Goal: Task Accomplishment & Management: Use online tool/utility

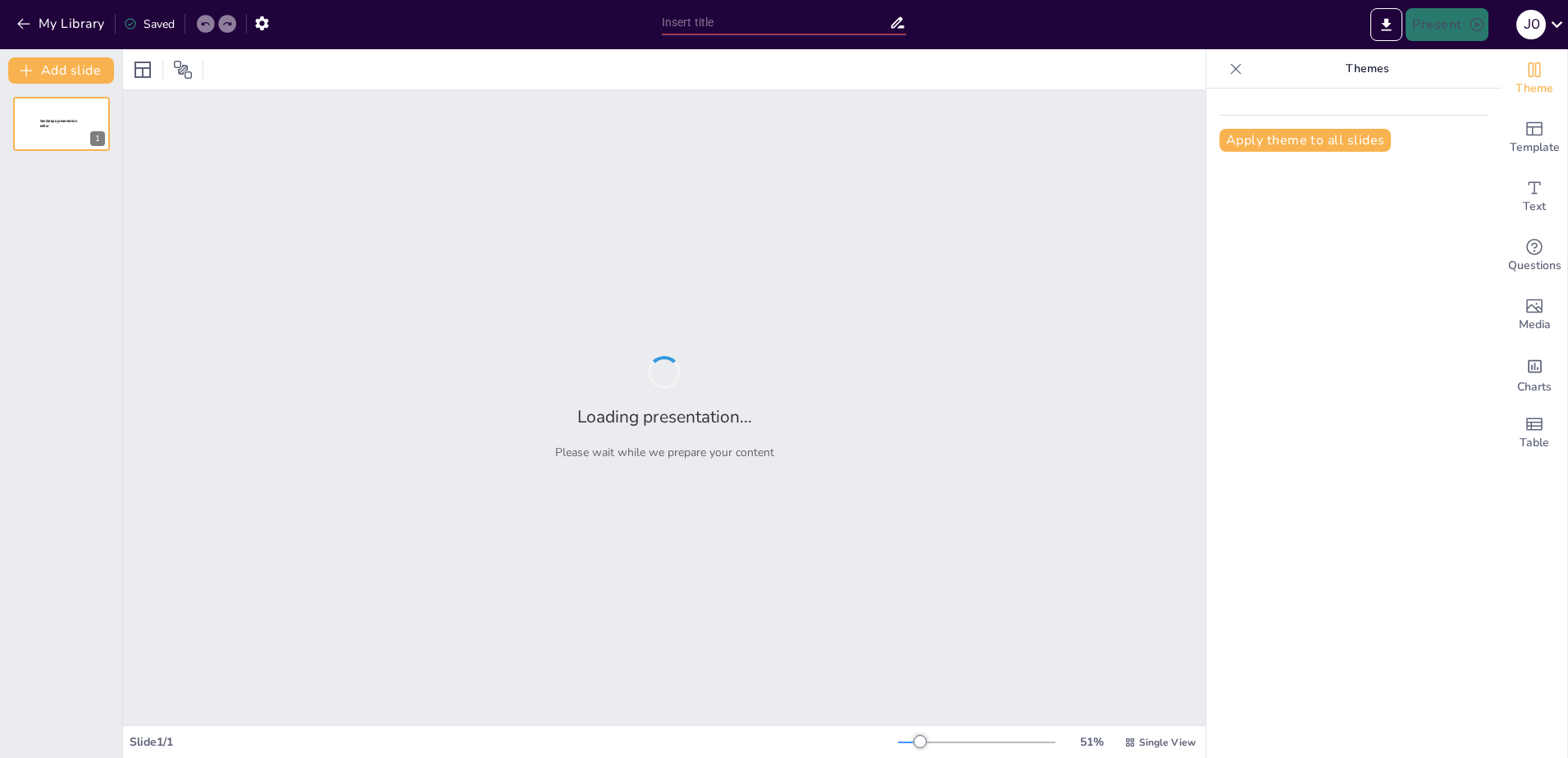
type input "¡Haz que se Queden! Estrategias para Fidelizar en tu Club [PERSON_NAME]"
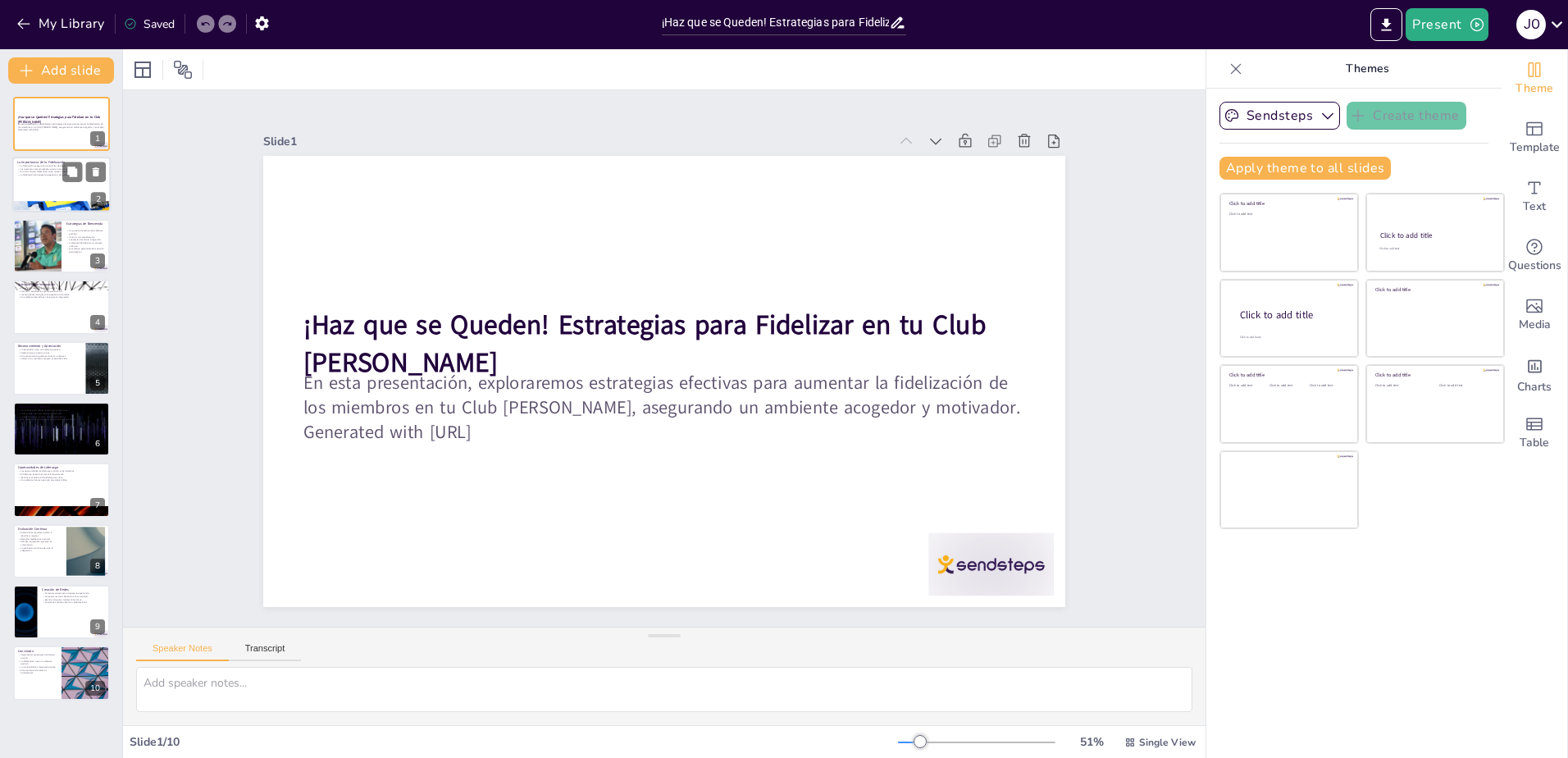
click at [77, 185] on div at bounding box center [61, 185] width 98 height 55
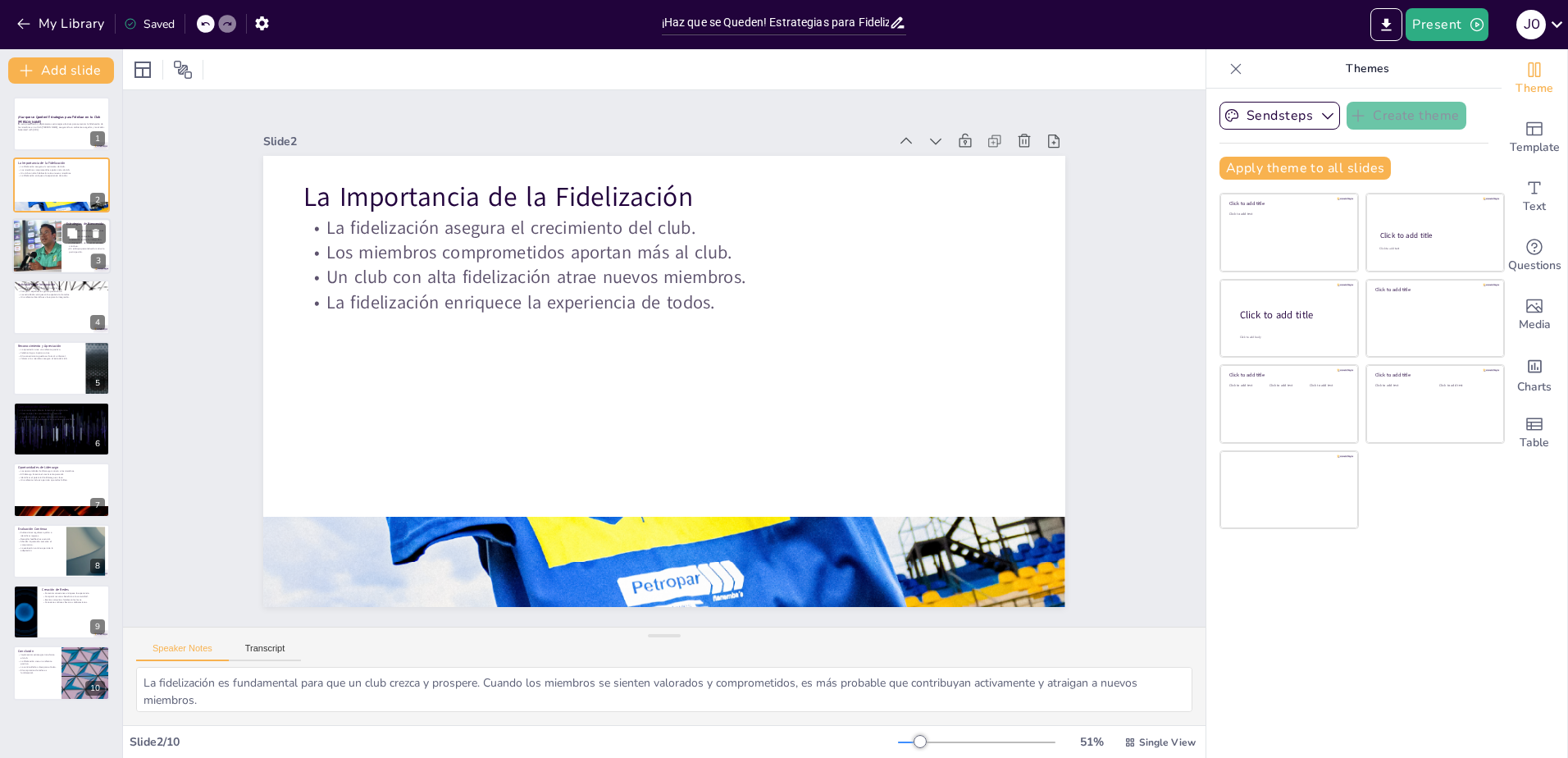
click at [77, 244] on p "La bienvenida debe ser un proceso continuo." at bounding box center [85, 244] width 40 height 6
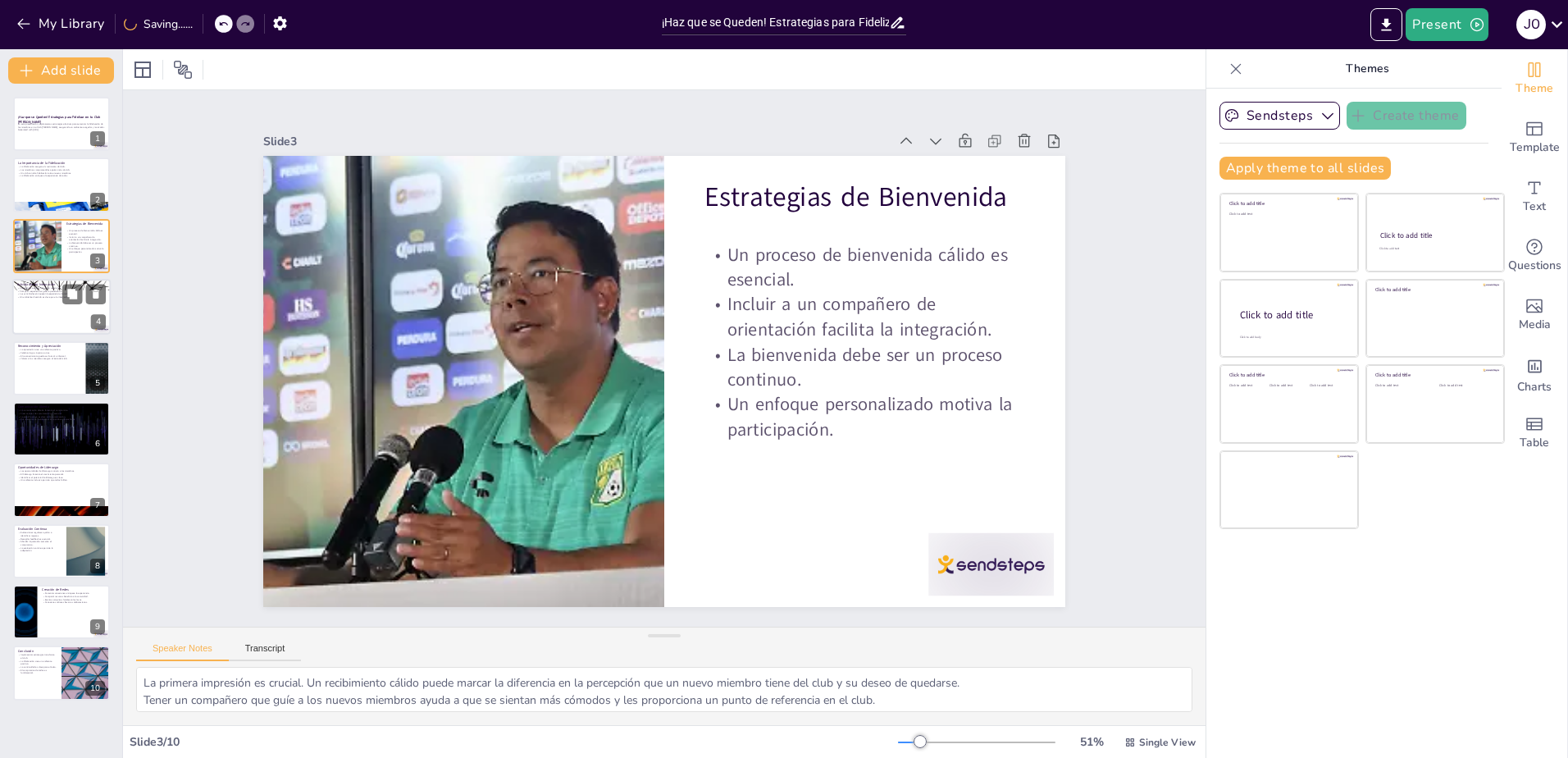
click at [71, 314] on div at bounding box center [61, 306] width 98 height 55
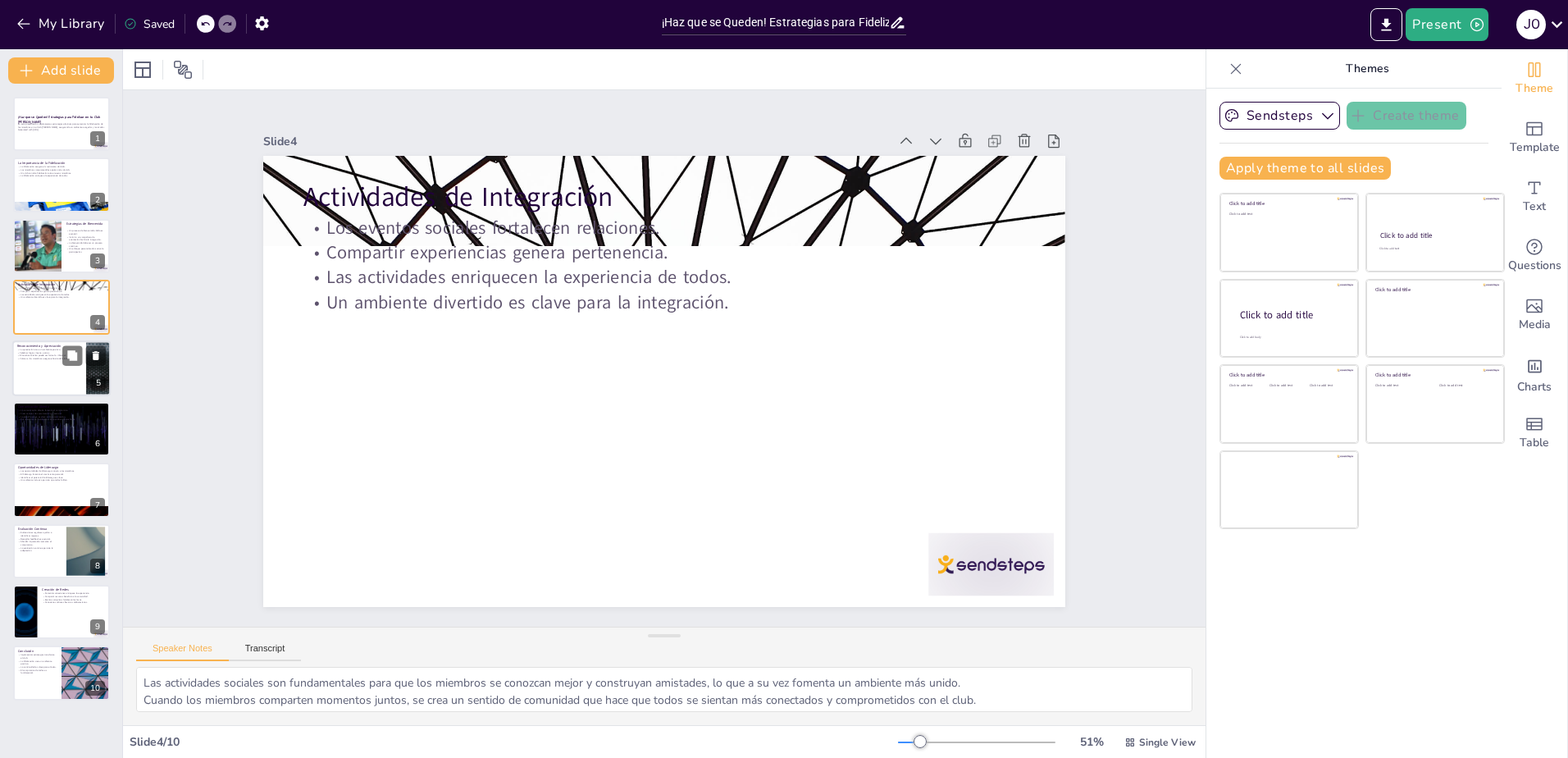
click at [60, 365] on div at bounding box center [61, 367] width 98 height 55
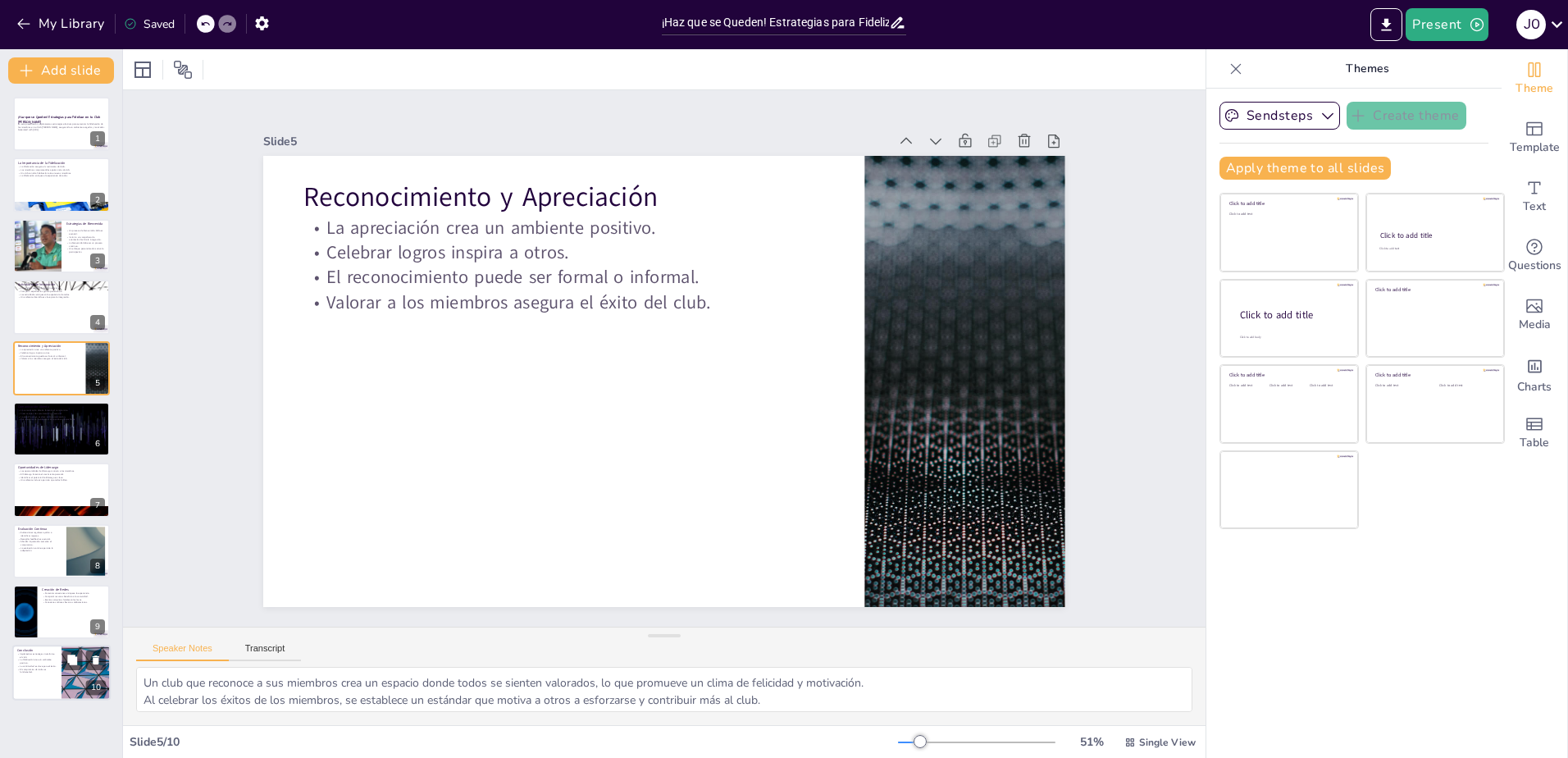
click at [71, 686] on div at bounding box center [85, 672] width 98 height 55
type textarea "Las estrategias discutidas tienen el potencial de cambiar la dinámica del club,…"
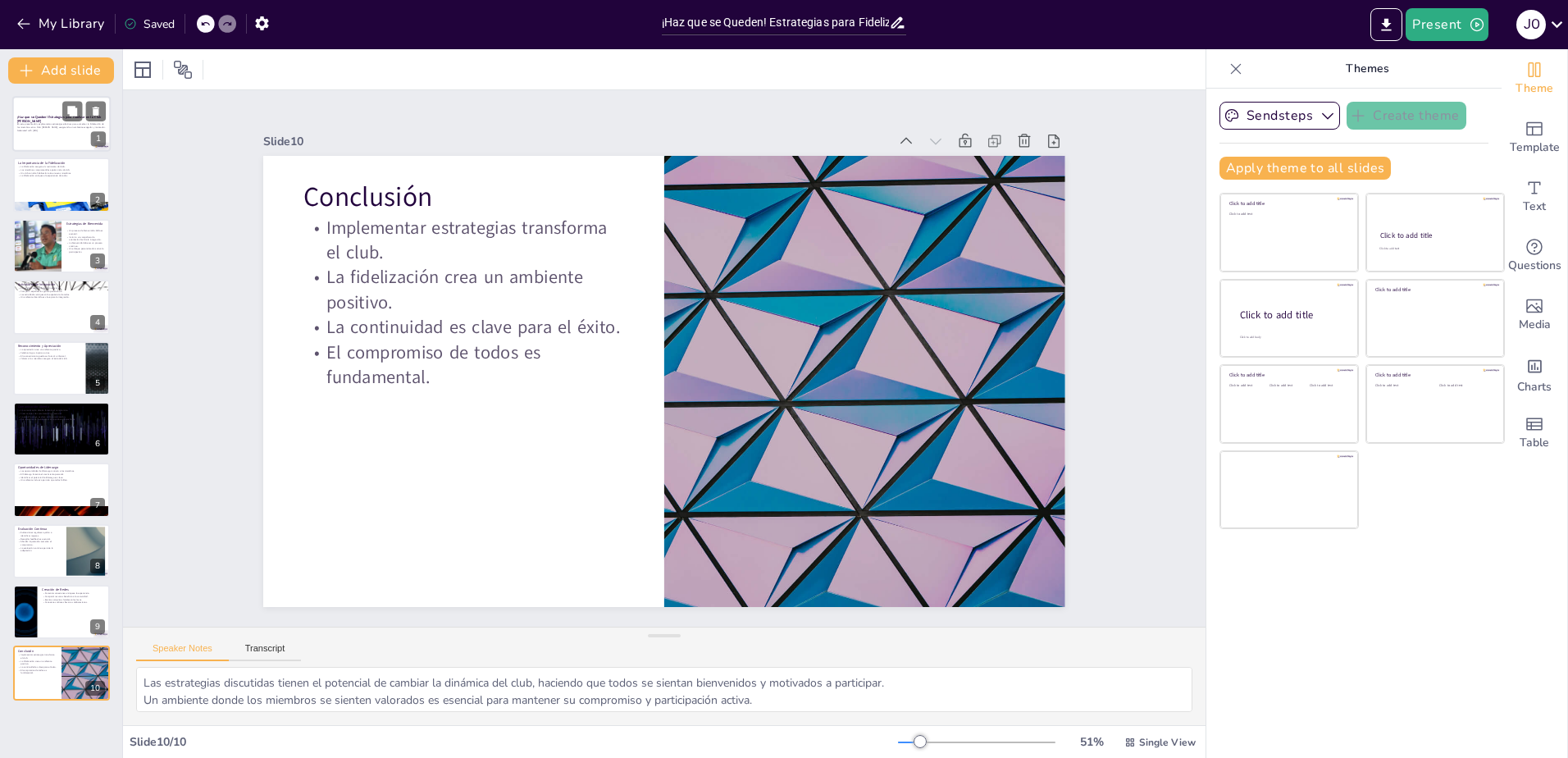
click at [71, 125] on p "En esta presentación, exploraremos estrategias efectivas para aumentar la fidel…" at bounding box center [61, 125] width 88 height 6
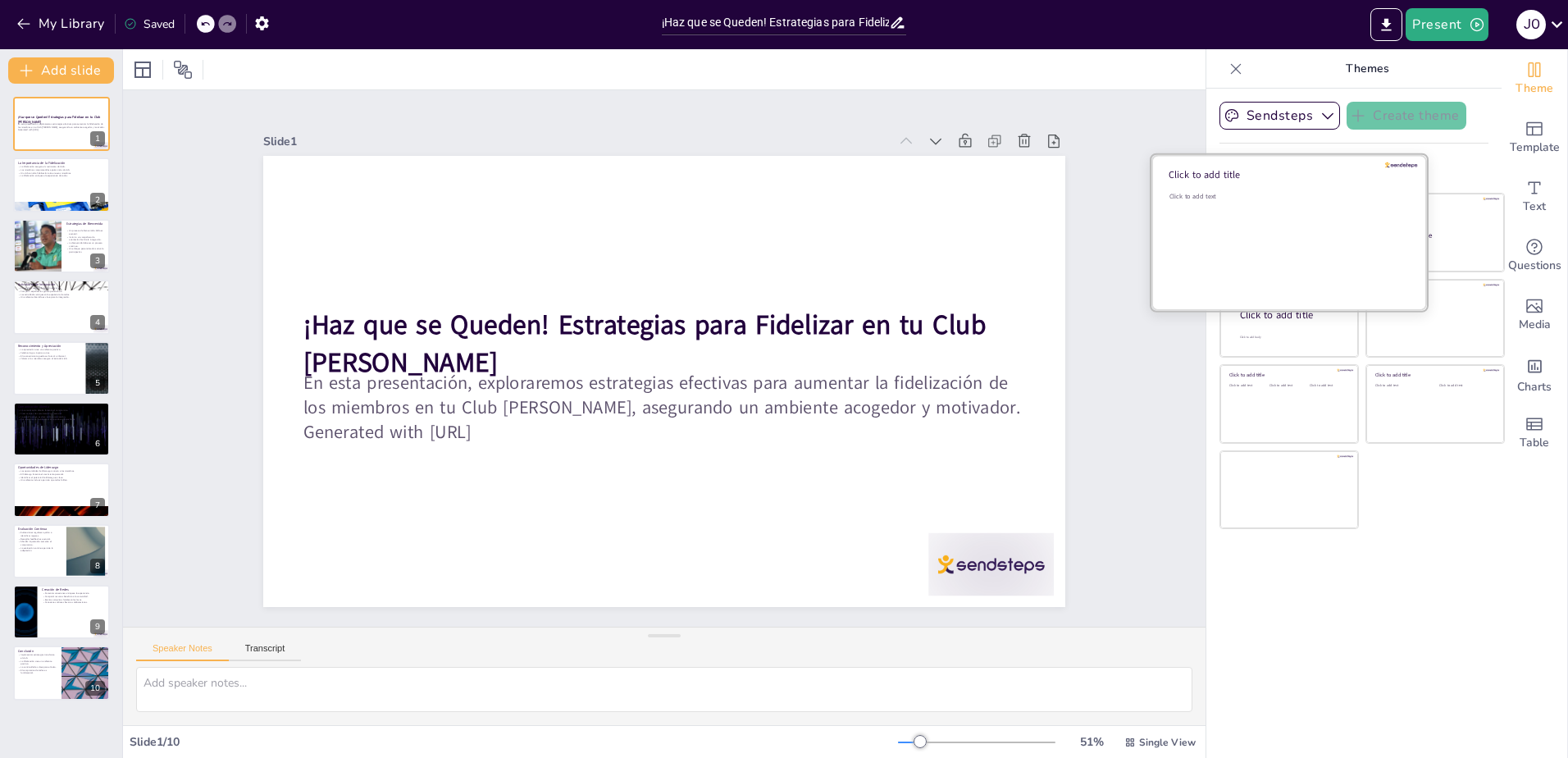
click at [1290, 217] on div "Click to add text" at bounding box center [1286, 243] width 234 height 102
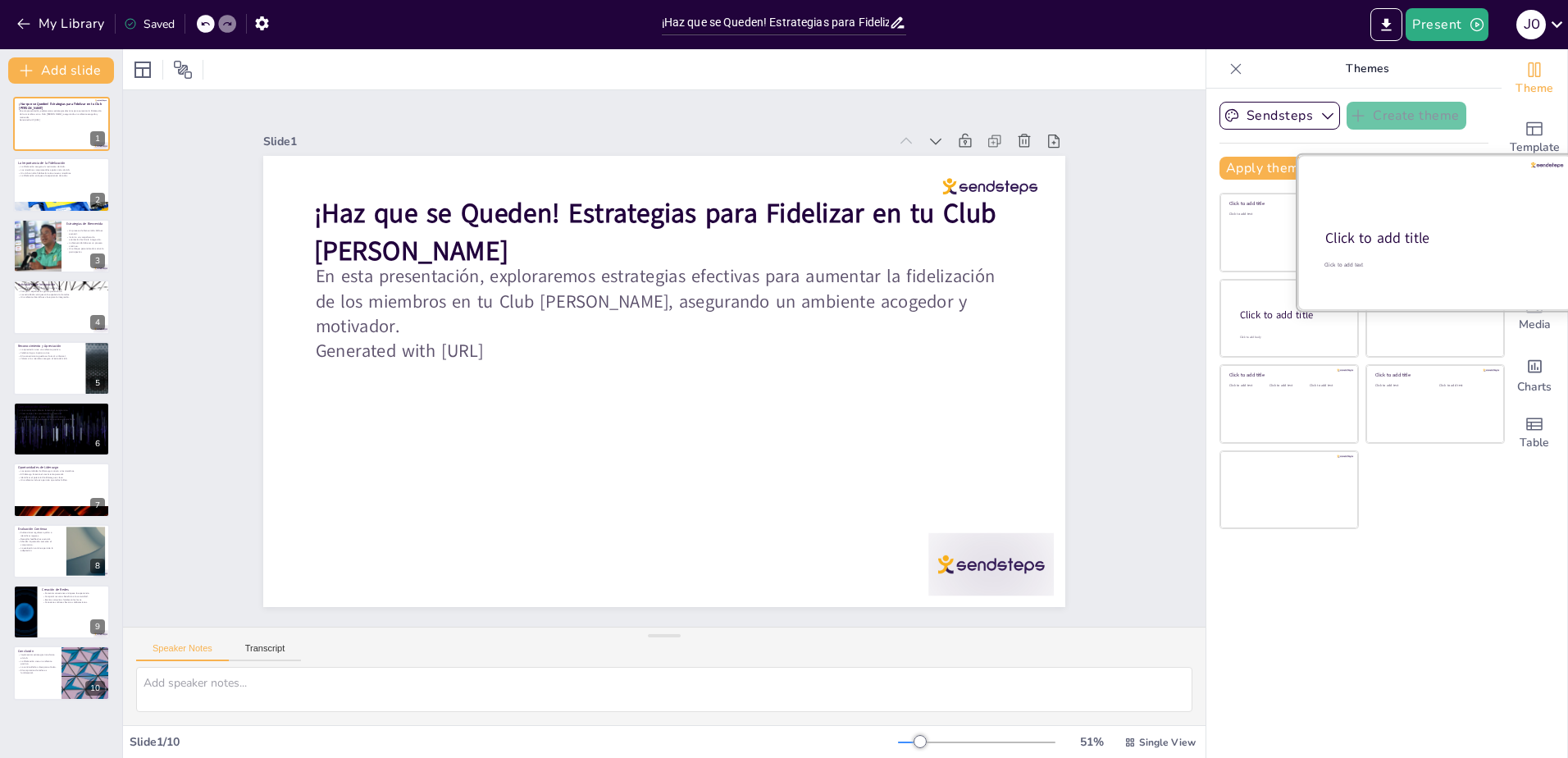
click at [1403, 238] on div "Click to add title" at bounding box center [1434, 239] width 218 height 19
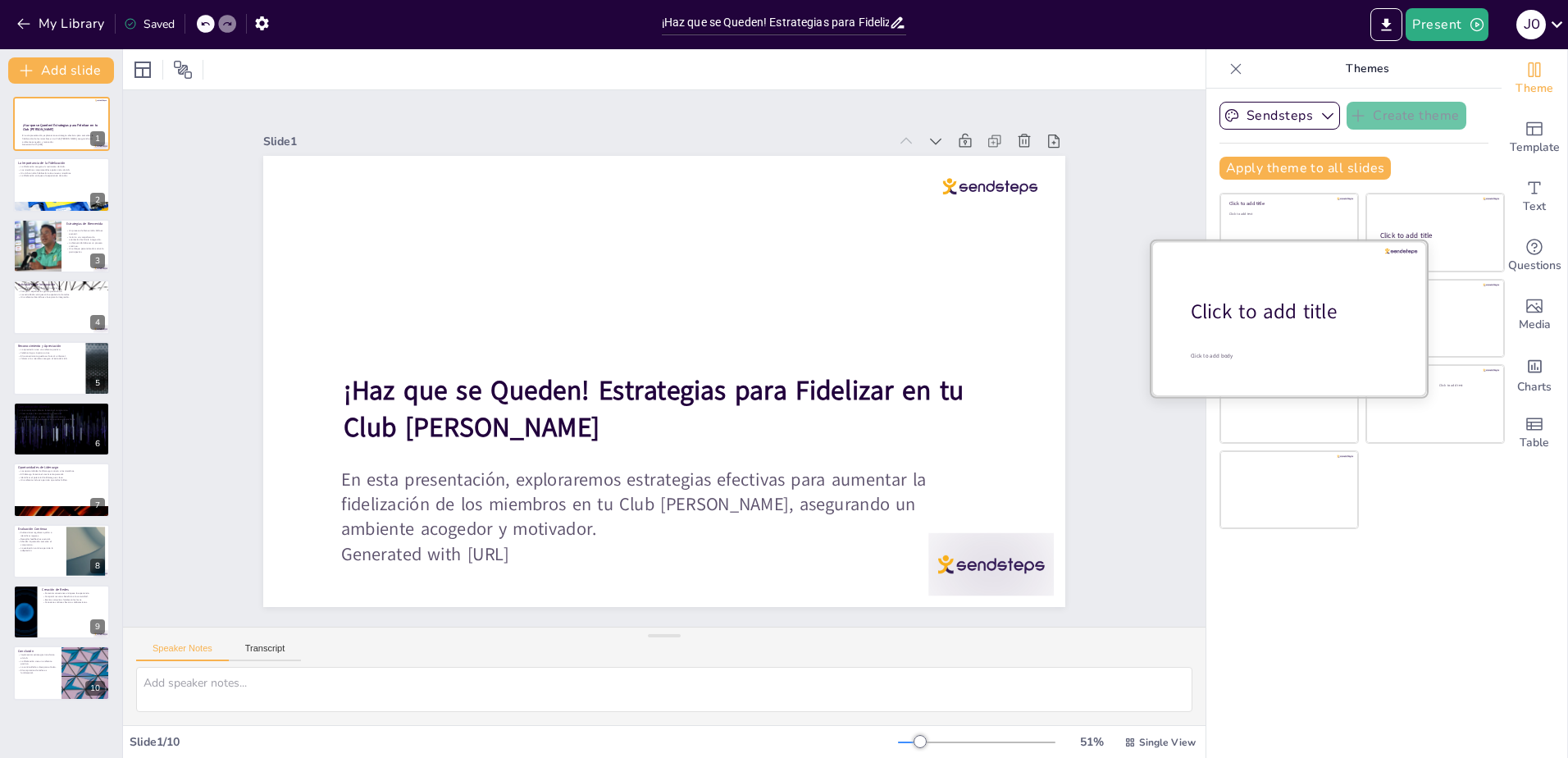
click at [1257, 319] on div "Click to add title" at bounding box center [1295, 311] width 209 height 28
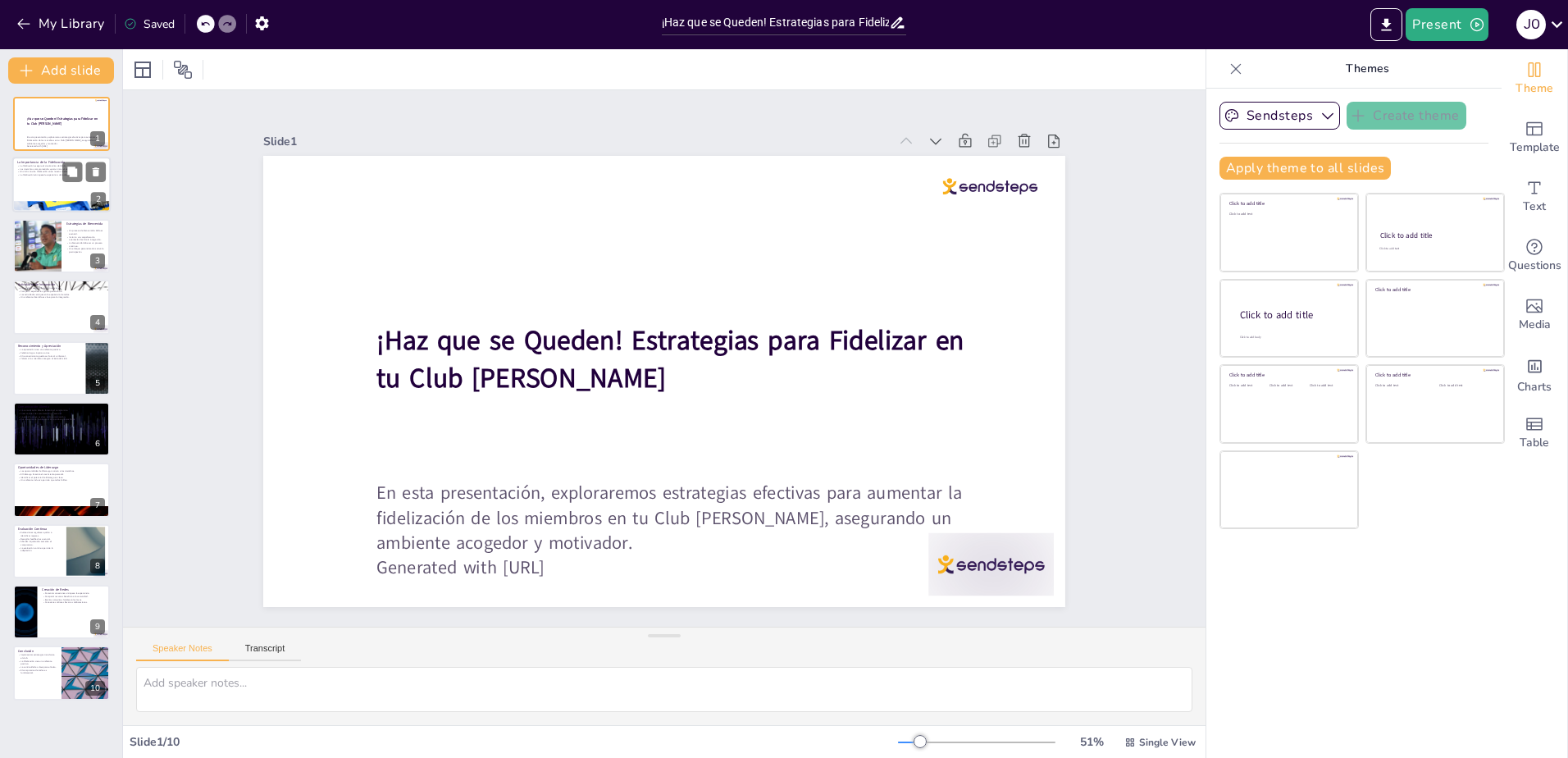
click at [31, 162] on p "La Importancia de la Fidelización" at bounding box center [61, 162] width 88 height 5
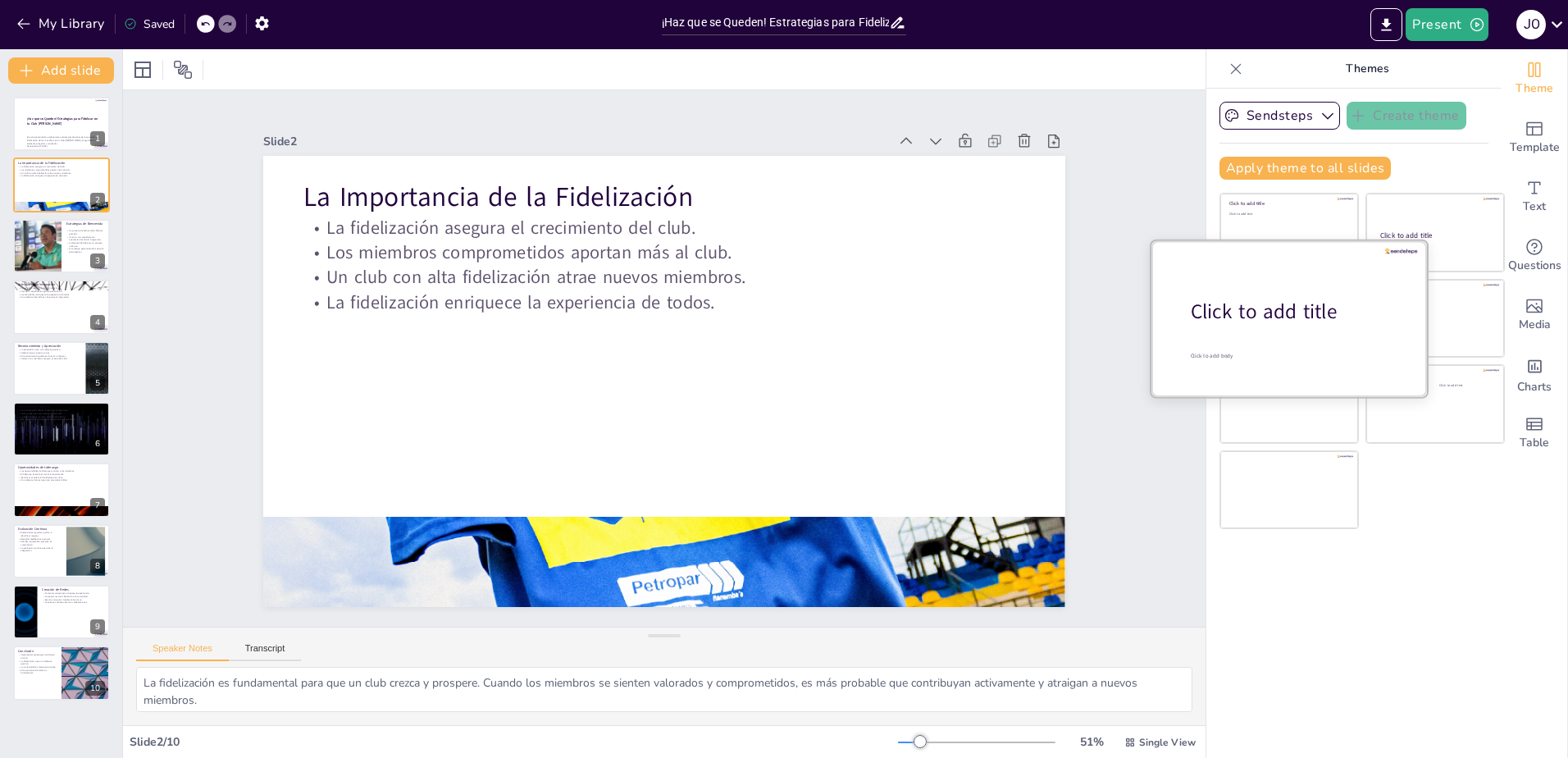
click at [1218, 308] on div "Click to add title" at bounding box center [1295, 311] width 209 height 28
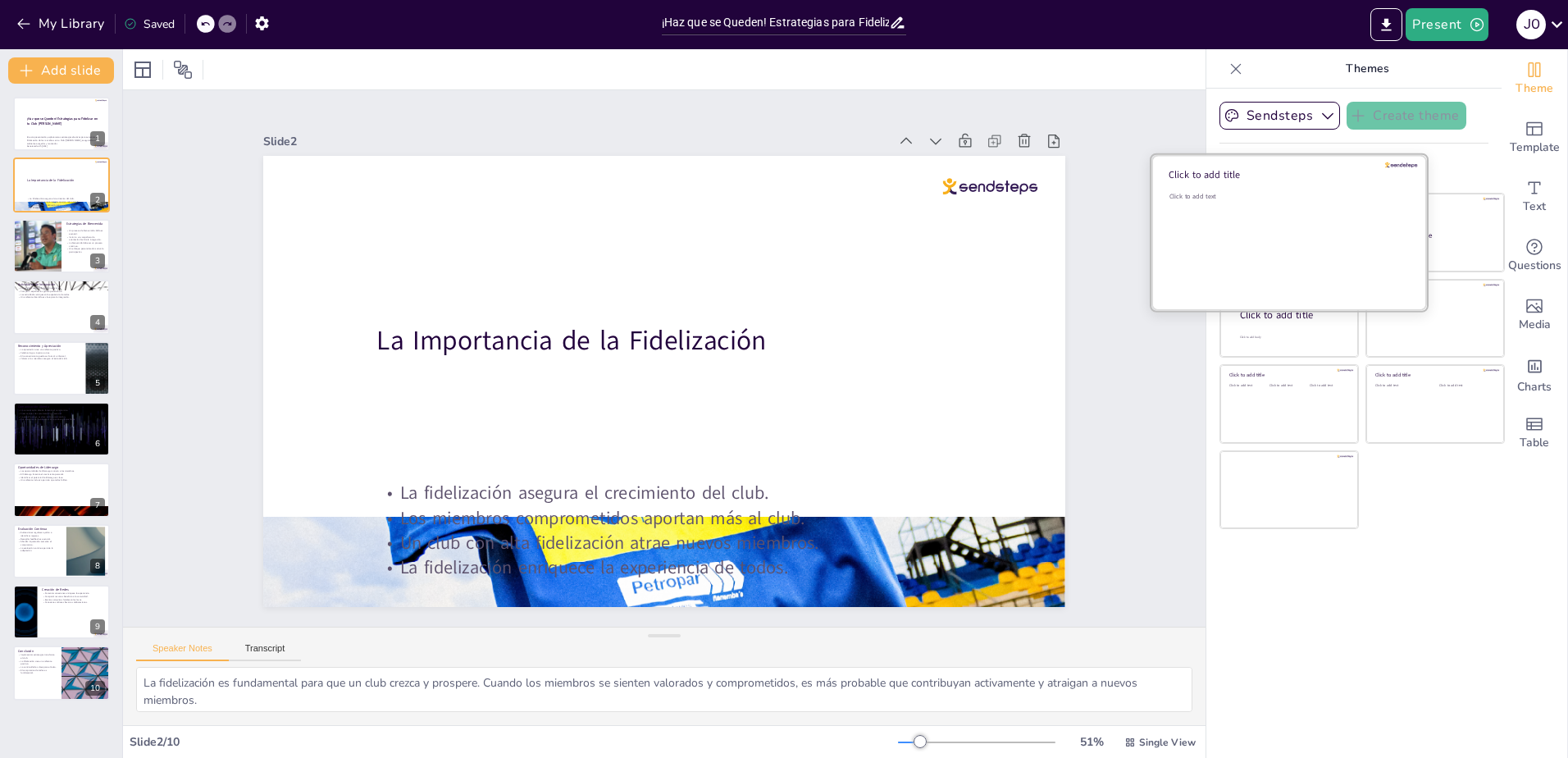
click at [1243, 210] on div "Click to add text" at bounding box center [1286, 243] width 234 height 102
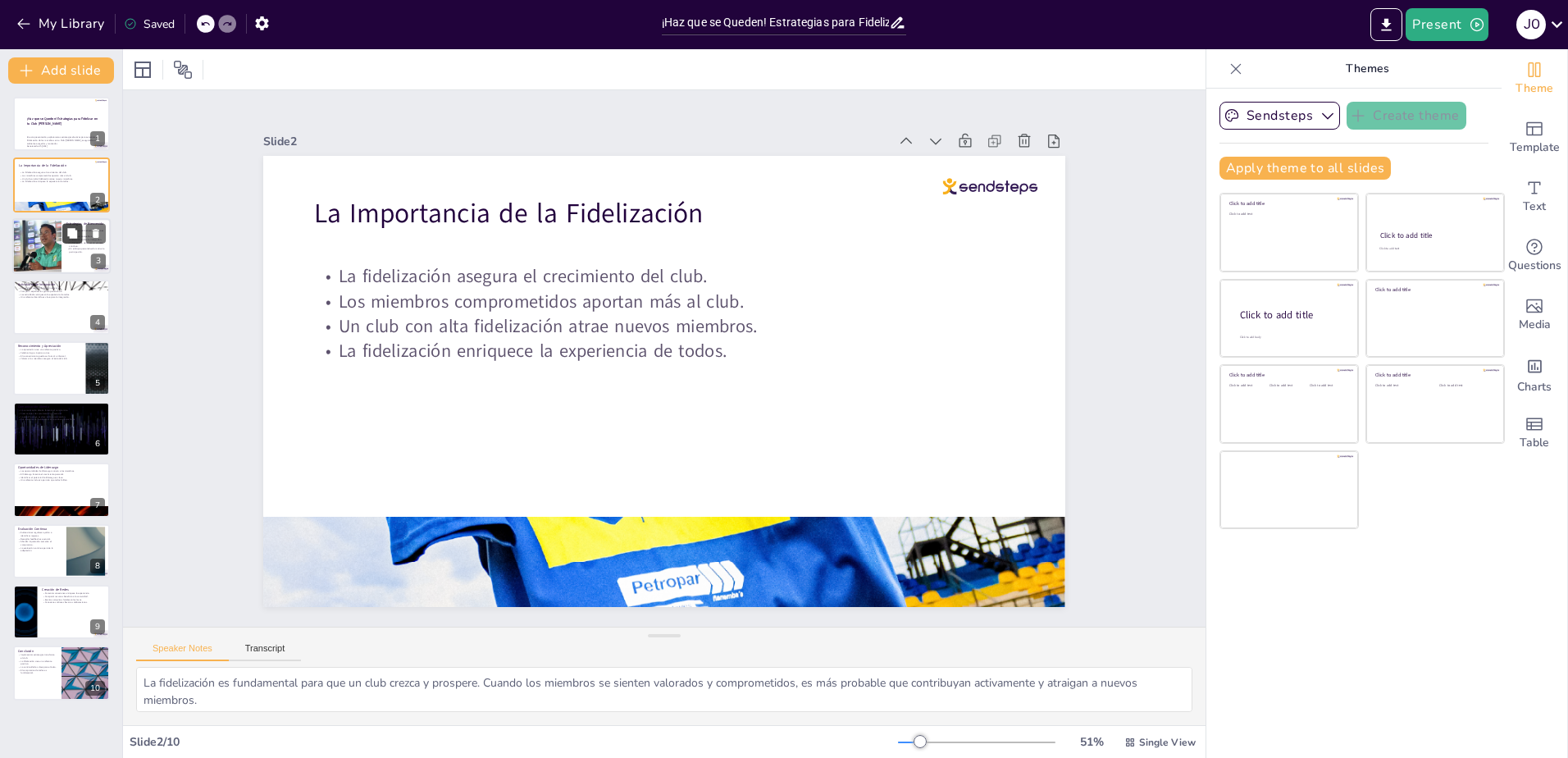
click at [71, 224] on button at bounding box center [72, 233] width 19 height 19
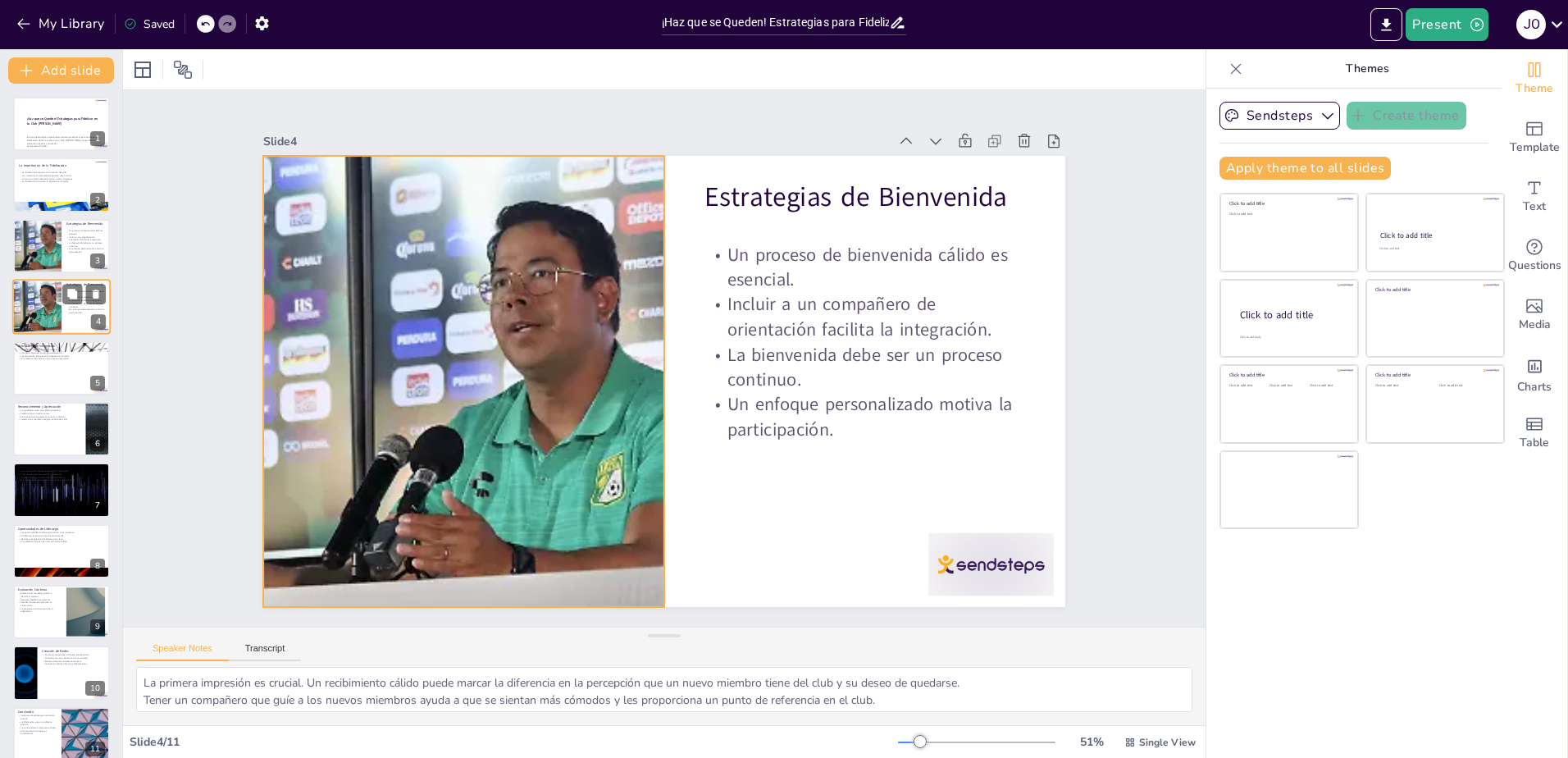
click at [47, 293] on div at bounding box center [36, 306] width 98 height 55
click at [47, 219] on div "Estrategias de Bienvenida Un proceso de bienvenida cálido es esencial. Incluir …" at bounding box center [61, 246] width 98 height 55
click at [53, 295] on div at bounding box center [36, 306] width 98 height 55
click at [59, 372] on div at bounding box center [61, 367] width 98 height 55
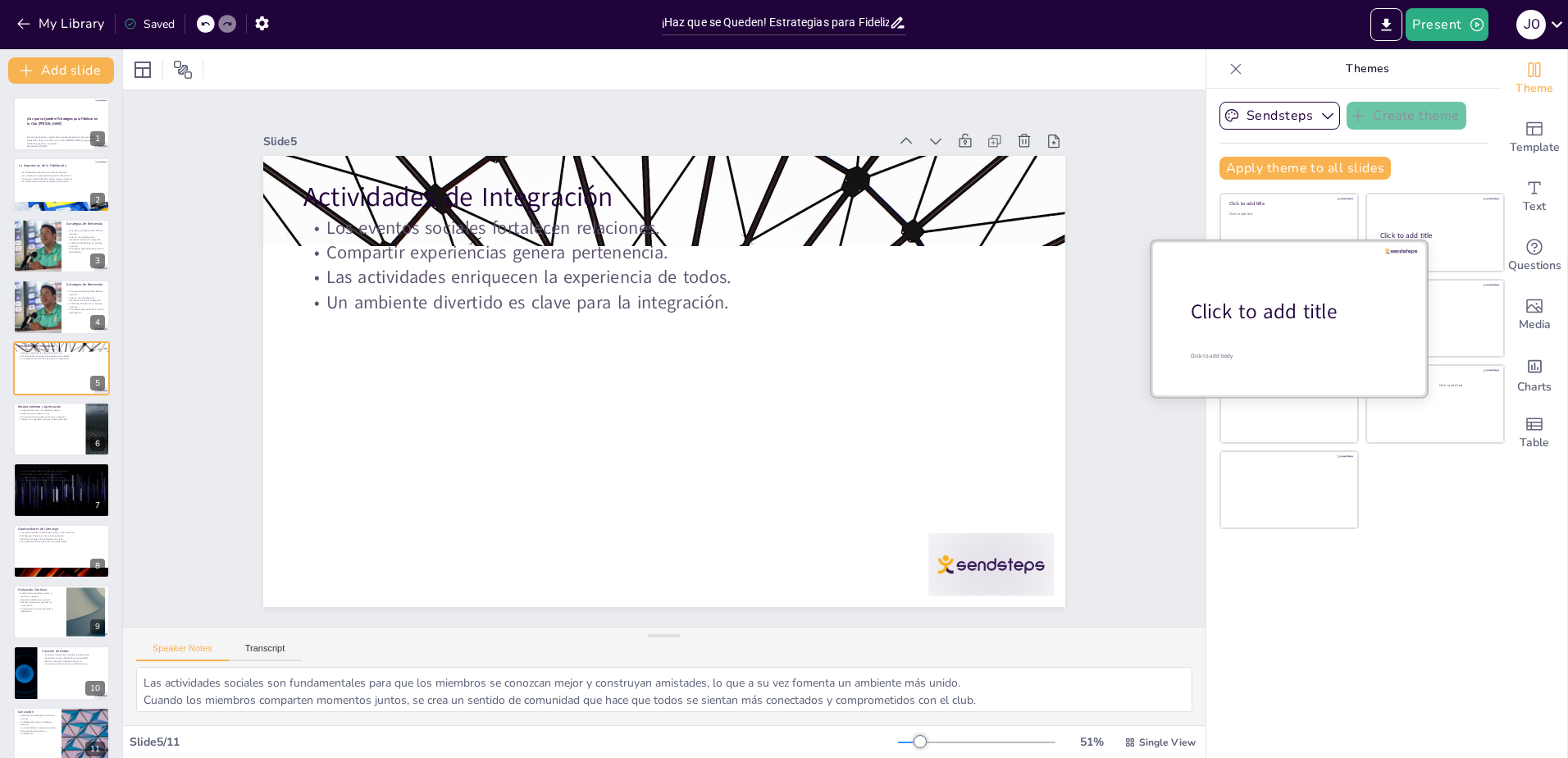
click at [1257, 328] on div at bounding box center [1289, 318] width 276 height 155
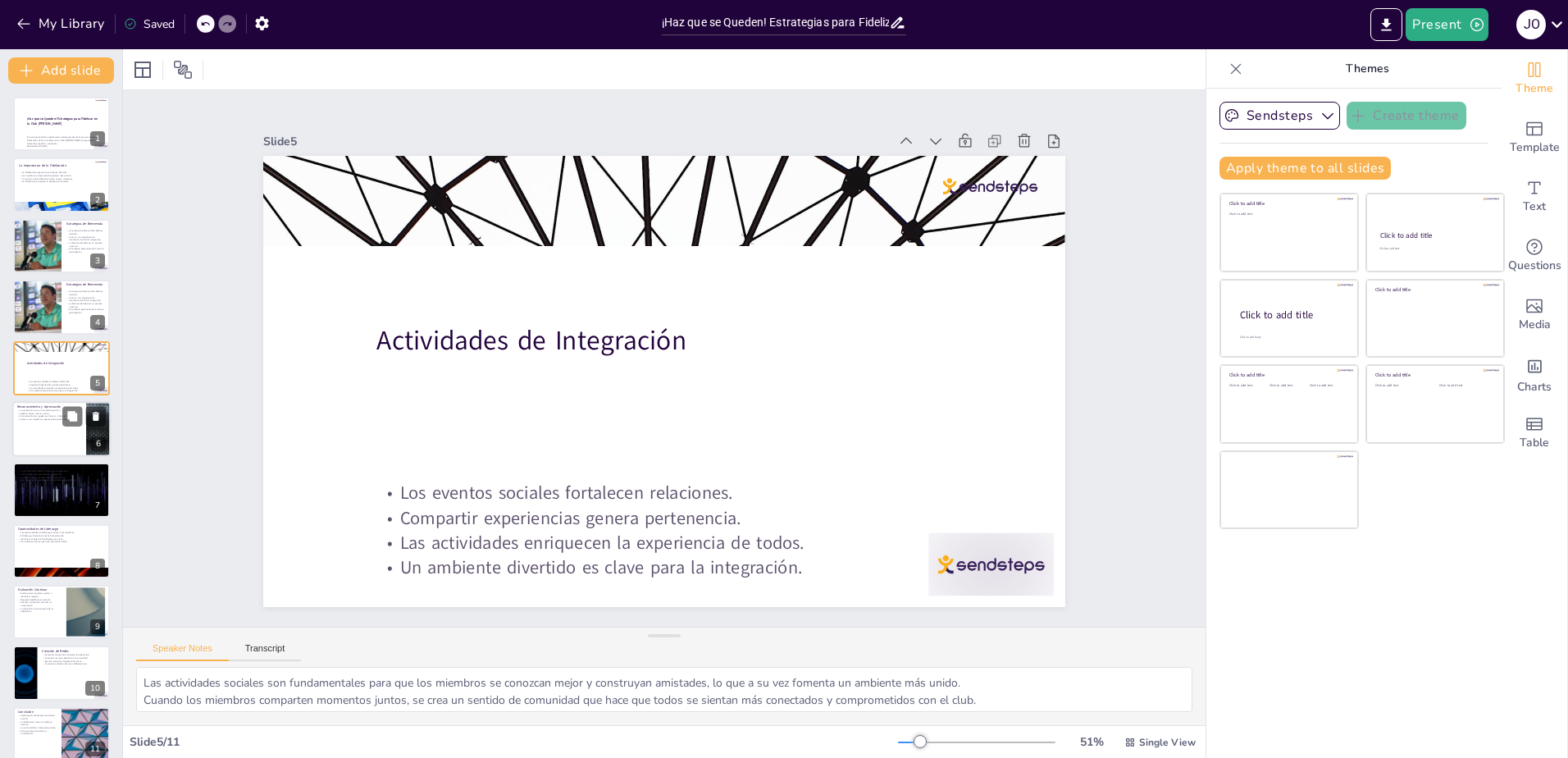
click at [39, 424] on div at bounding box center [61, 429] width 98 height 55
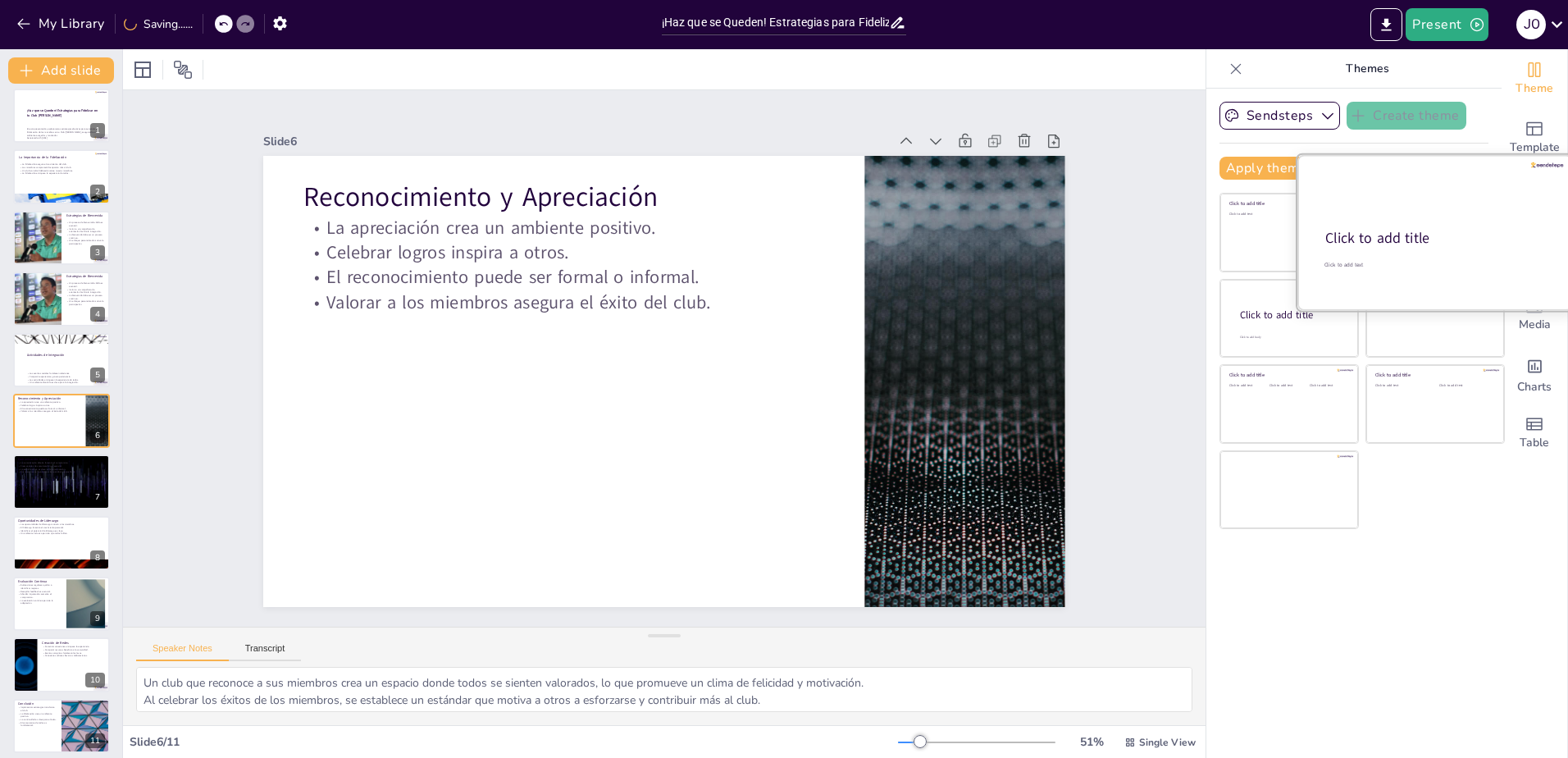
click at [1431, 226] on div at bounding box center [1435, 233] width 276 height 155
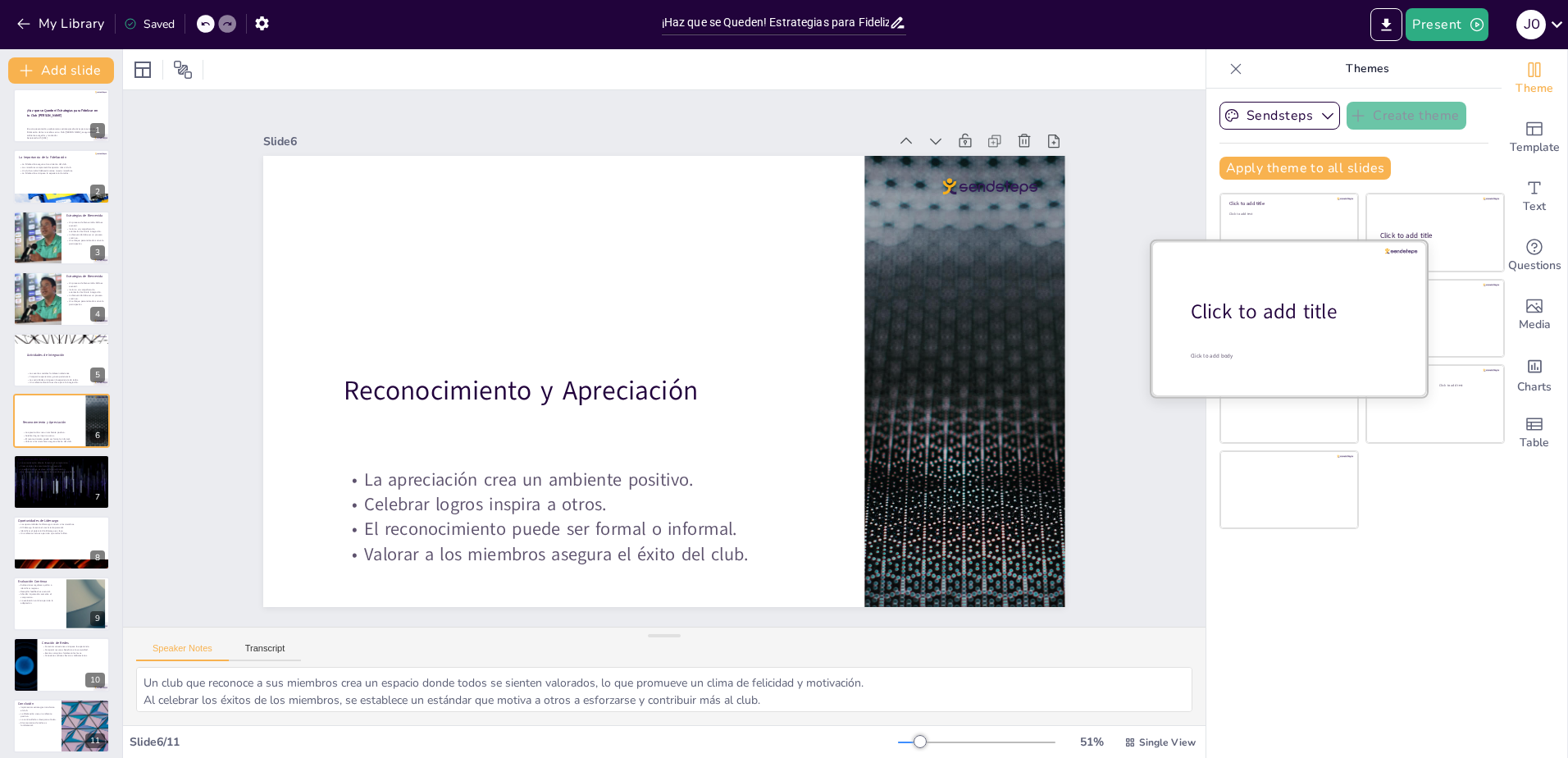
click at [1247, 326] on div "Click to add title" at bounding box center [1295, 311] width 209 height 28
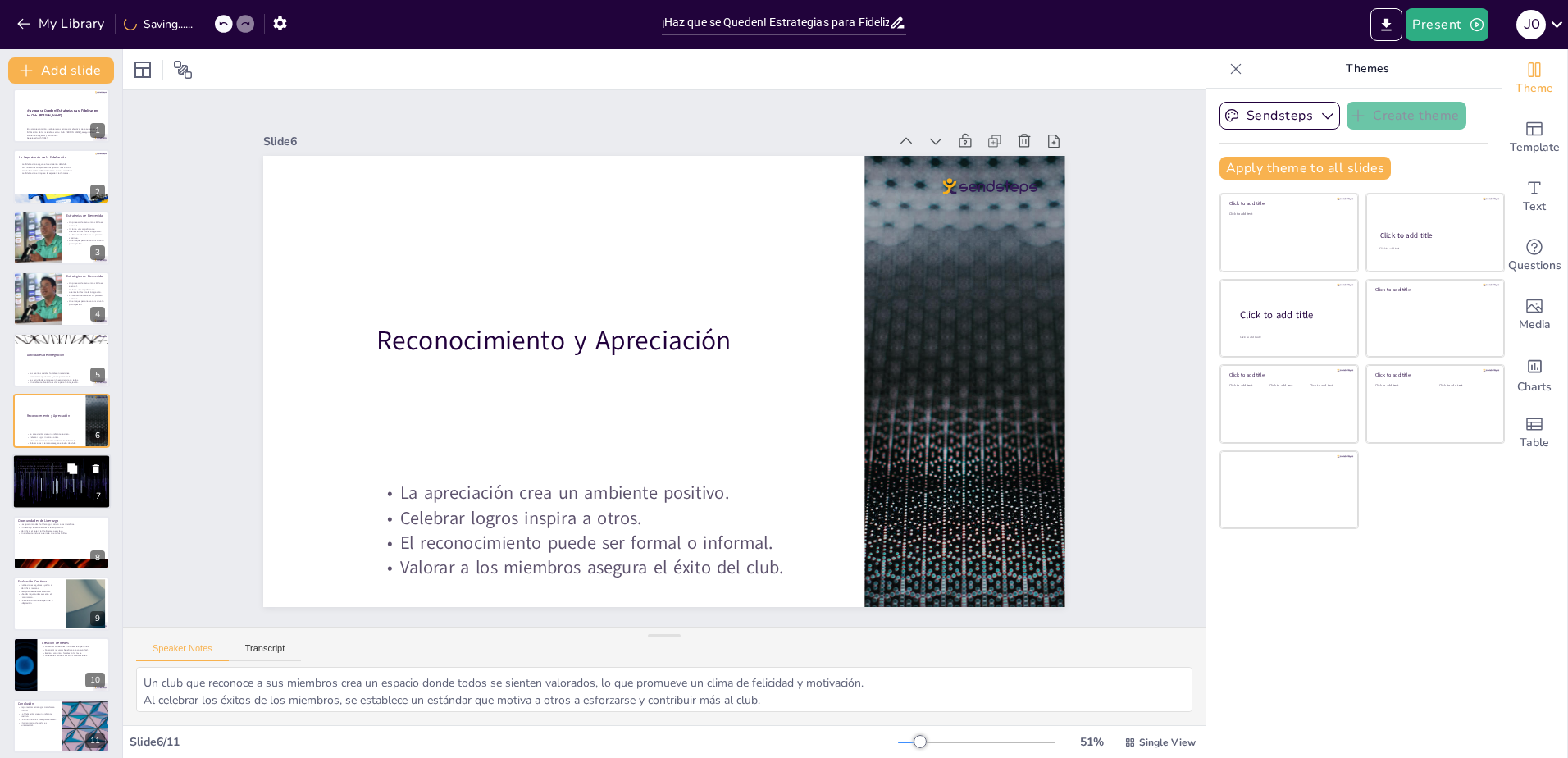
click at [47, 482] on div at bounding box center [61, 482] width 98 height 55
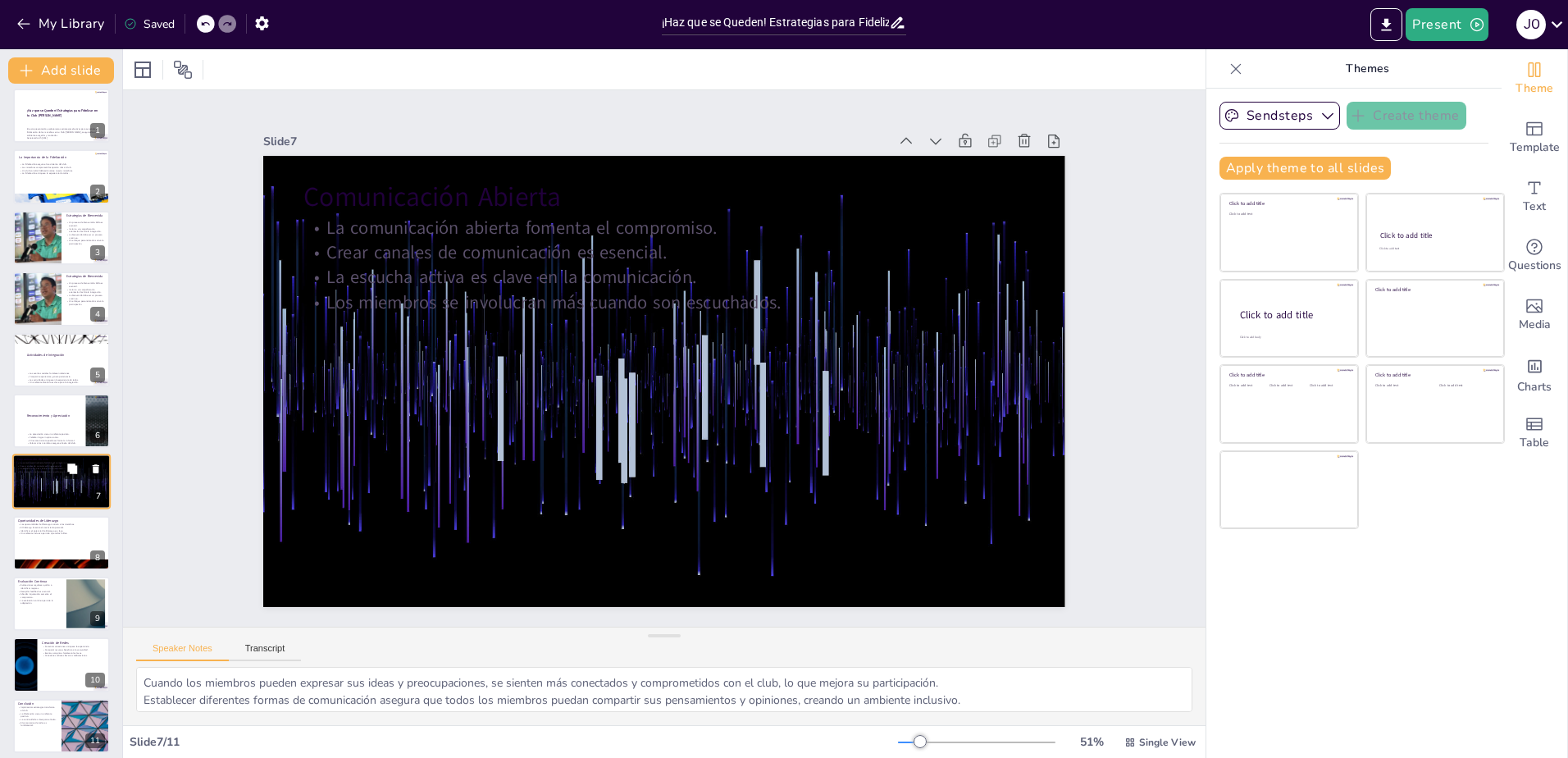
scroll to position [17, 0]
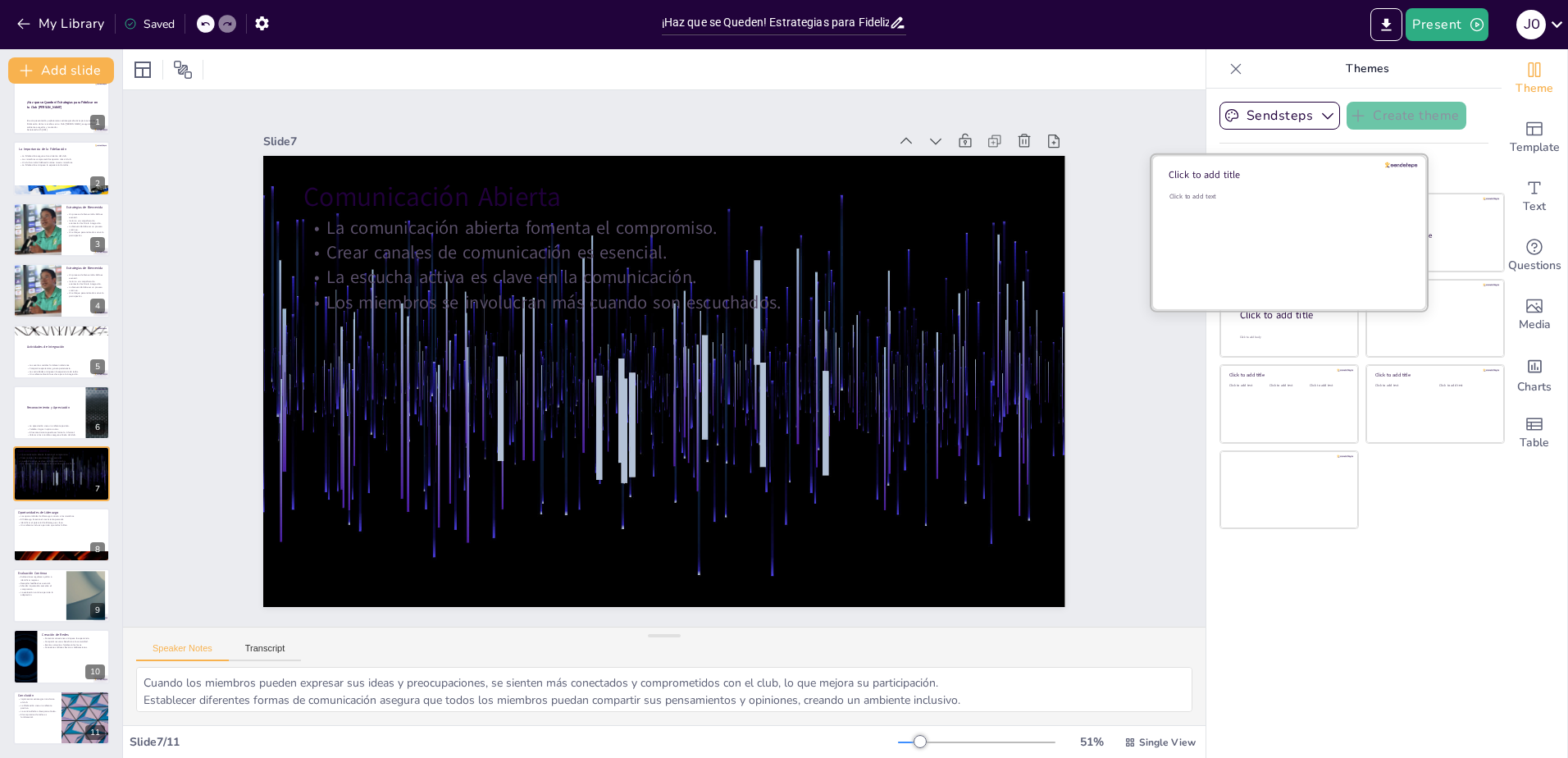
click at [1255, 219] on div "Click to add text" at bounding box center [1286, 243] width 234 height 102
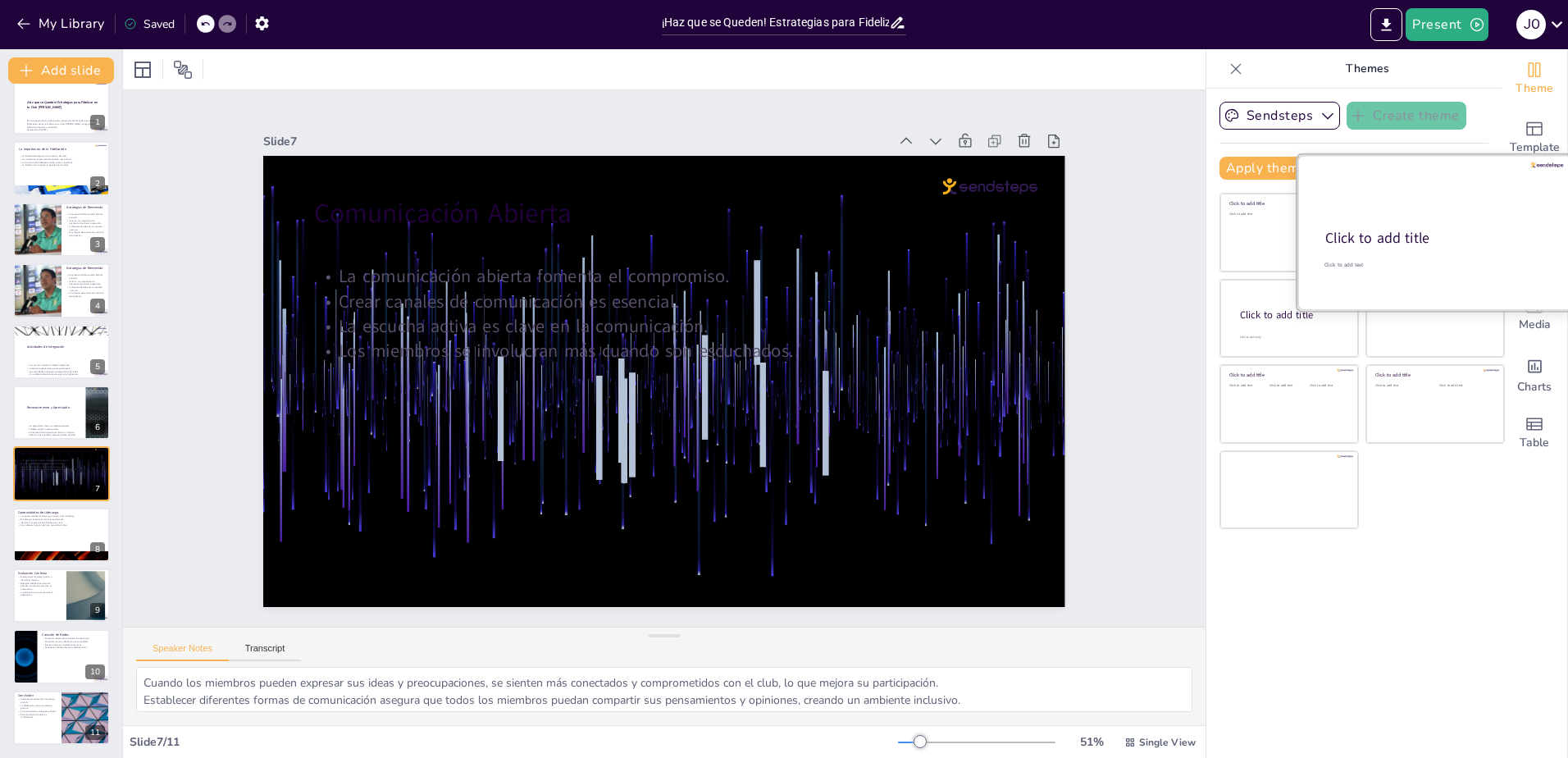
click at [1430, 225] on div at bounding box center [1435, 233] width 276 height 155
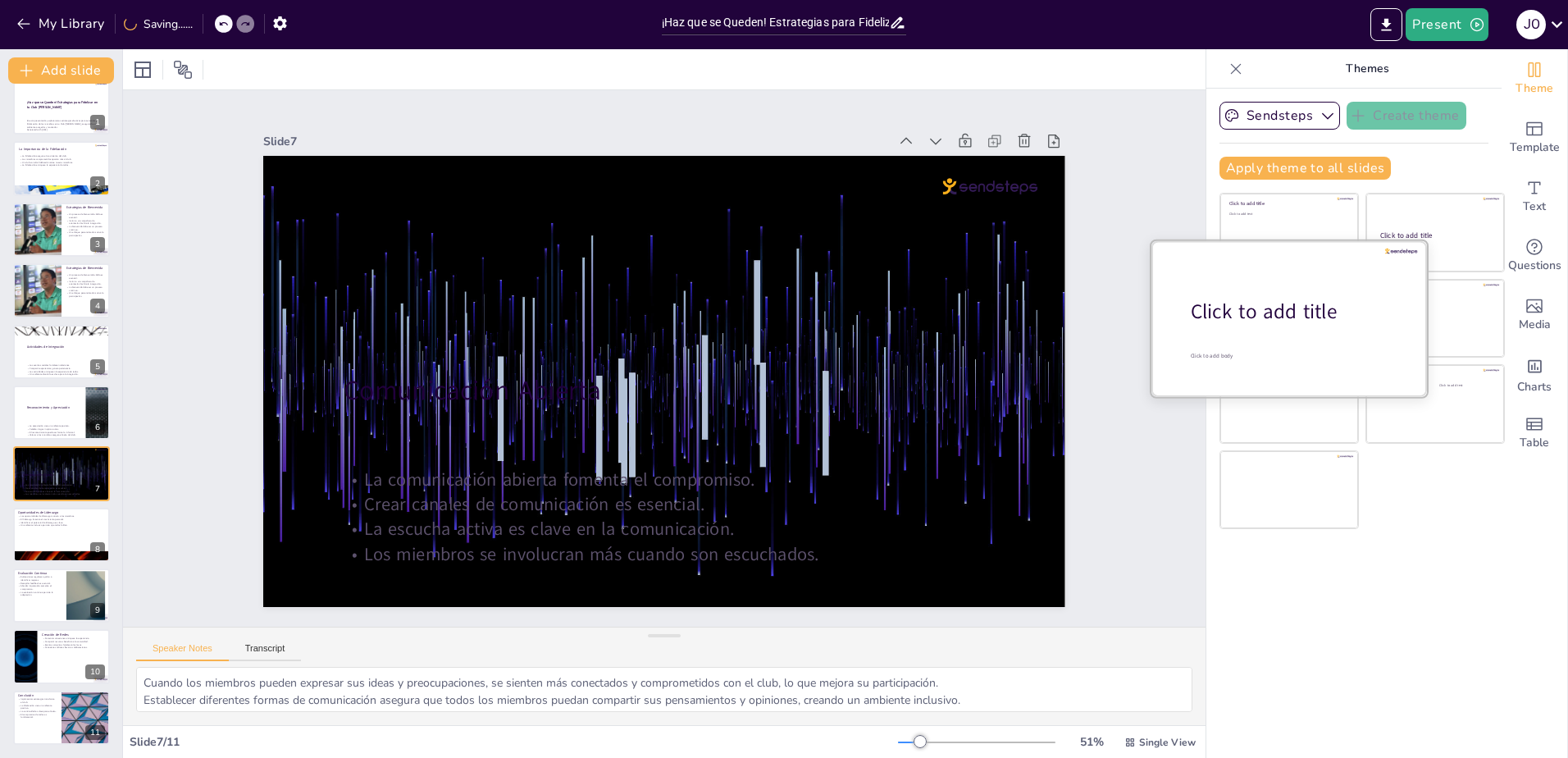
click at [1262, 309] on div "Click to add title" at bounding box center [1295, 311] width 209 height 28
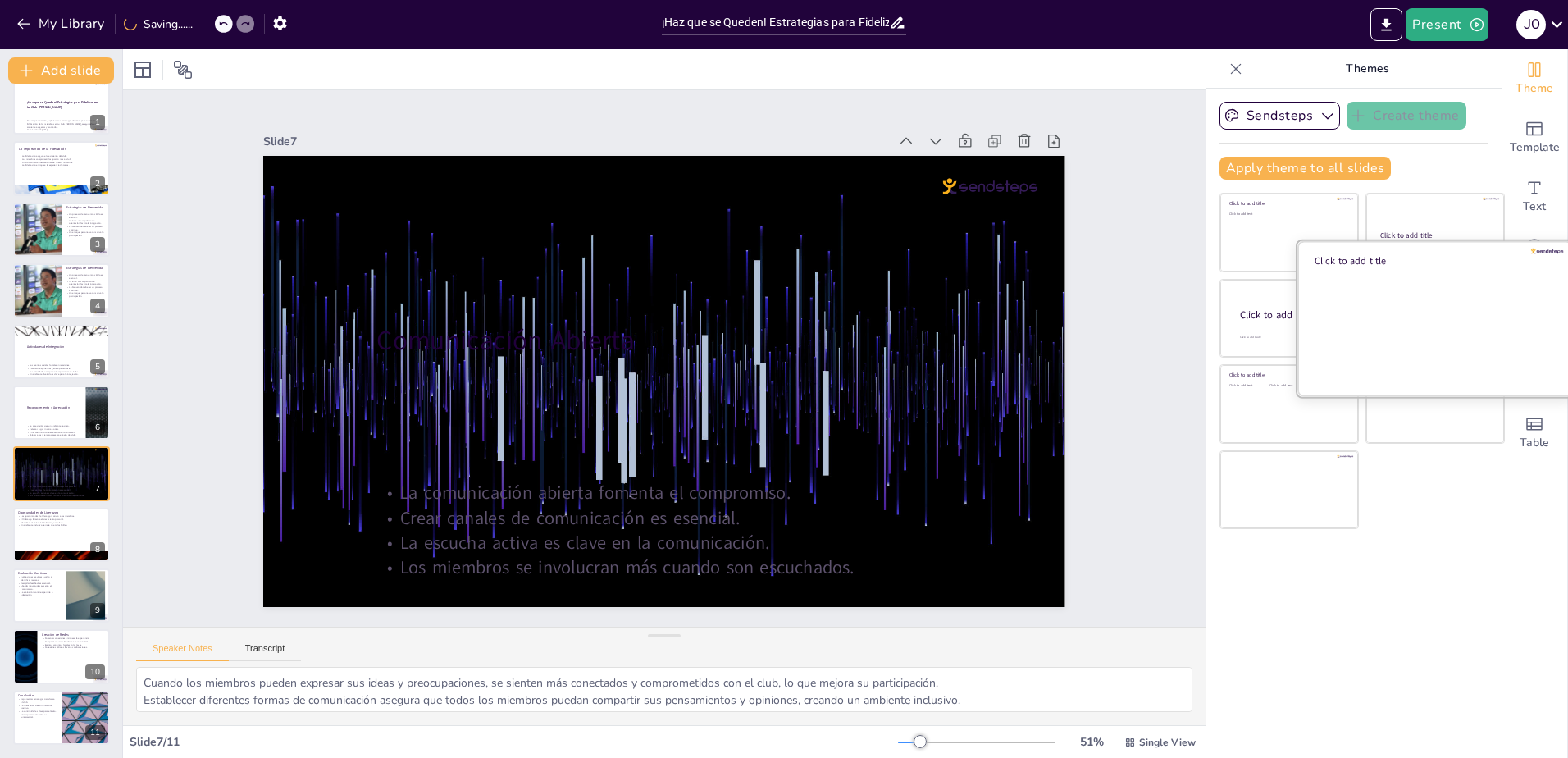
click at [1465, 325] on div at bounding box center [1435, 318] width 276 height 155
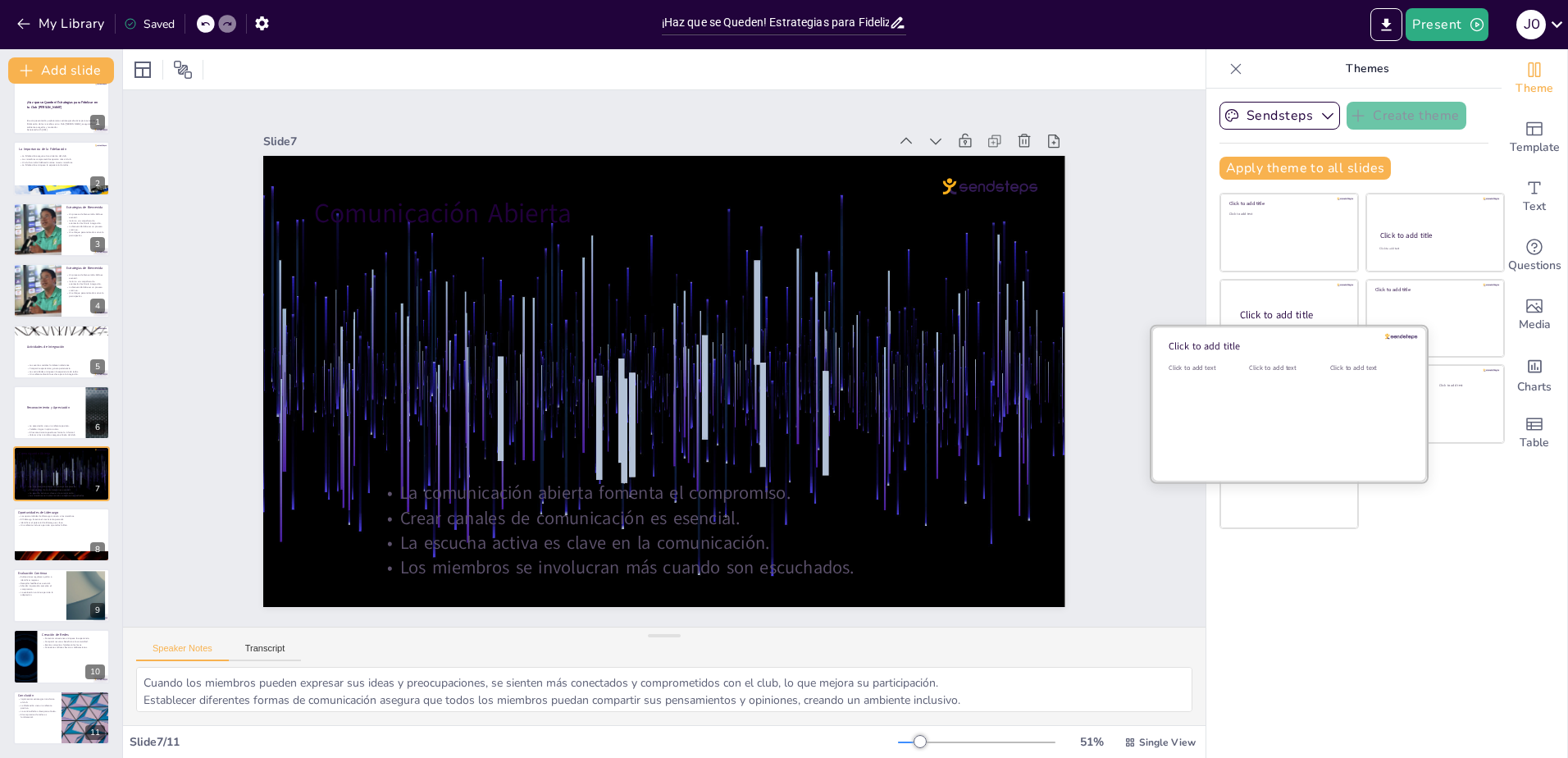
click at [1272, 405] on div "Click to add text" at bounding box center [1286, 414] width 74 height 102
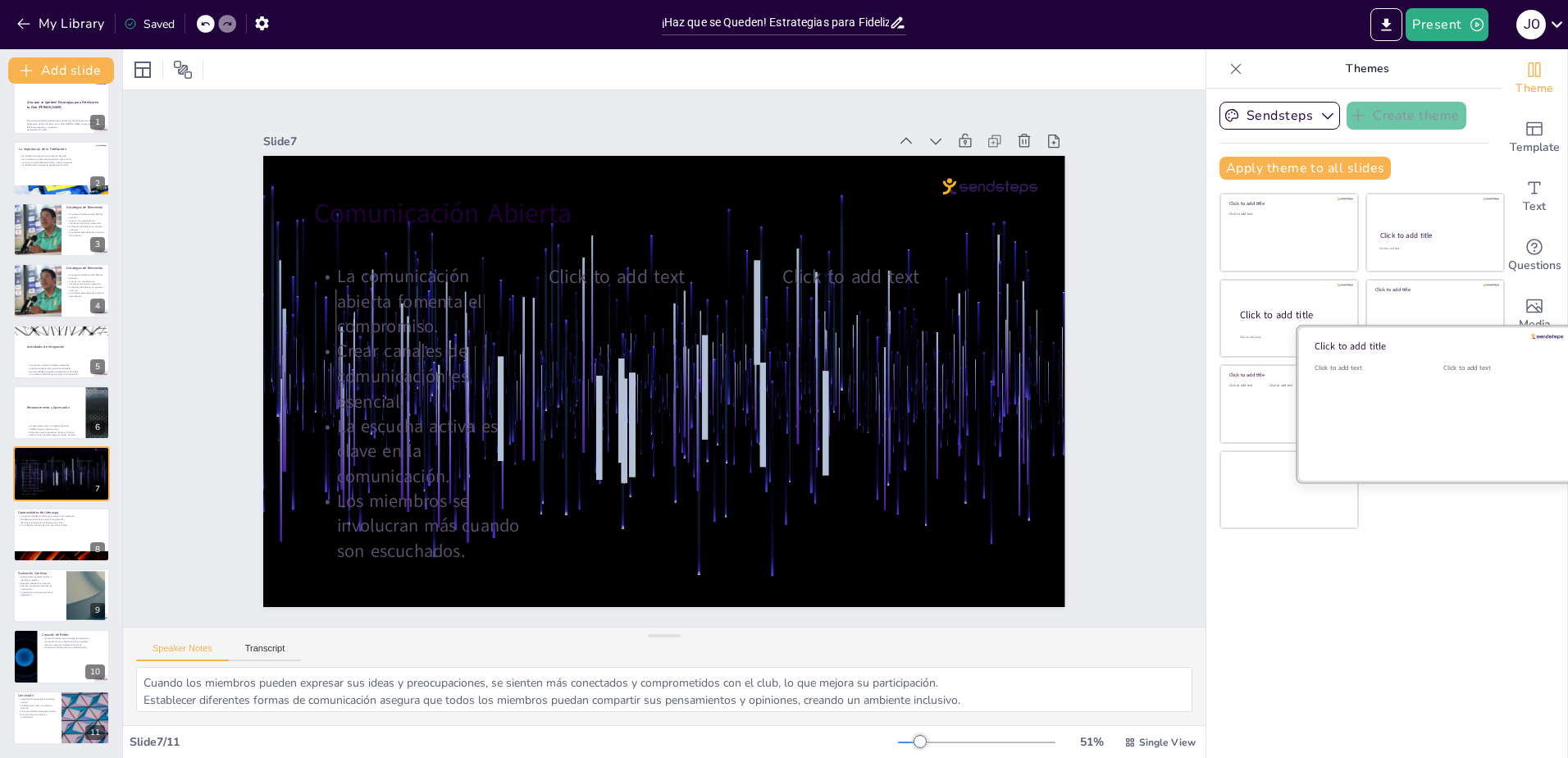
click at [1444, 395] on div "Click to add text" at bounding box center [1495, 414] width 104 height 102
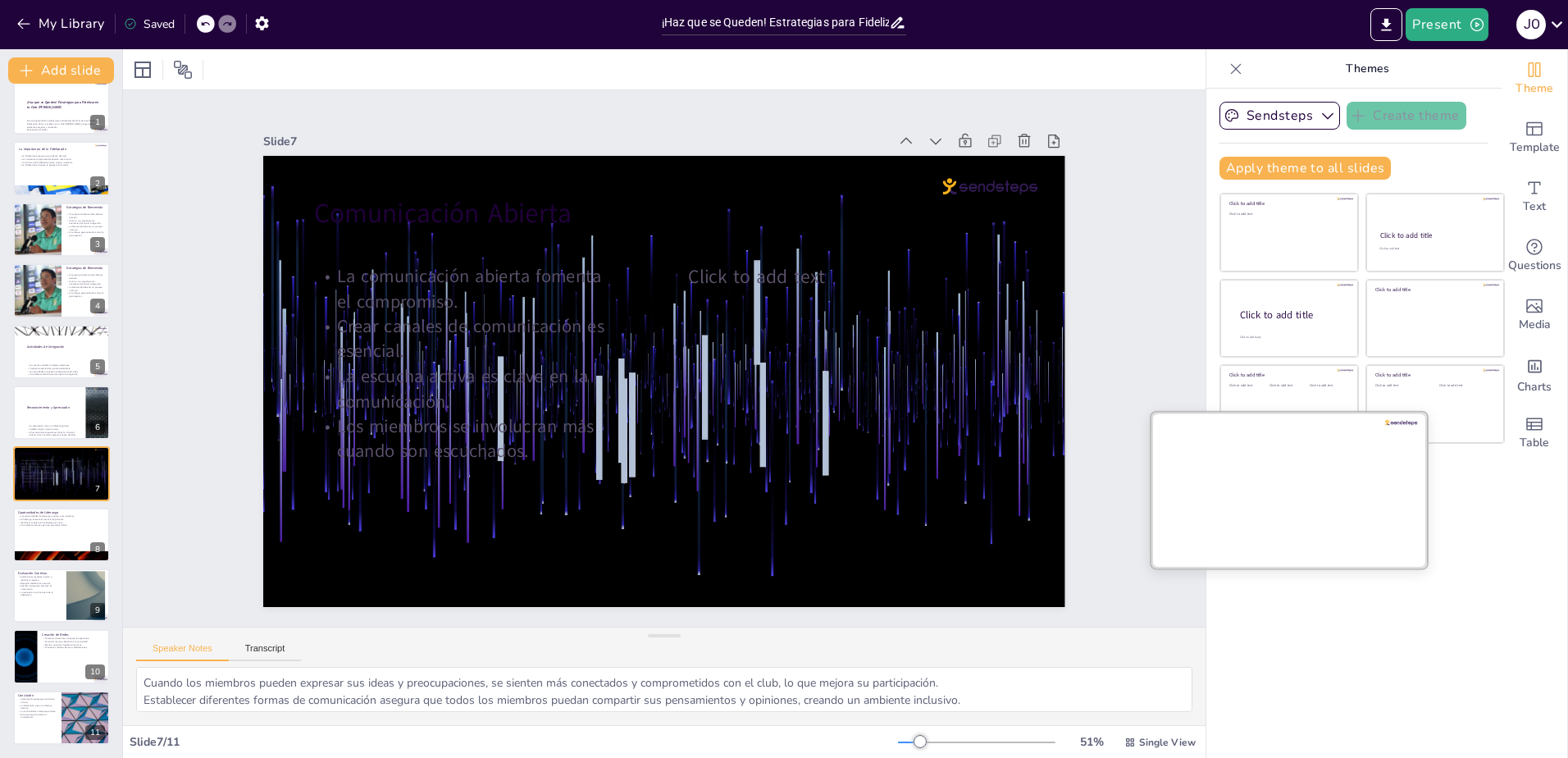
click at [1238, 480] on div at bounding box center [1289, 490] width 276 height 155
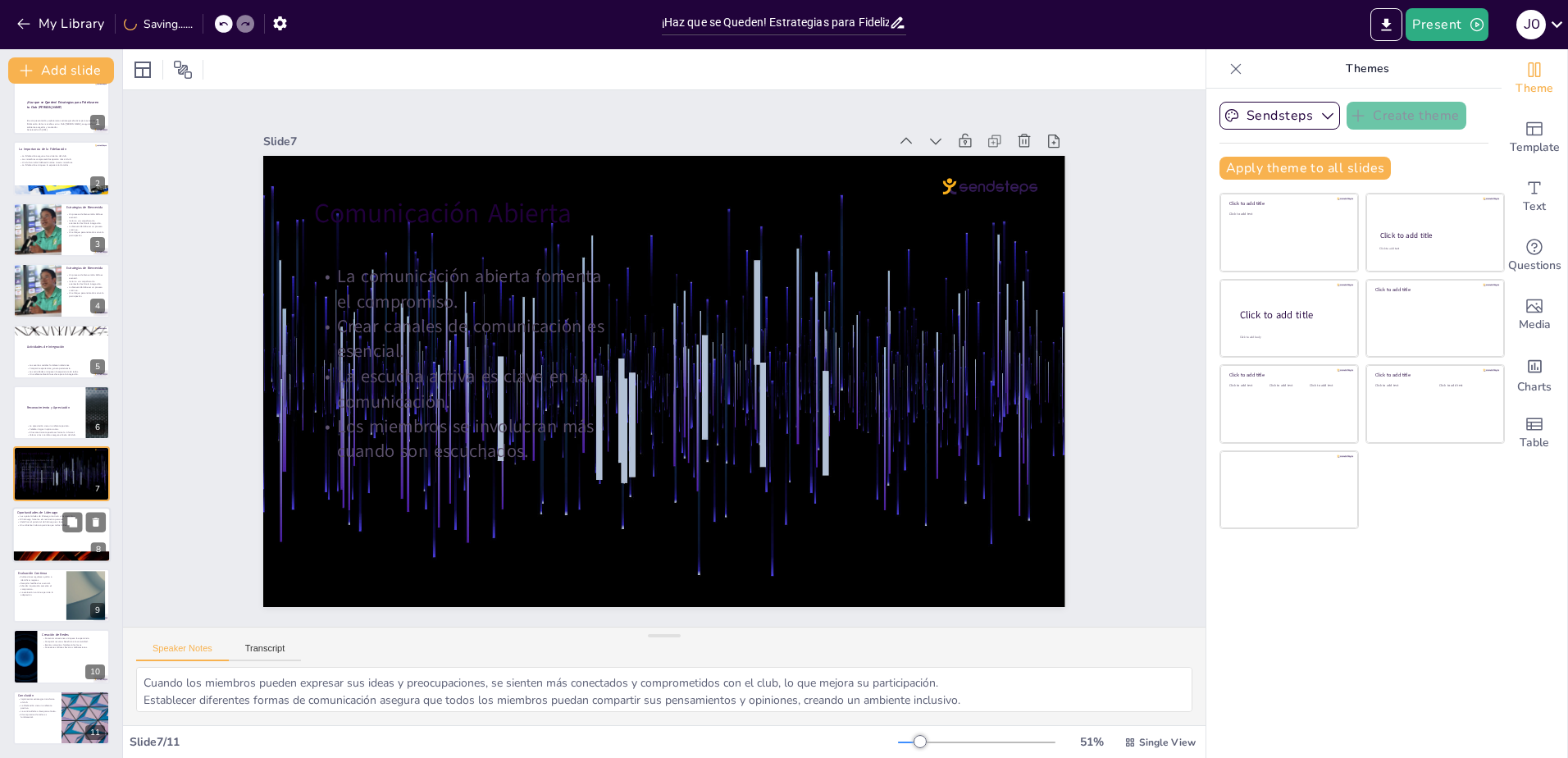
click at [48, 527] on p "Un ambiente inclusivo permite que todos brillen." at bounding box center [61, 525] width 88 height 3
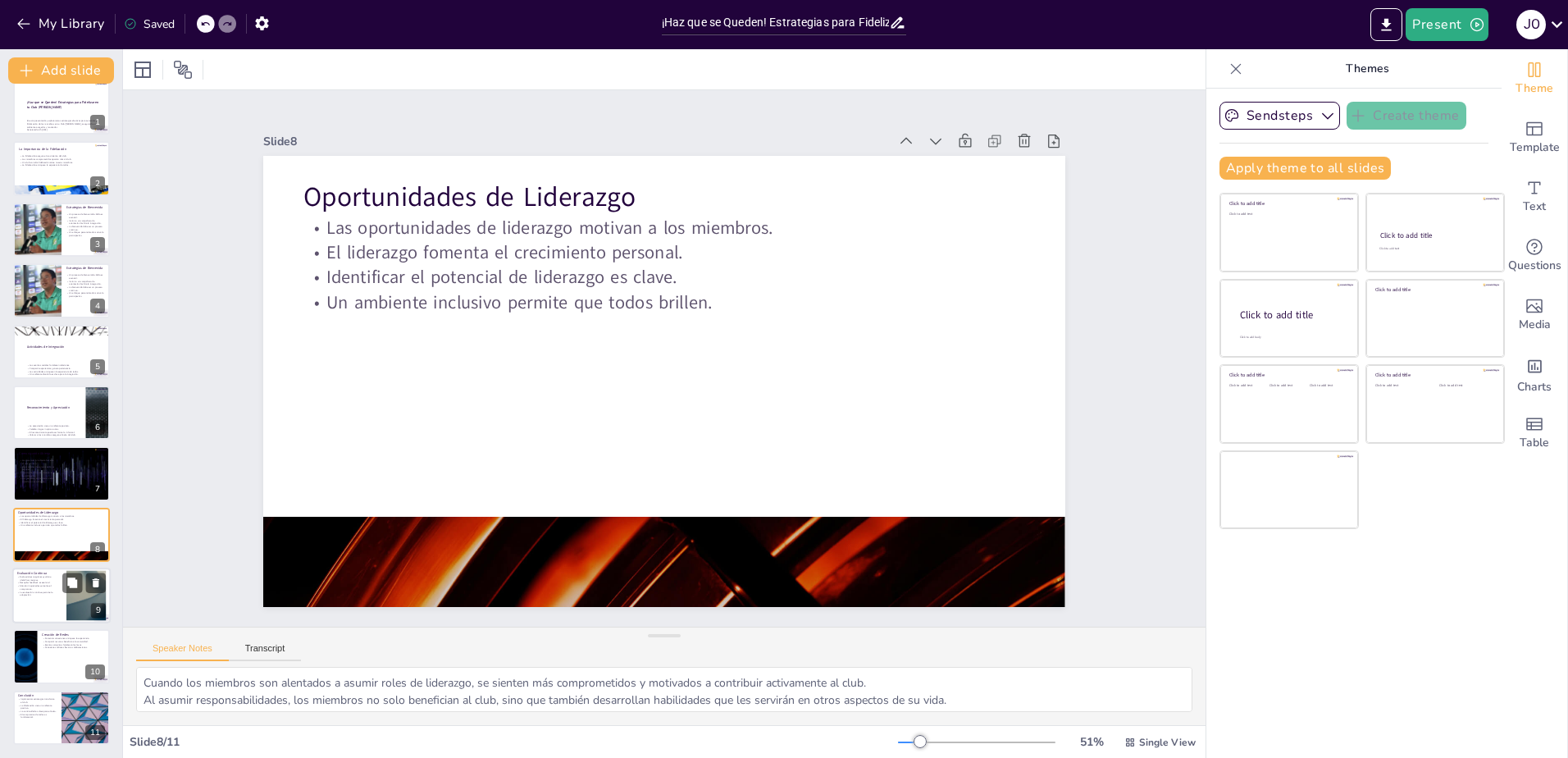
click at [43, 592] on p "La evaluación continua permite la adaptación." at bounding box center [40, 594] width 45 height 6
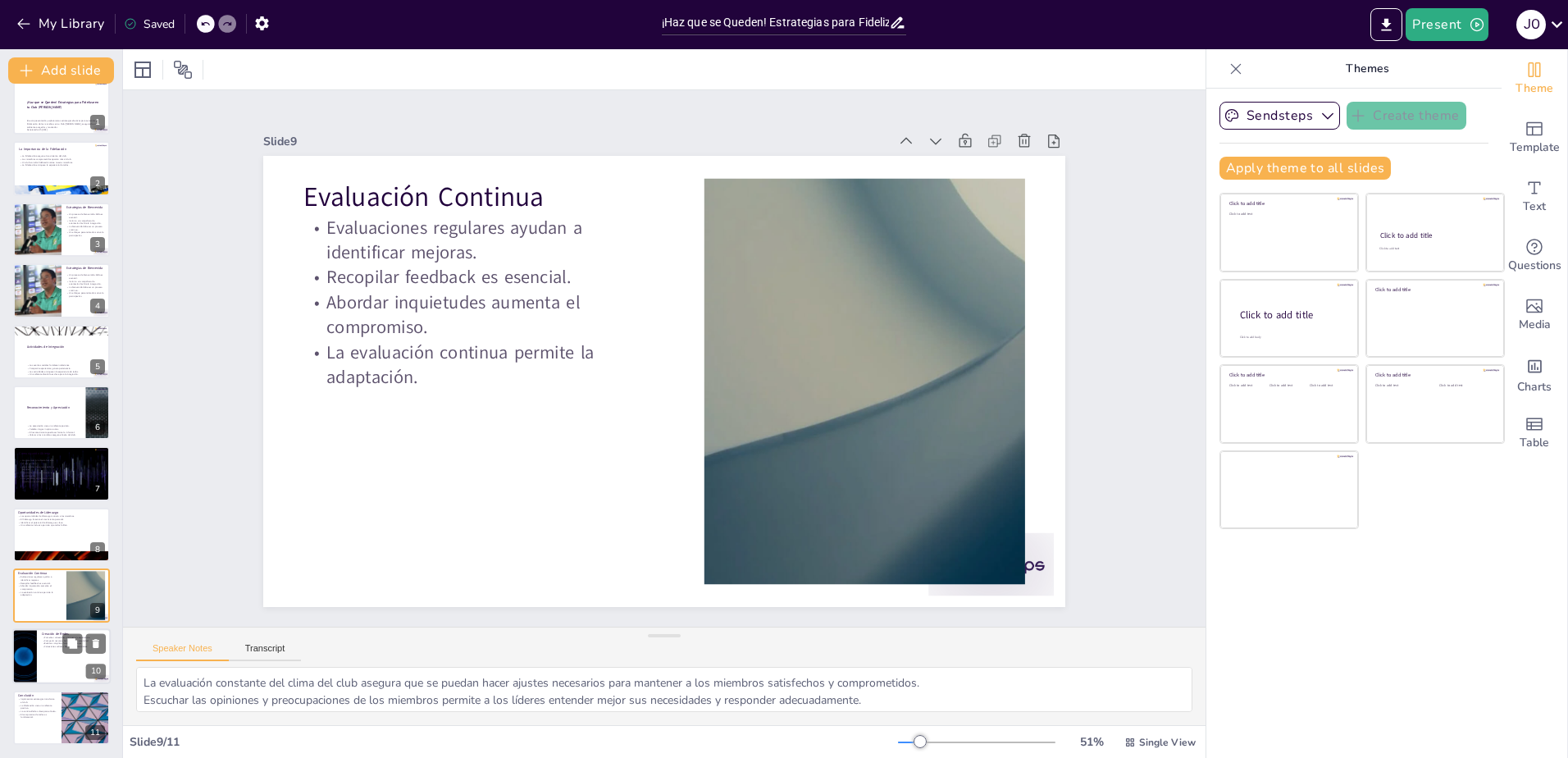
click at [48, 640] on p "Compartir recursos beneficia a la comunidad." at bounding box center [74, 640] width 64 height 3
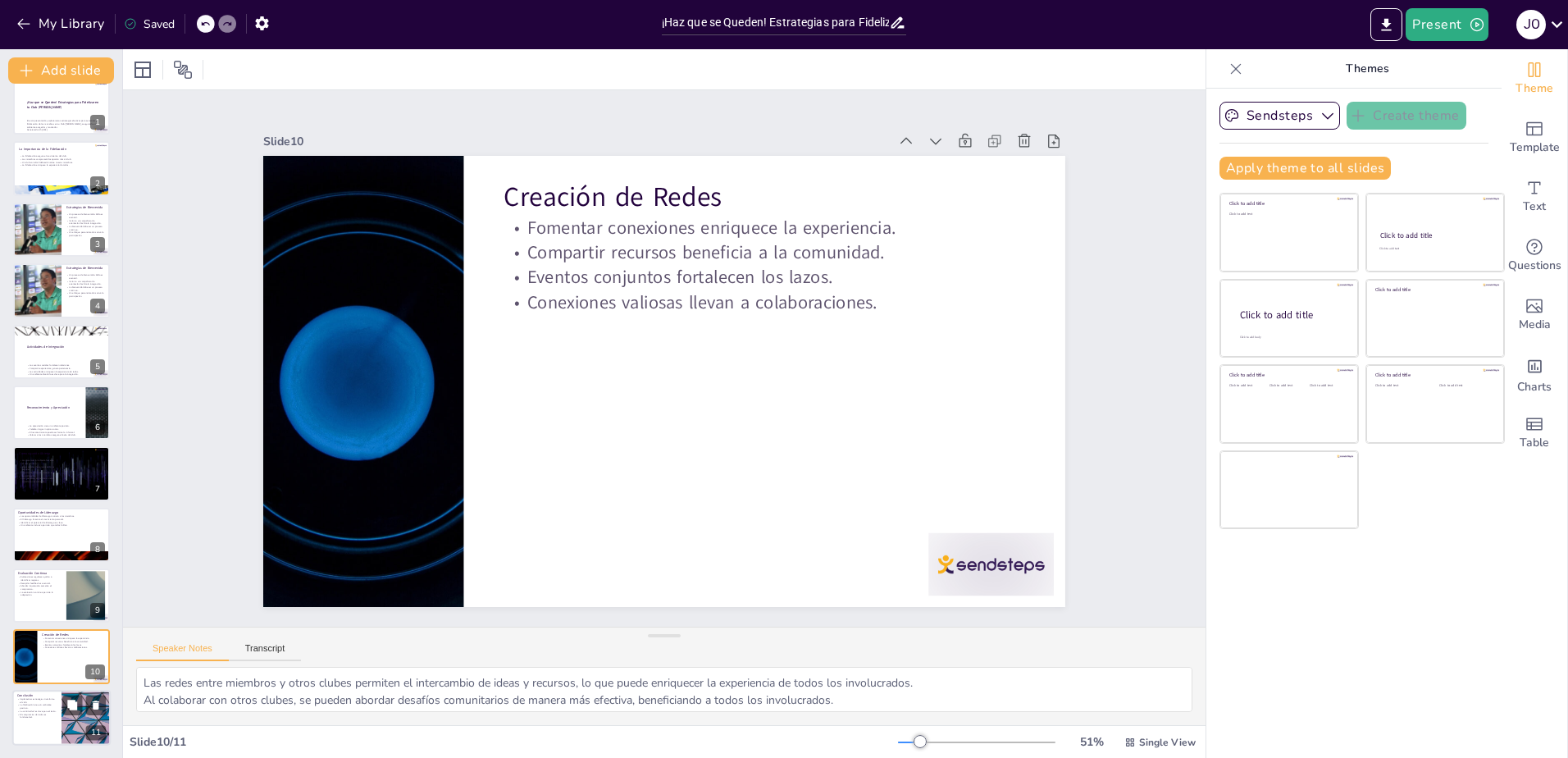
click at [60, 697] on div at bounding box center [61, 717] width 98 height 55
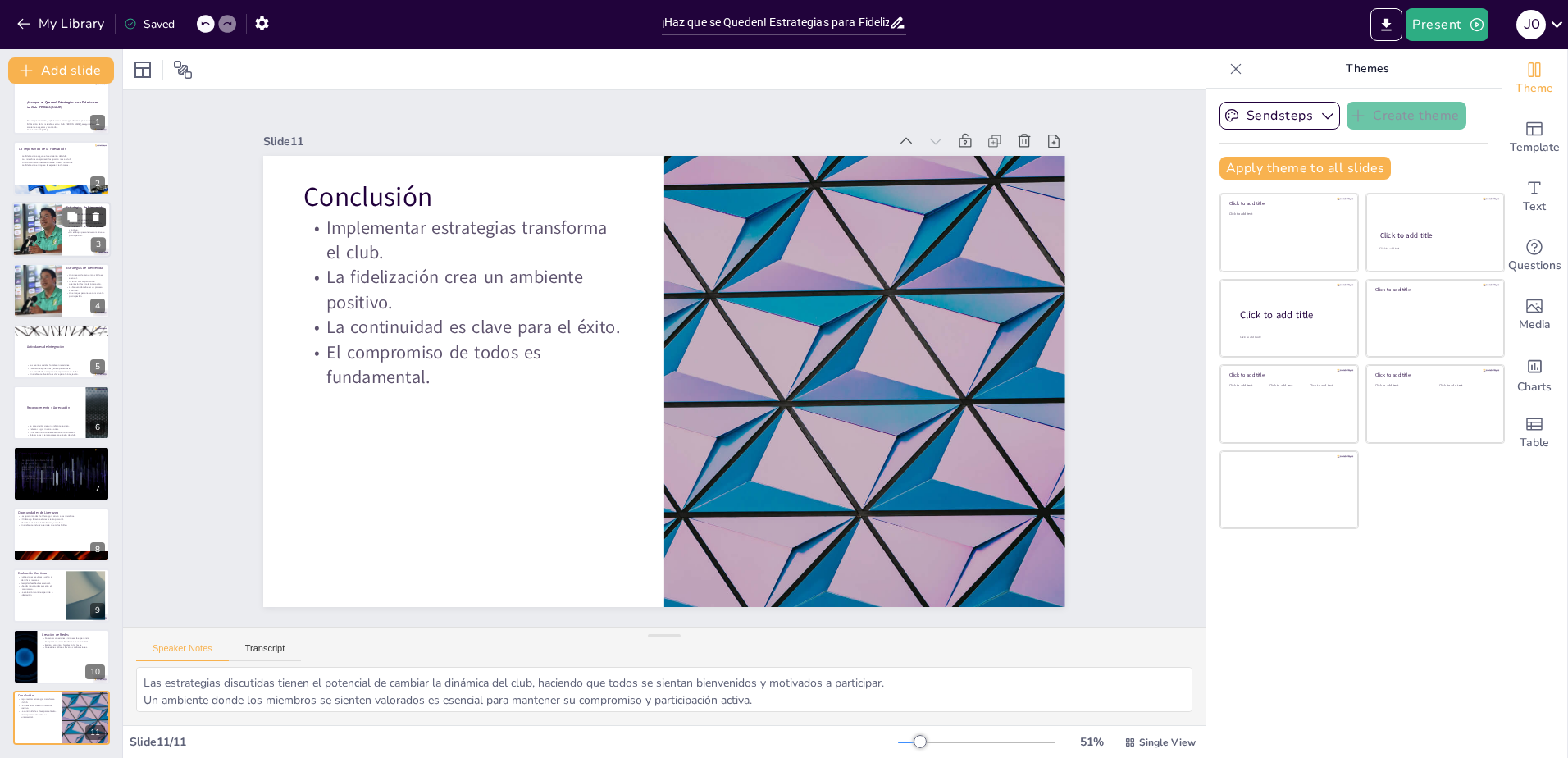
click at [86, 220] on button at bounding box center [96, 217] width 19 height 19
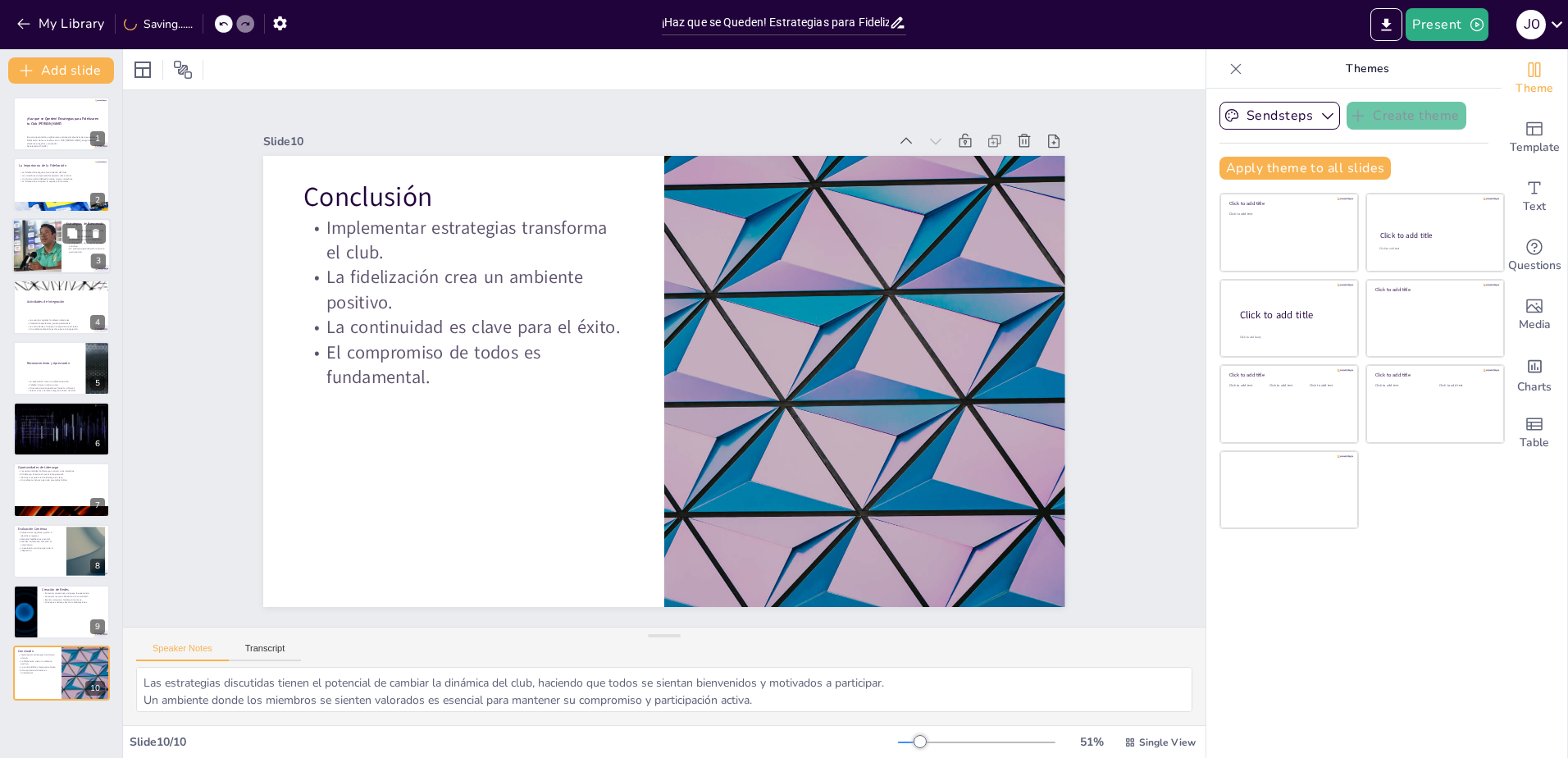
click at [31, 245] on div at bounding box center [36, 246] width 98 height 55
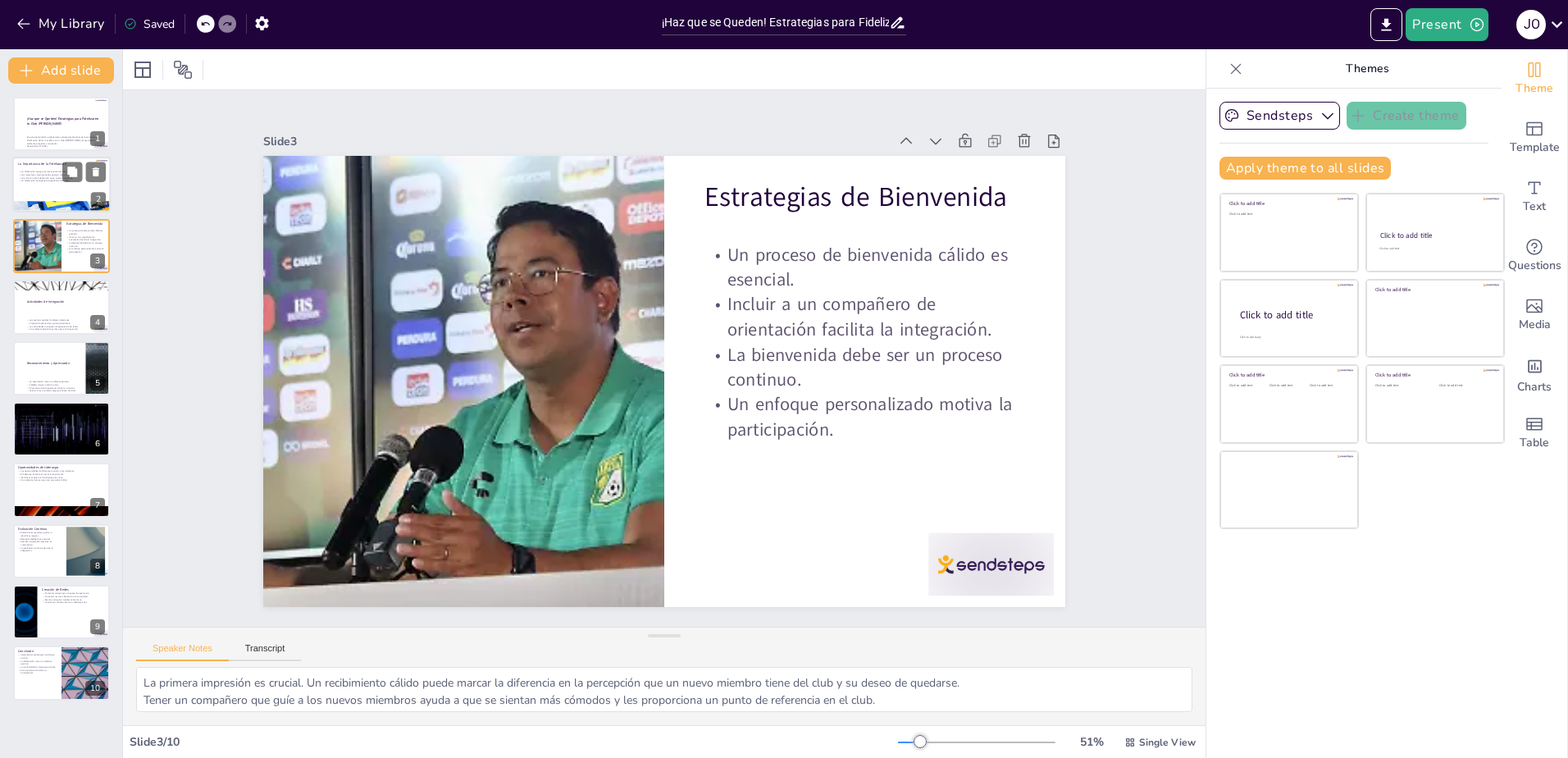
click at [39, 176] on p "Un club con alta fidelización atrae nuevos miembros." at bounding box center [60, 177] width 84 height 3
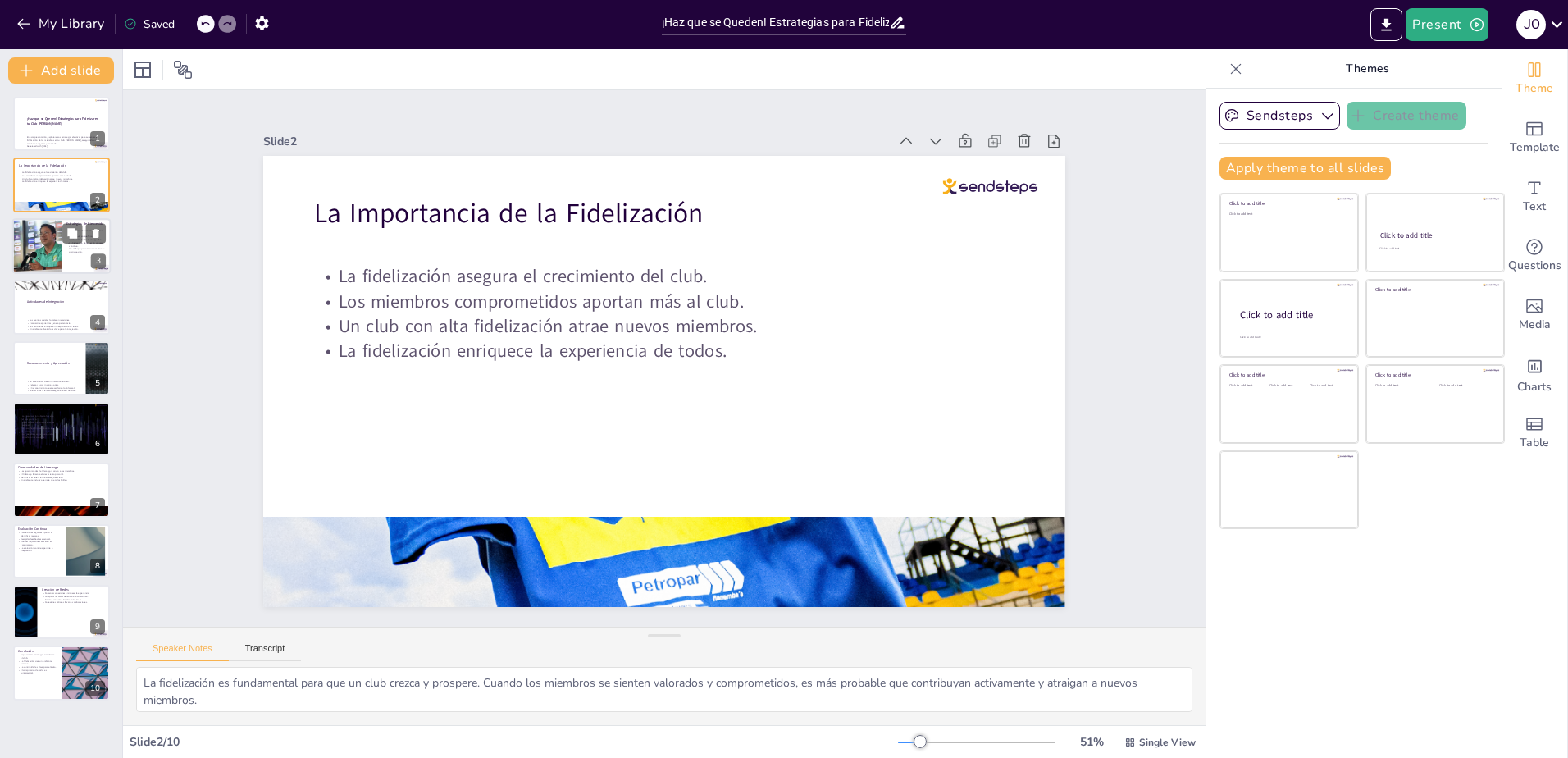
click at [44, 236] on div at bounding box center [36, 246] width 98 height 55
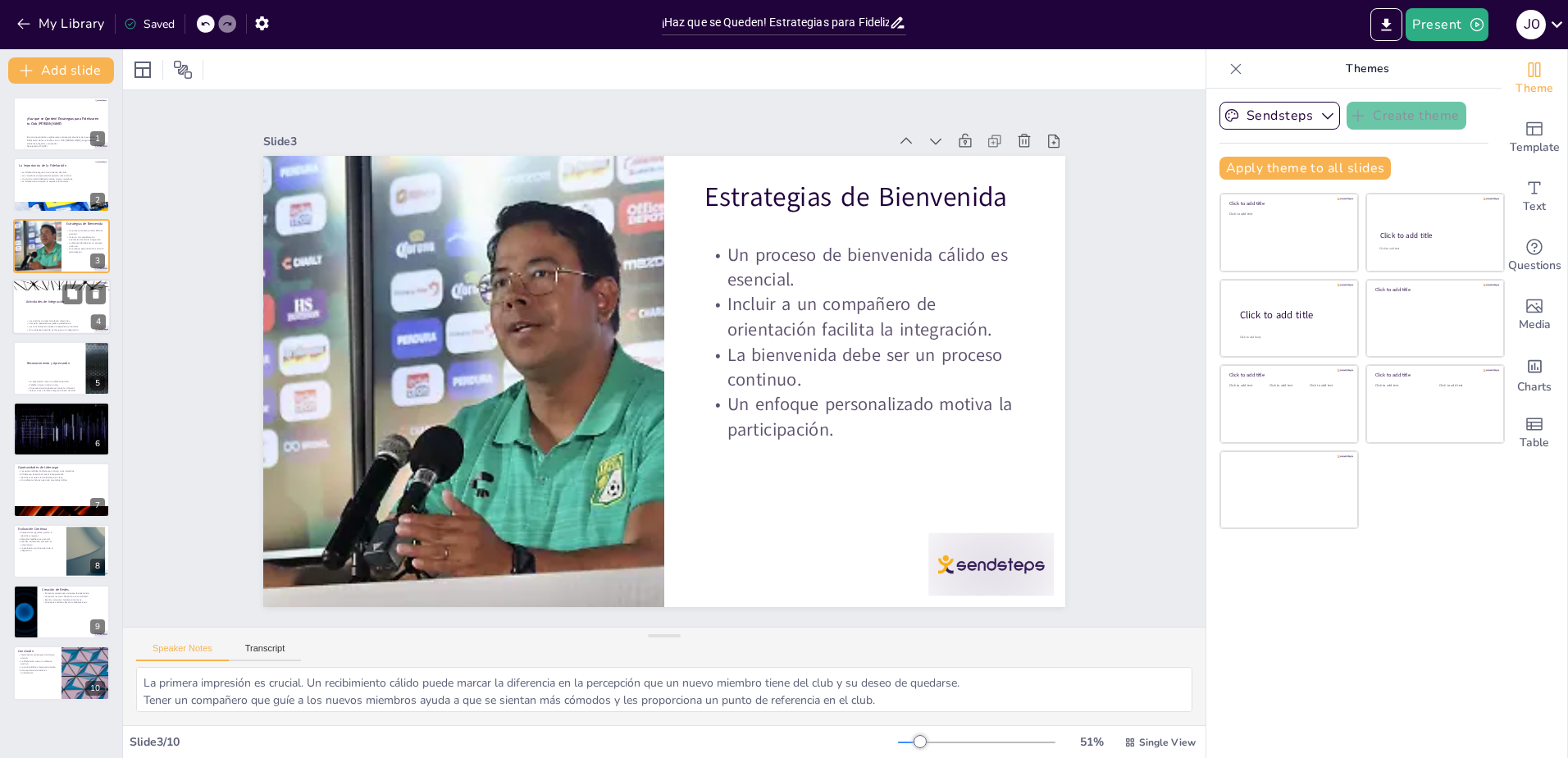
click at [61, 314] on div at bounding box center [61, 306] width 98 height 55
type textarea "Las actividades sociales son fundamentales para que los miembros se conozcan me…"
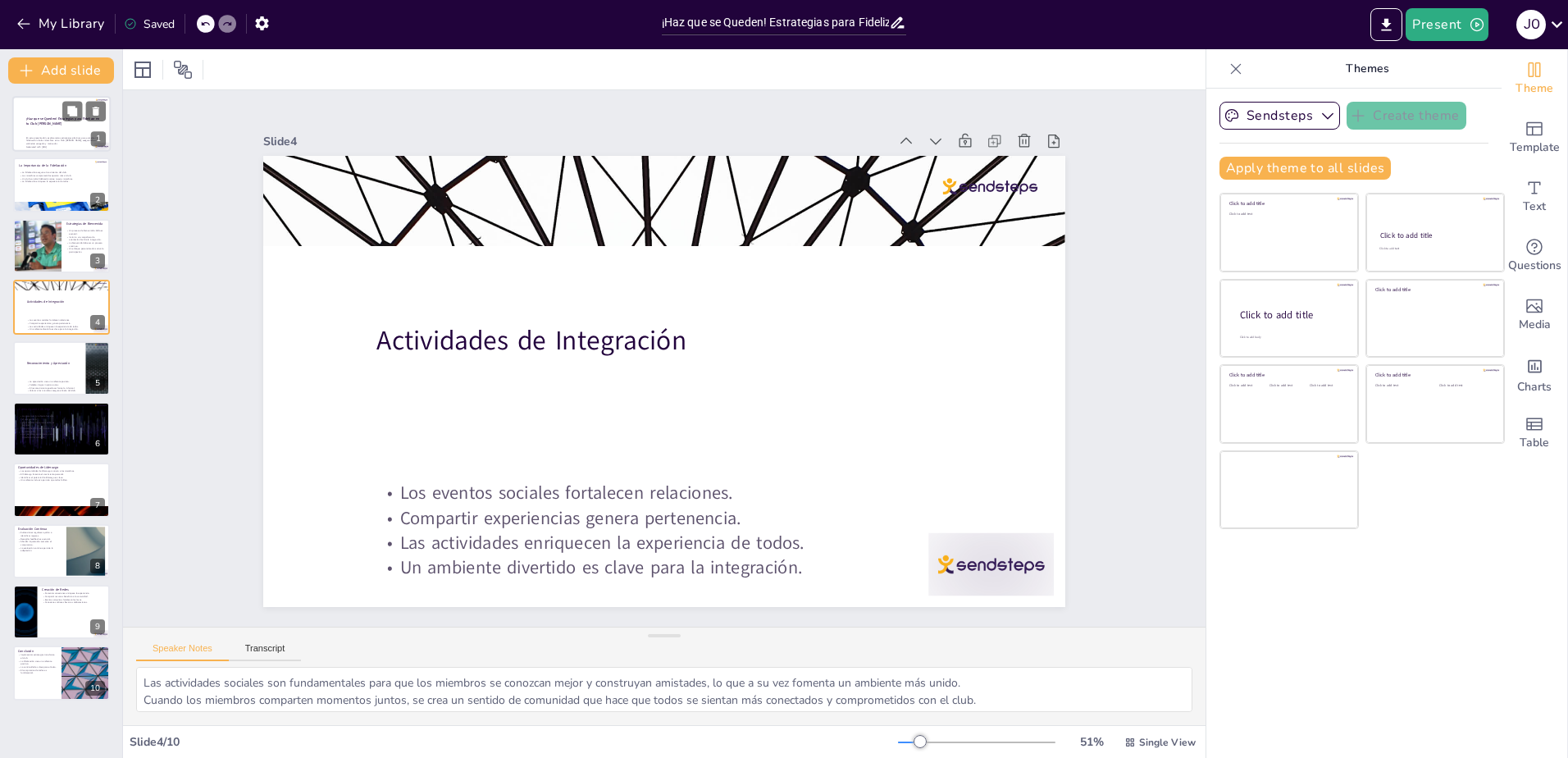
click at [73, 123] on p "¡Haz que se Queden! Estrategias para Fidelizar en tu Club [PERSON_NAME]" at bounding box center [63, 121] width 75 height 9
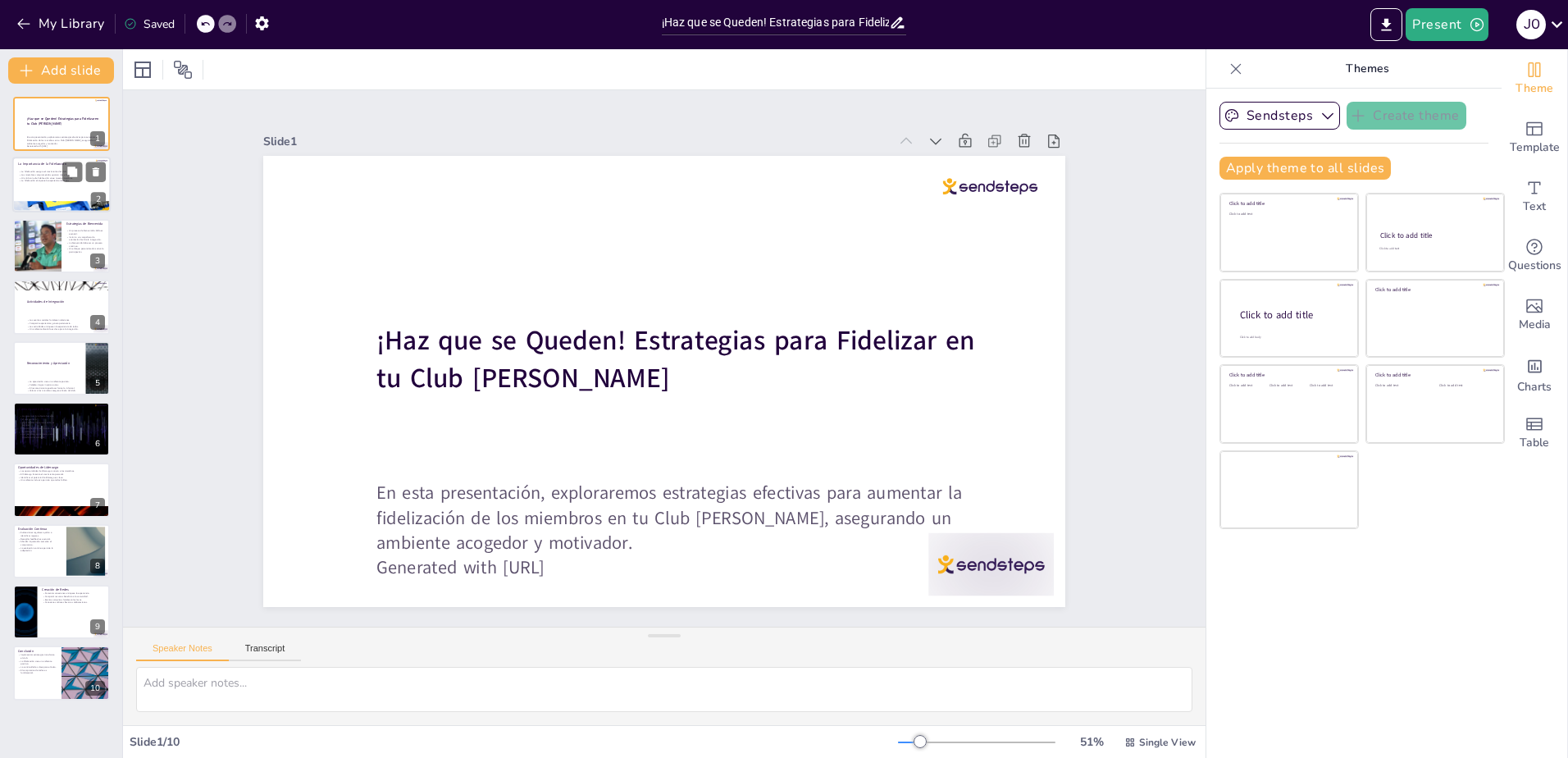
click at [43, 191] on div "La fidelización asegura el crecimiento del club. Los miembros comprometidos apo…" at bounding box center [60, 189] width 84 height 36
type textarea "La fidelización es fundamental para que un club crezca y prospere. Cuando los m…"
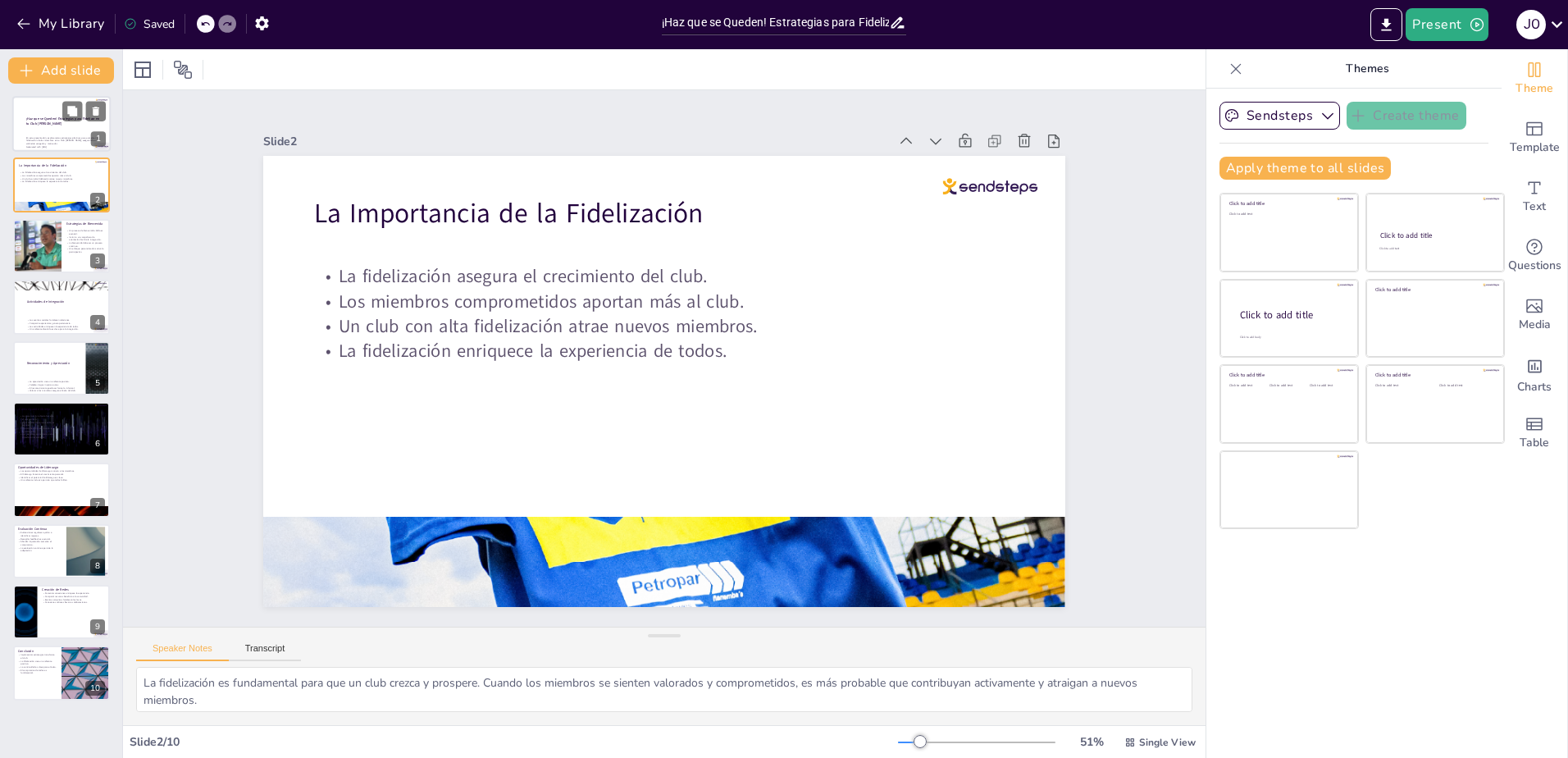
click at [41, 123] on strong "¡Haz que se Queden! Estrategias para Fidelizar en tu Club [PERSON_NAME]" at bounding box center [63, 121] width 74 height 9
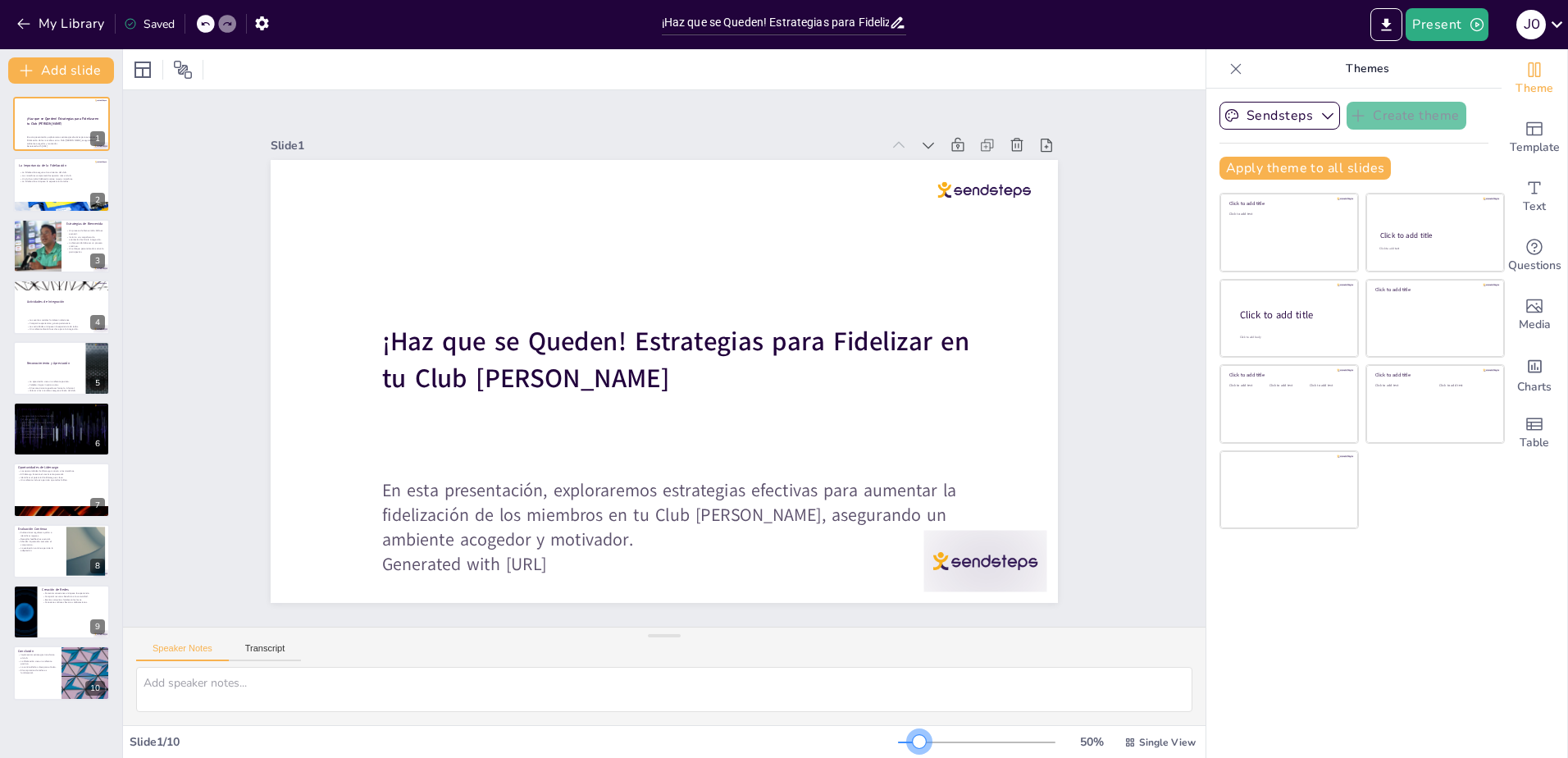
drag, startPoint x: 913, startPoint y: 741, endPoint x: 908, endPoint y: 728, distance: 13.9
click at [908, 728] on div "Slide 1 / 10 50 % Single View" at bounding box center [665, 741] width 1082 height 33
click at [1529, 311] on icon "Add images, graphics, shapes or video" at bounding box center [1534, 306] width 19 height 19
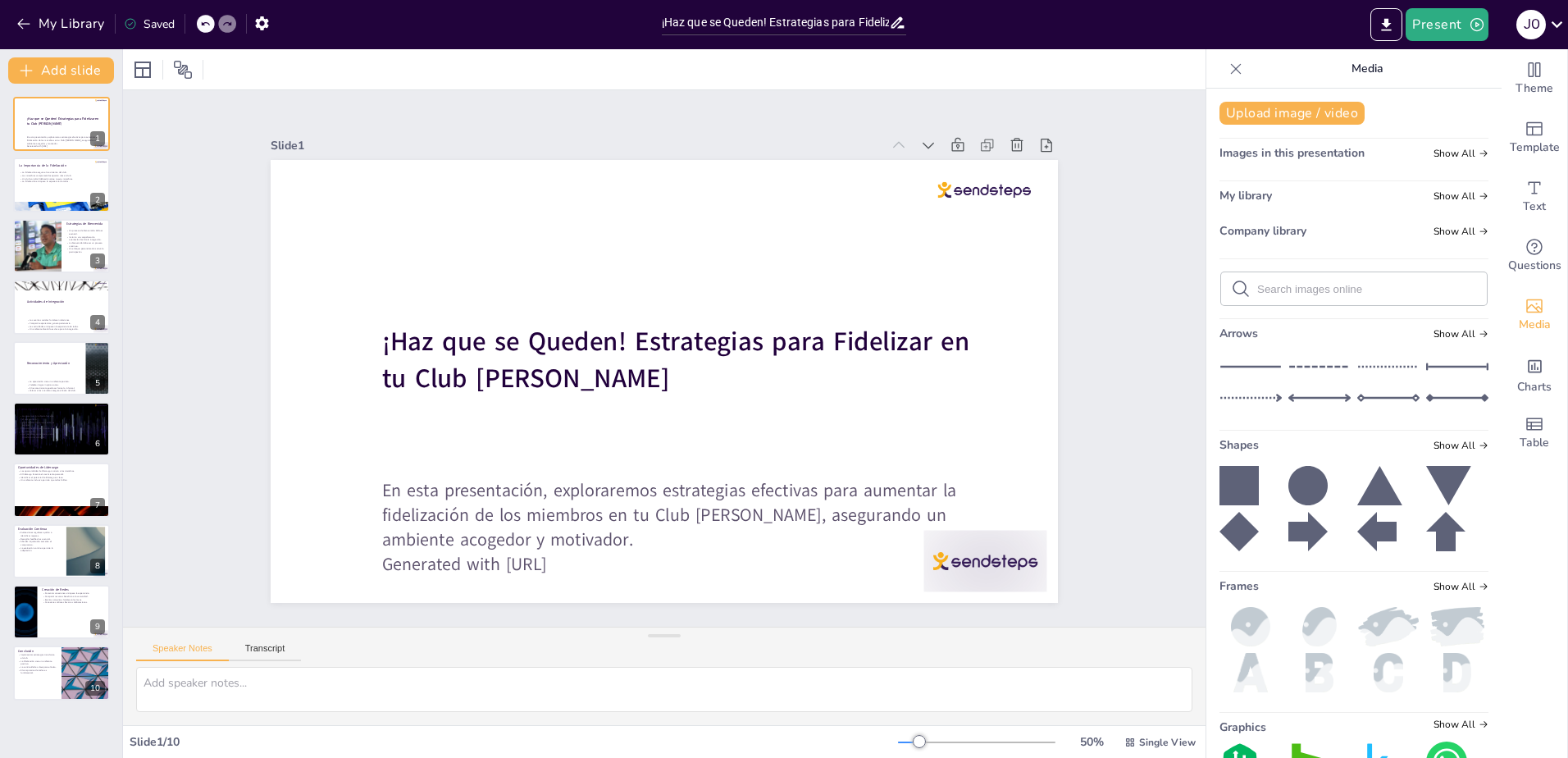
click at [1517, 526] on div "Theme Template Text Questions Media Charts Table" at bounding box center [1535, 403] width 66 height 708
click at [1529, 419] on icon "Add a table" at bounding box center [1534, 424] width 17 height 13
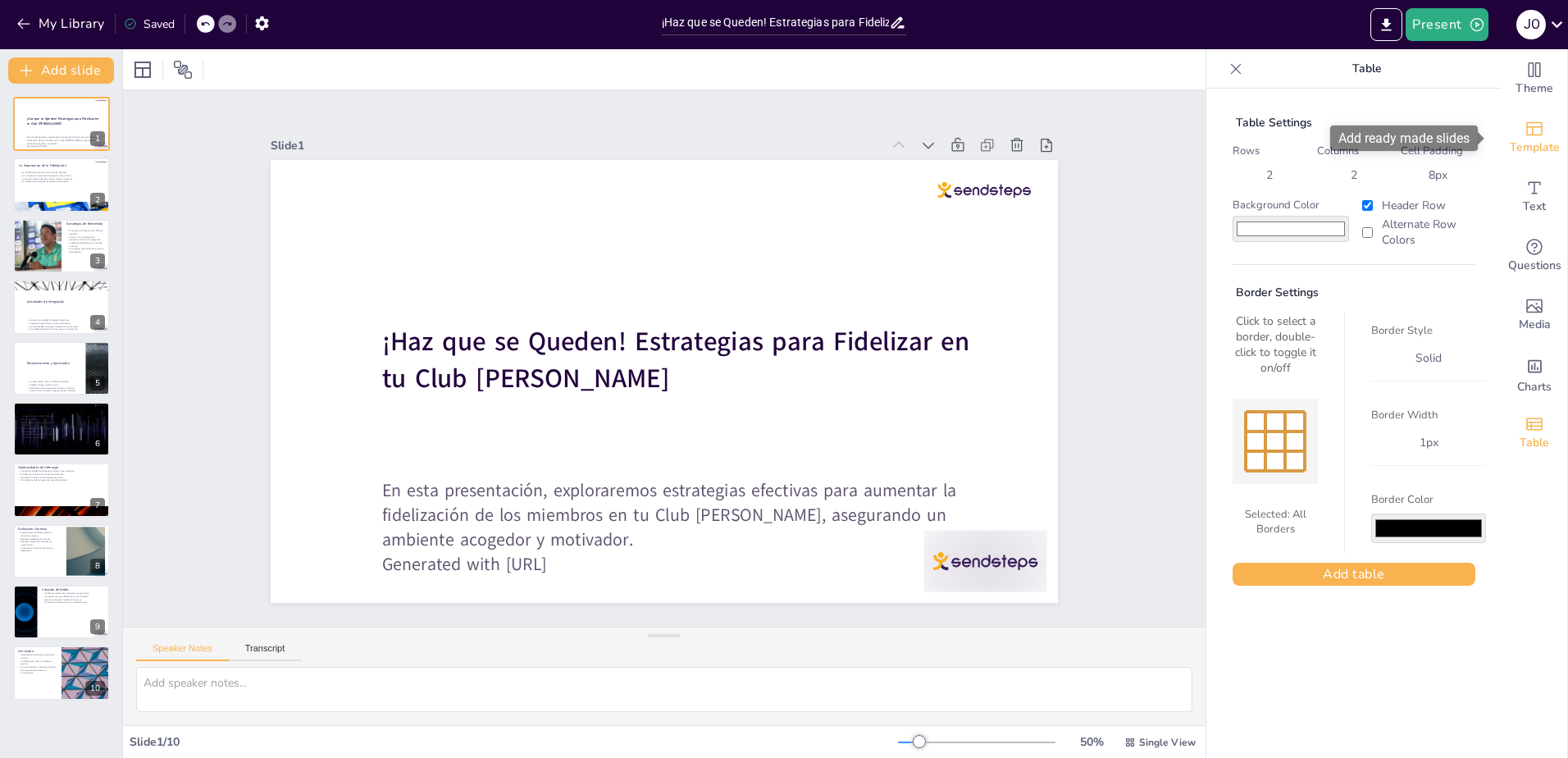
click at [1527, 128] on icon "Add ready made slides" at bounding box center [1534, 128] width 19 height 19
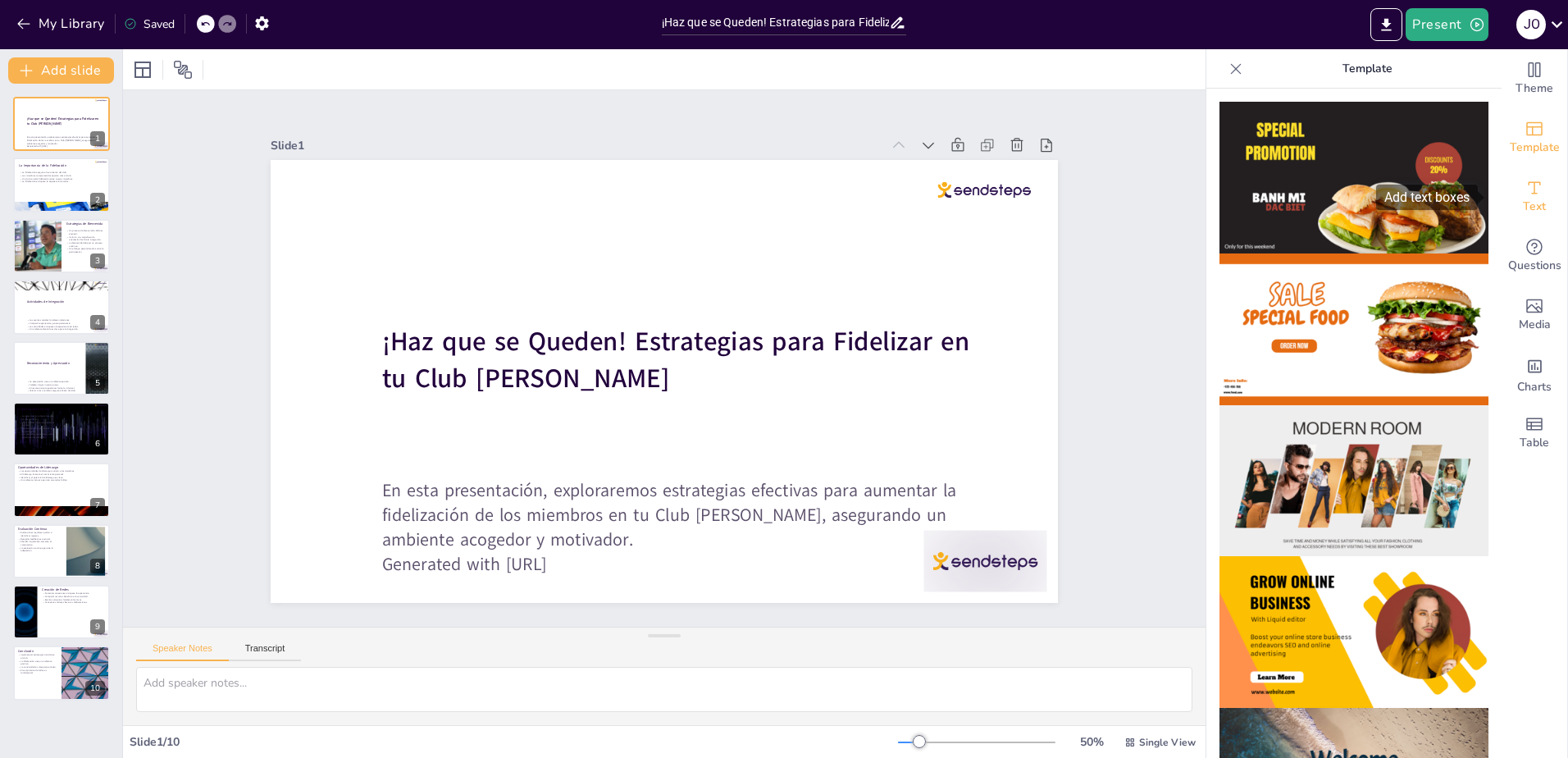
click at [1526, 192] on icon "Add text boxes" at bounding box center [1534, 188] width 19 height 19
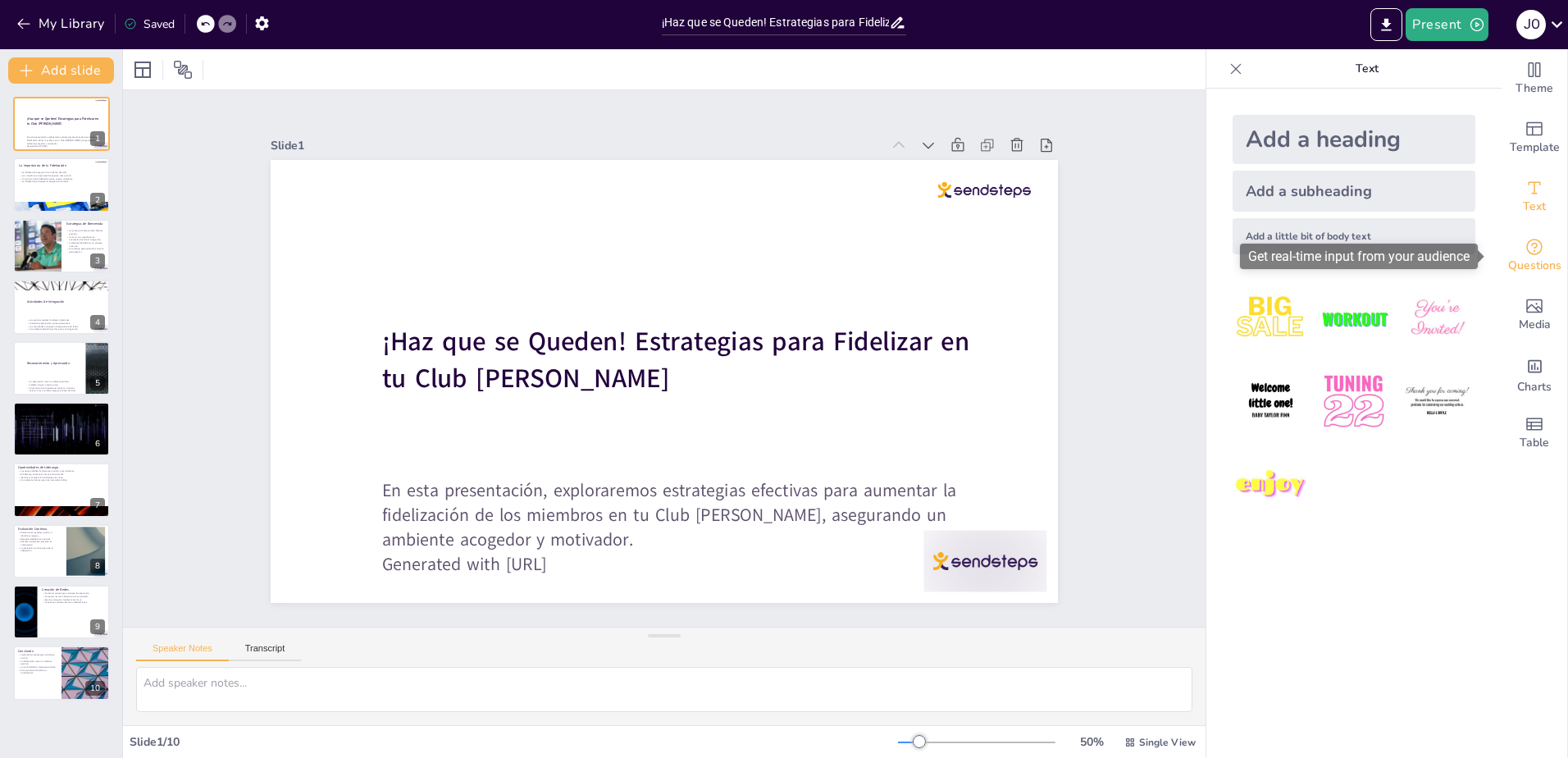
click at [1525, 263] on span "Questions" at bounding box center [1534, 265] width 53 height 18
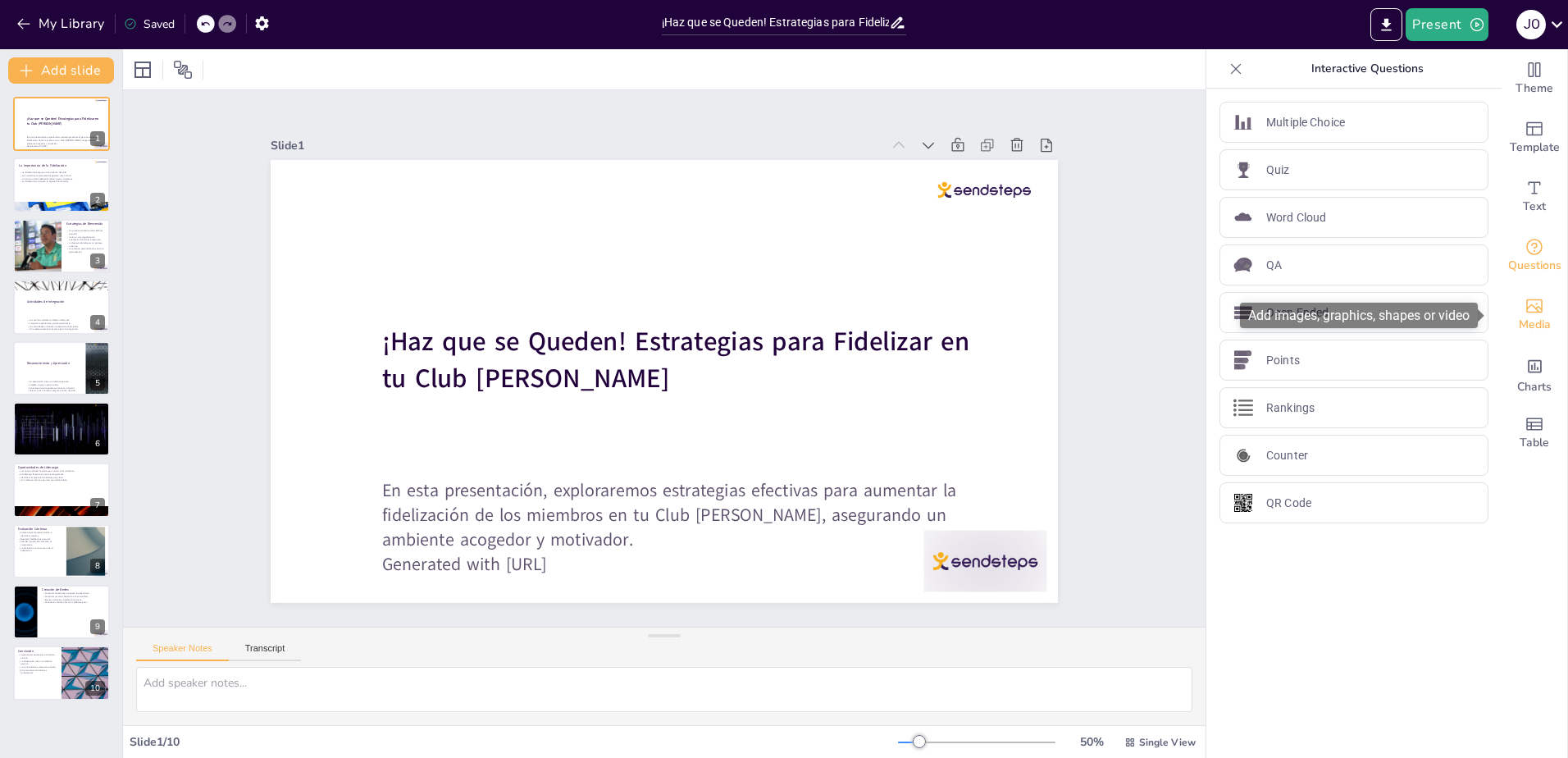
click at [1525, 316] on span "Media" at bounding box center [1534, 325] width 32 height 18
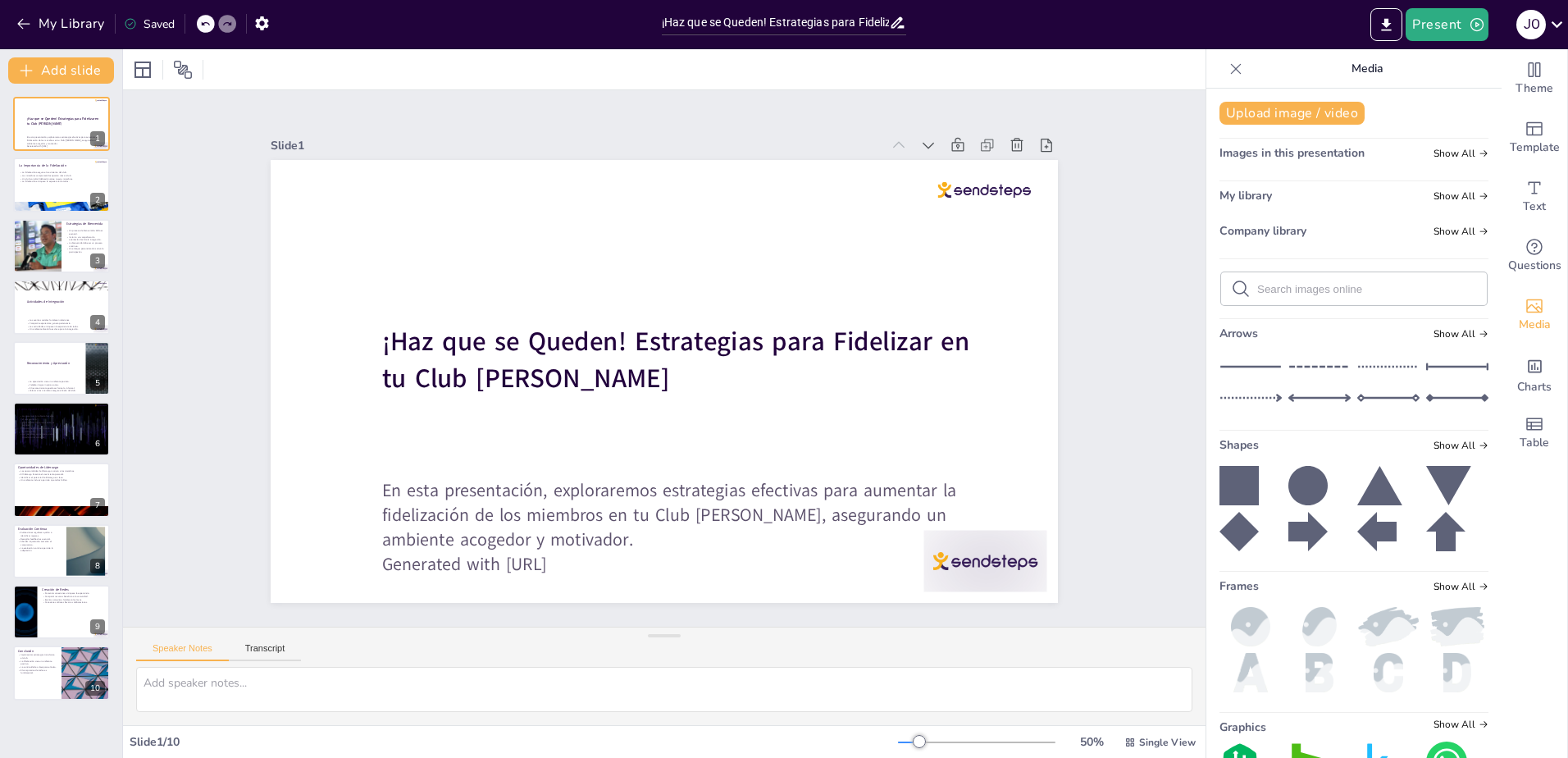
click at [1549, 566] on div "Theme Template Text Questions Media Charts Table" at bounding box center [1535, 403] width 66 height 708
click at [135, 71] on icon at bounding box center [142, 69] width 17 height 17
click at [1228, 70] on icon at bounding box center [1236, 68] width 17 height 17
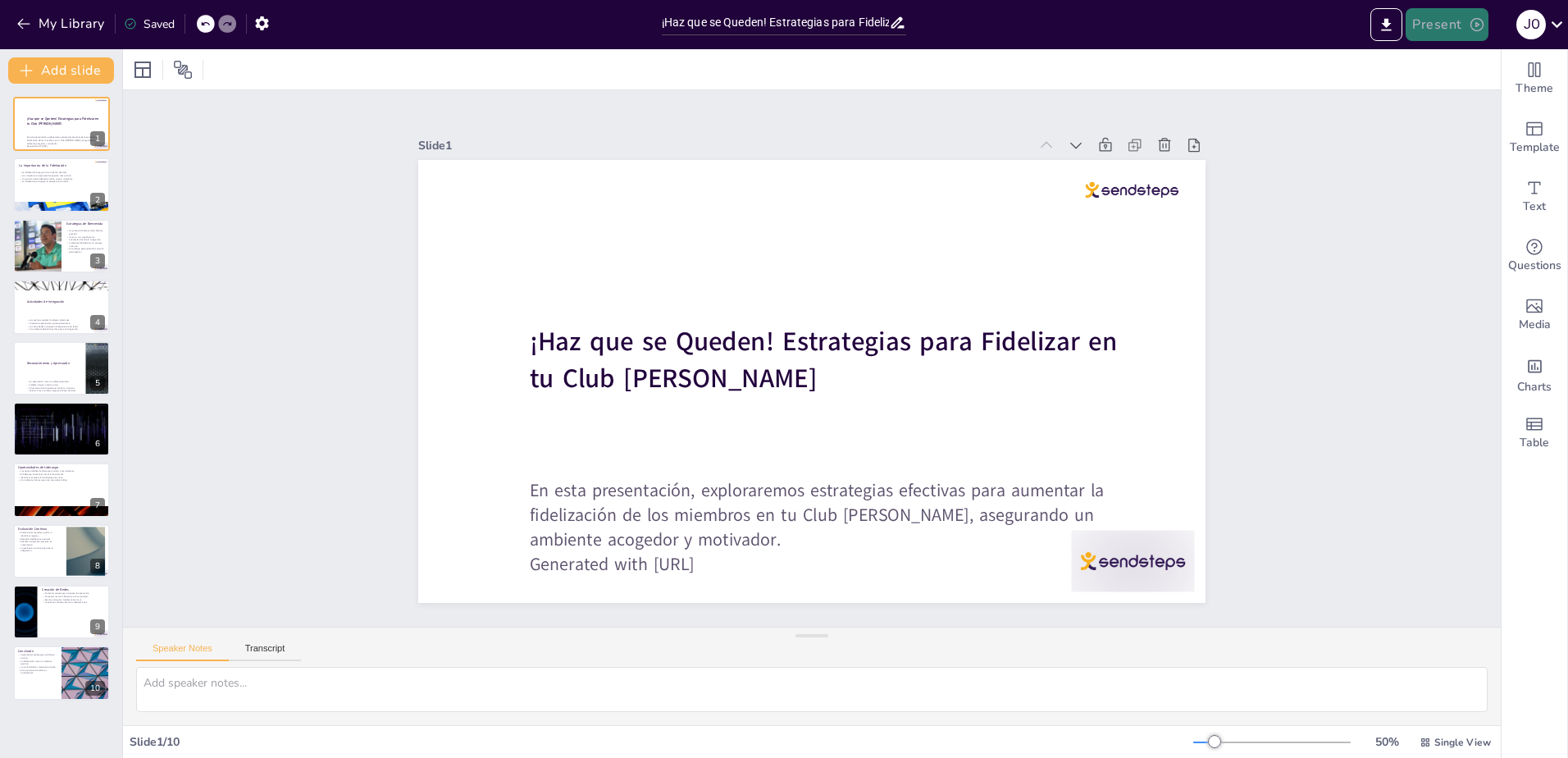
click at [1436, 18] on button "Present" at bounding box center [1447, 24] width 82 height 33
click at [1442, 104] on li "Play presentation" at bounding box center [1472, 100] width 129 height 26
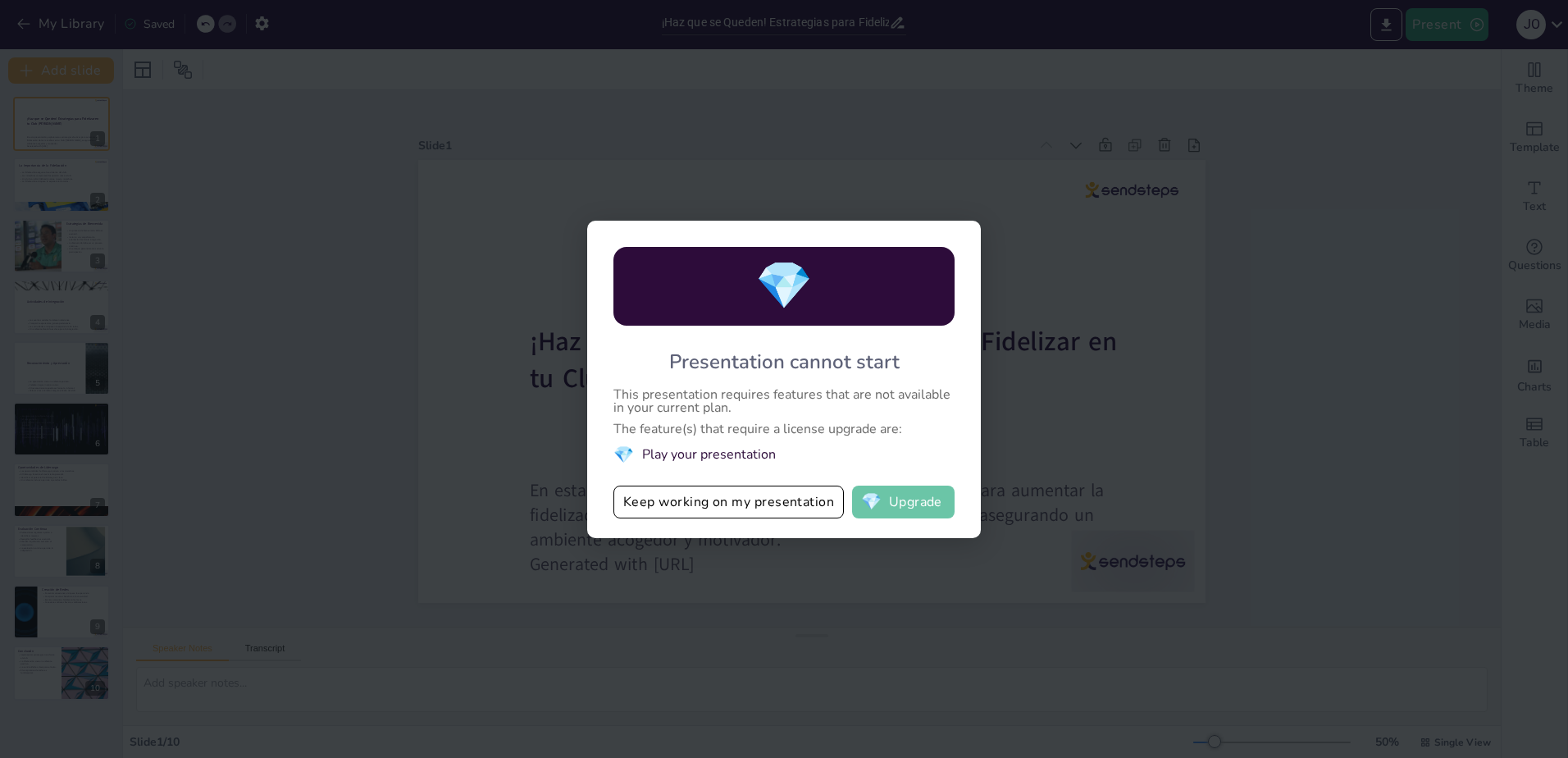
click at [906, 502] on button "💎 Upgrade" at bounding box center [903, 502] width 103 height 33
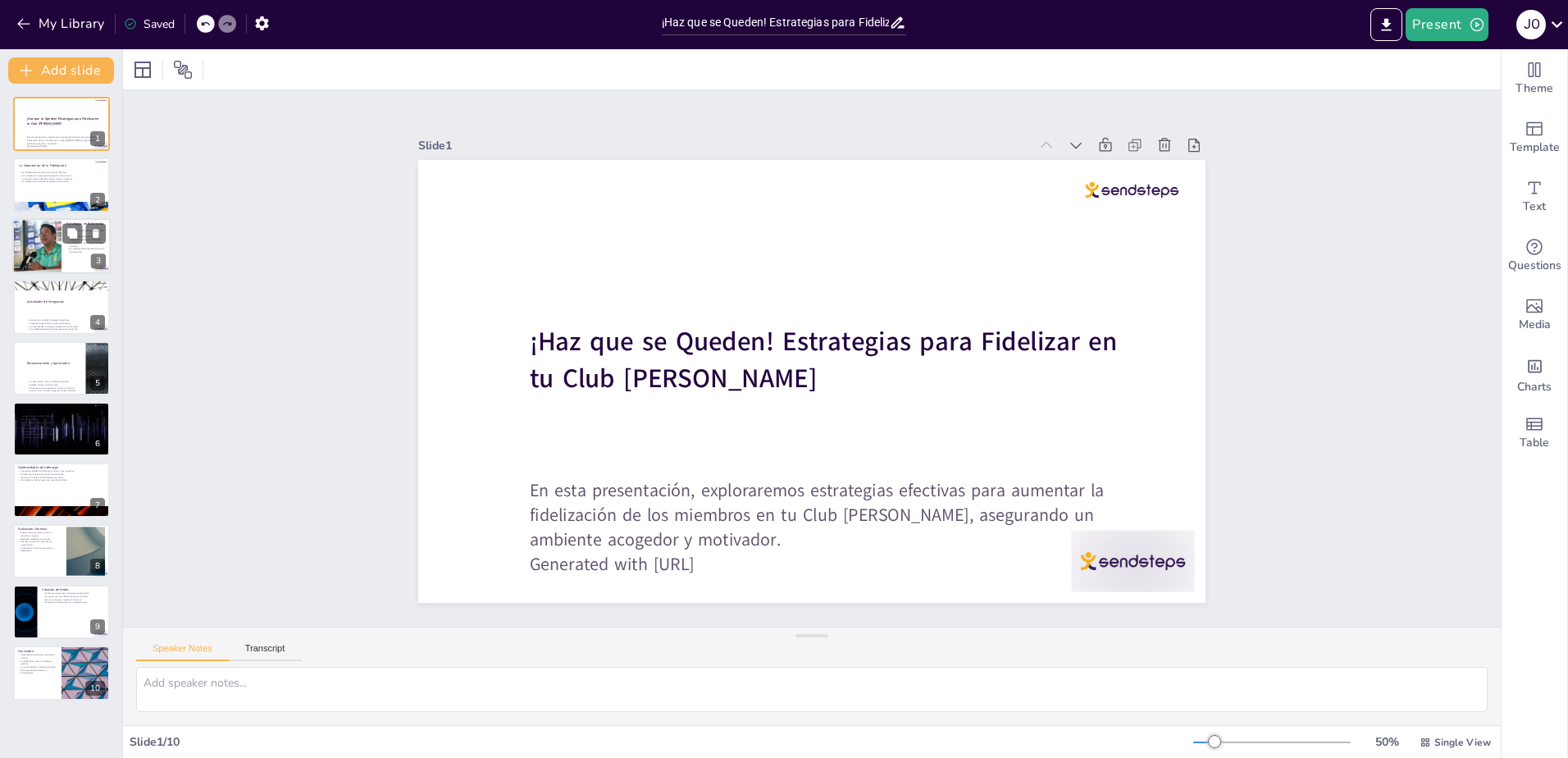
click at [46, 231] on div at bounding box center [36, 246] width 98 height 55
type textarea "La primera impresión es crucial. Un recibimiento cálido puede marcar la diferen…"
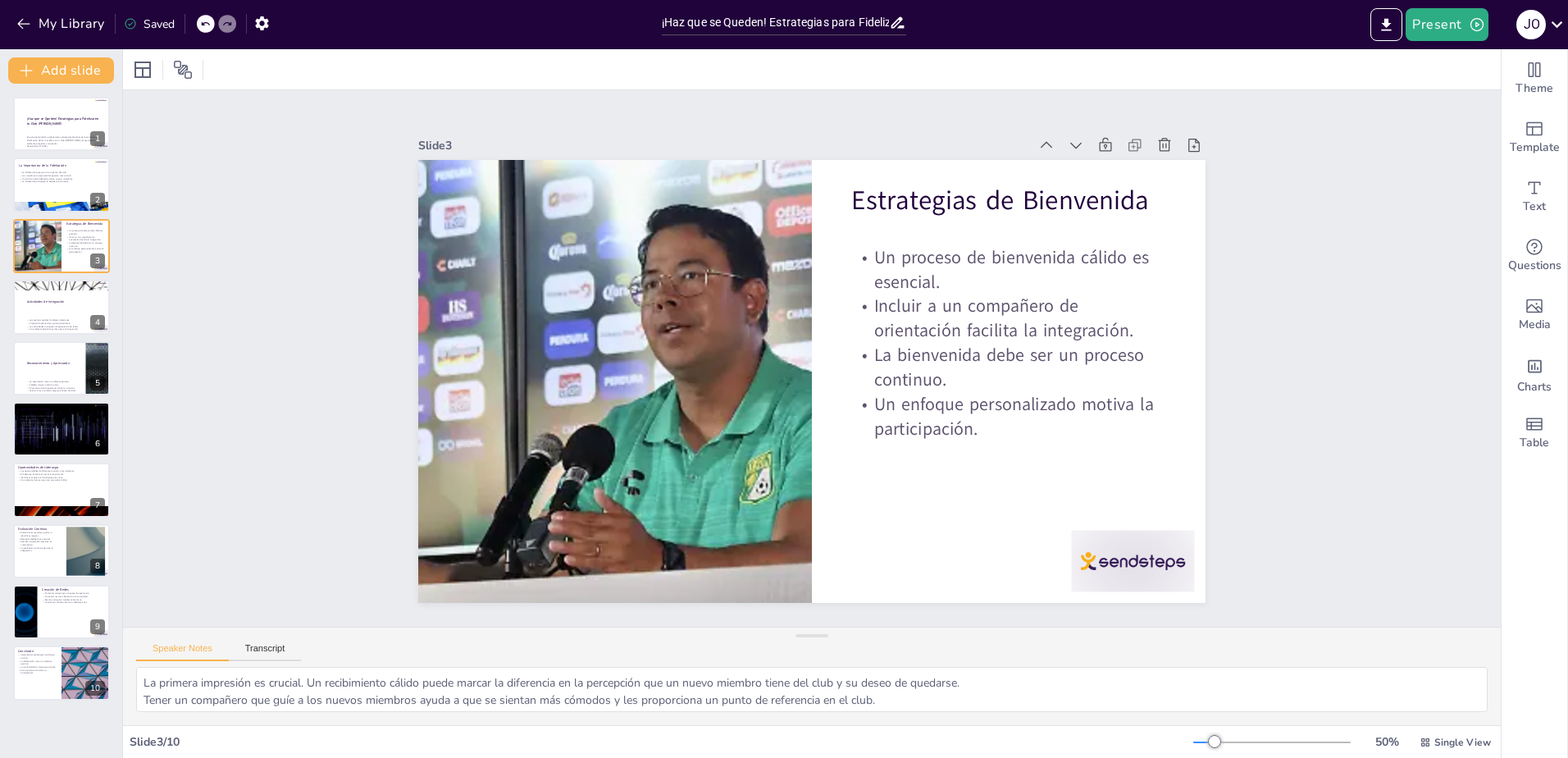
click at [1381, 461] on div "Slide 1 ¡Haz que se Queden! Estrategias para Fidelizar en tu Club de Leones En …" at bounding box center [811, 358] width 1426 height 677
click at [46, 119] on strong "¡Haz que se Queden! Estrategias para Fidelizar en tu Club [PERSON_NAME]" at bounding box center [63, 121] width 74 height 9
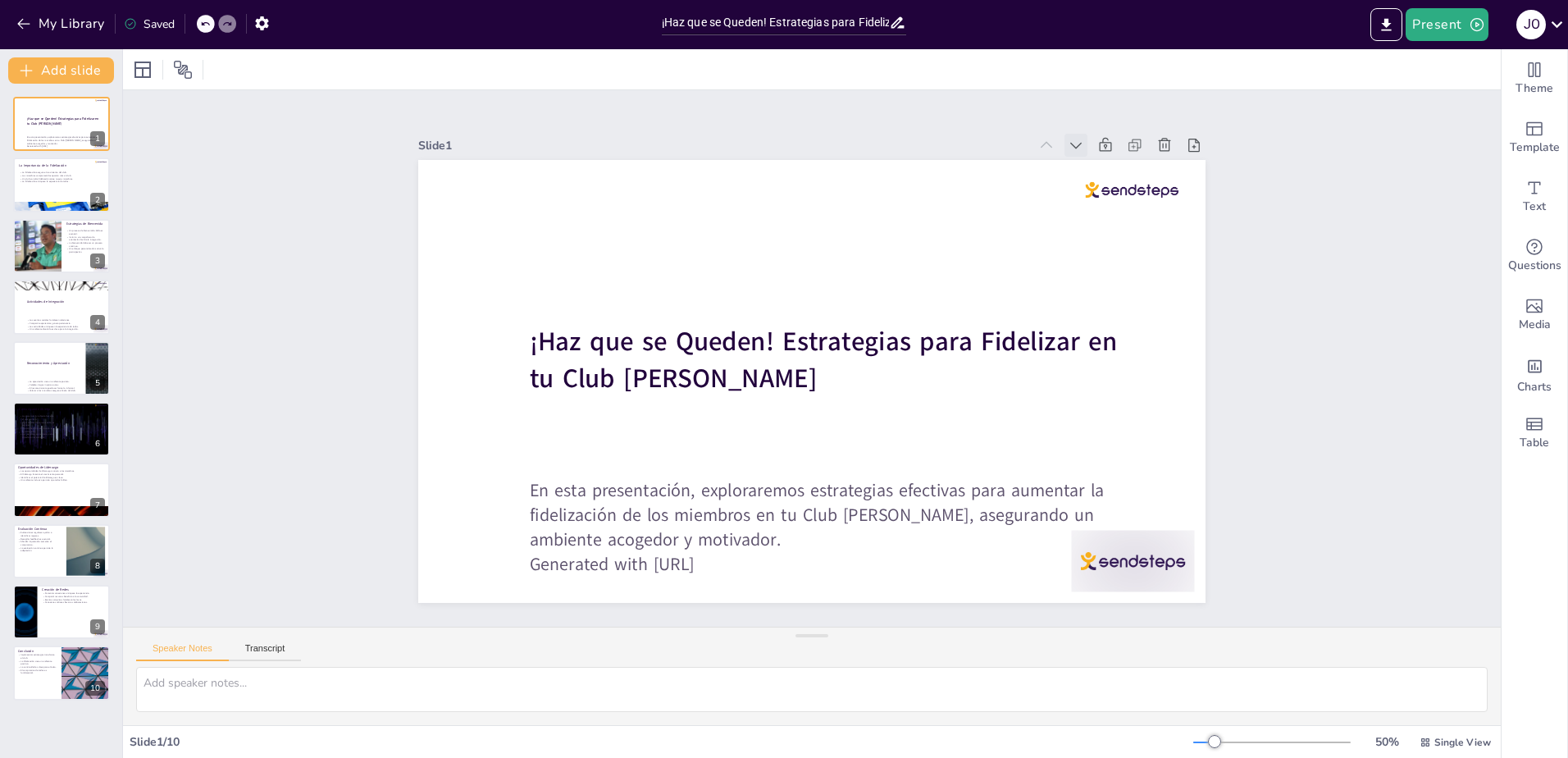
click at [1071, 143] on icon at bounding box center [1076, 146] width 12 height 7
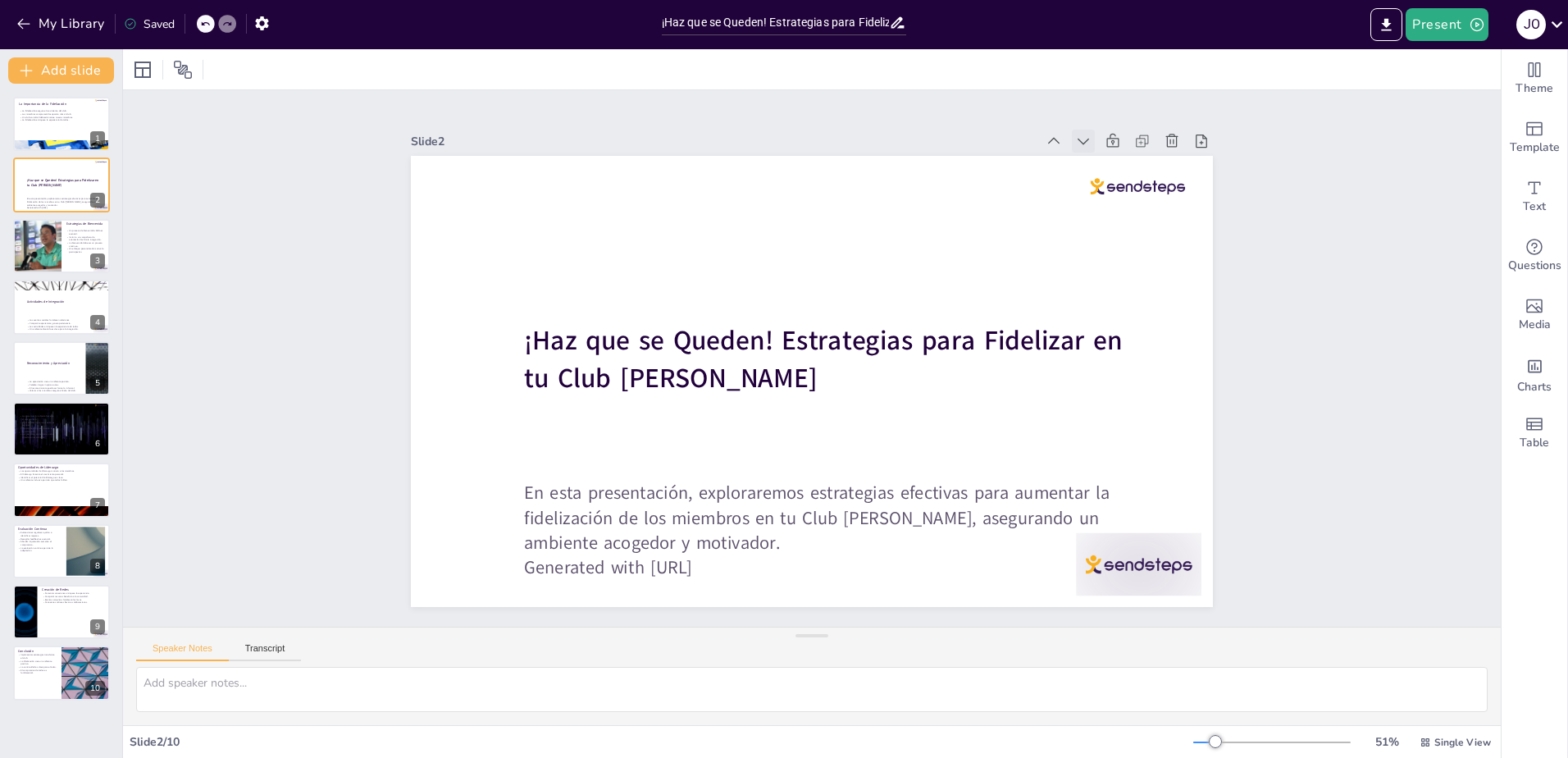
click at [1075, 133] on icon at bounding box center [1083, 141] width 17 height 17
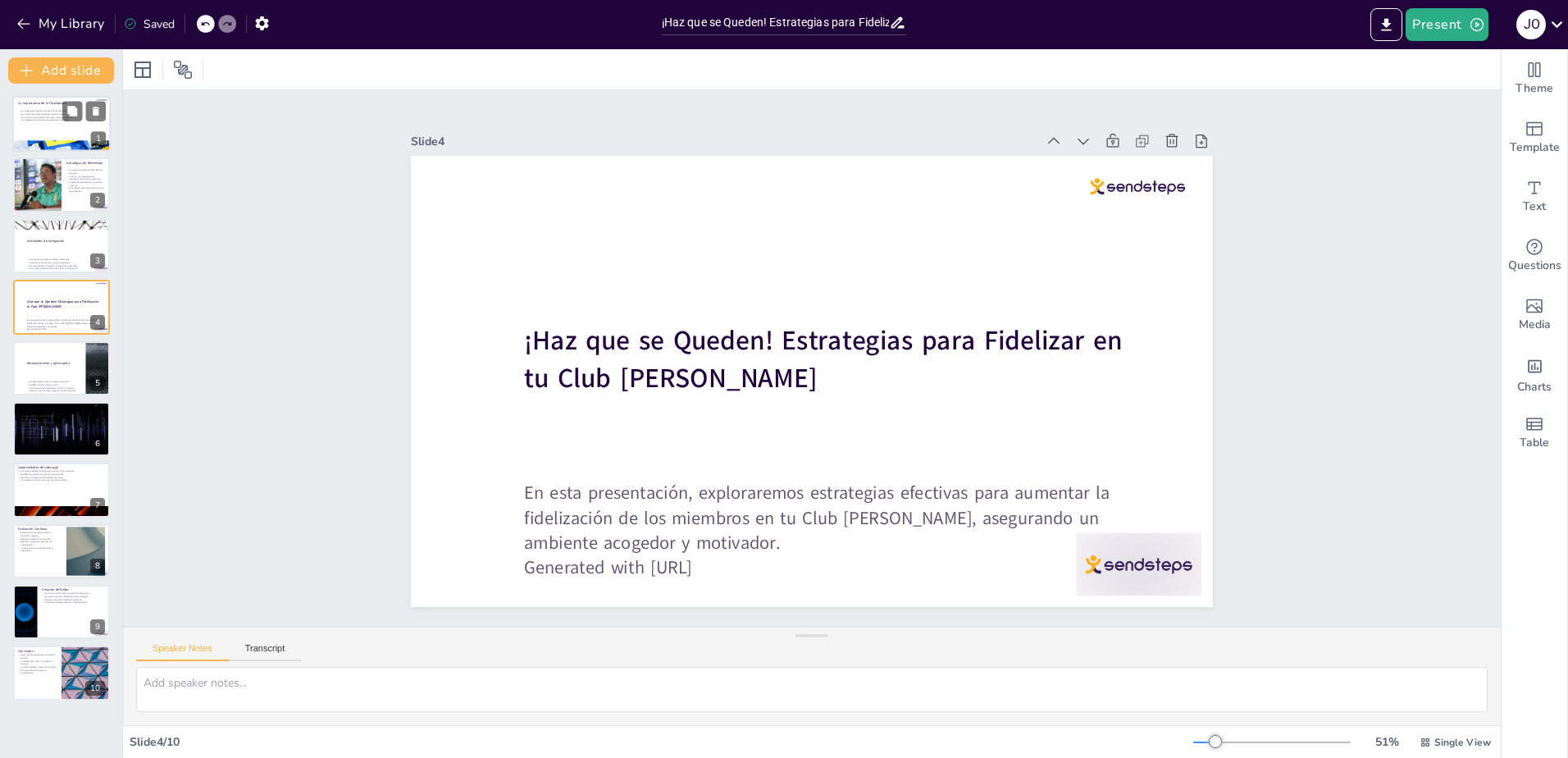
click at [33, 107] on div at bounding box center [61, 123] width 98 height 55
type textarea "La fidelización es fundamental para que un club crezca y prospere. Cuando los m…"
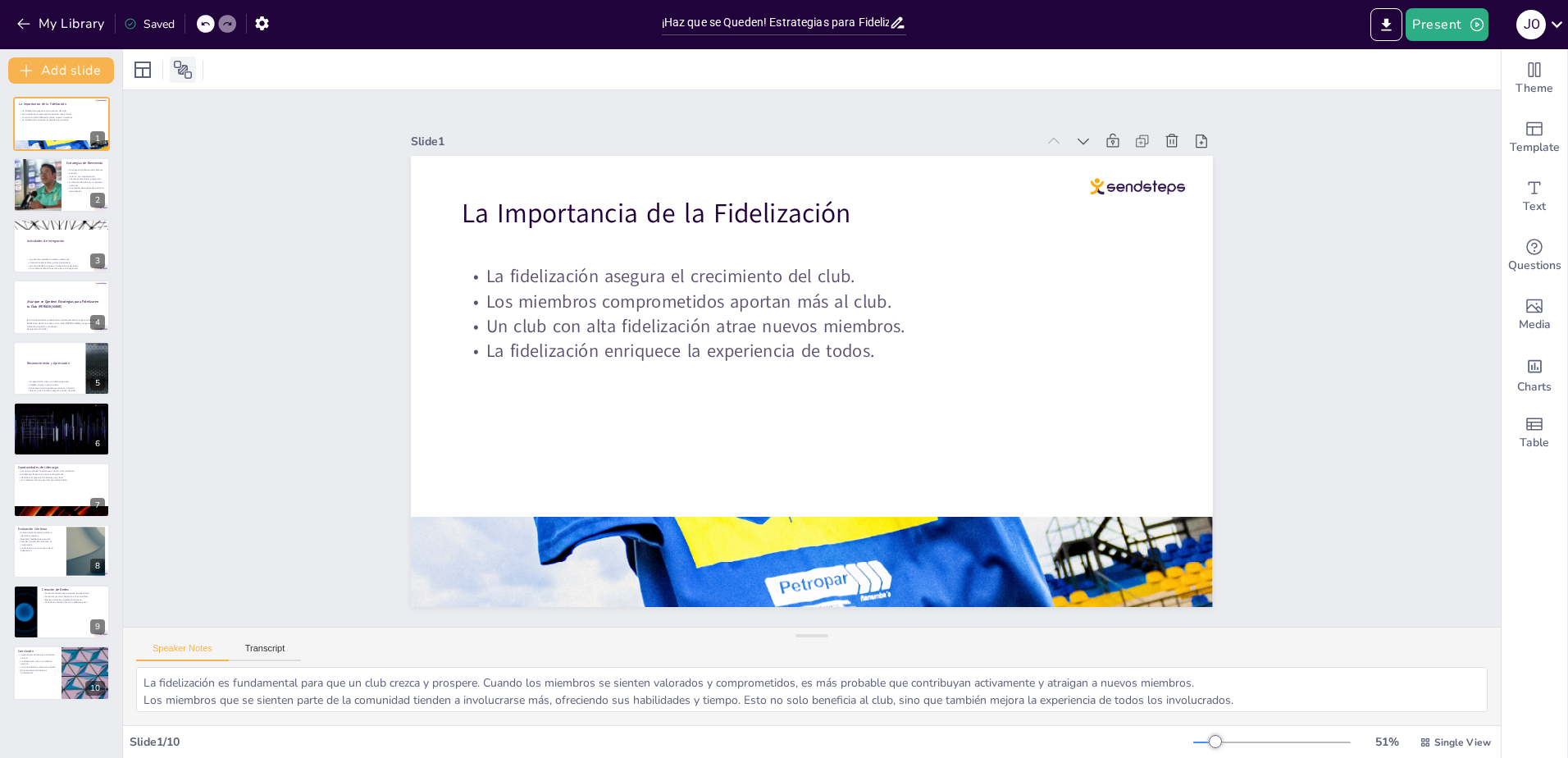
click at [178, 65] on icon at bounding box center [183, 70] width 19 height 19
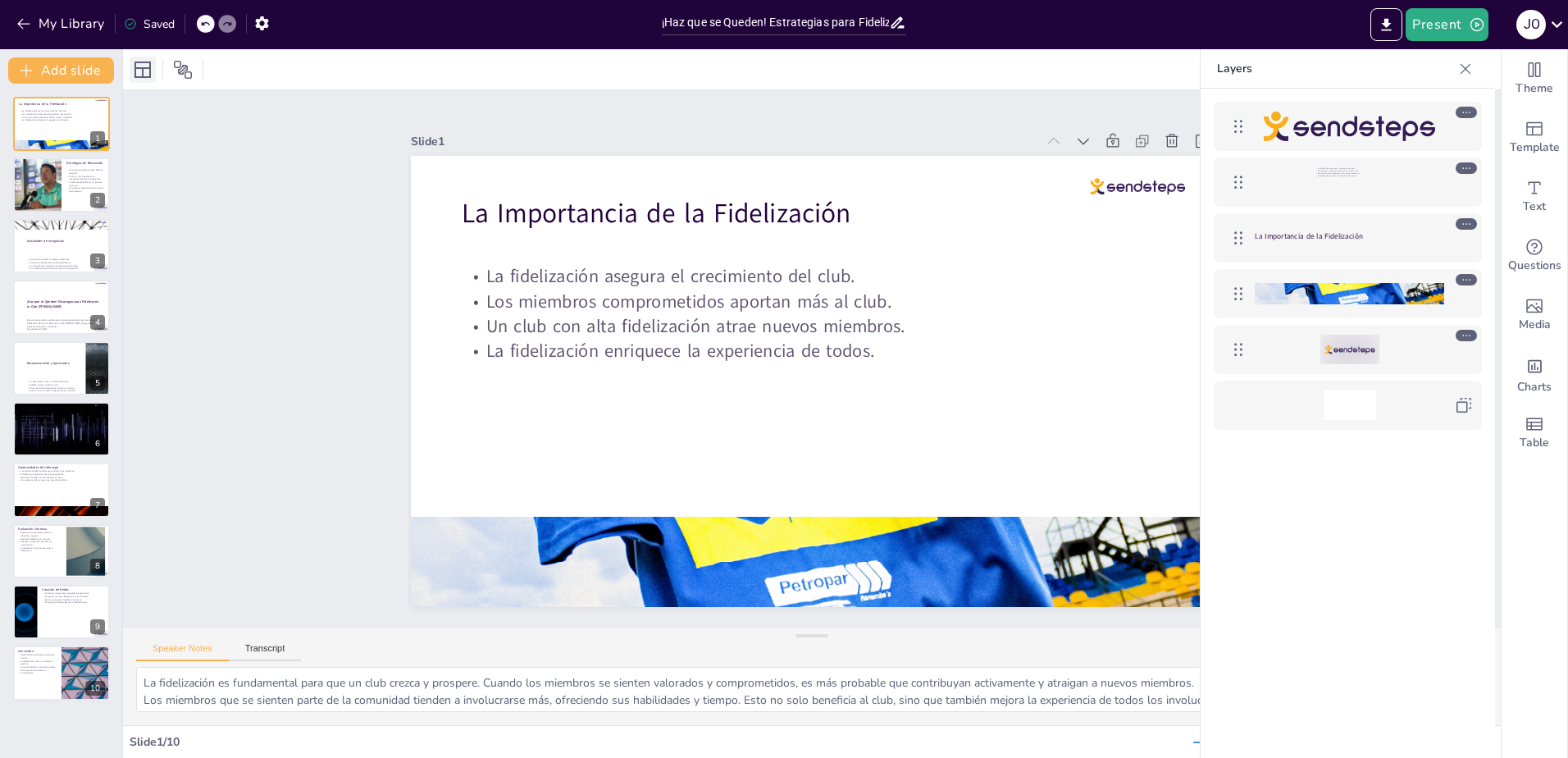
click at [134, 66] on icon at bounding box center [142, 69] width 17 height 17
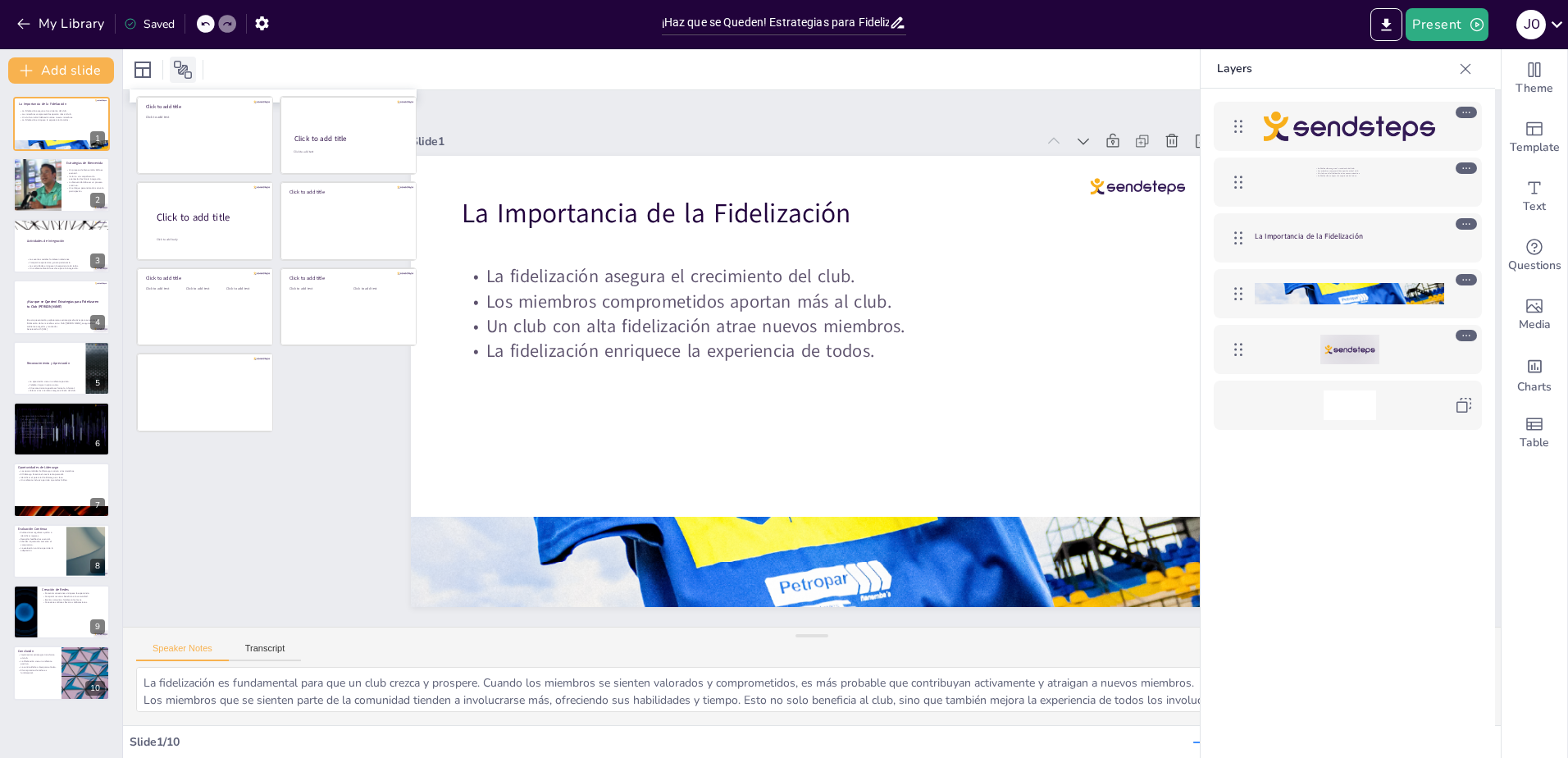
click at [179, 61] on icon at bounding box center [183, 69] width 18 height 18
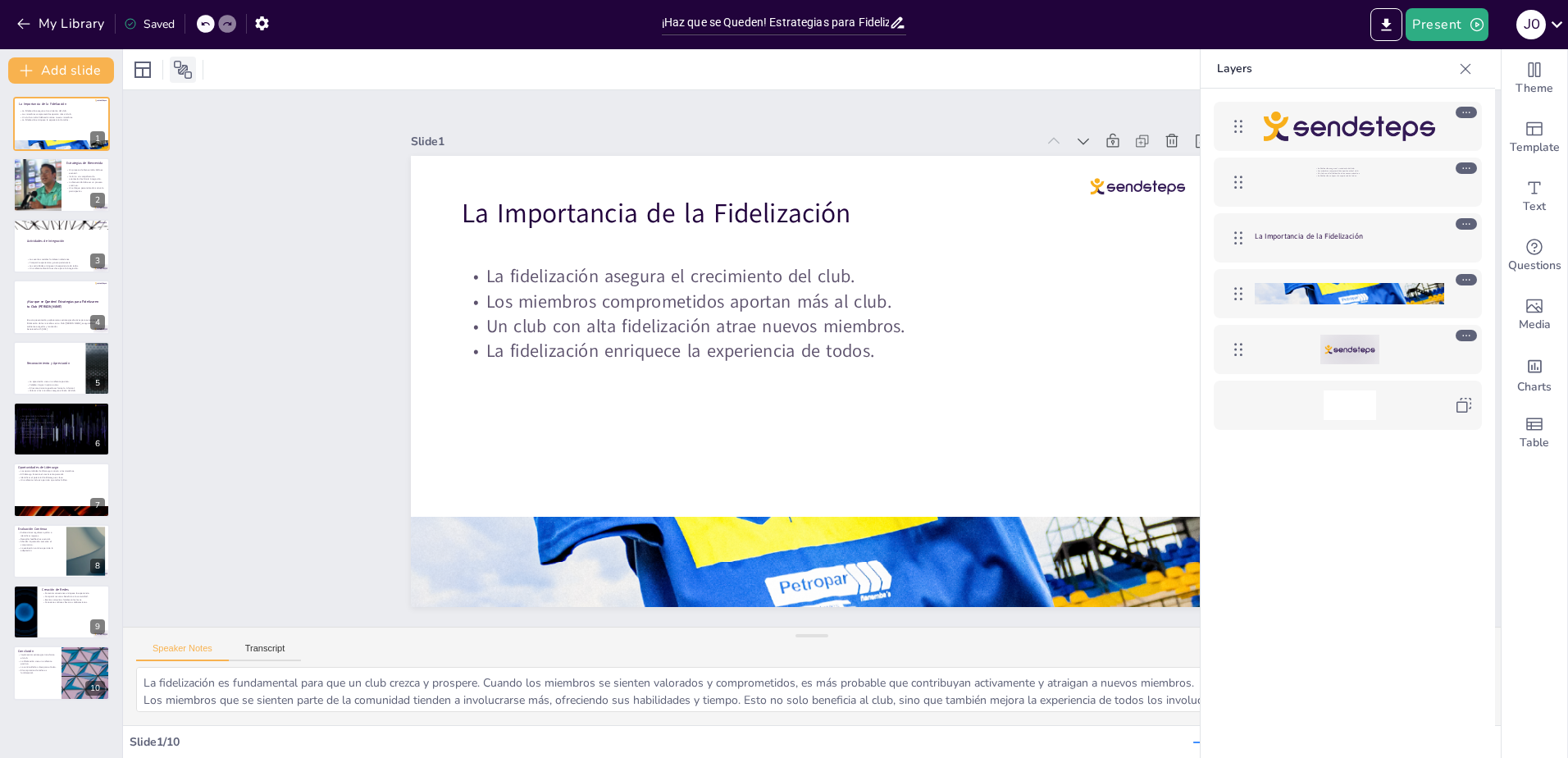
click at [179, 61] on icon at bounding box center [183, 69] width 18 height 18
click at [1391, 571] on div "La fidelización asegura el crecimiento del club. Los miembros comprometidos apo…" at bounding box center [1347, 448] width 294 height 719
click at [1464, 69] on icon at bounding box center [1465, 68] width 17 height 17
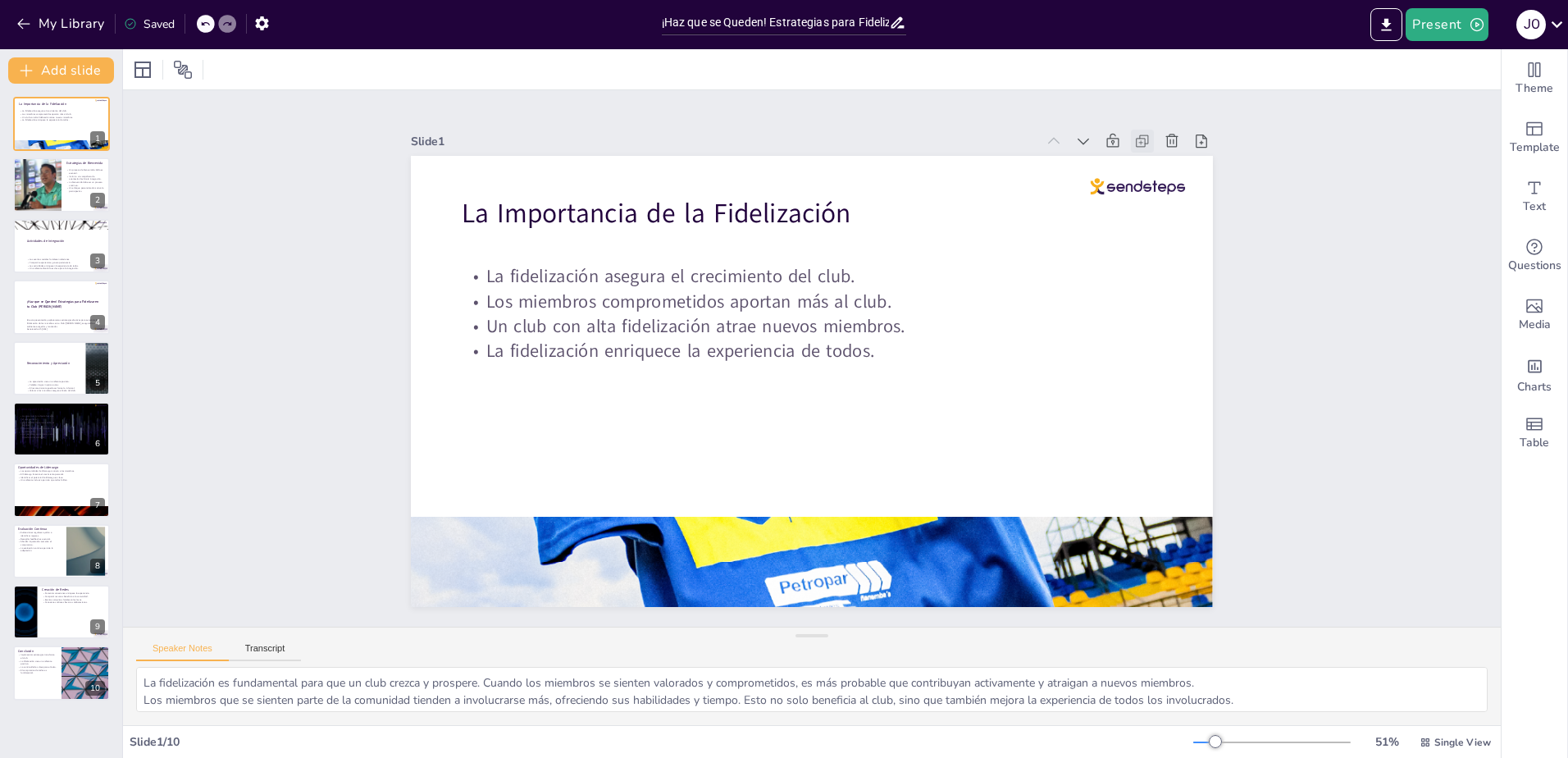
click at [1135, 134] on icon at bounding box center [1142, 141] width 17 height 17
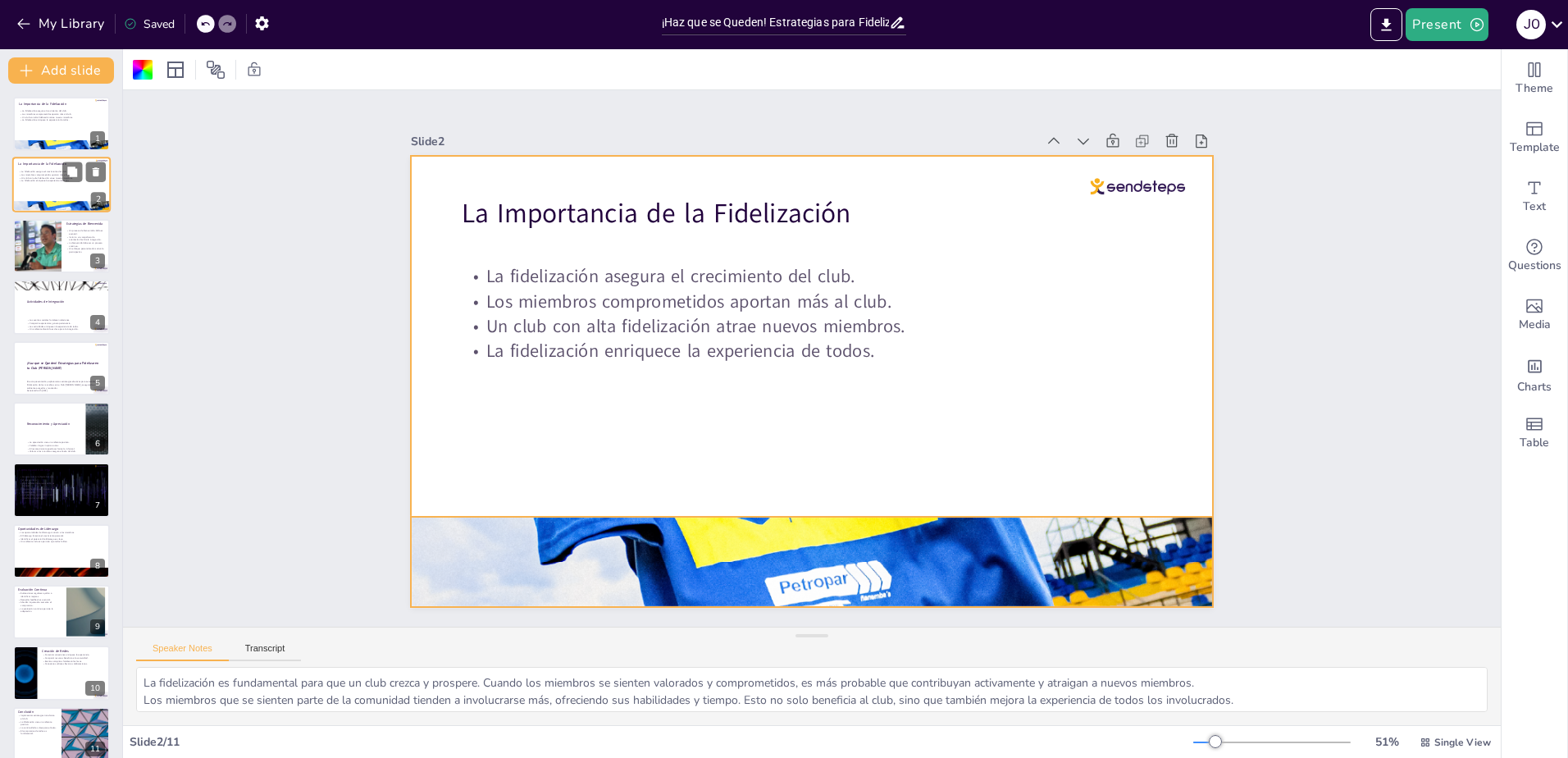
scroll to position [17, 0]
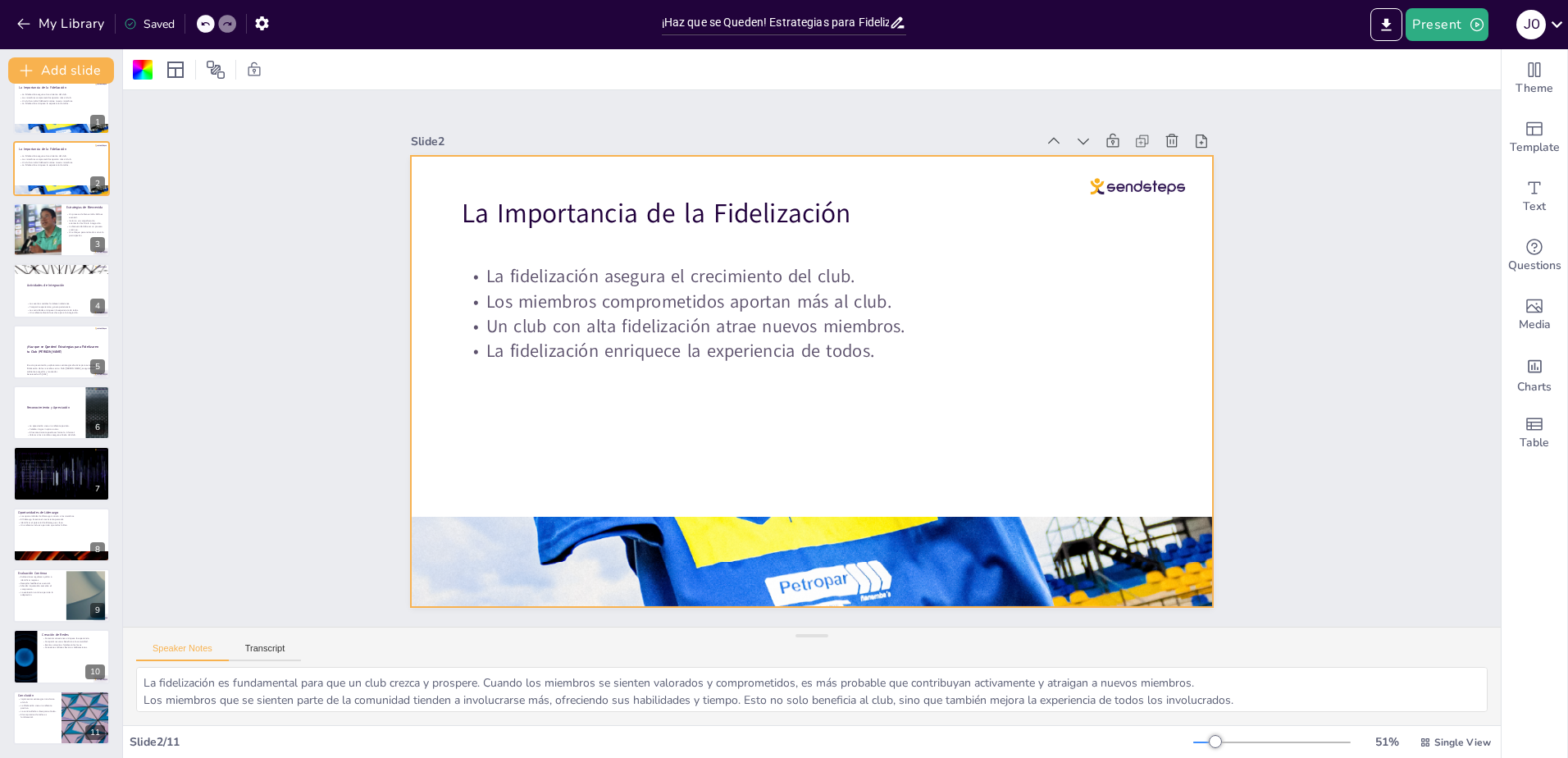
click at [1374, 324] on div "Slide 1 La Importancia de la Fidelización La fidelización asegura el crecimient…" at bounding box center [812, 359] width 1378 height 536
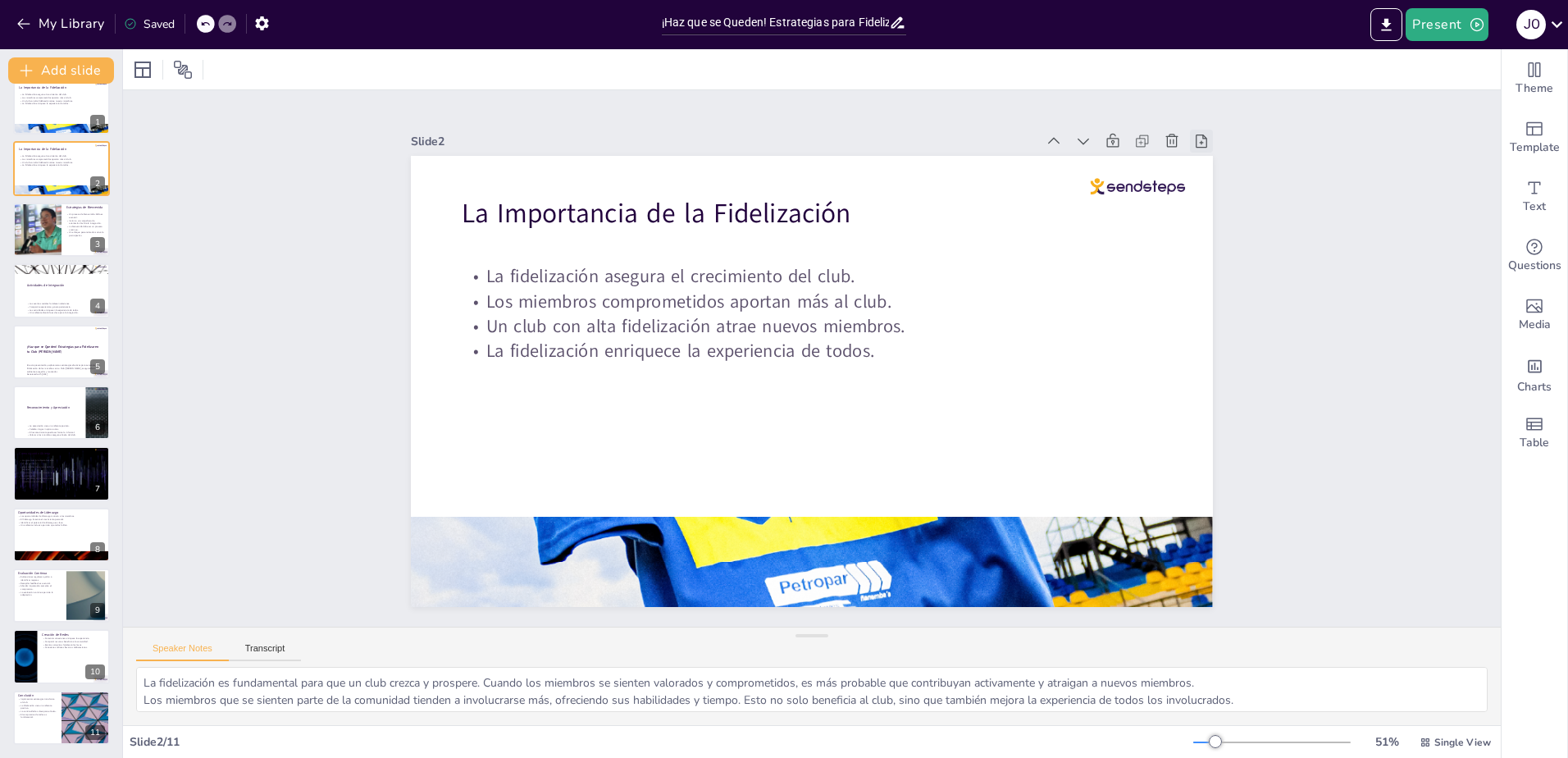
click at [1213, 174] on icon at bounding box center [1222, 183] width 18 height 18
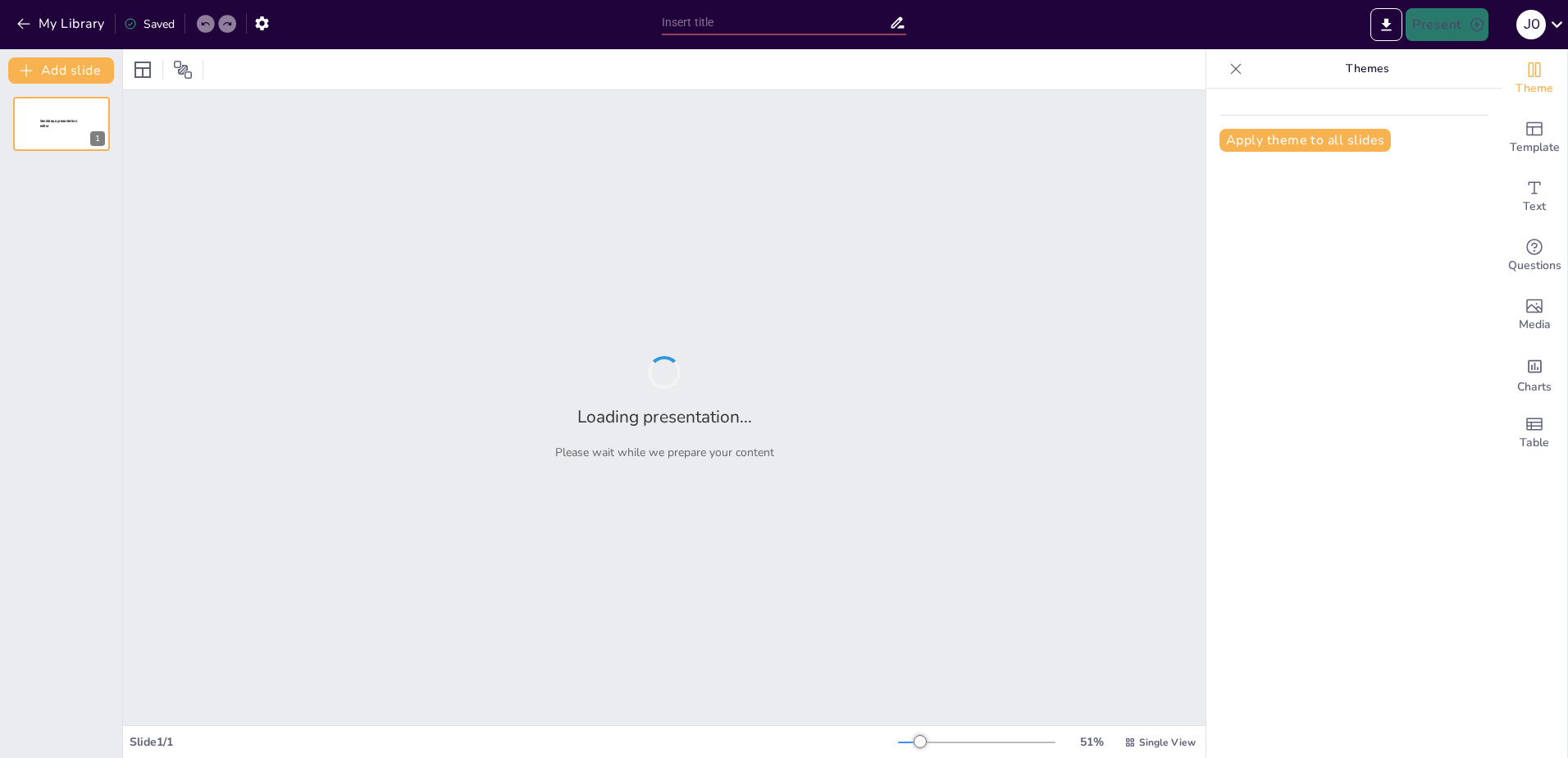
type input "¡Haz que se Queden! Estrategias para Fidelizar en tu Club [PERSON_NAME]"
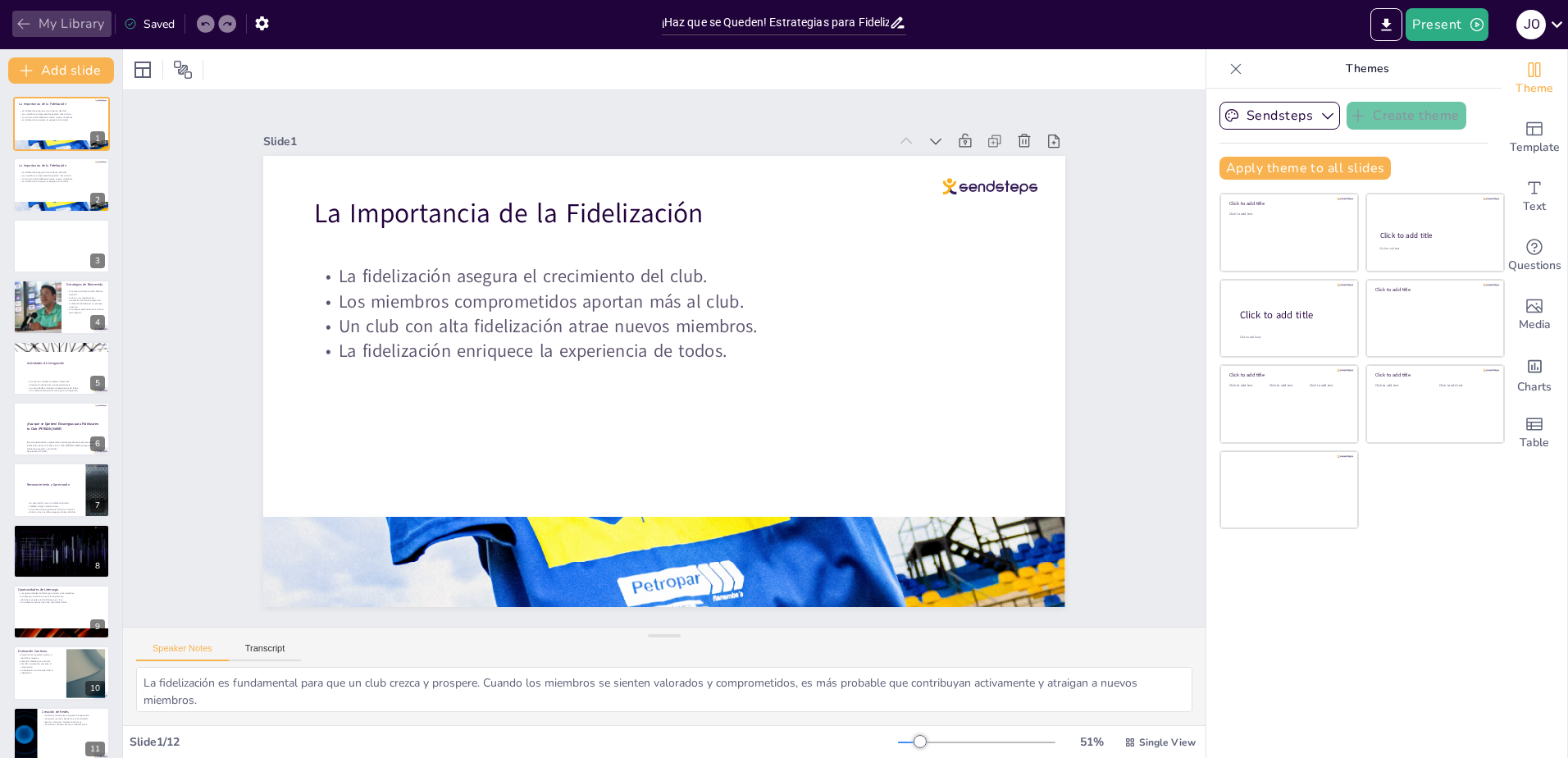
click at [50, 21] on button "My Library" at bounding box center [62, 23] width 99 height 26
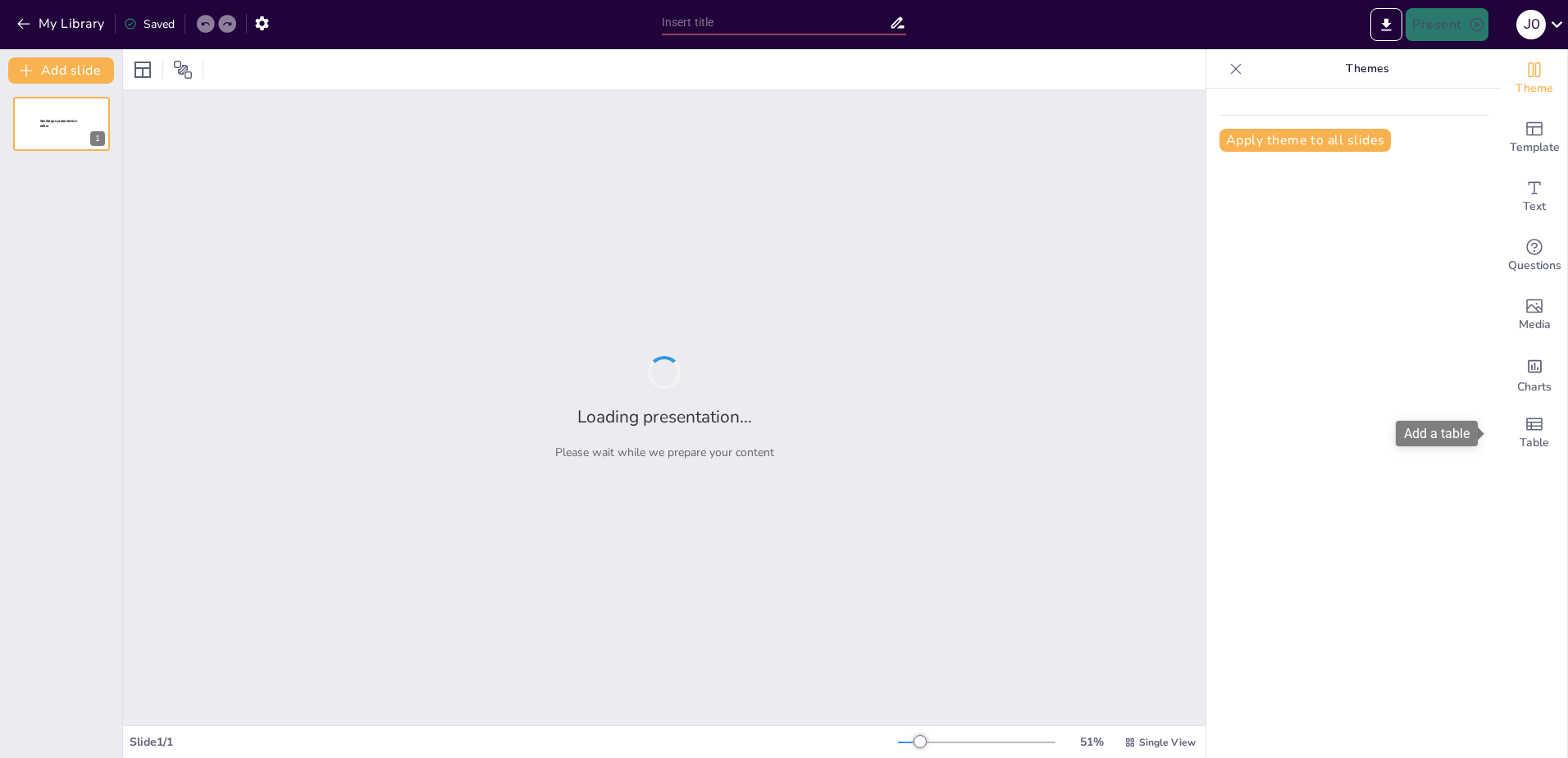
type input "¡Haz que se Queden! Estrategias para Fidelizar en tu Club [PERSON_NAME]"
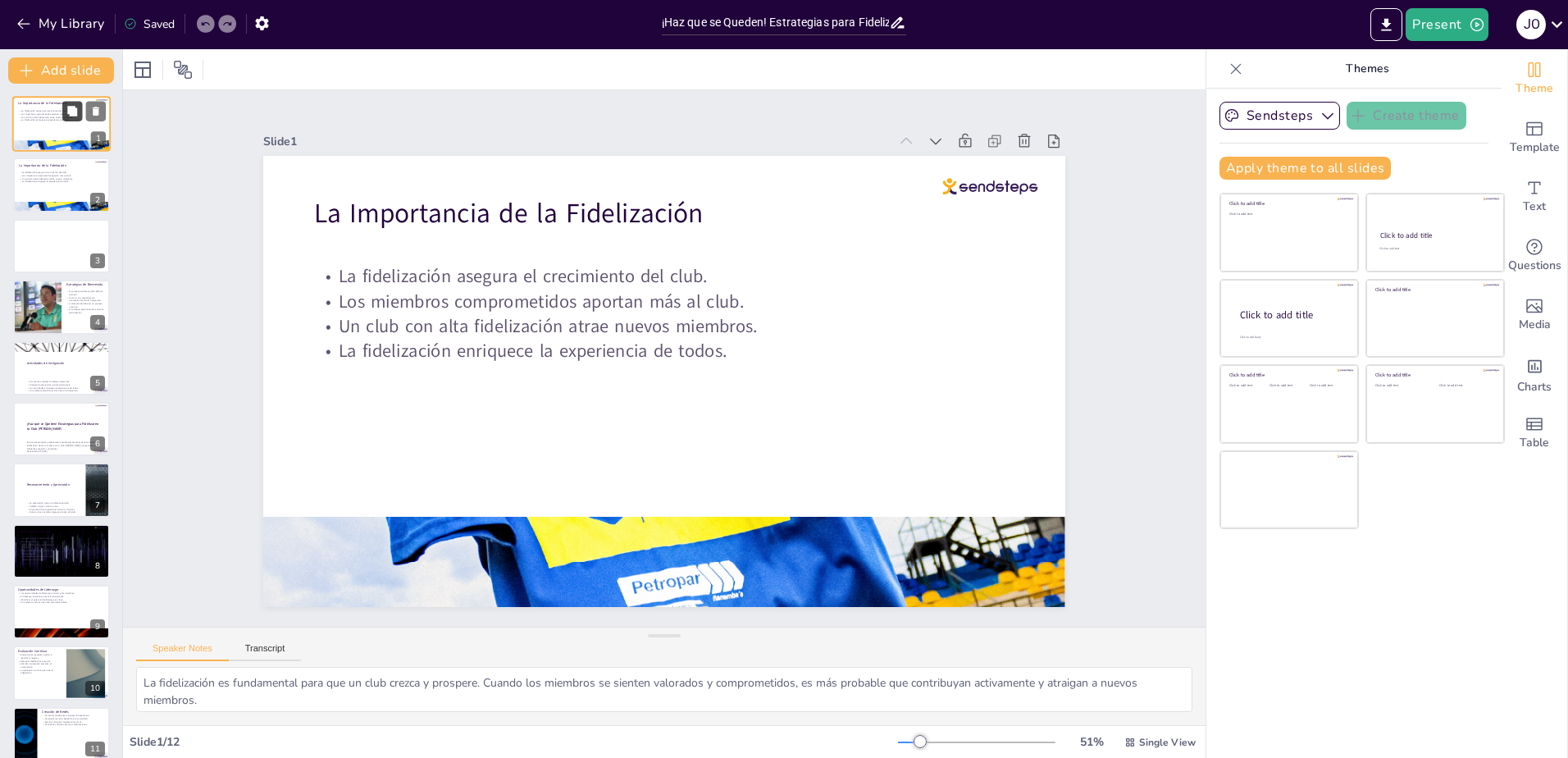
click at [75, 119] on button at bounding box center [72, 111] width 19 height 19
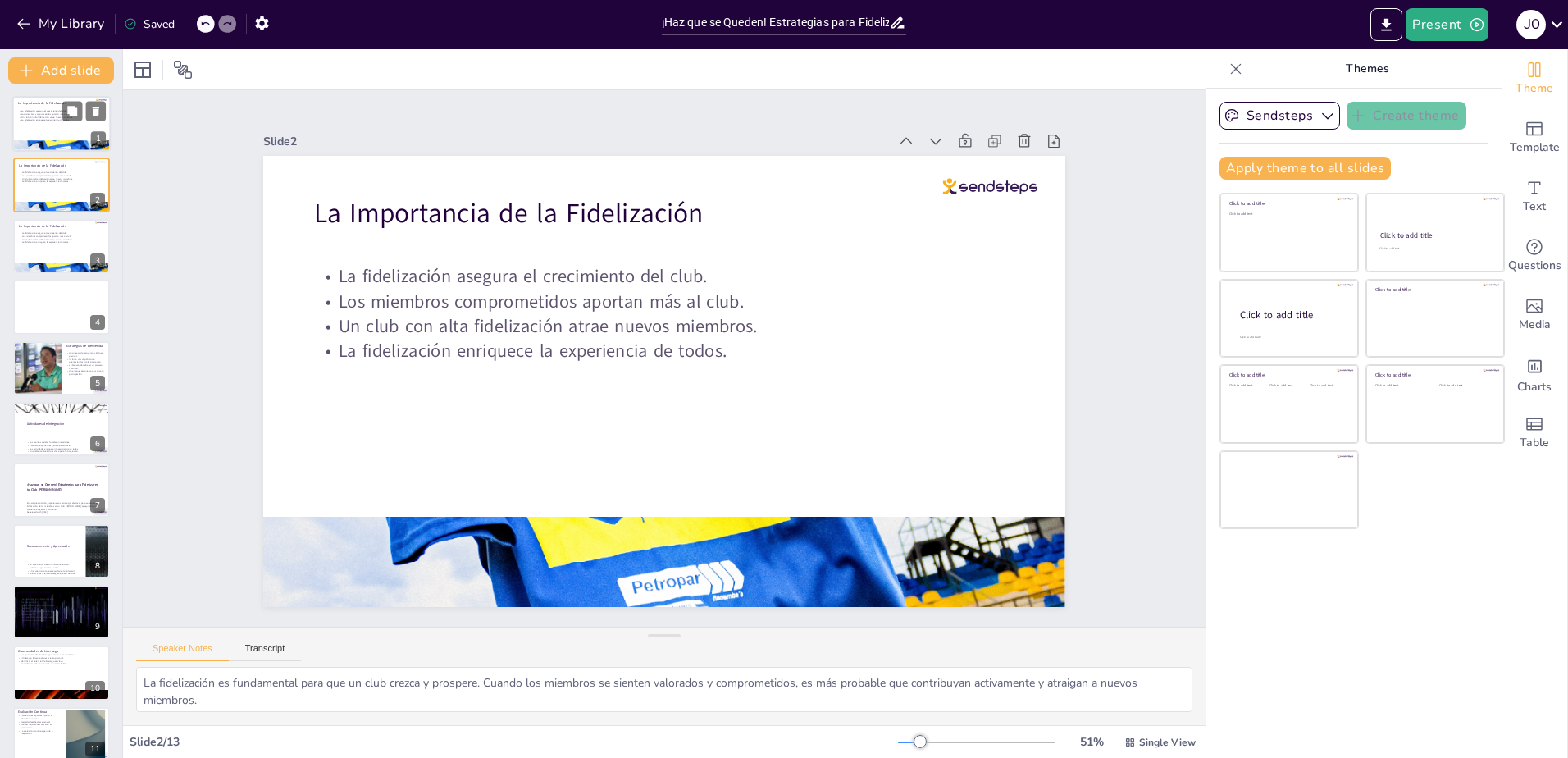
click at [48, 126] on div "La fidelización asegura el crecimiento del club. Los miembros comprometidos apo…" at bounding box center [60, 127] width 84 height 36
click at [45, 172] on p "La fidelización asegura el crecimiento del club." at bounding box center [60, 172] width 84 height 3
click at [54, 234] on p "La fidelización asegura el crecimiento del club." at bounding box center [60, 232] width 84 height 3
drag, startPoint x: 60, startPoint y: 118, endPoint x: 26, endPoint y: 104, distance: 36.8
click at [26, 104] on p "La Importancia de la Fidelización" at bounding box center [60, 103] width 85 height 5
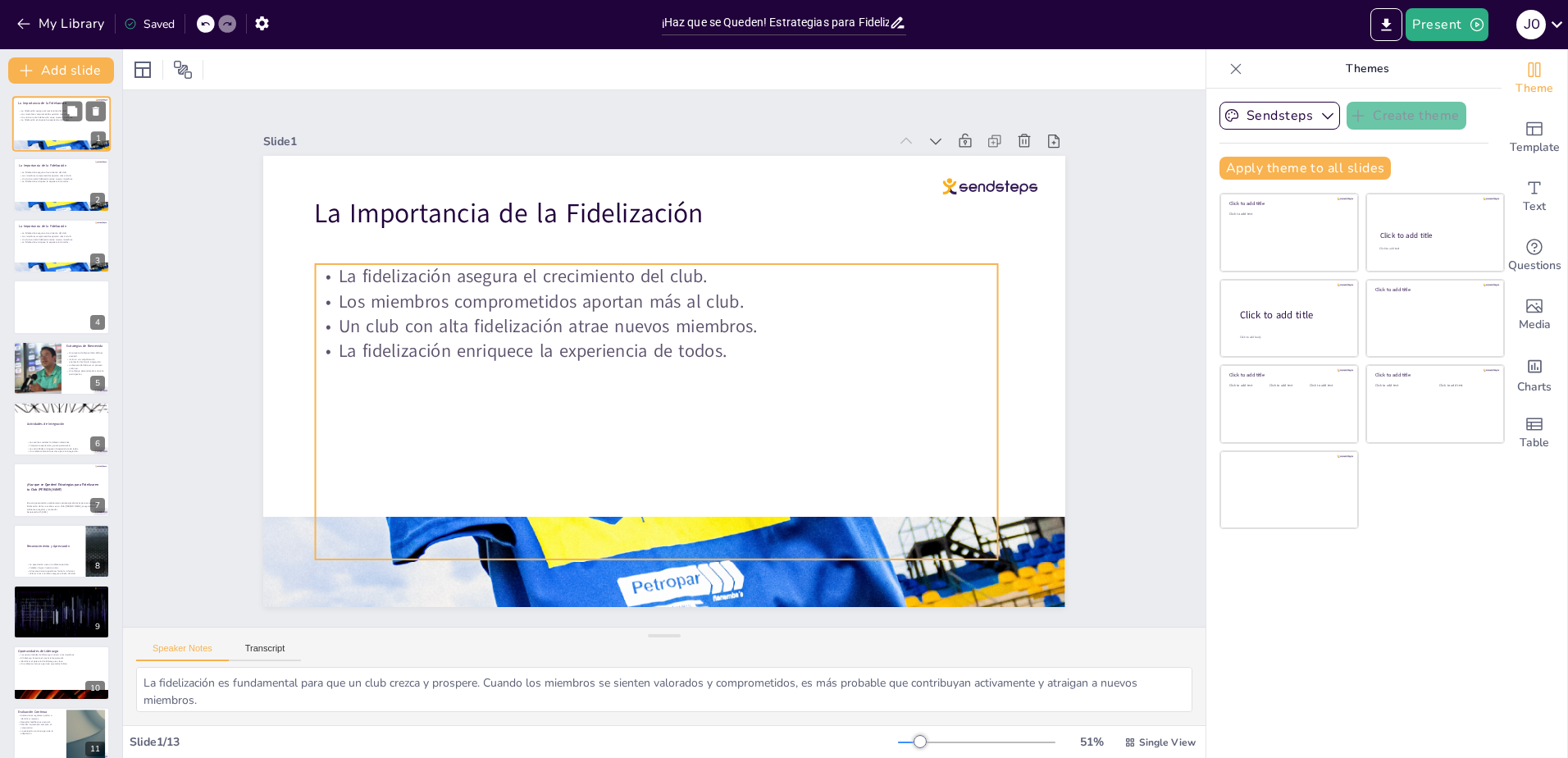
click at [49, 116] on p "Un club con alta fidelización atrae nuevos miembros." at bounding box center [60, 117] width 84 height 3
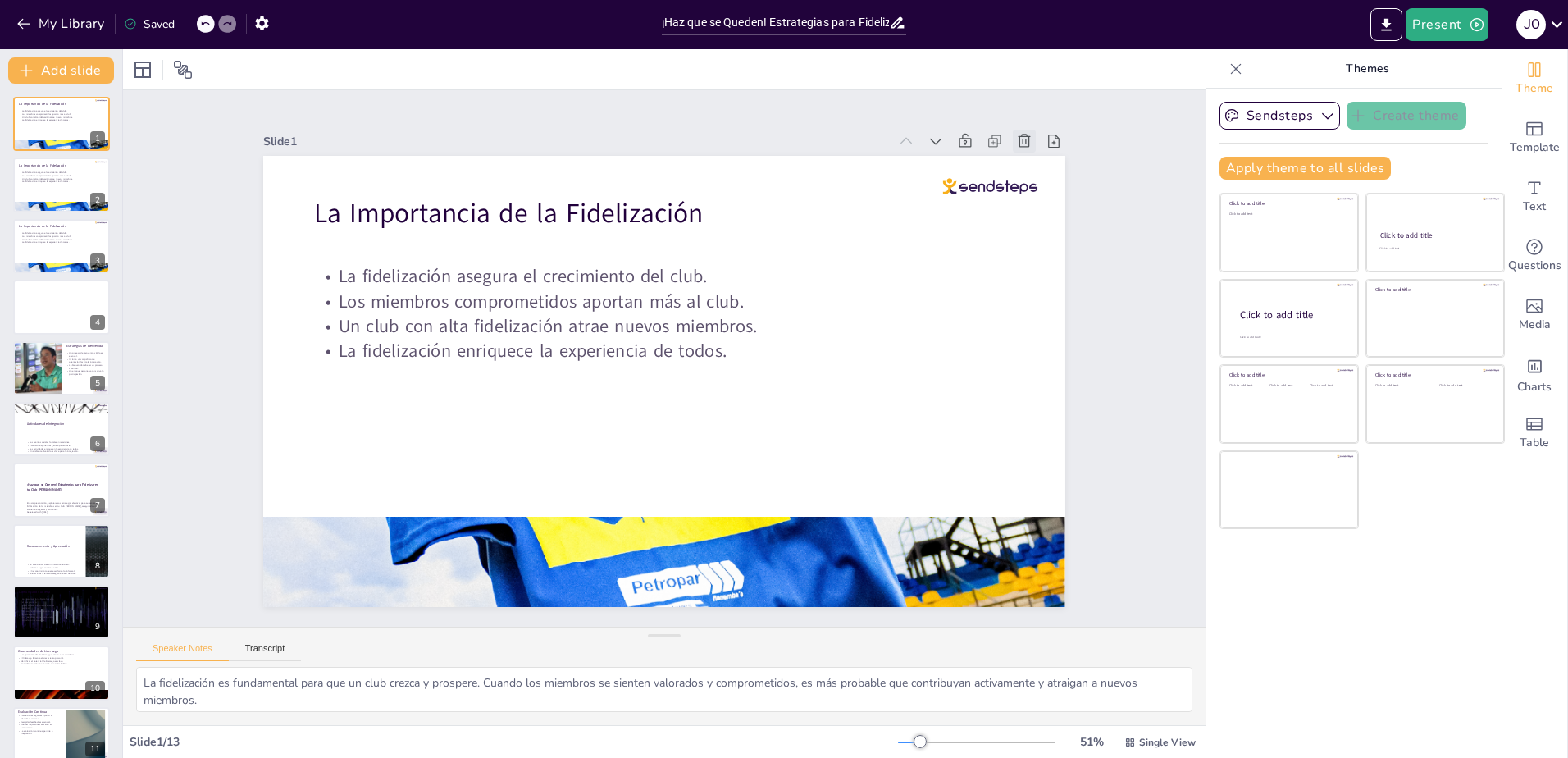
click at [926, 687] on icon at bounding box center [918, 694] width 15 height 14
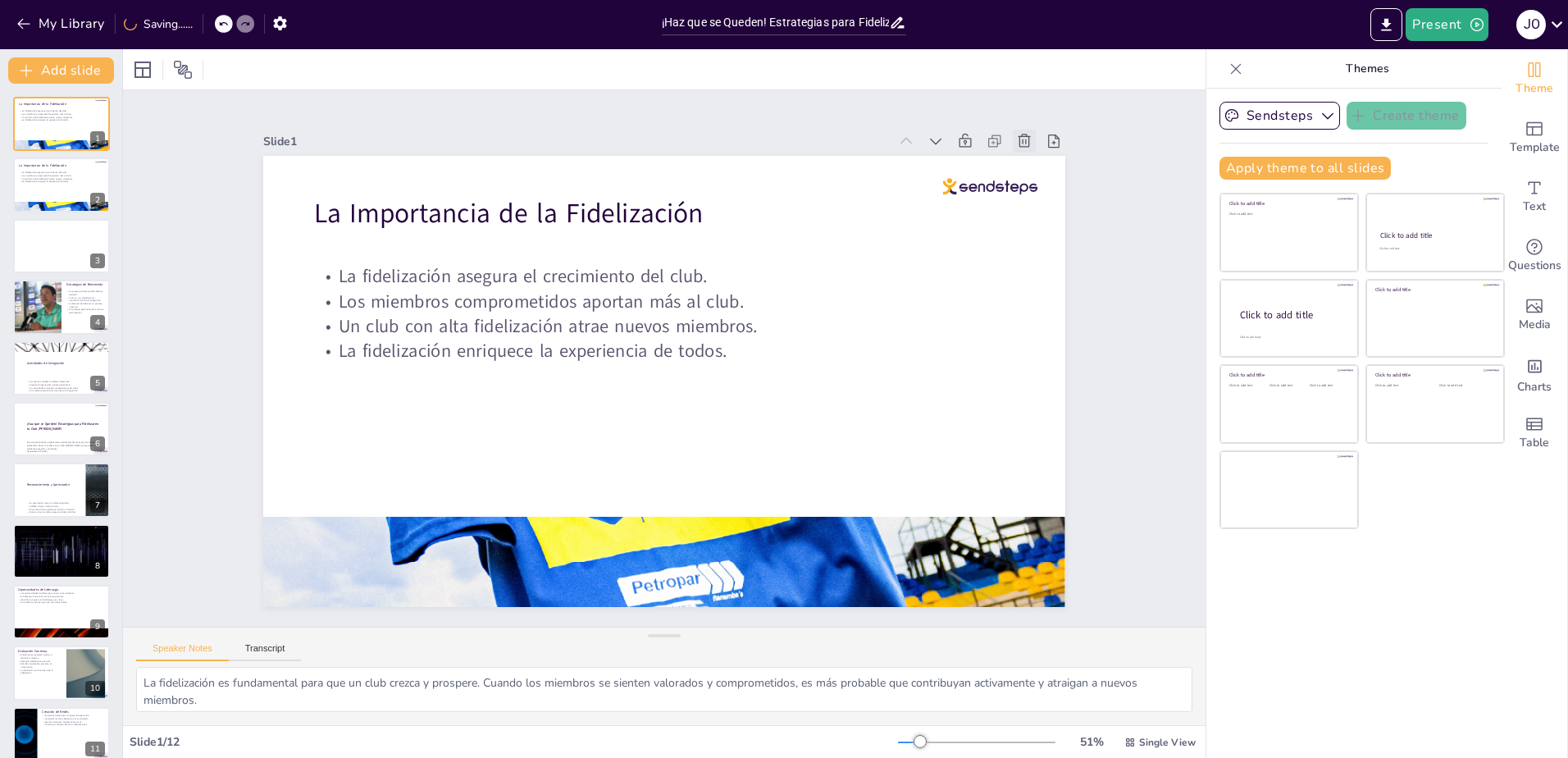
click at [1066, 255] on icon at bounding box center [1074, 262] width 16 height 17
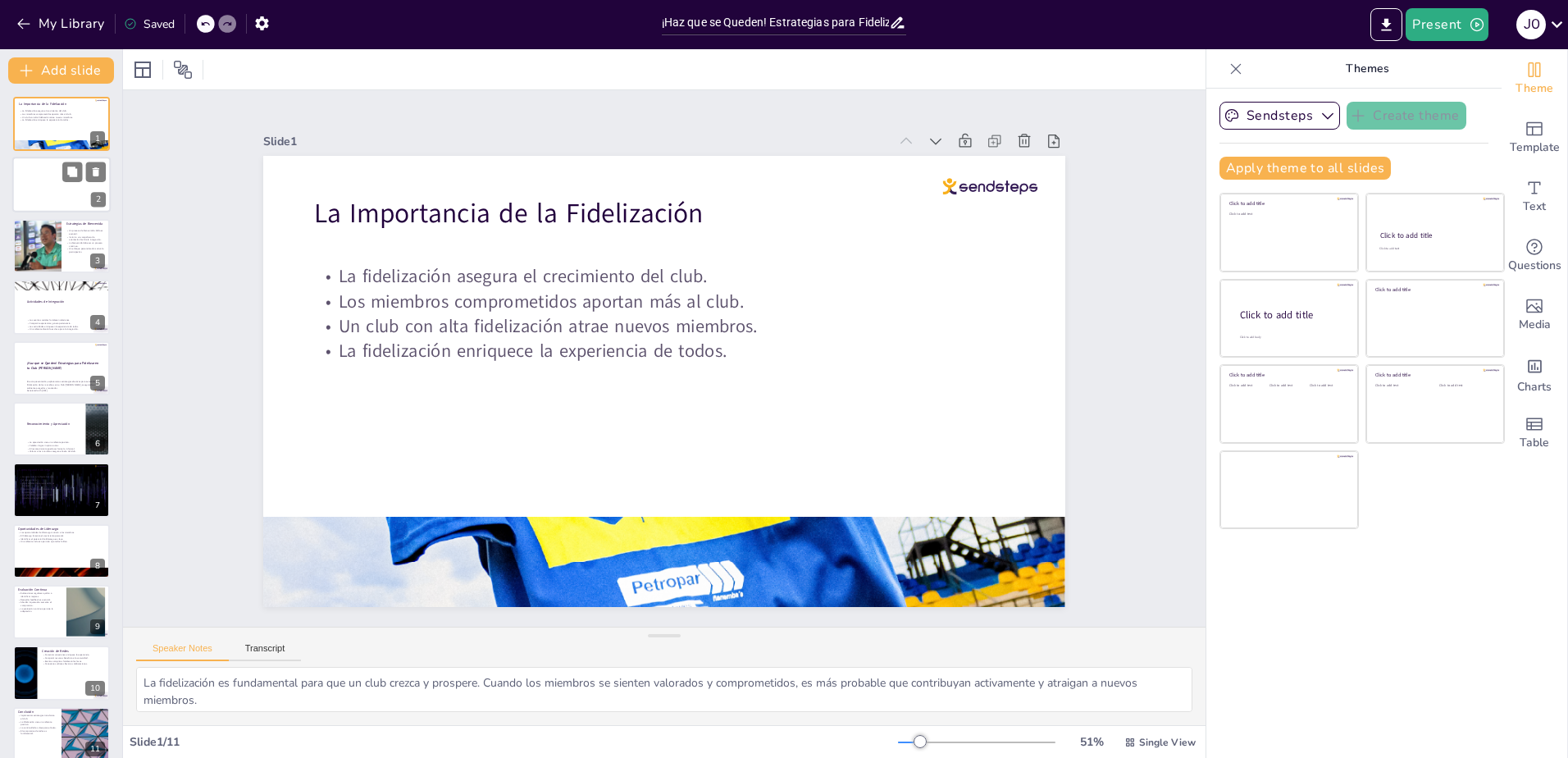
click at [78, 195] on div at bounding box center [61, 185] width 98 height 55
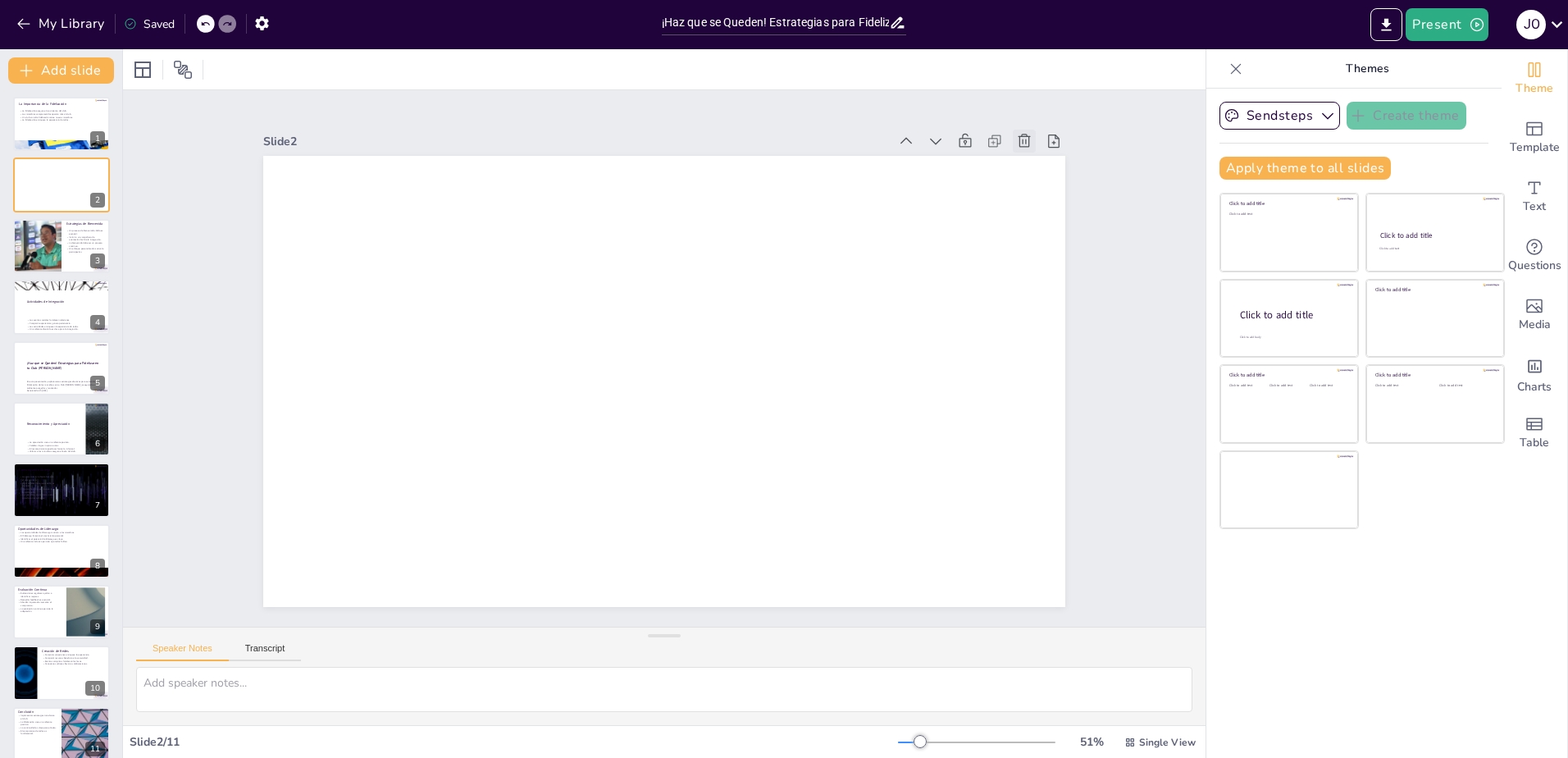
click at [1052, 211] on icon at bounding box center [1062, 221] width 19 height 19
type textarea "La primera impresión es crucial. Un recibimiento cálido puede marcar la diferen…"
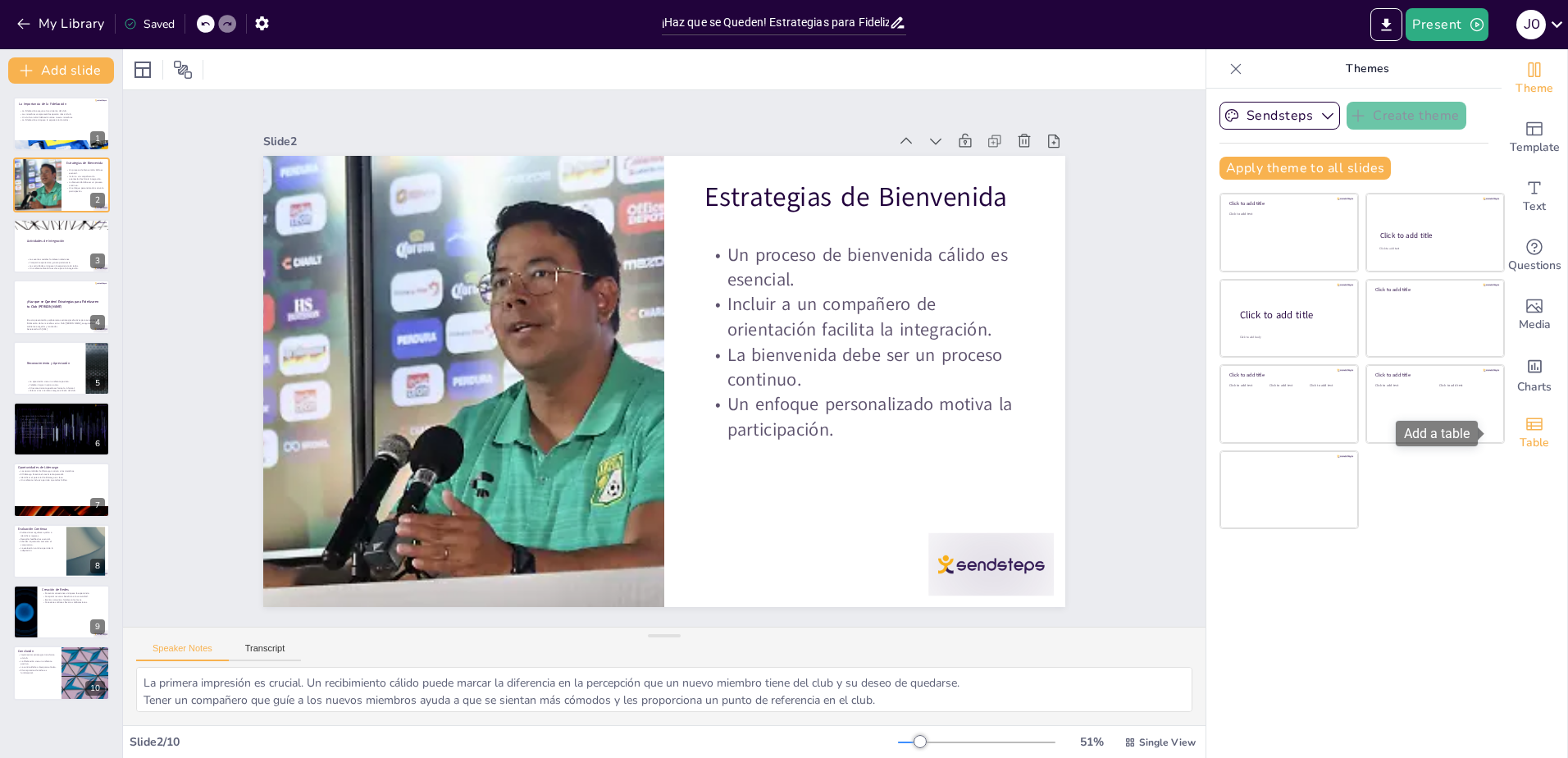
click at [1528, 431] on icon "Add a table" at bounding box center [1534, 424] width 19 height 19
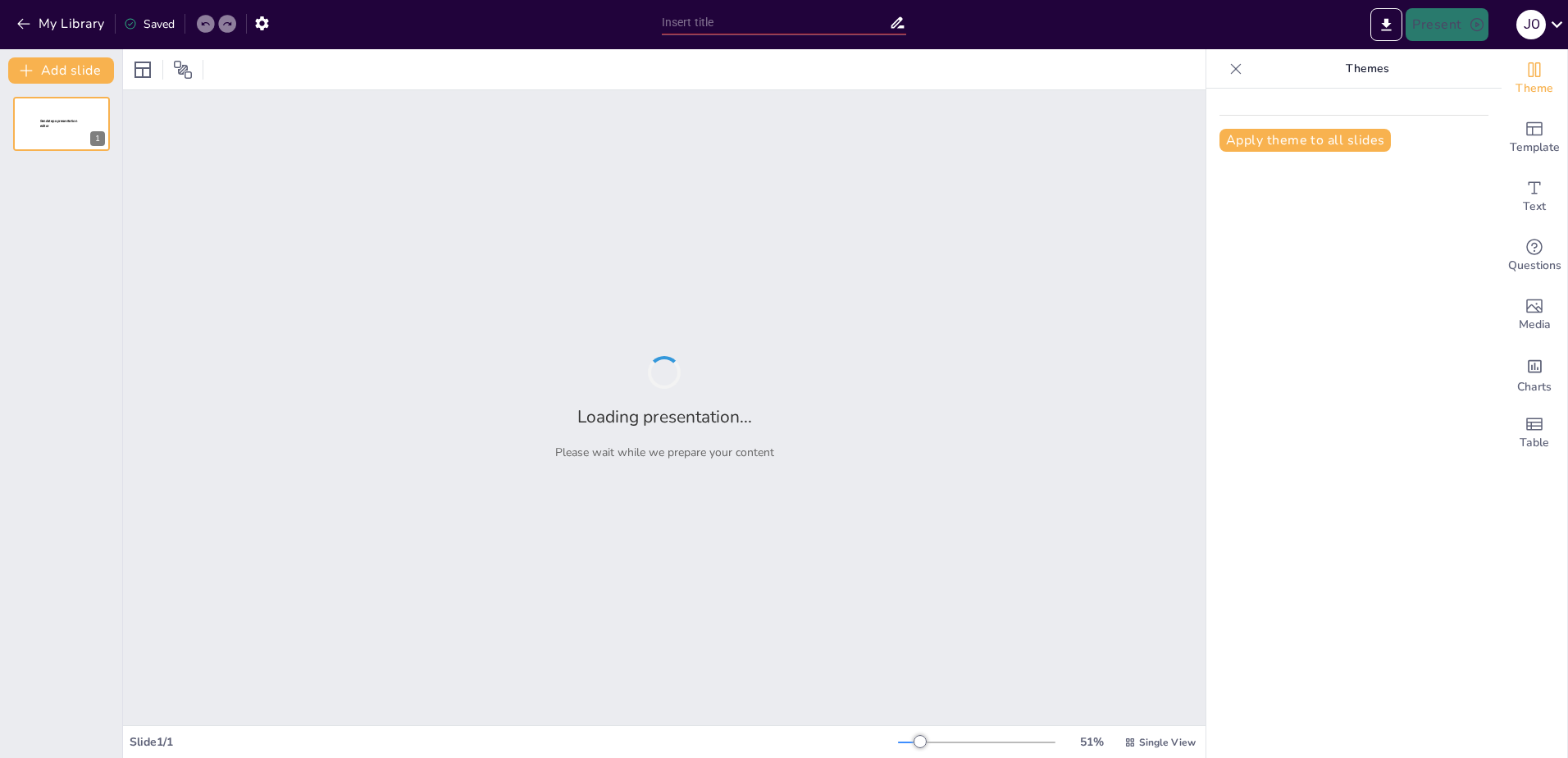
type input "¡Haz que se Queden! Estrategias para Fidelizar en tu Club [PERSON_NAME]"
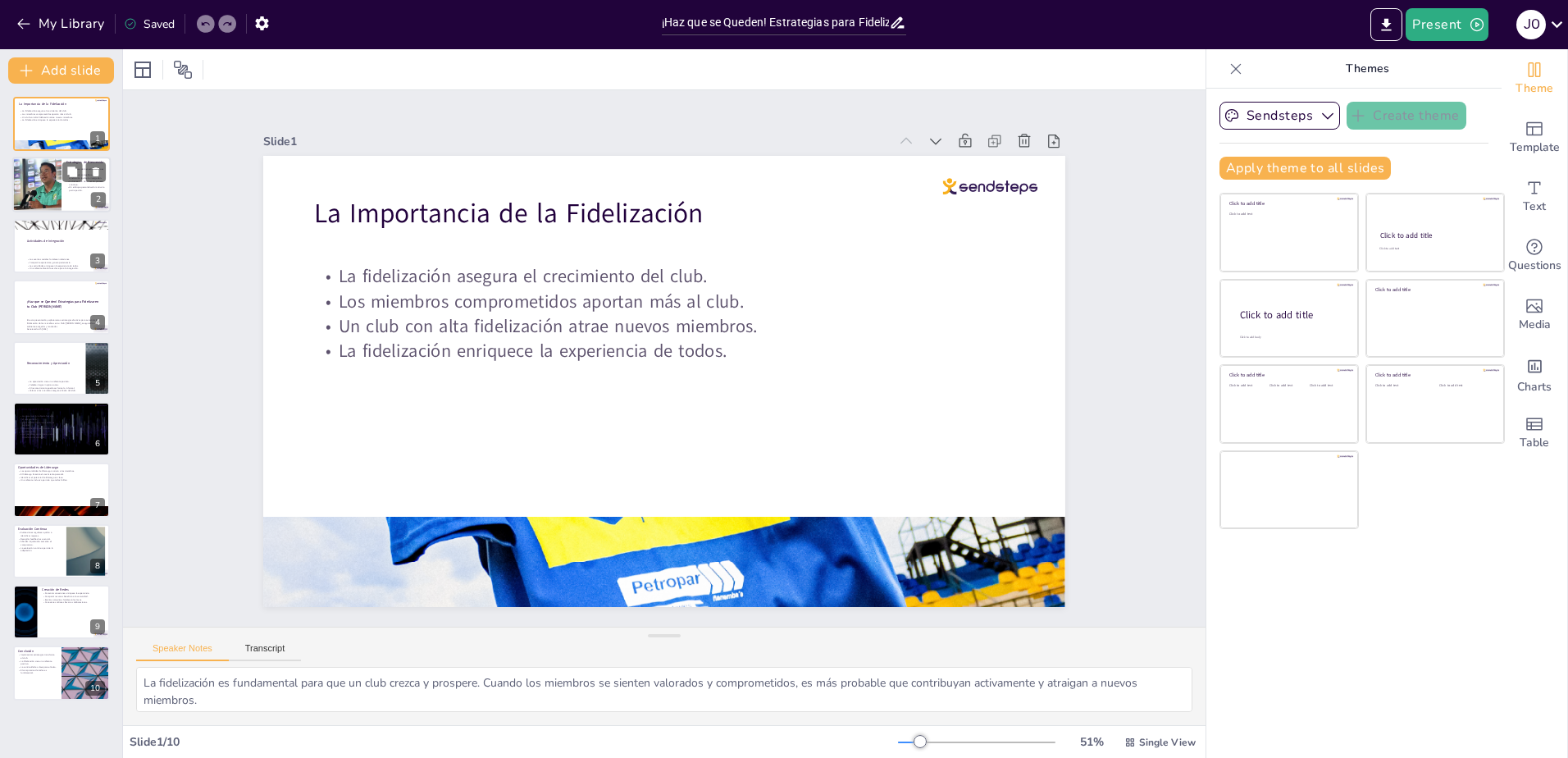
click at [78, 183] on p "La bienvenida debe ser un proceso continuo." at bounding box center [85, 184] width 40 height 6
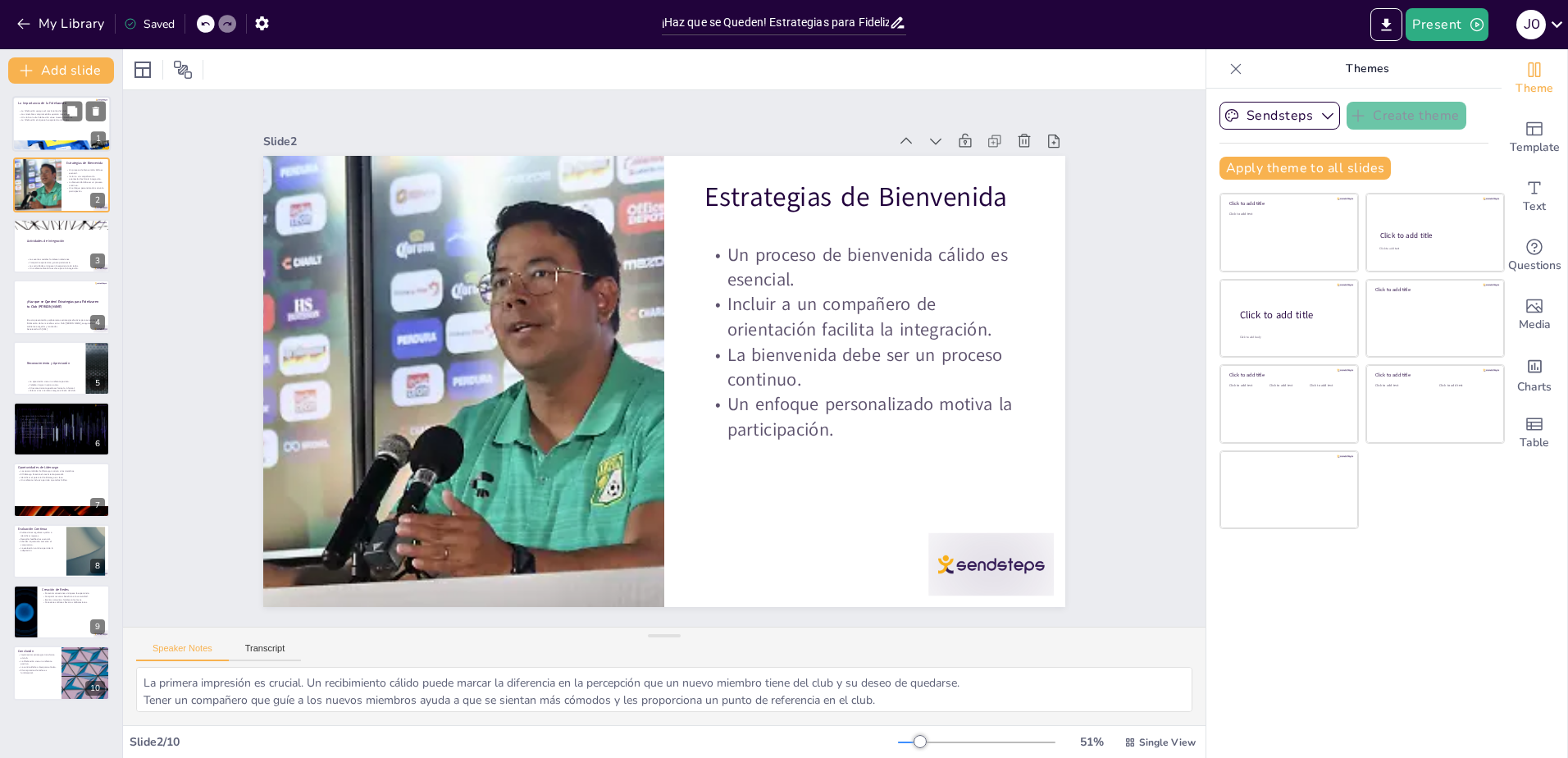
click at [39, 120] on p "La fidelización enriquece la experiencia de todos." at bounding box center [60, 120] width 84 height 3
type textarea "La fidelización es fundamental para que un club crezca y prospere. Cuando los m…"
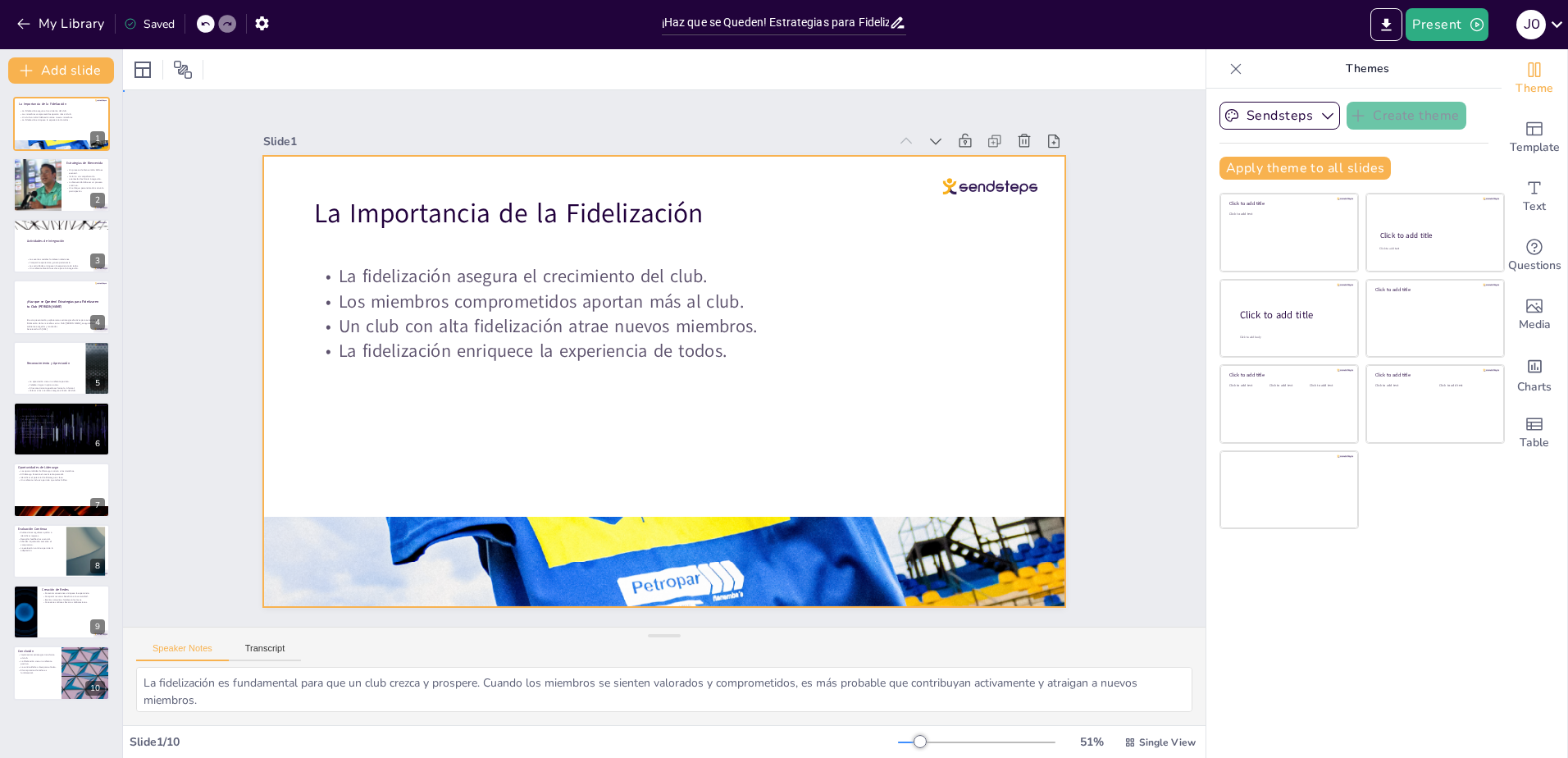
click at [1032, 310] on div at bounding box center [665, 381] width 802 height 451
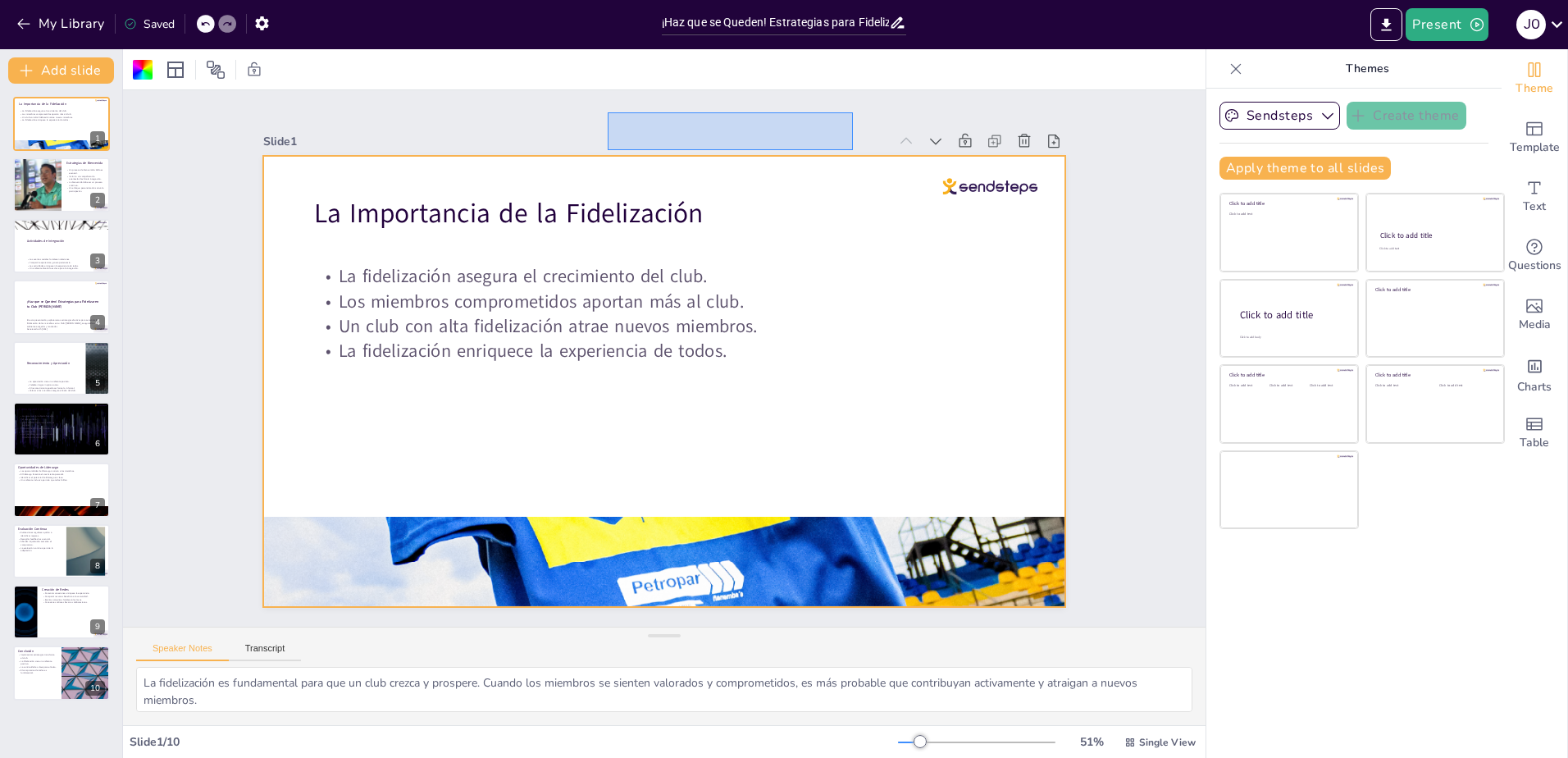
drag, startPoint x: 853, startPoint y: 150, endPoint x: 608, endPoint y: 113, distance: 247.8
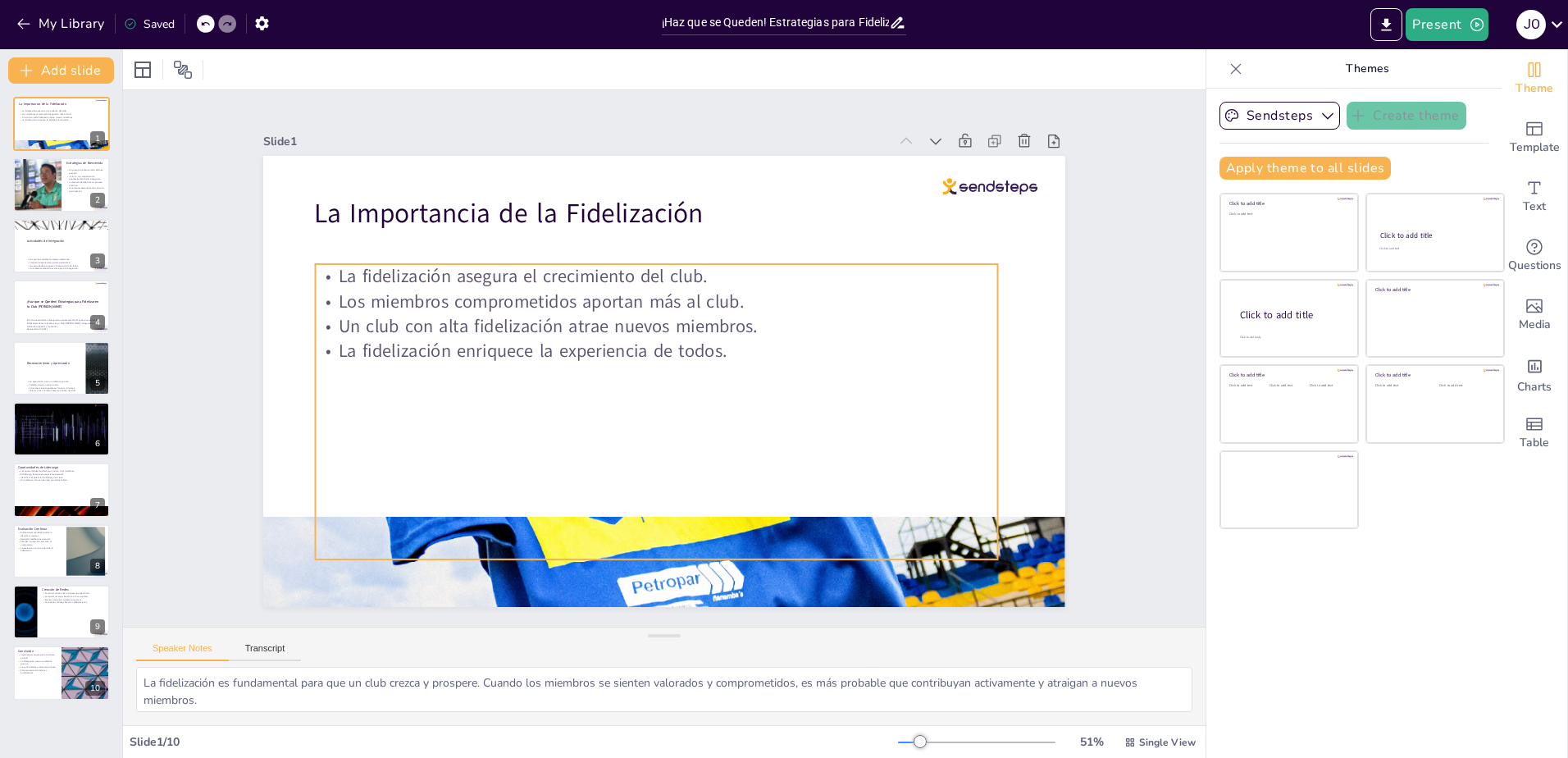
click at [332, 276] on p "La fidelización asegura el crecimiento del club." at bounding box center [657, 276] width 682 height 24
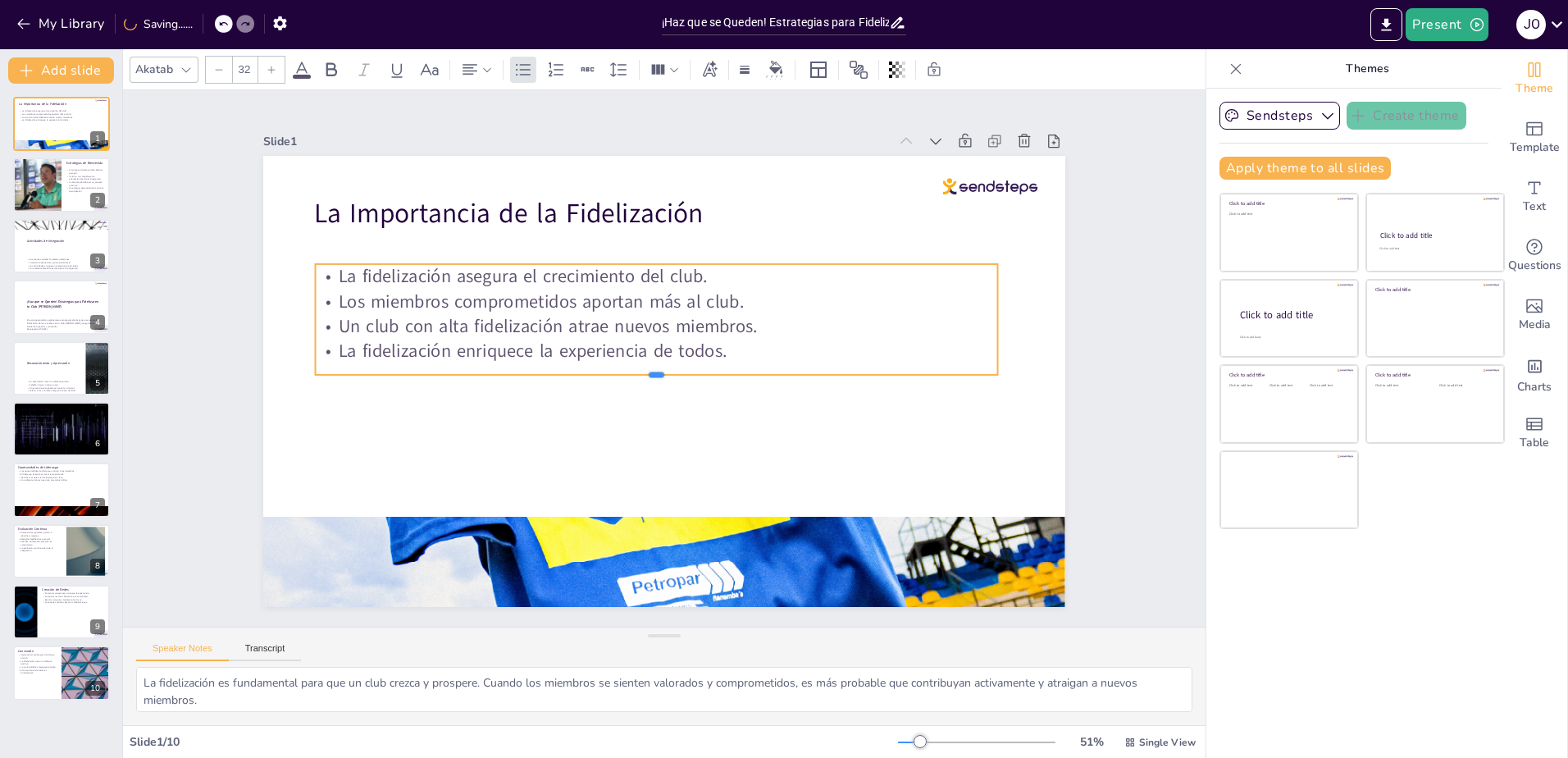
drag, startPoint x: 642, startPoint y: 559, endPoint x: 630, endPoint y: 374, distance: 185.4
click at [630, 374] on div at bounding box center [654, 380] width 680 height 85
drag, startPoint x: 985, startPoint y: 310, endPoint x: 761, endPoint y: 313, distance: 224.0
click at [770, 313] on div at bounding box center [782, 331] width 24 height 112
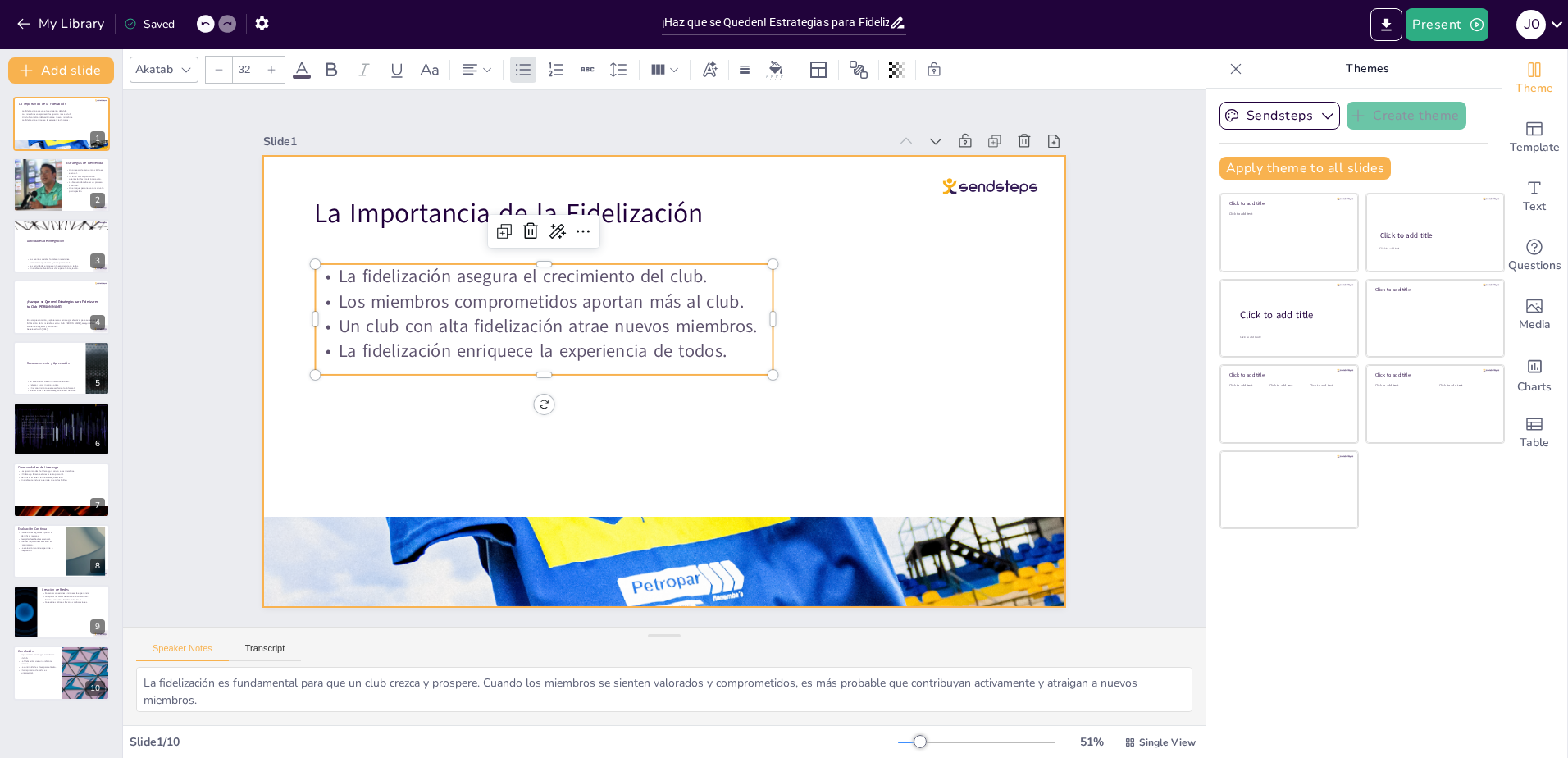
click at [861, 303] on div at bounding box center [663, 381] width 845 height 533
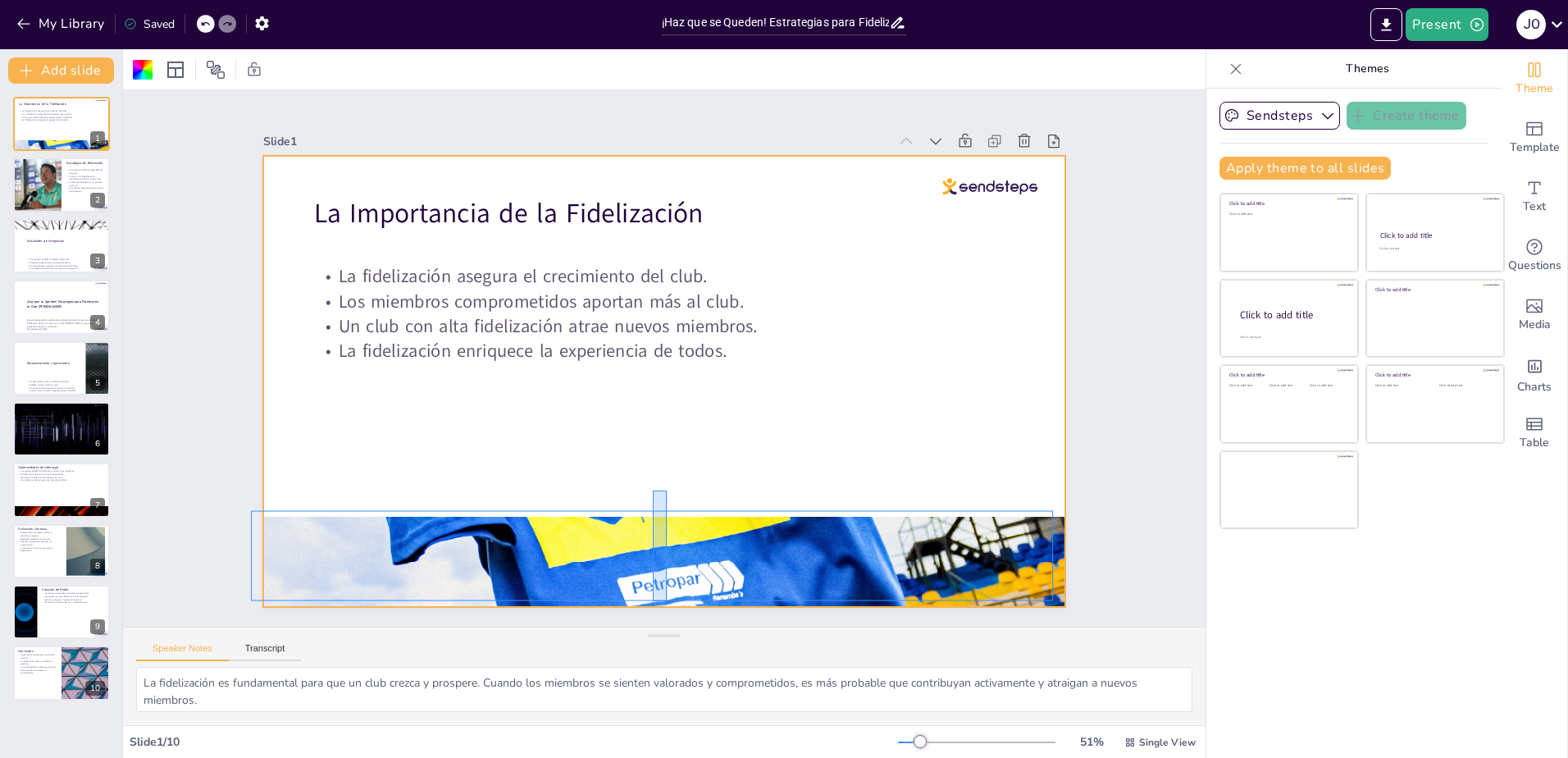
drag, startPoint x: 653, startPoint y: 602, endPoint x: 682, endPoint y: 491, distance: 114.7
click at [682, 491] on div "Slide 1 La Importancia de la Fidelización La fidelización asegura el crecimient…" at bounding box center [664, 359] width 1196 height 845
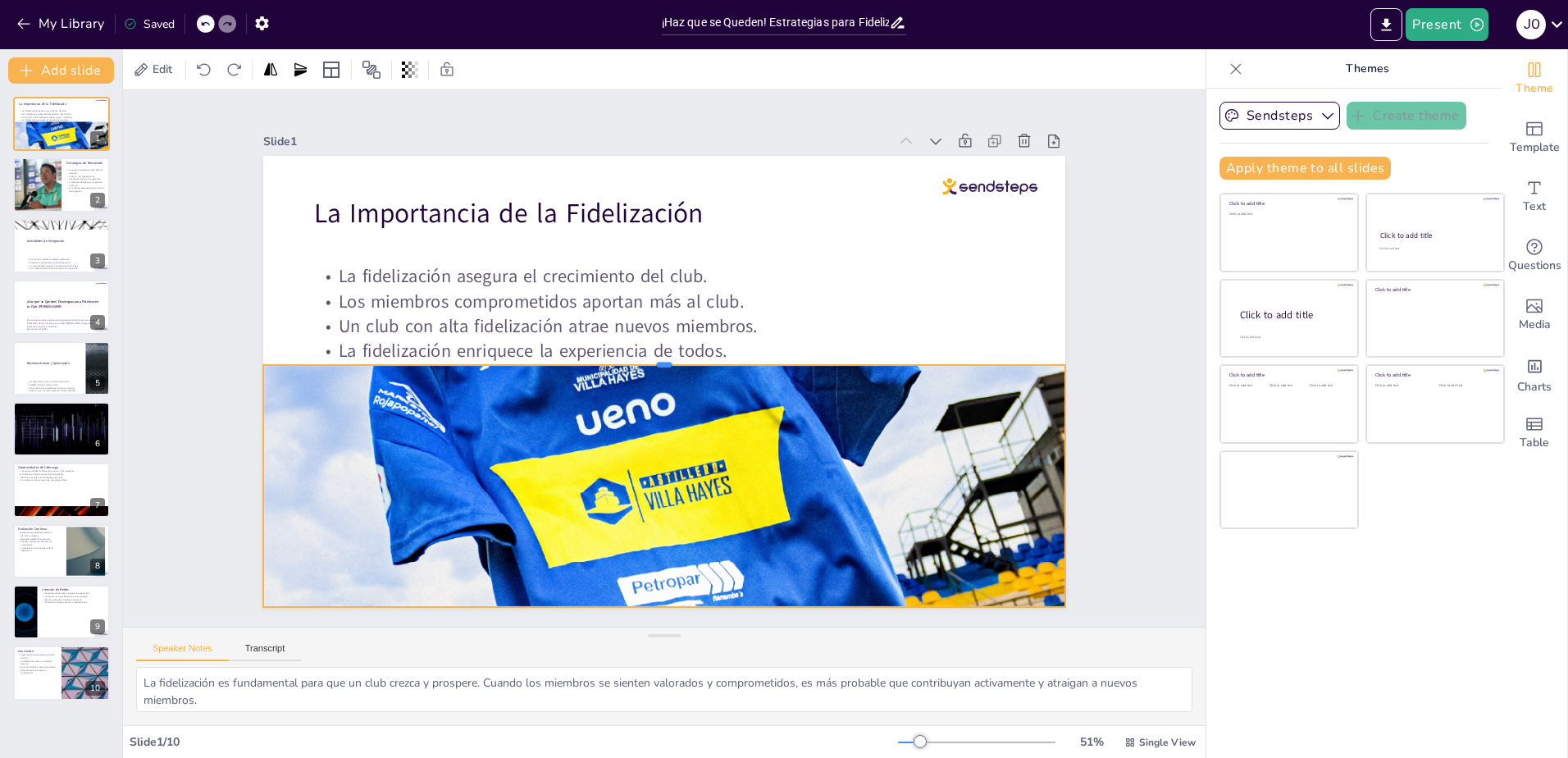
drag, startPoint x: 652, startPoint y: 507, endPoint x: 669, endPoint y: 356, distance: 152.0
click at [669, 356] on div at bounding box center [665, 359] width 799 height 97
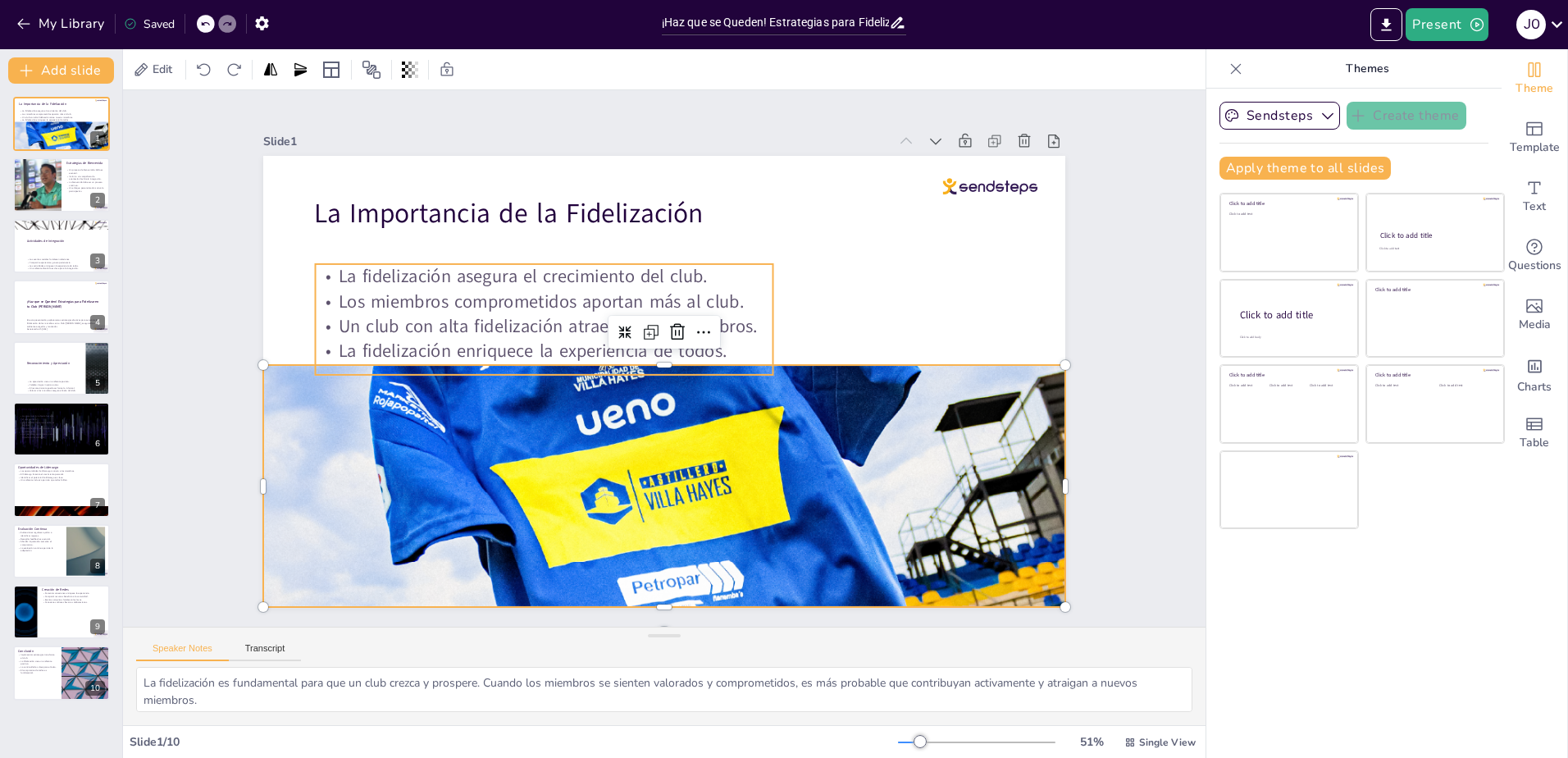
click at [566, 289] on p "Los miembros comprometidos aportan más al club." at bounding box center [544, 300] width 458 height 24
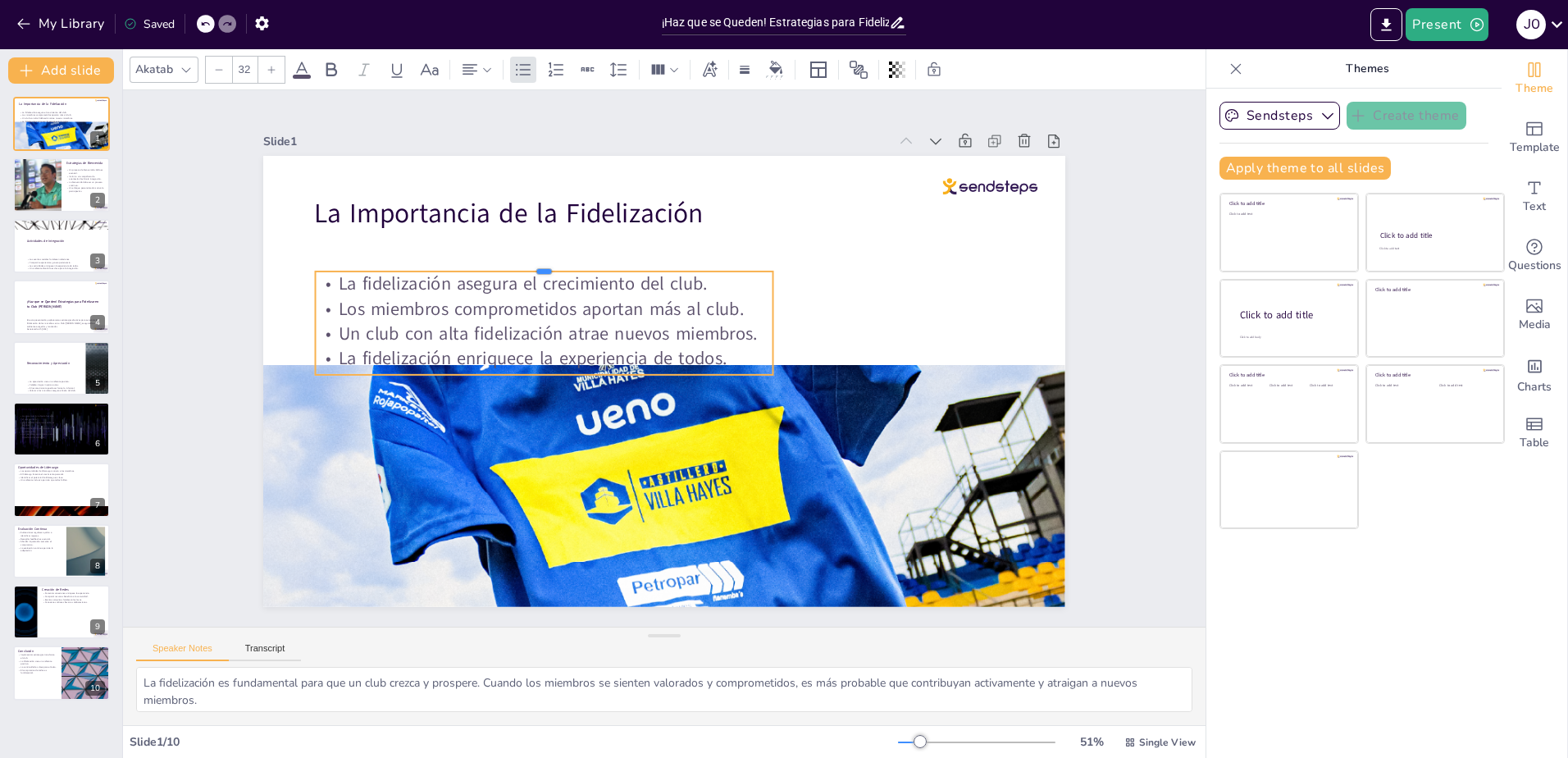
drag, startPoint x: 533, startPoint y: 258, endPoint x: 588, endPoint y: 265, distance: 55.4
click at [588, 265] on div at bounding box center [554, 253] width 456 height 60
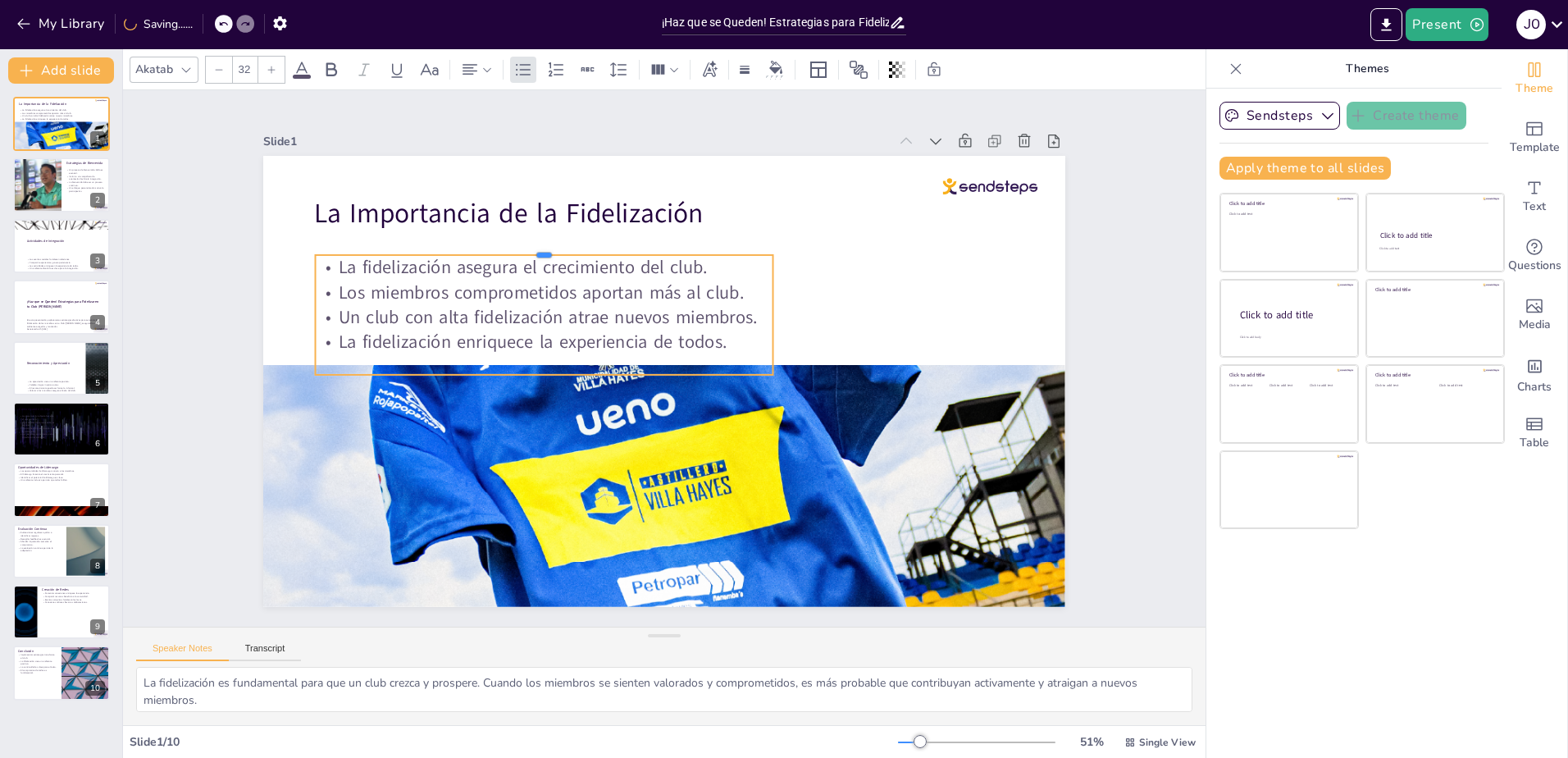
drag, startPoint x: 534, startPoint y: 264, endPoint x: 532, endPoint y: 248, distance: 16.1
click at [532, 248] on div at bounding box center [556, 236] width 456 height 60
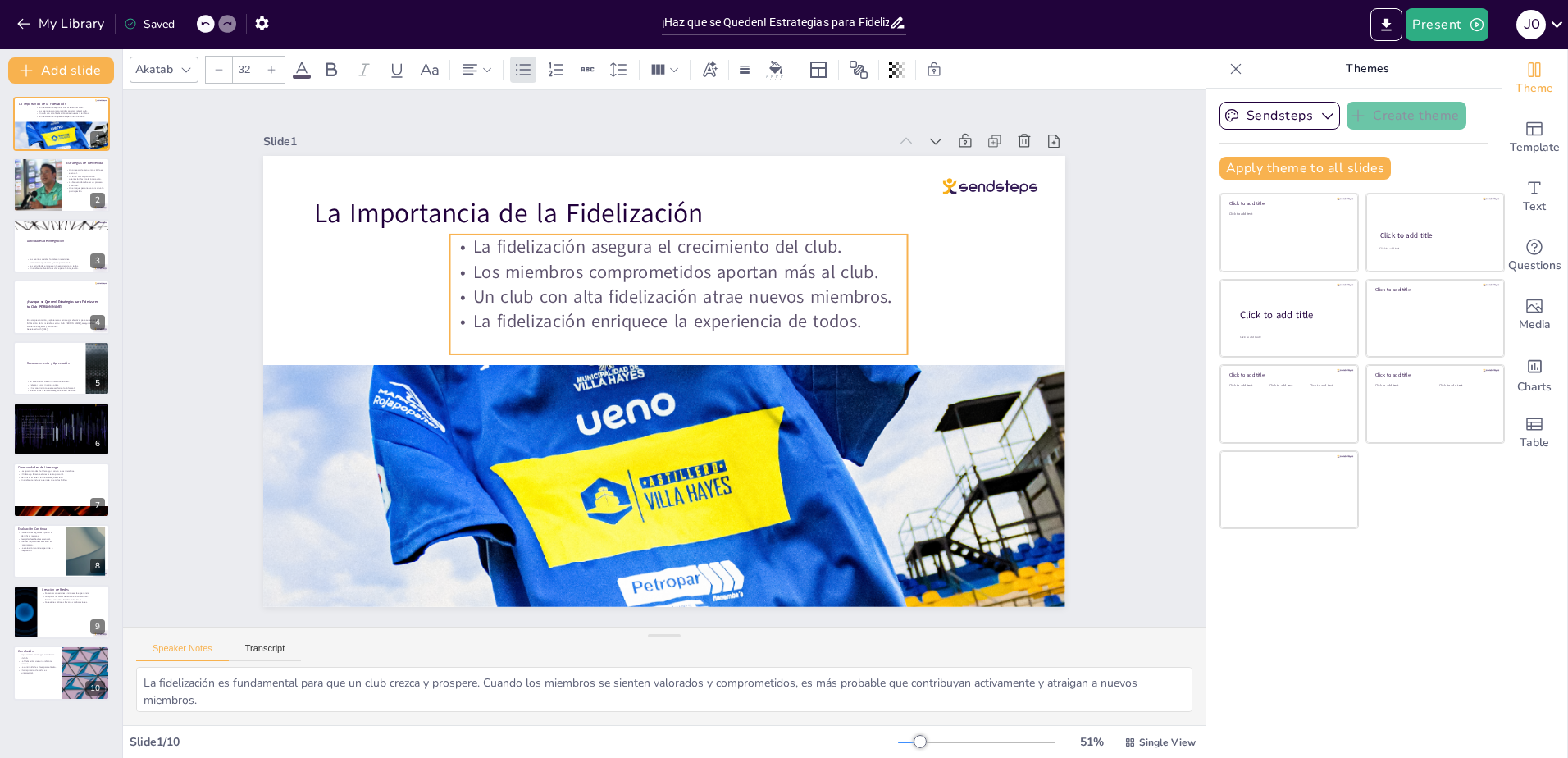
drag, startPoint x: 529, startPoint y: 364, endPoint x: 665, endPoint y: 344, distance: 137.5
click at [665, 344] on div "La fidelización asegura el crecimiento del club. Los miembros comprometidos apo…" at bounding box center [685, 295] width 467 height 166
drag, startPoint x: 671, startPoint y: 349, endPoint x: 670, endPoint y: 334, distance: 15.0
click at [670, 334] on div at bounding box center [683, 354] width 424 height 198
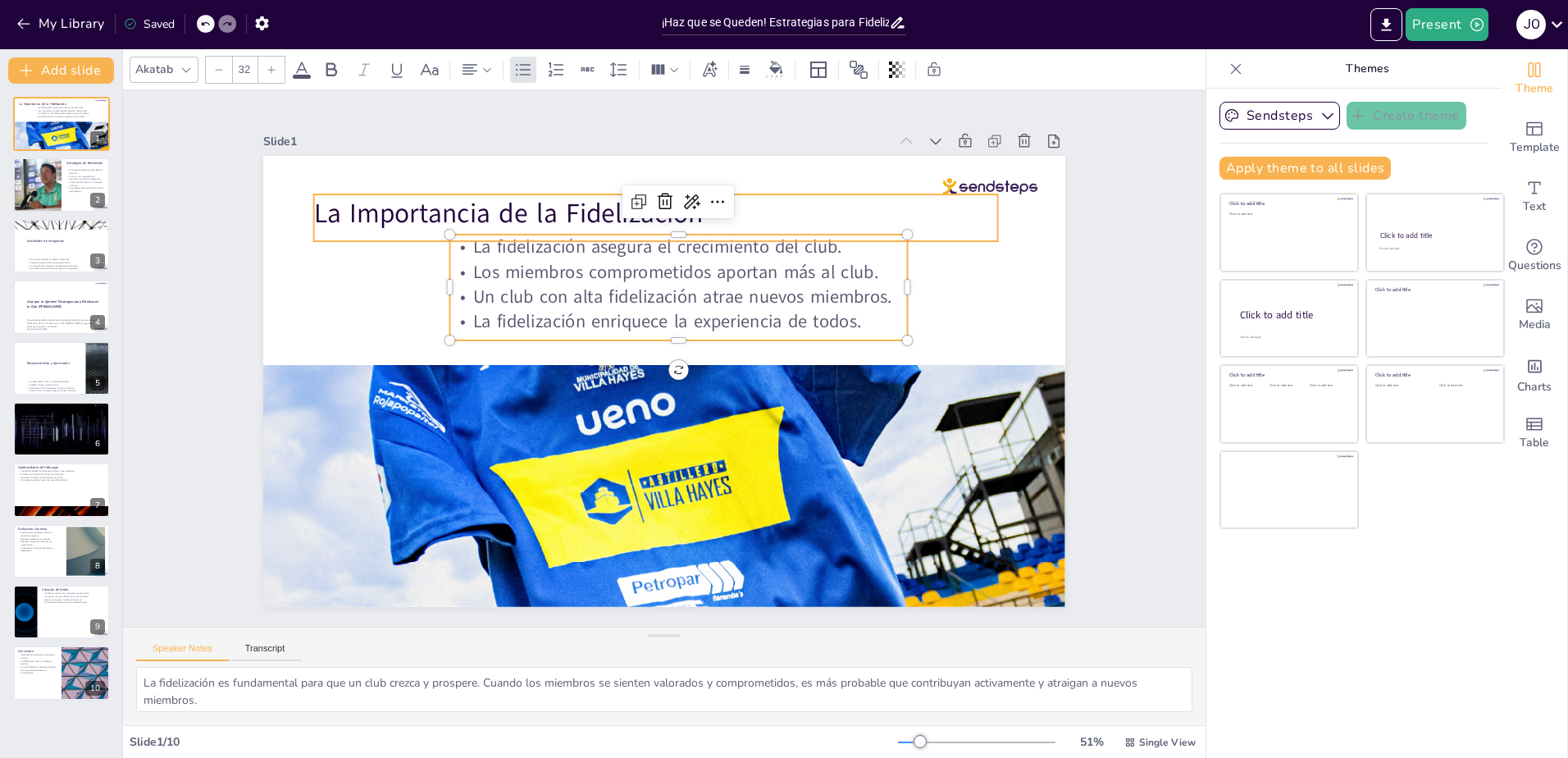
type input "48"
click at [527, 204] on p "La Importancia de la Fidelización" at bounding box center [671, 213] width 684 height 109
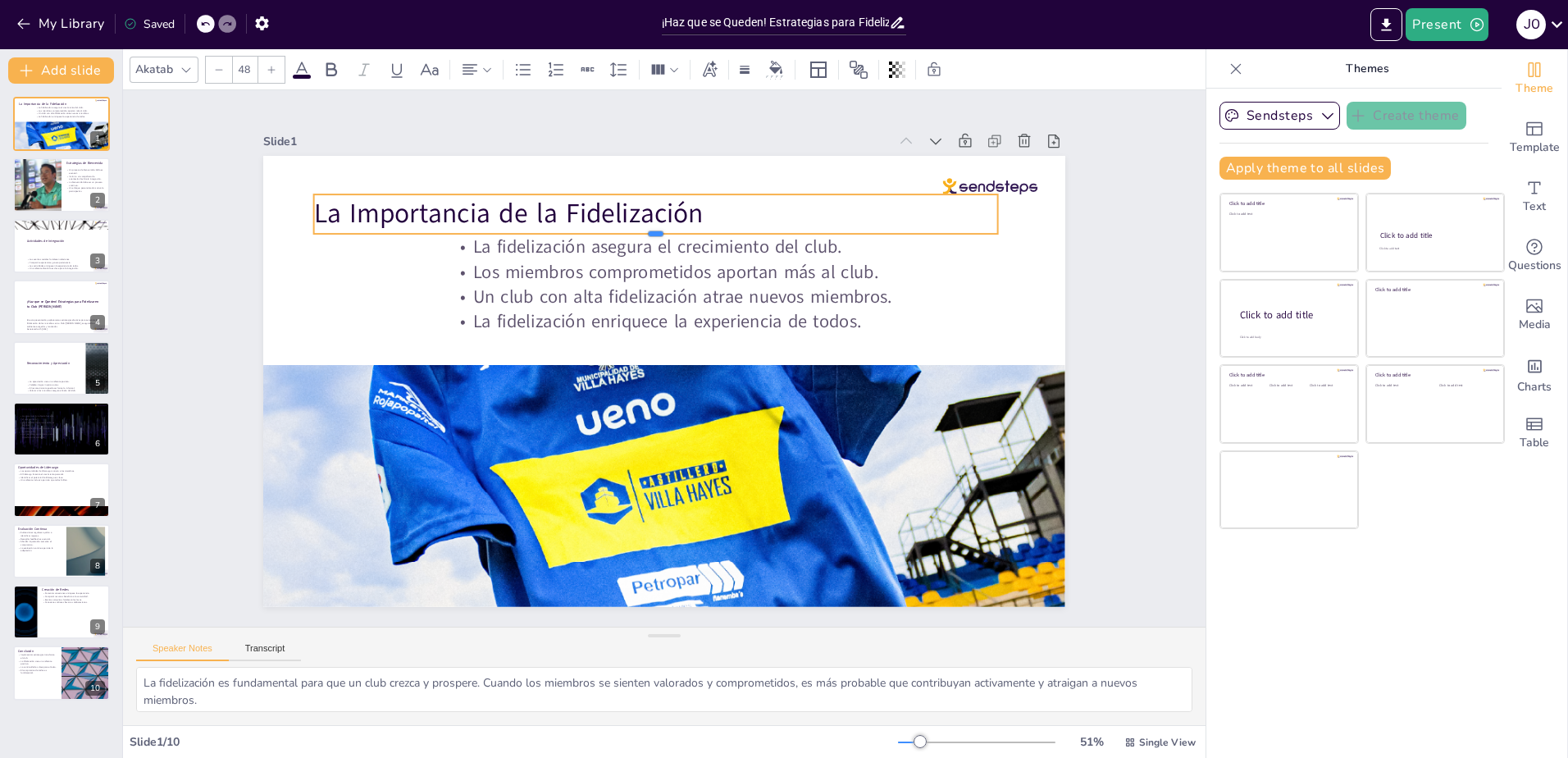
click at [644, 228] on div at bounding box center [668, 239] width 682 height 85
drag, startPoint x: 985, startPoint y: 206, endPoint x: 697, endPoint y: 205, distance: 288.0
click at [722, 205] on div at bounding box center [731, 220] width 17 height 40
drag, startPoint x: 488, startPoint y: 229, endPoint x: 493, endPoint y: 195, distance: 34.4
click at [493, 195] on div "La Importancia de la Fidelización La fidelización asegura el crecimiento del cl…" at bounding box center [663, 381] width 845 height 533
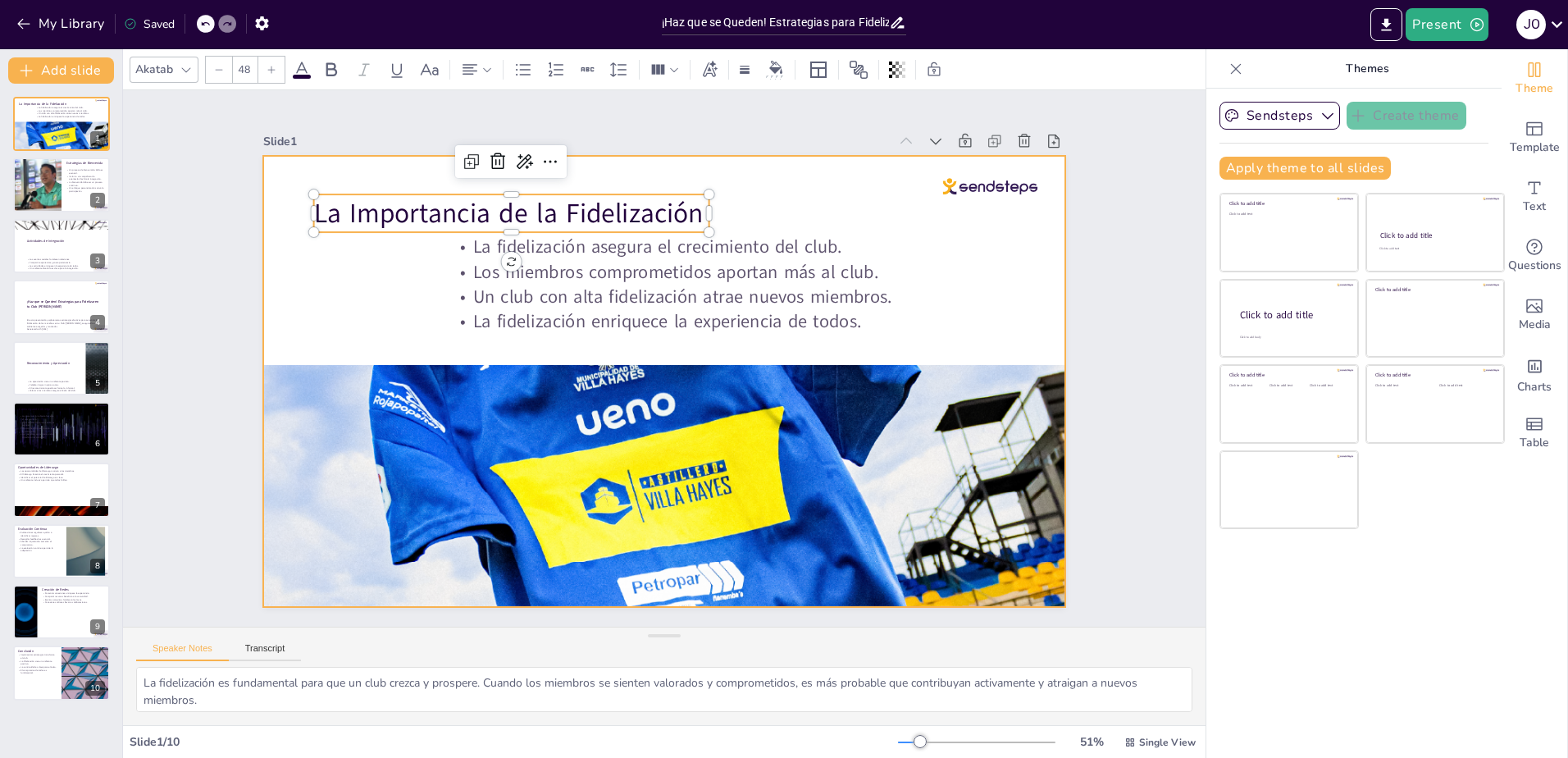
click at [381, 256] on div at bounding box center [665, 381] width 802 height 451
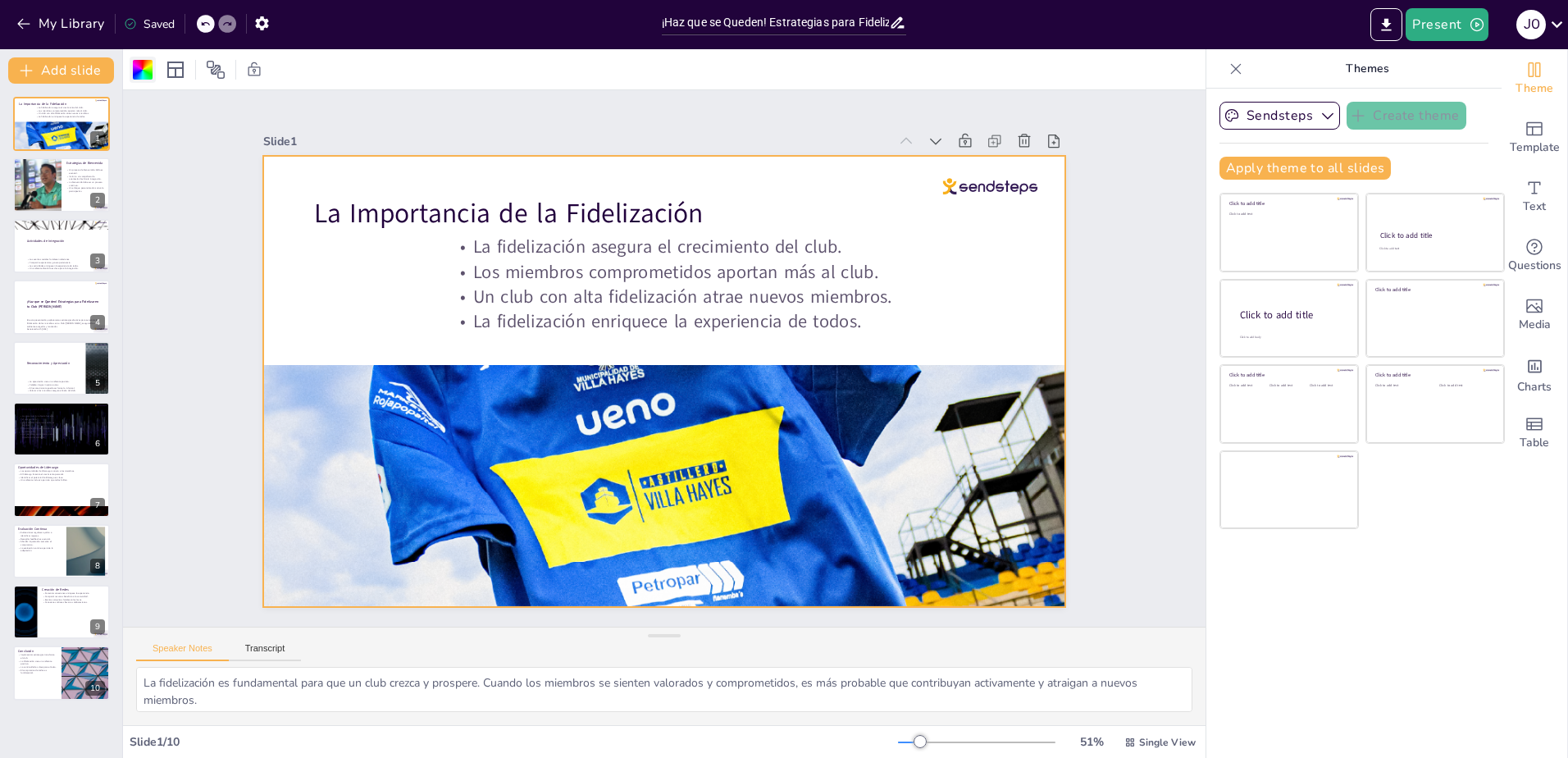
click at [141, 69] on div at bounding box center [143, 70] width 19 height 19
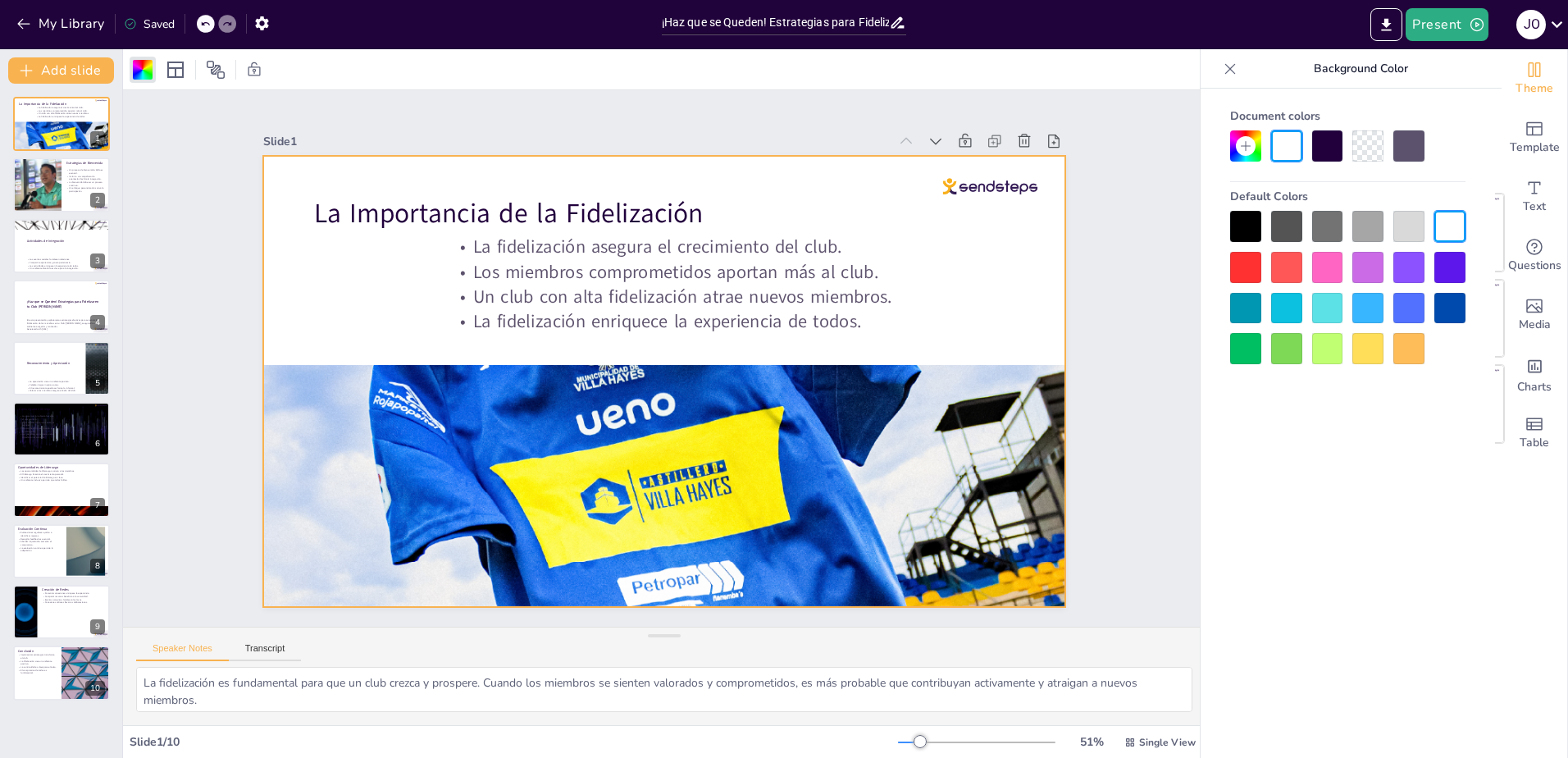
click at [1455, 307] on div at bounding box center [1449, 308] width 31 height 31
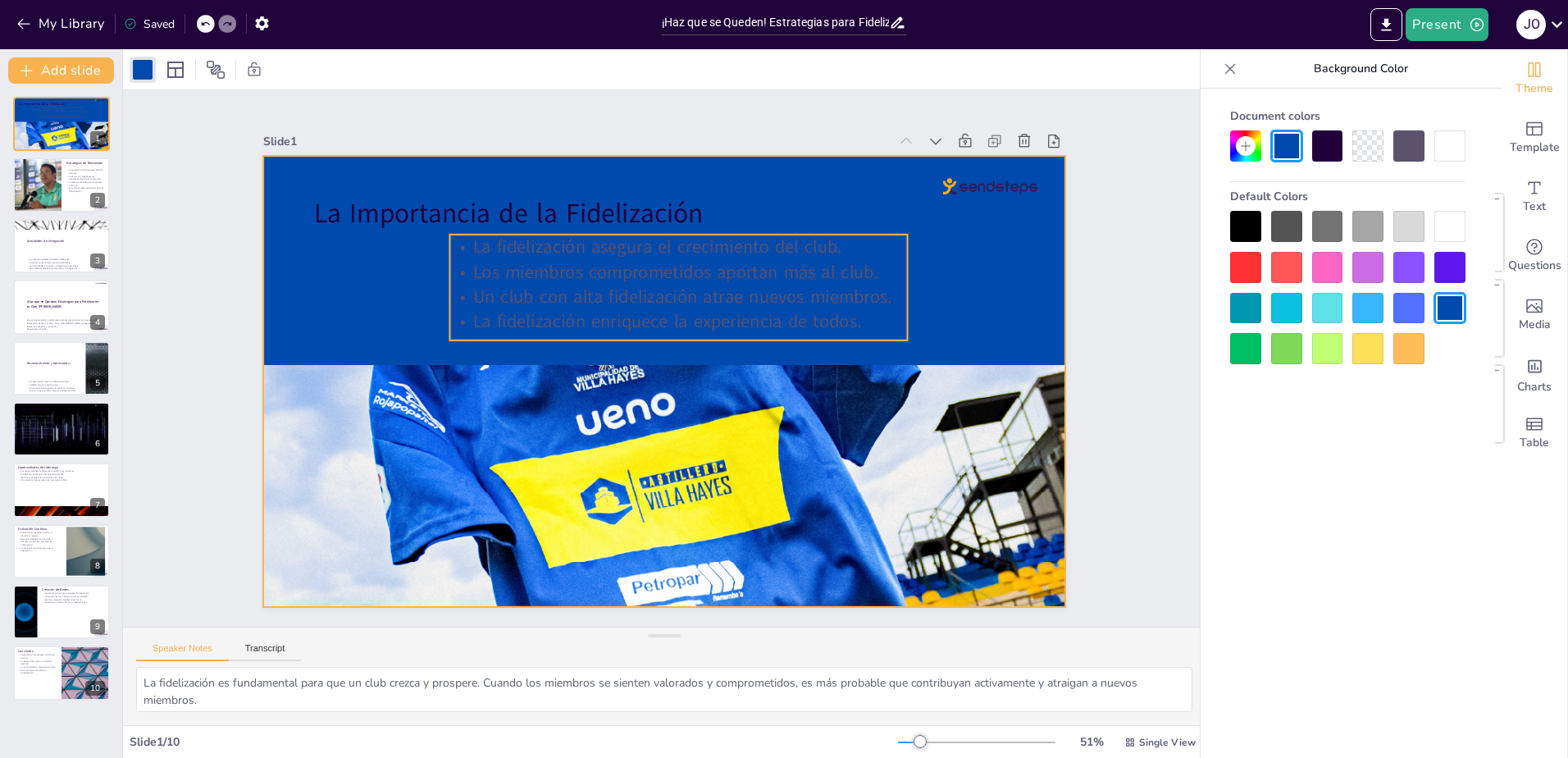
click at [630, 257] on p "Los miembros comprometidos aportan más al club." at bounding box center [687, 274] width 458 height 73
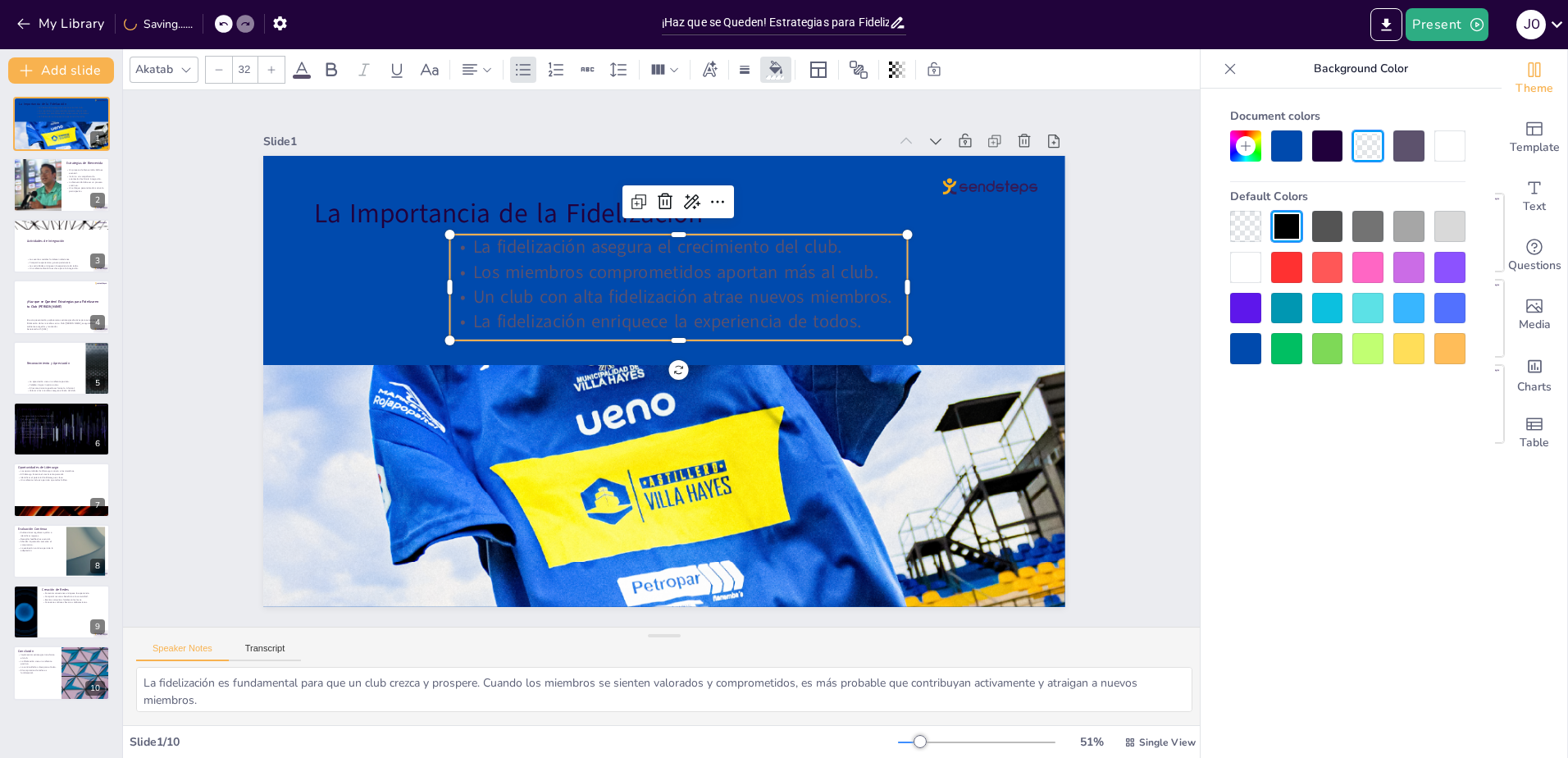
click at [1242, 265] on div at bounding box center [1245, 267] width 31 height 31
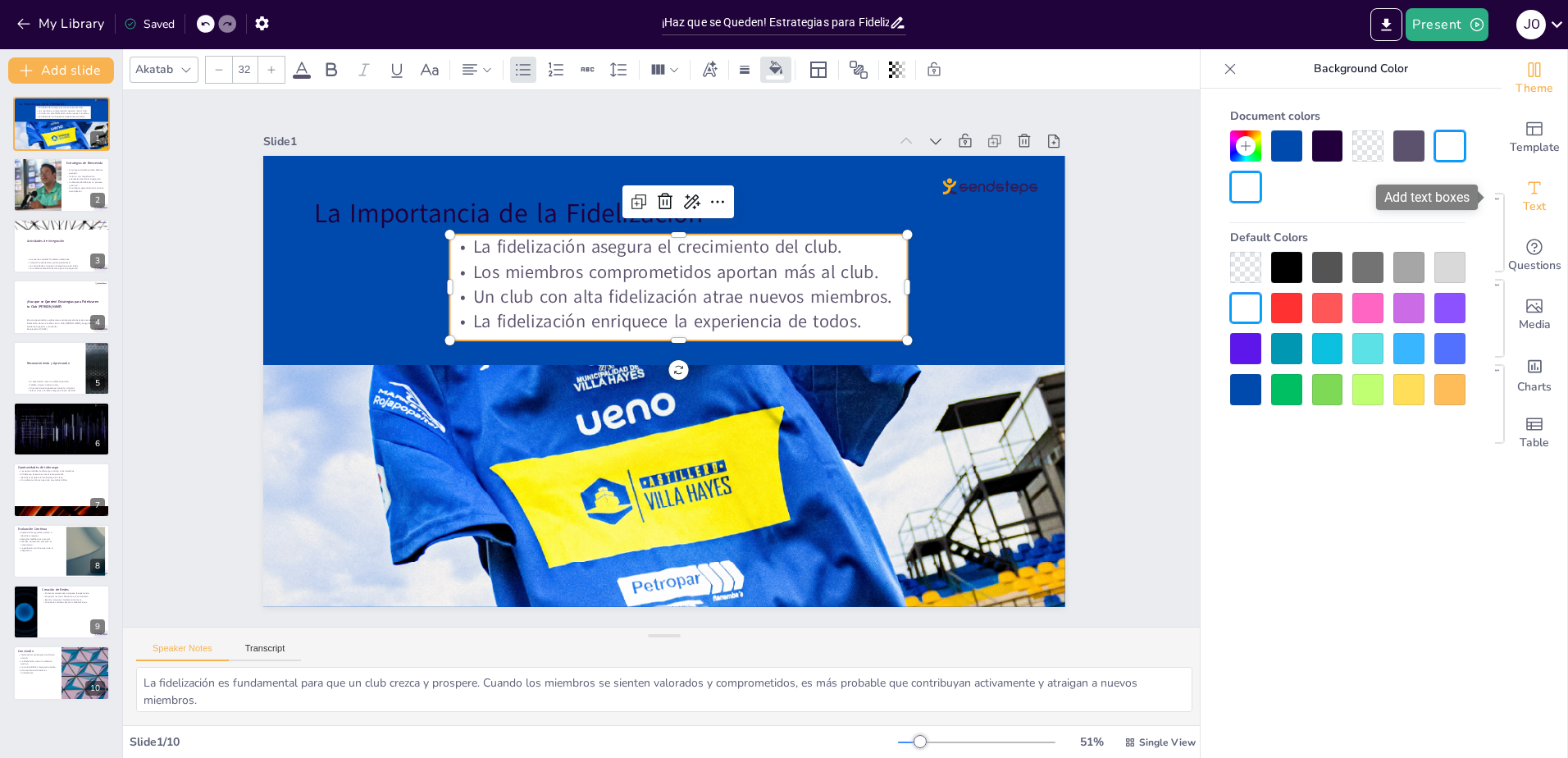
click at [1529, 188] on icon "Add text boxes" at bounding box center [1535, 188] width 13 height 13
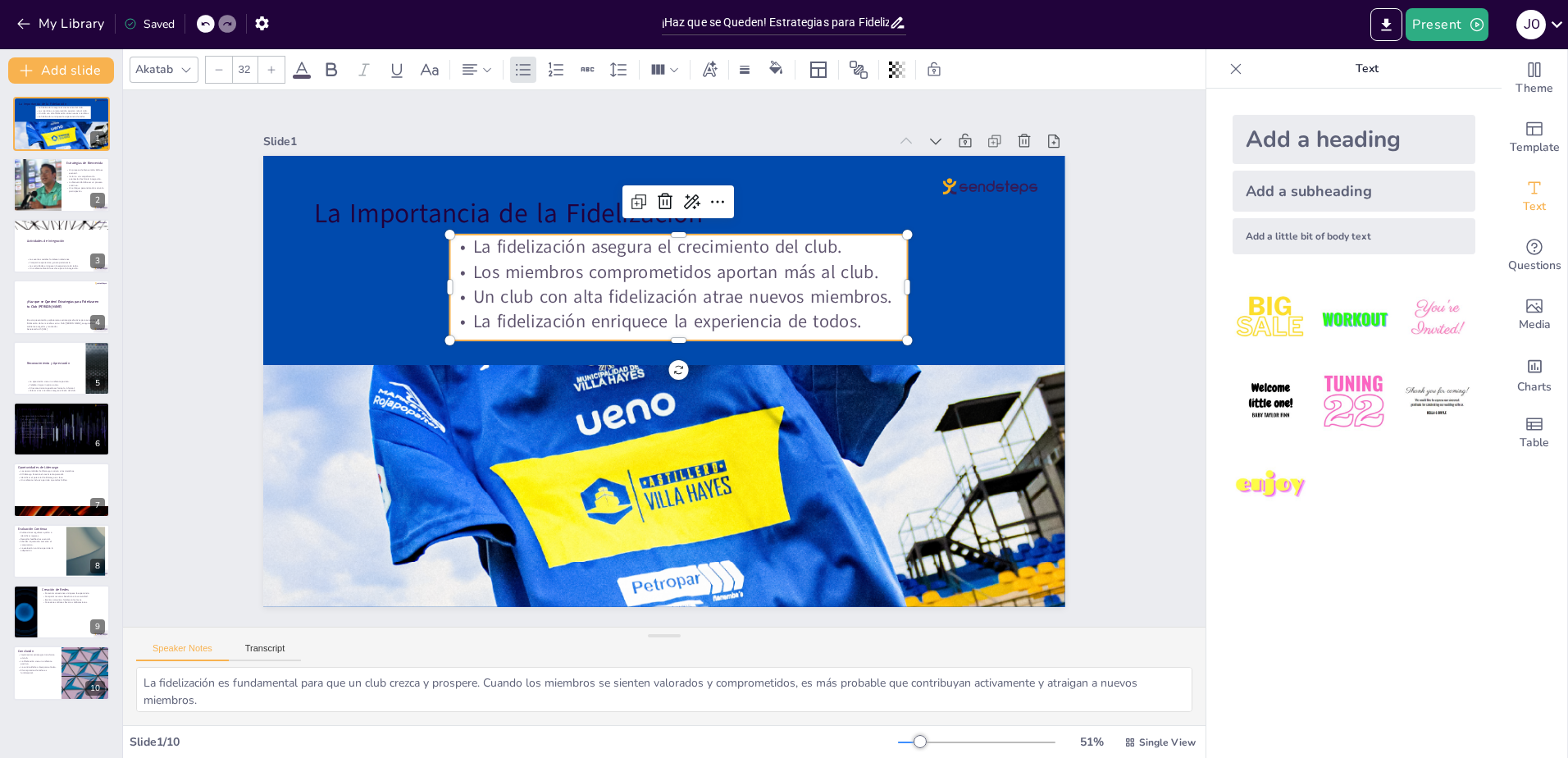
click at [1415, 512] on div at bounding box center [1353, 401] width 269 height 269
click at [825, 285] on p "Un club con alta fidelización atrae nuevos miembros." at bounding box center [678, 296] width 458 height 24
click at [612, 234] on p "La fidelización asegura el crecimiento del club." at bounding box center [678, 246] width 458 height 24
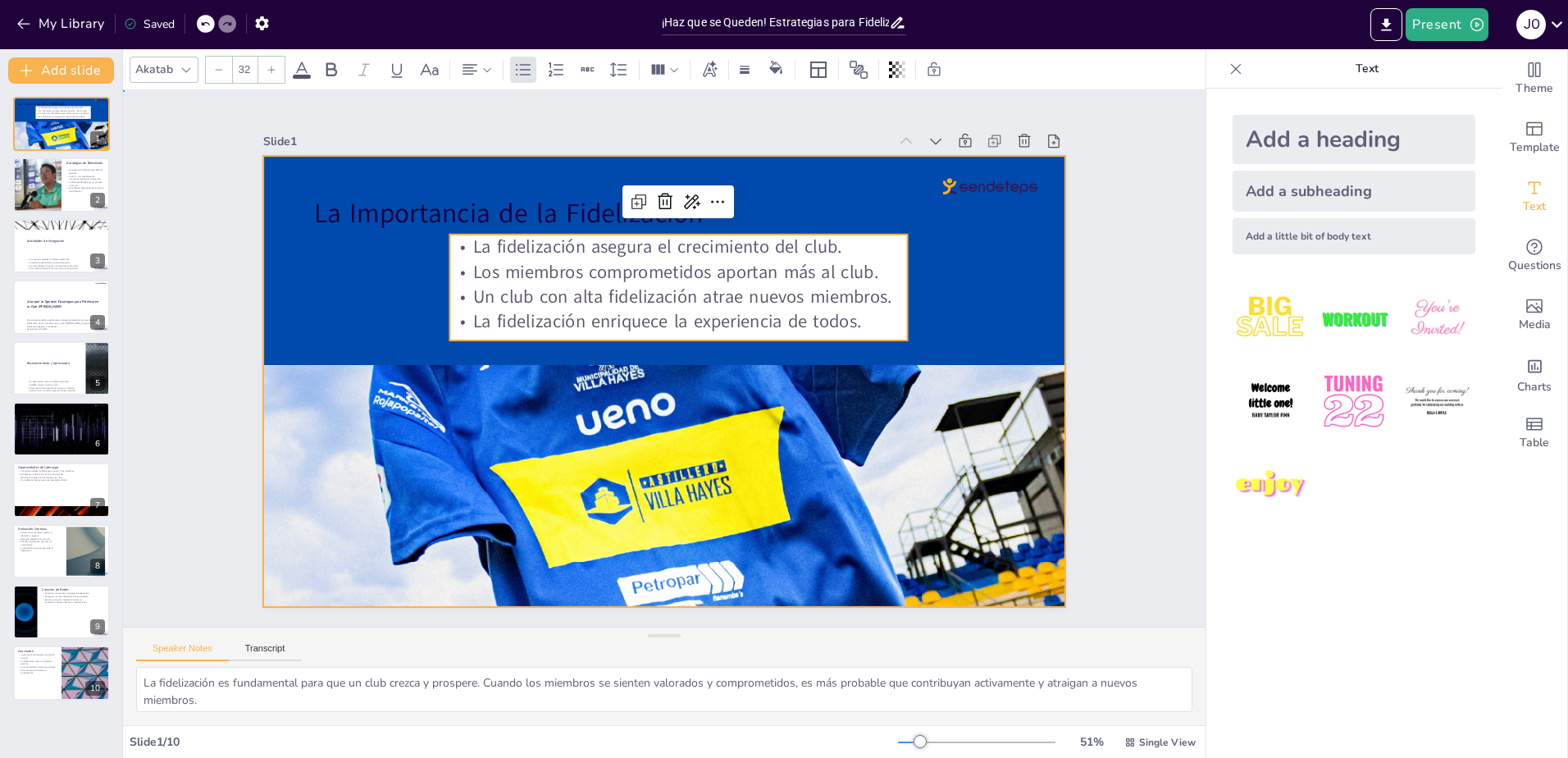
click at [378, 242] on div at bounding box center [660, 381] width 878 height 608
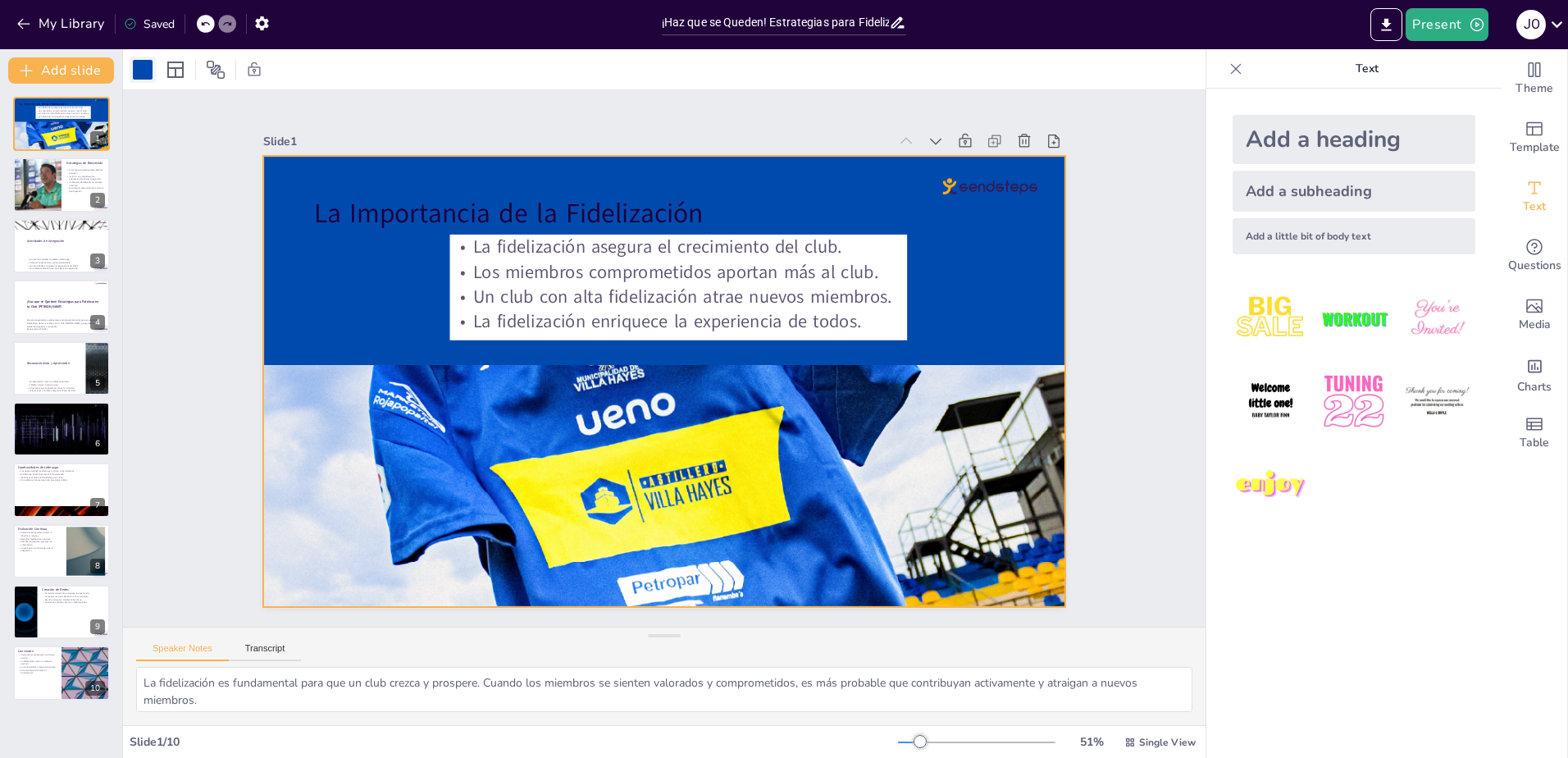
click at [149, 69] on div at bounding box center [143, 70] width 19 height 19
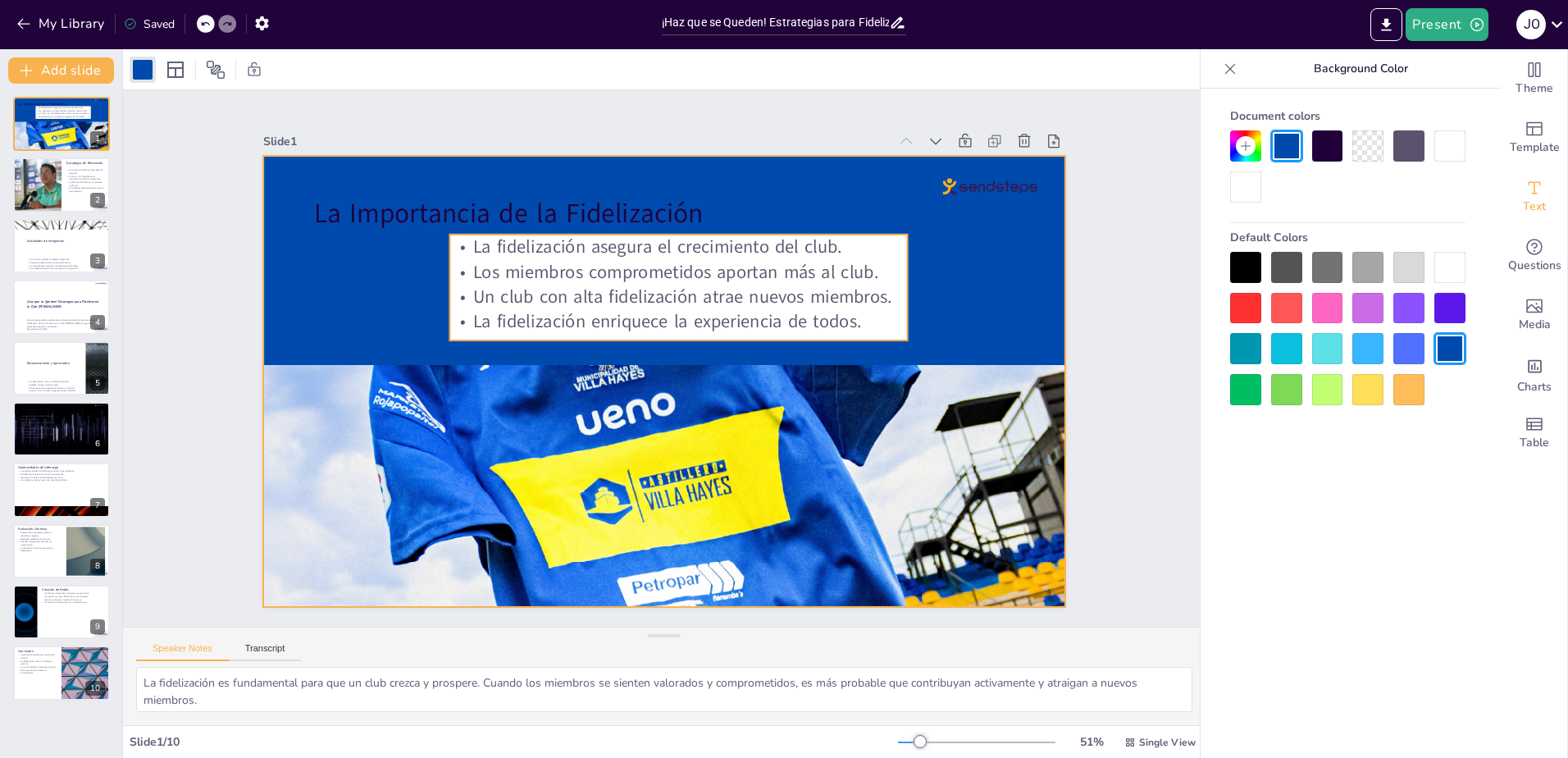
click at [821, 313] on p "La fidelización enriquece la experiencia de todos." at bounding box center [678, 321] width 458 height 24
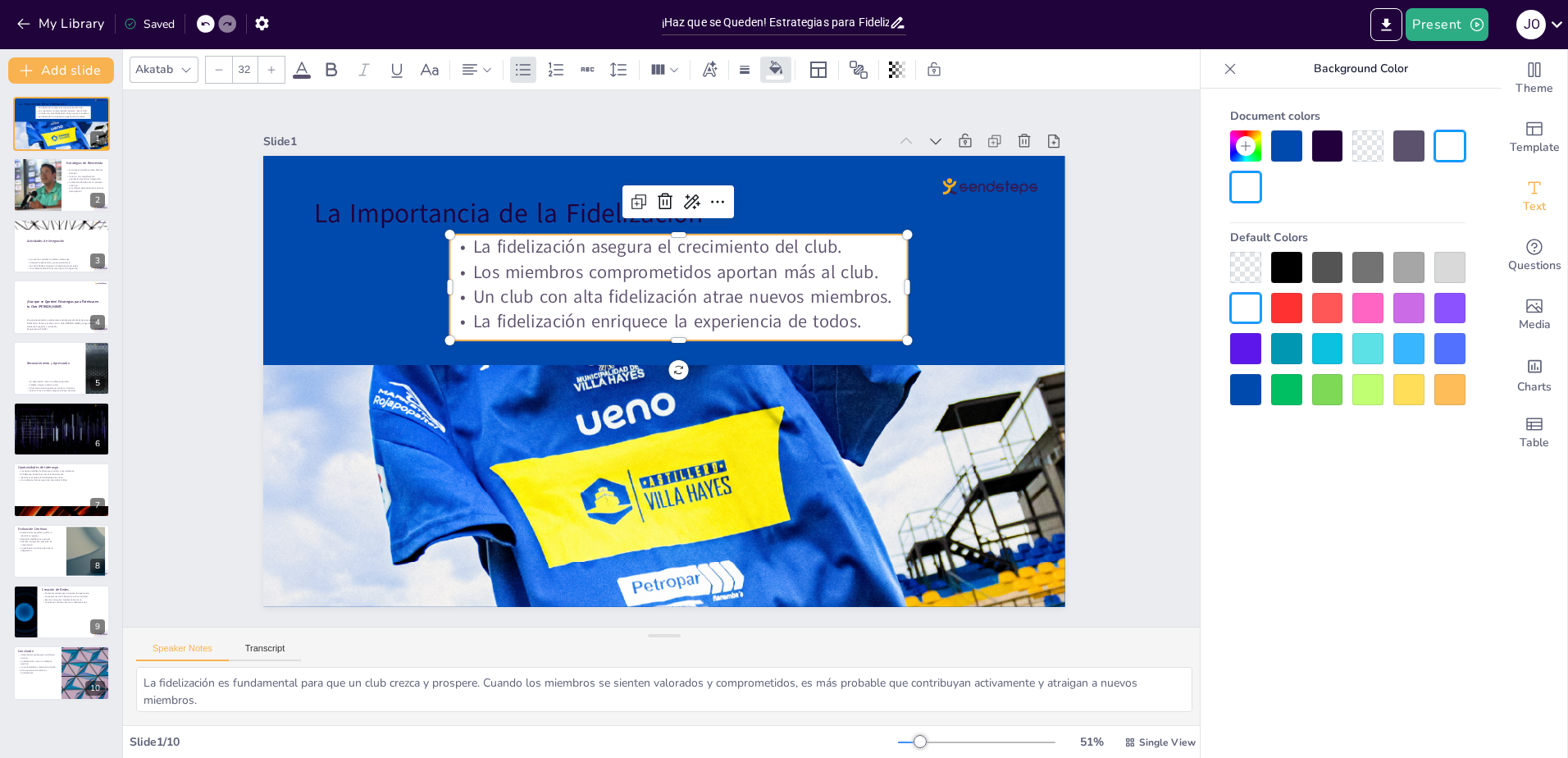
click at [1450, 266] on div at bounding box center [1449, 267] width 31 height 31
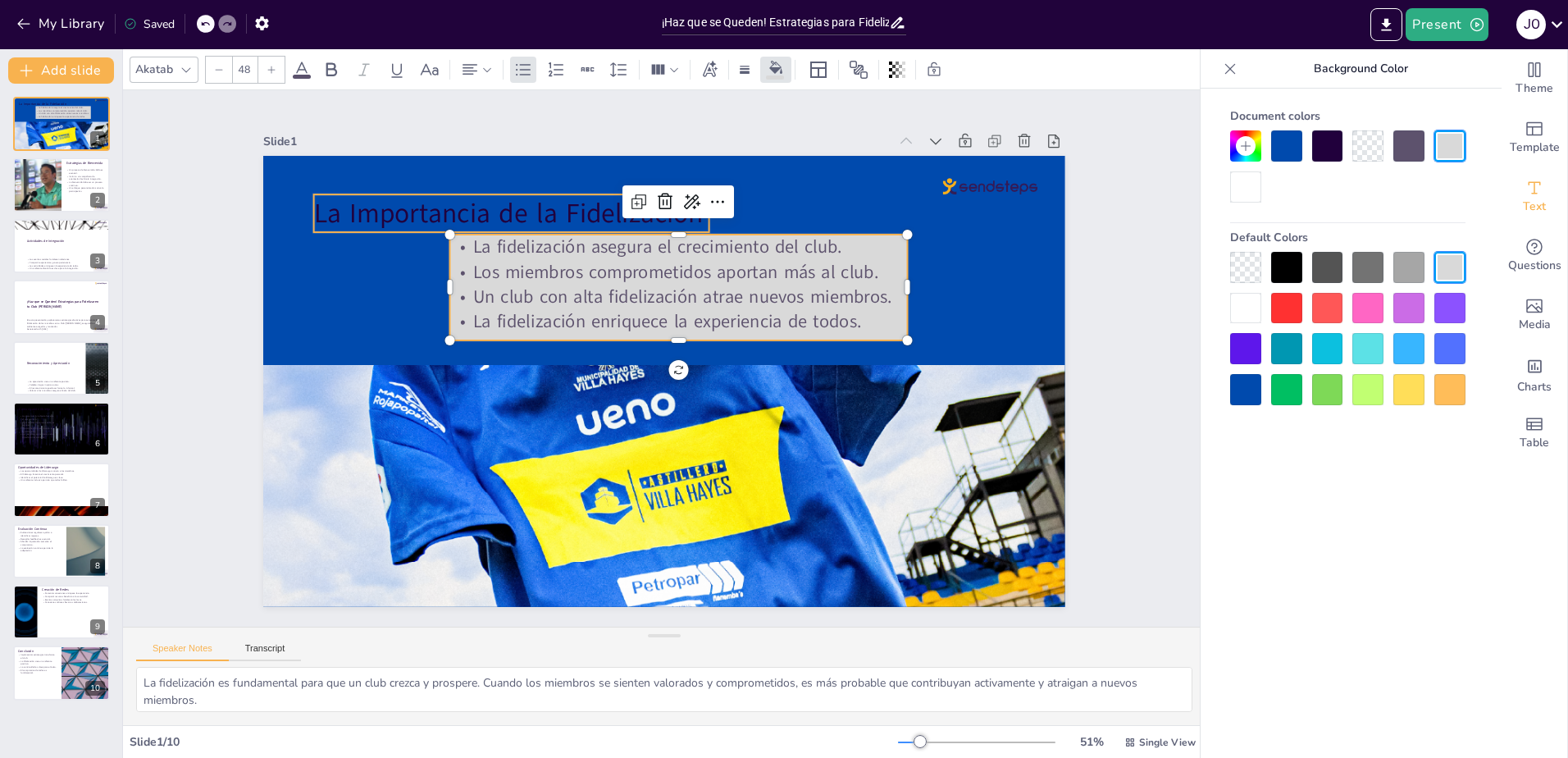
click at [539, 204] on p "La Importancia de la Fidelización" at bounding box center [511, 213] width 394 height 38
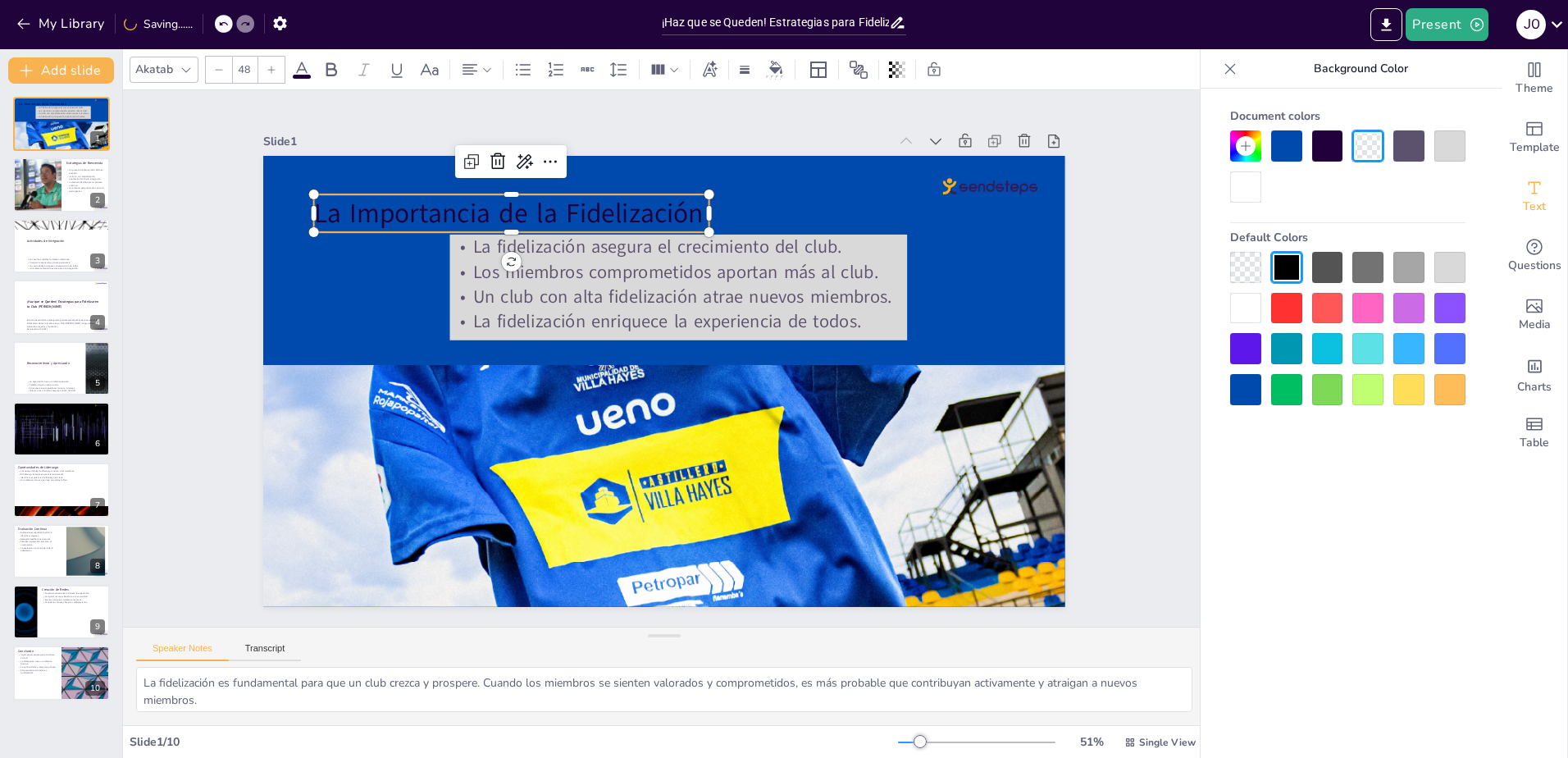
click at [1450, 270] on div at bounding box center [1449, 267] width 31 height 31
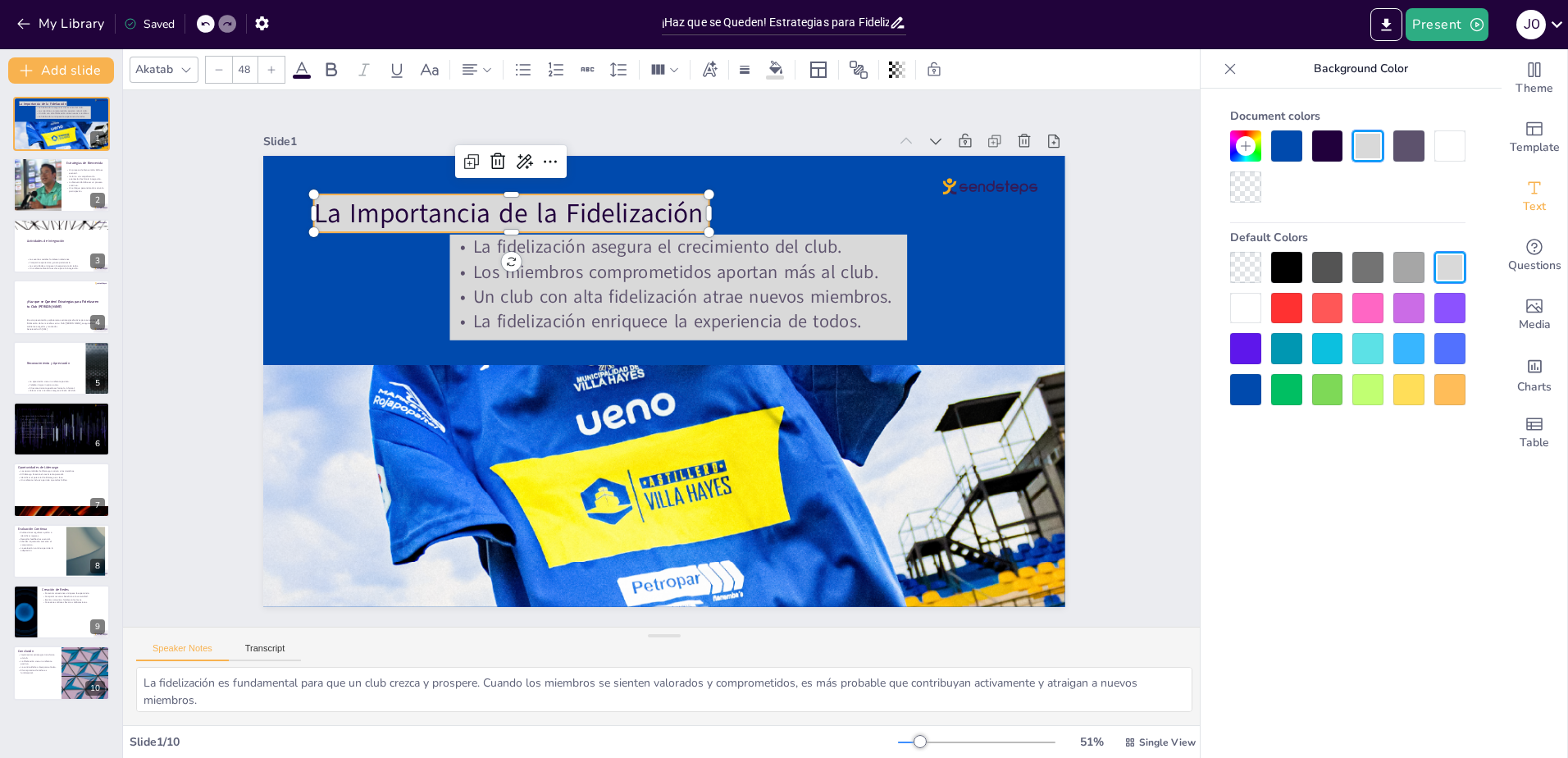
click at [1244, 265] on div at bounding box center [1245, 267] width 31 height 31
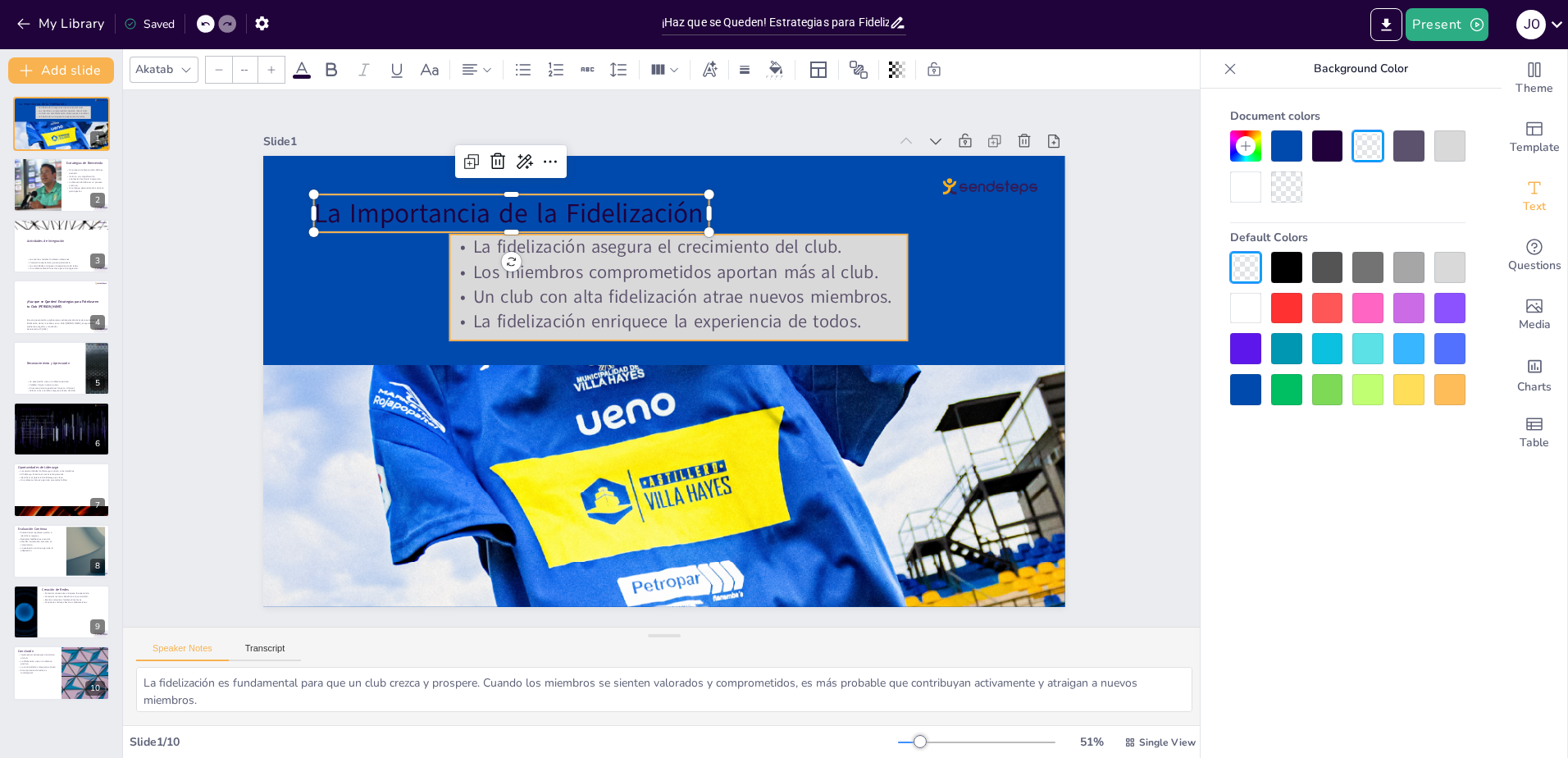
type input "32"
click at [780, 301] on p "Un club con alta fidelización atrae nuevos miembros." at bounding box center [684, 298] width 458 height 72
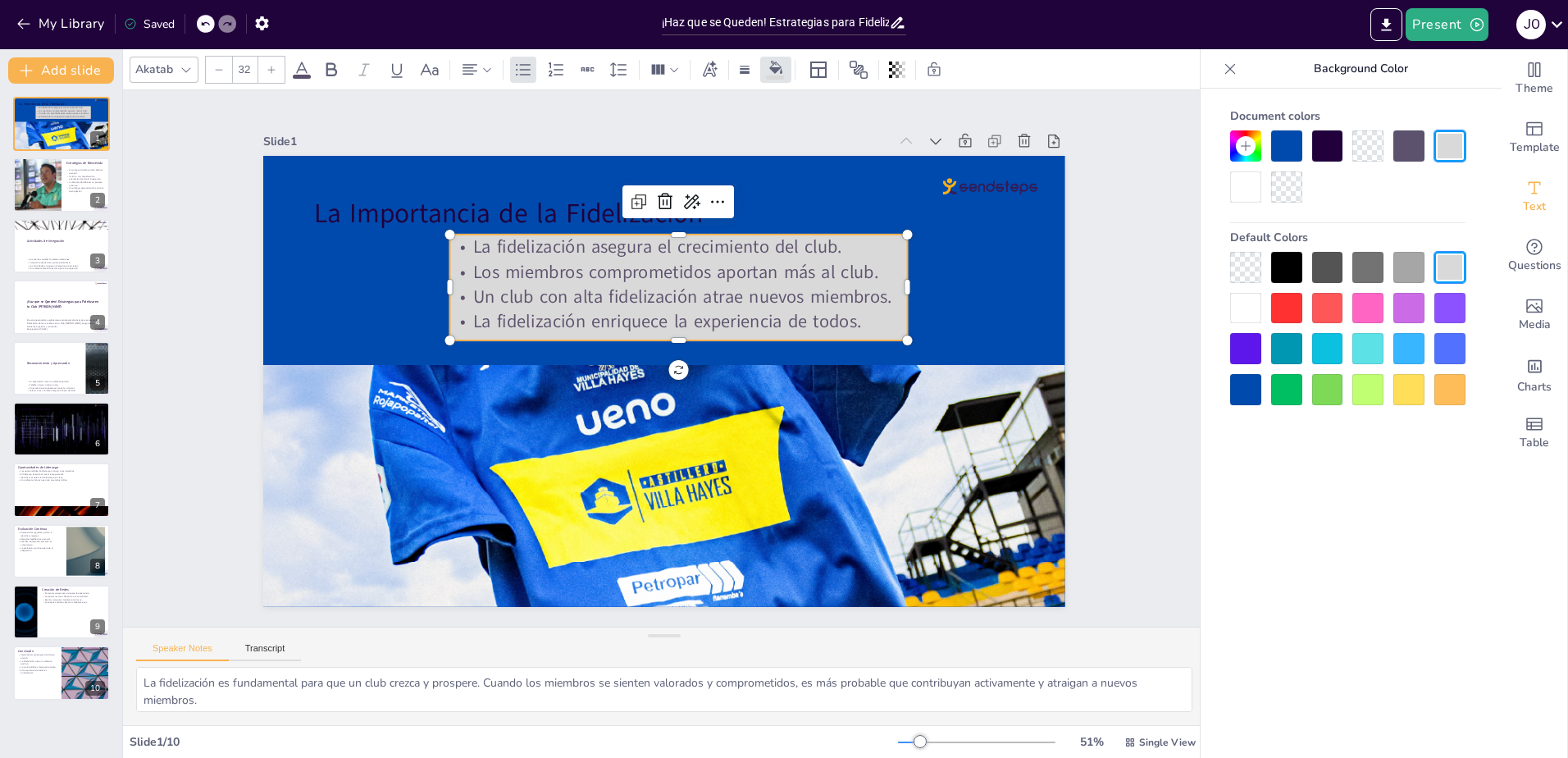
click at [1250, 263] on div at bounding box center [1245, 267] width 31 height 31
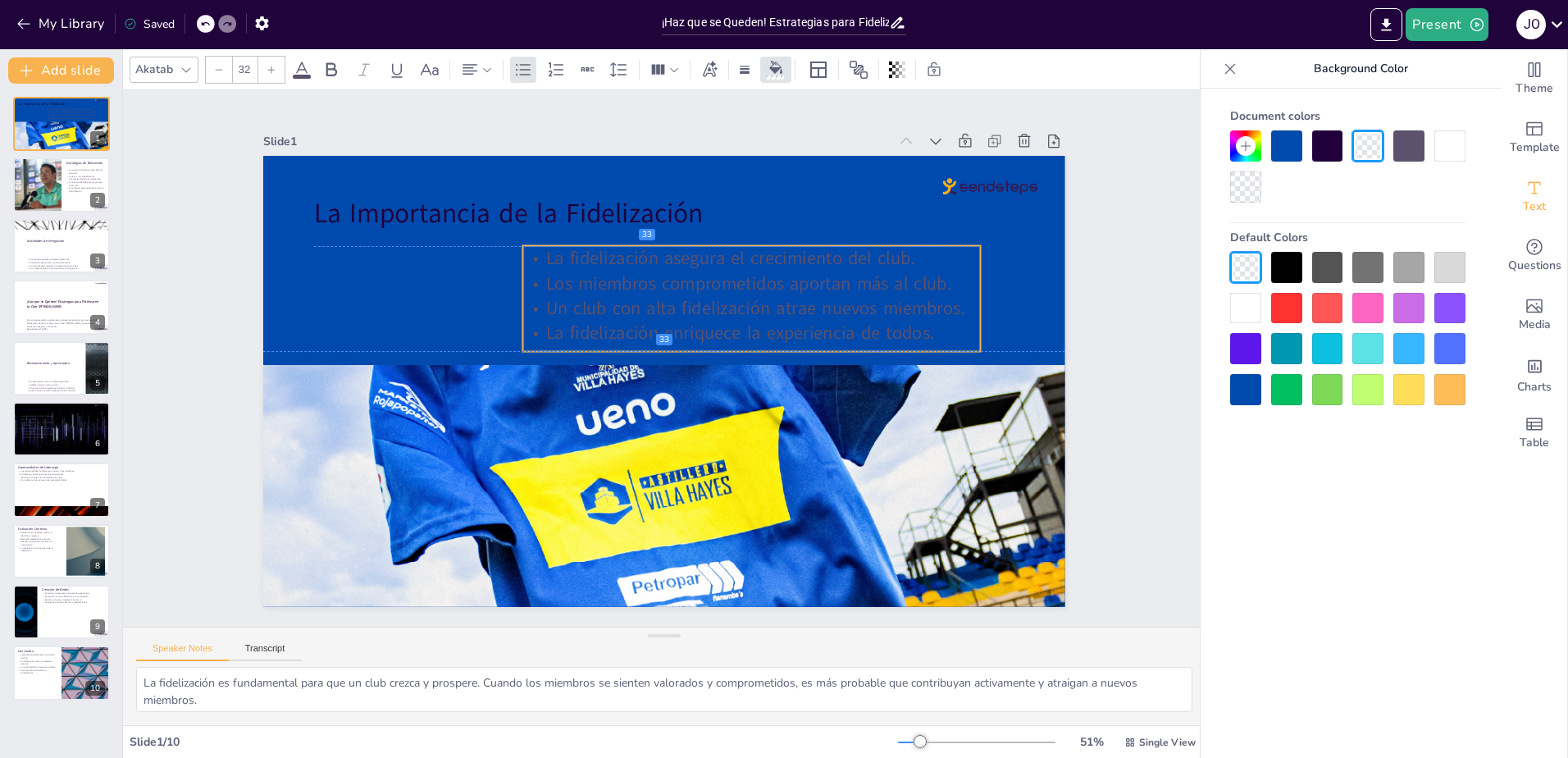
drag, startPoint x: 443, startPoint y: 240, endPoint x: 516, endPoint y: 247, distance: 73.3
click at [524, 247] on p "La fidelización asegura el crecimiento del club." at bounding box center [752, 258] width 458 height 24
click at [1240, 297] on div at bounding box center [1245, 308] width 31 height 31
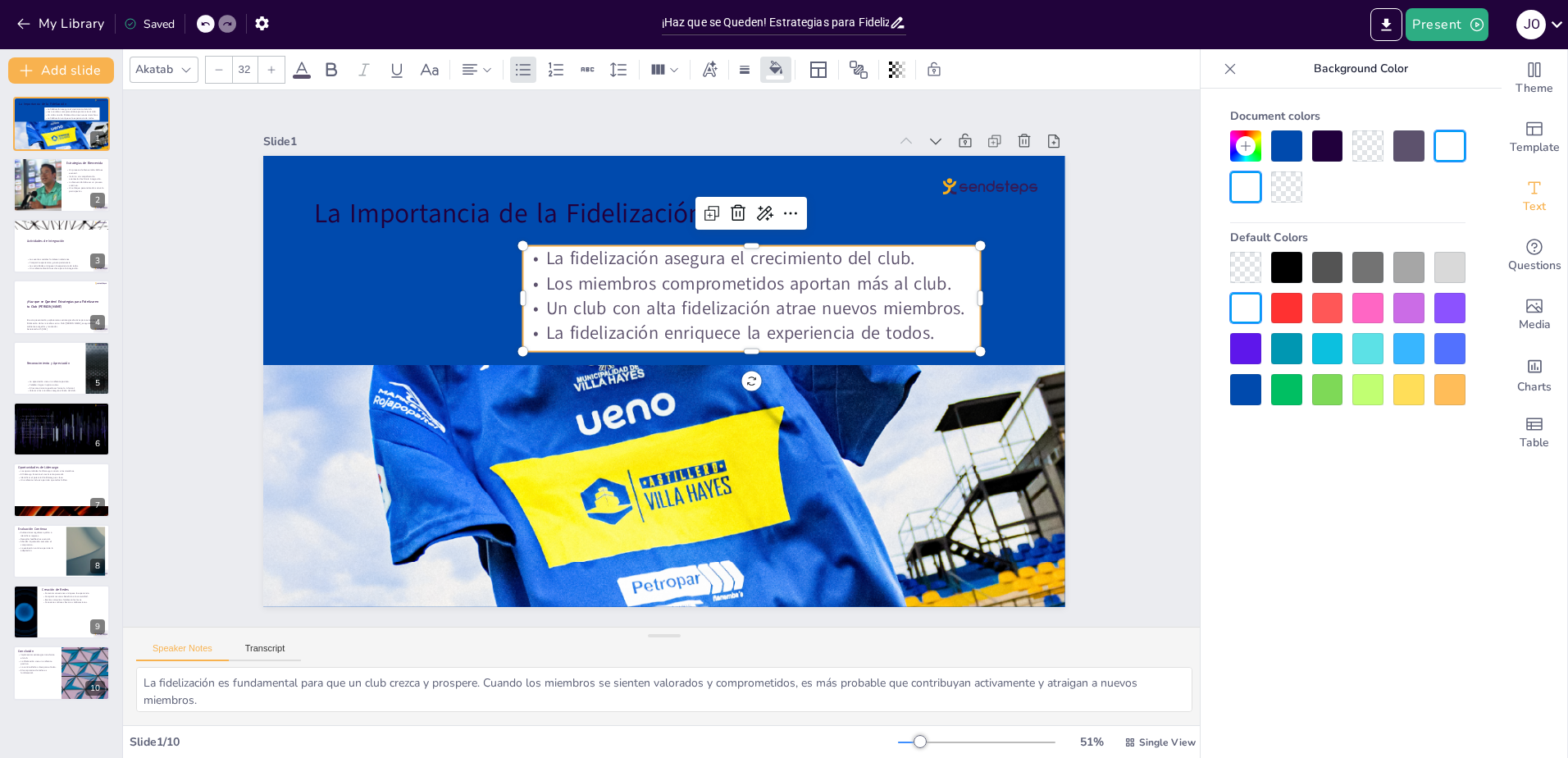
click at [707, 284] on p "Los miembros comprometidos aportan más al club." at bounding box center [752, 283] width 458 height 24
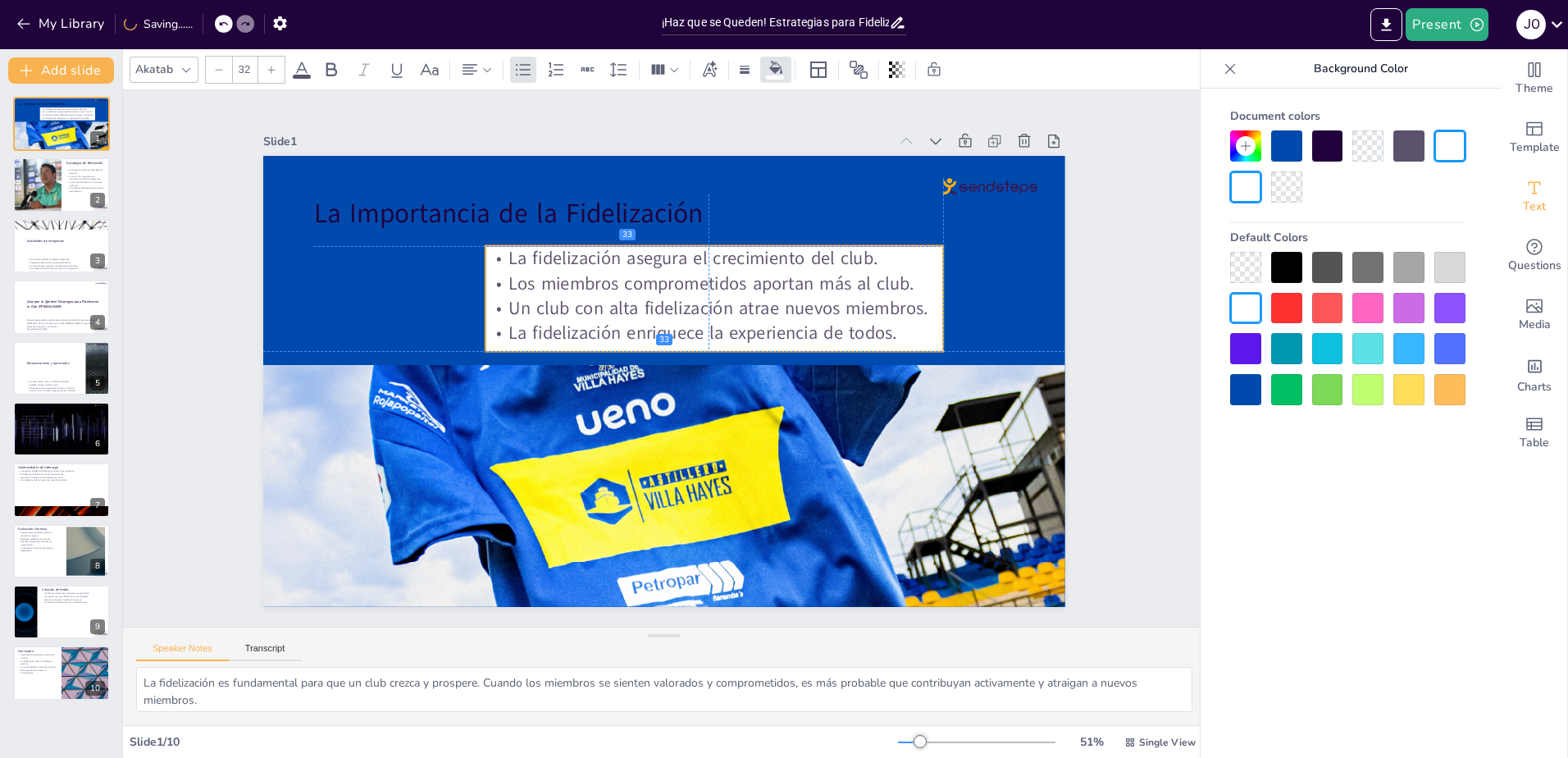
drag, startPoint x: 532, startPoint y: 255, endPoint x: 516, endPoint y: 253, distance: 16.1
click at [493, 253] on p "La fidelización asegura el crecimiento del club." at bounding box center [714, 258] width 458 height 24
click at [573, 258] on p "La fidelización asegura el crecimiento del club." at bounding box center [714, 258] width 458 height 24
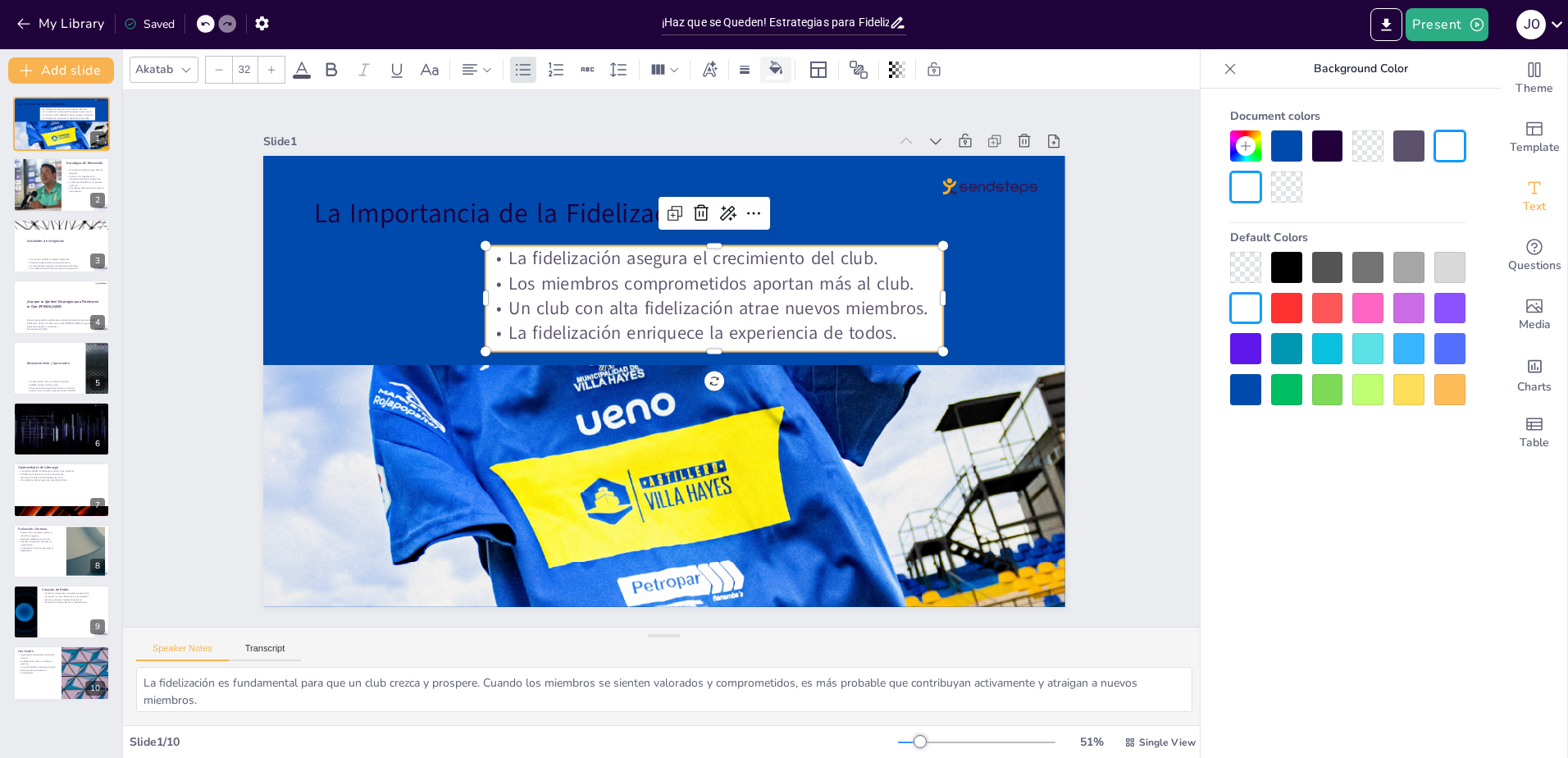
click at [775, 72] on icon at bounding box center [776, 67] width 14 height 14
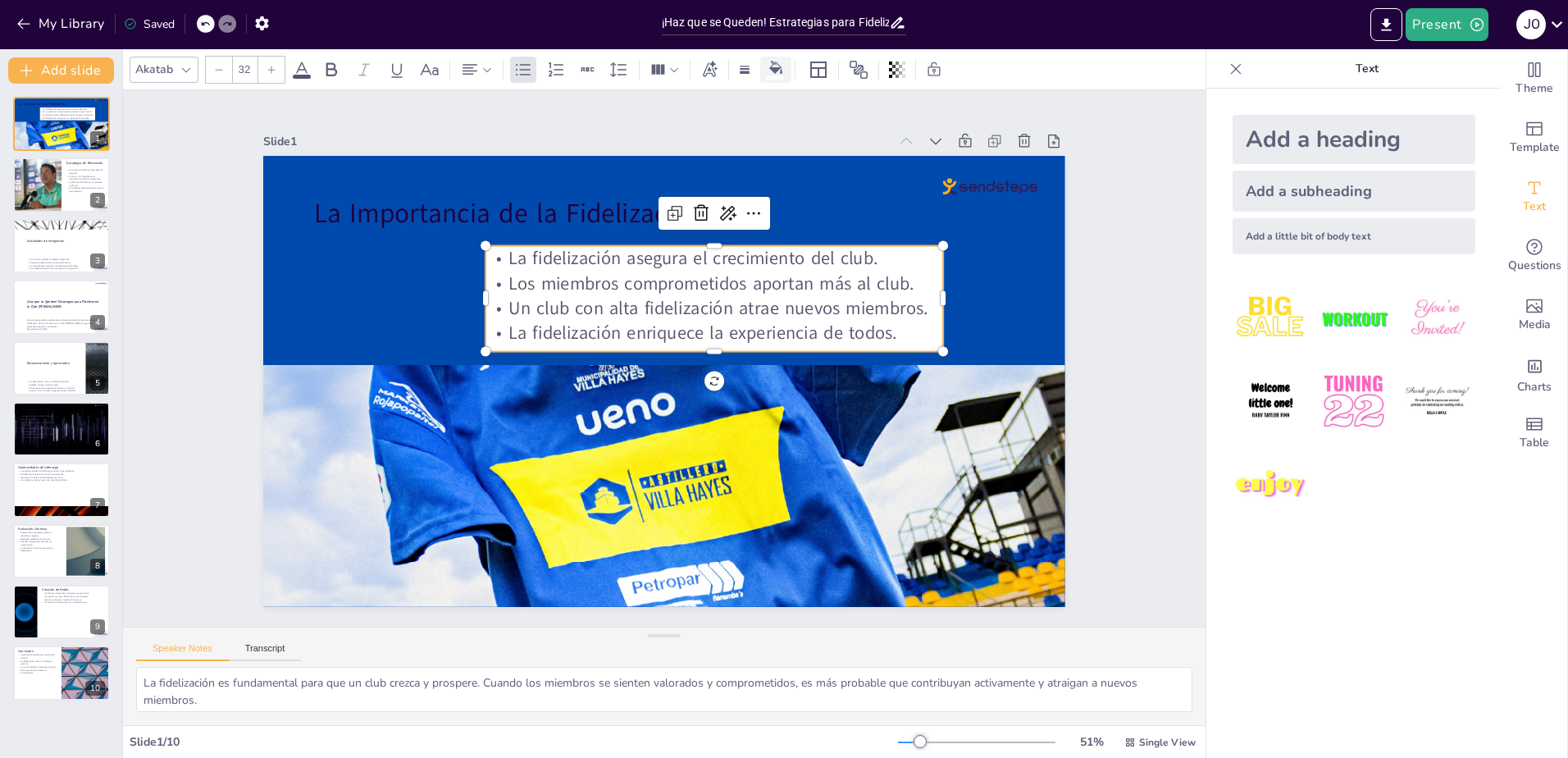
click at [775, 72] on icon at bounding box center [776, 67] width 14 height 14
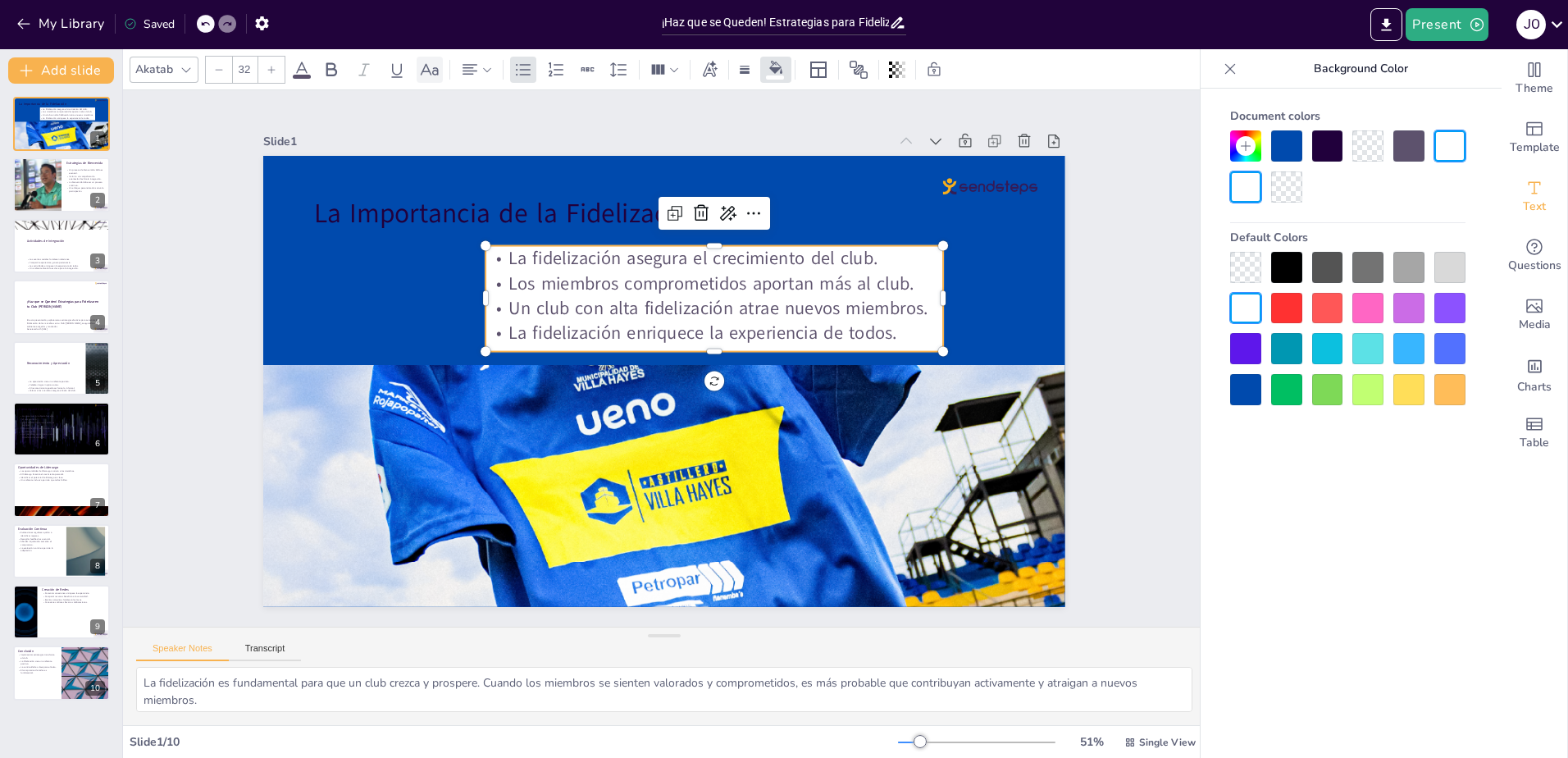
click at [426, 63] on icon at bounding box center [429, 70] width 19 height 19
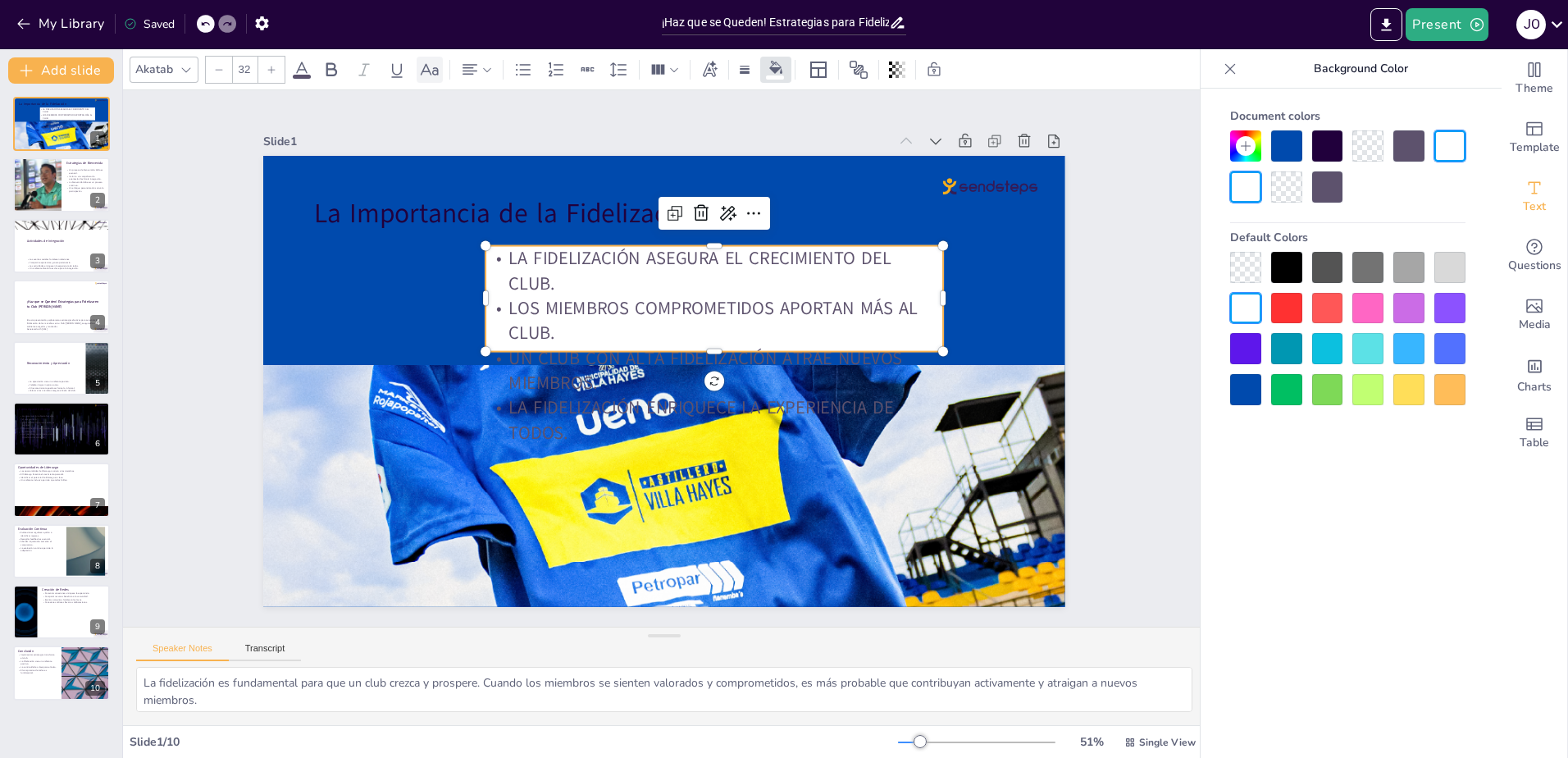
click at [432, 76] on icon at bounding box center [429, 70] width 19 height 19
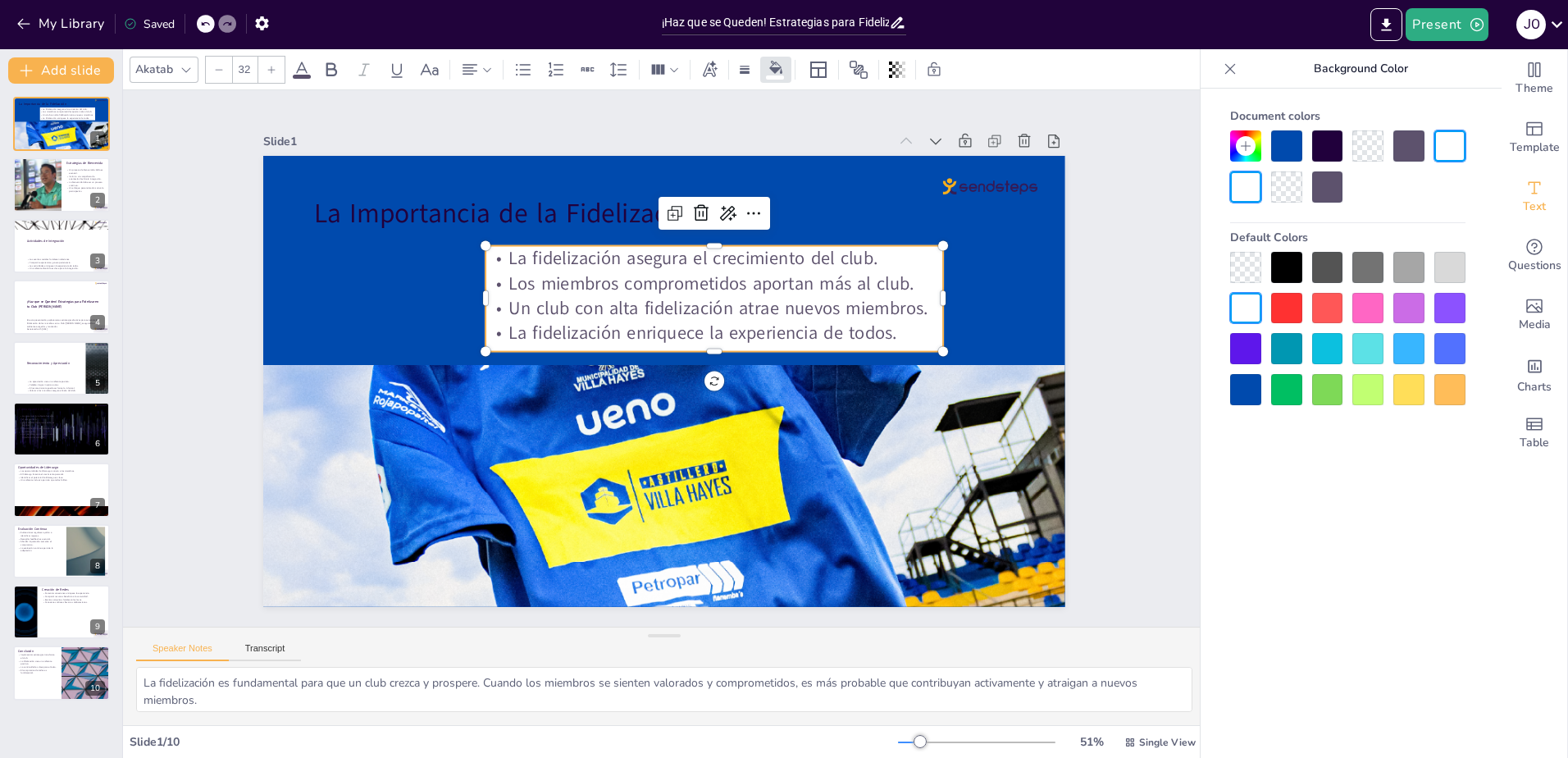
click at [303, 73] on icon at bounding box center [302, 70] width 19 height 19
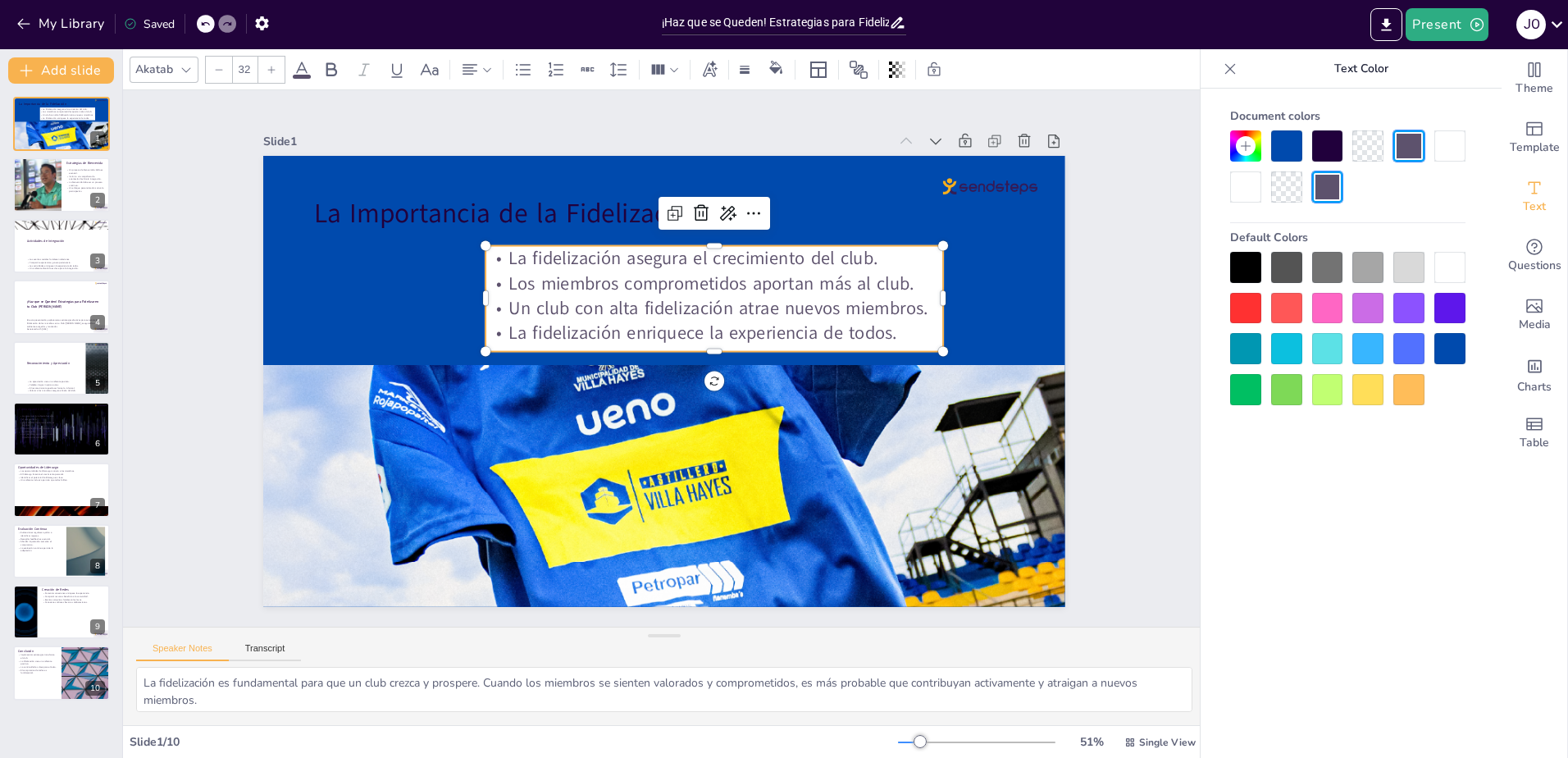
click at [1446, 260] on div at bounding box center [1449, 267] width 31 height 31
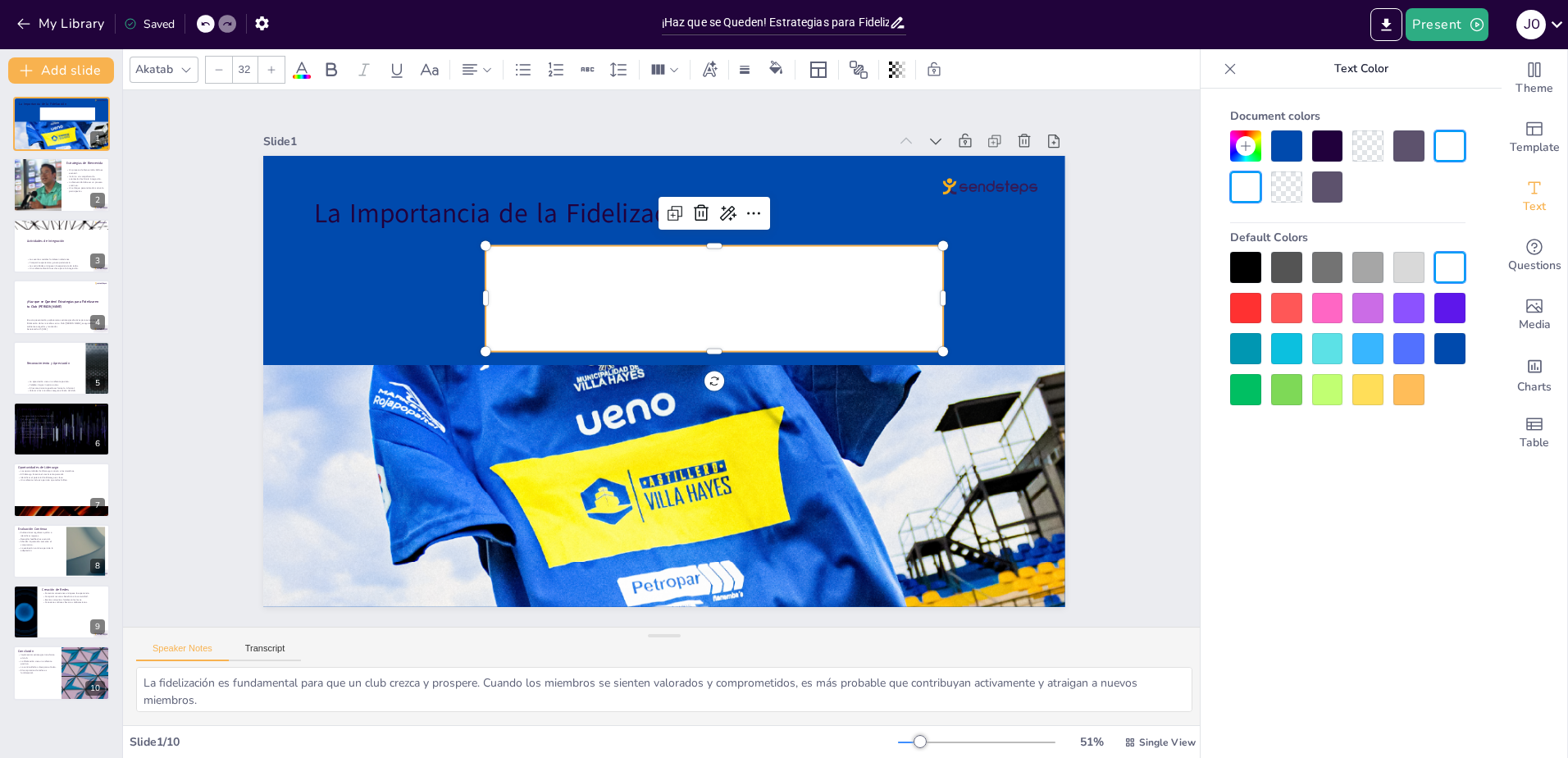
click at [860, 282] on span "Los miembros comprometidos aportan más al club." at bounding box center [720, 289] width 406 height 67
click at [1449, 344] on div at bounding box center [1449, 349] width 31 height 31
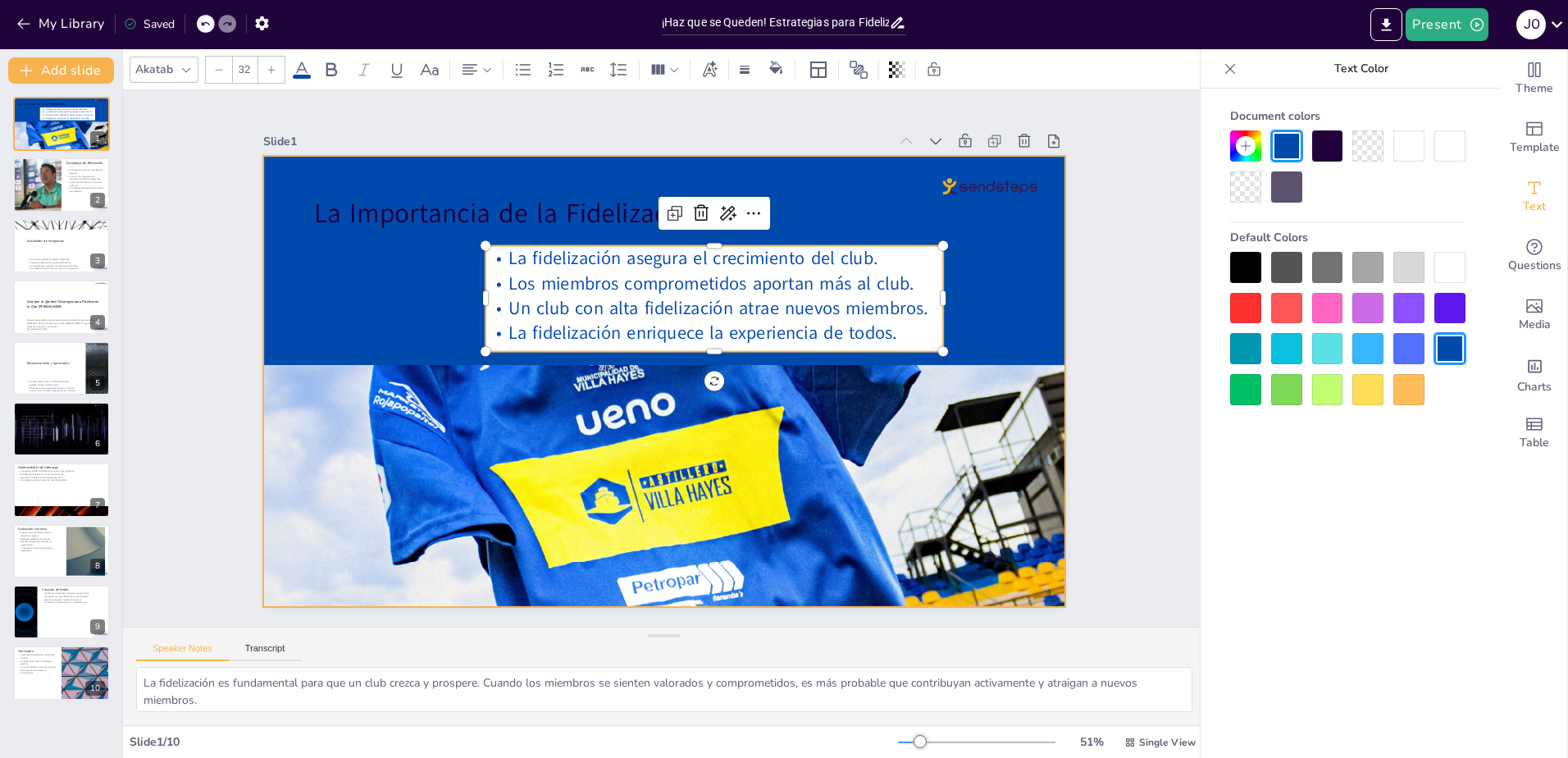
click at [1016, 297] on div at bounding box center [665, 381] width 802 height 451
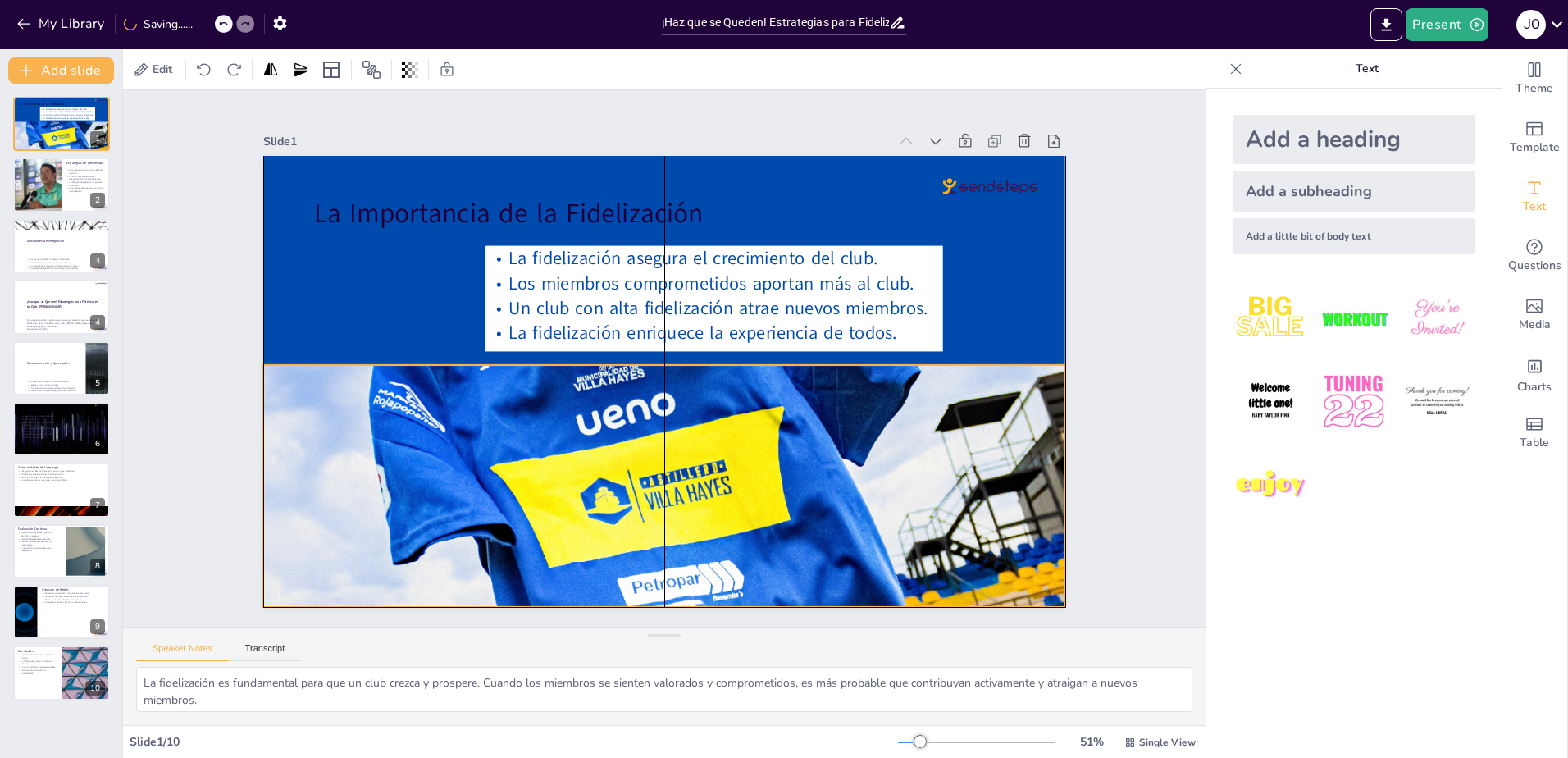
click at [310, 413] on div at bounding box center [643, 561] width 946 height 1502
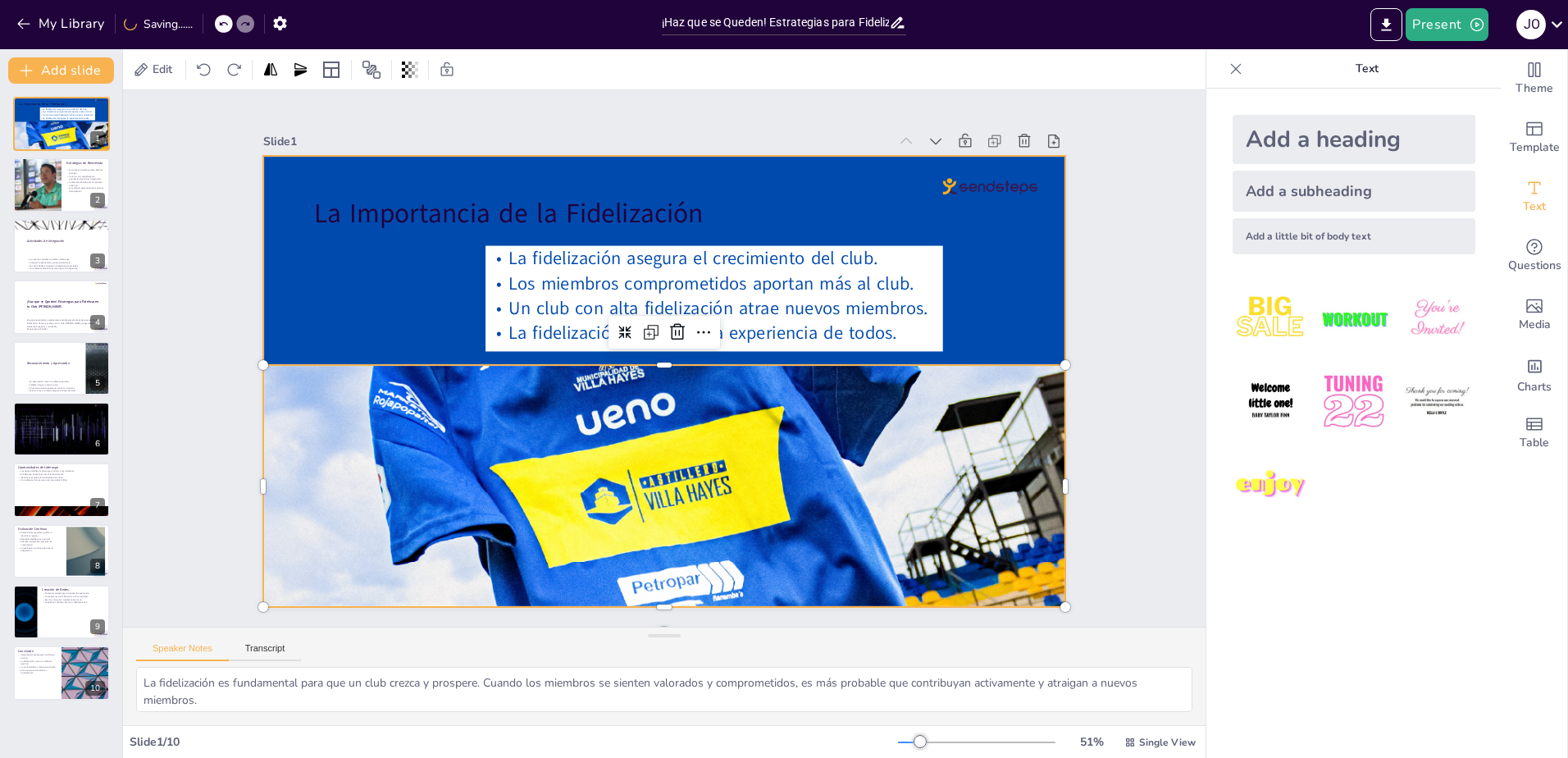
click at [297, 289] on div at bounding box center [665, 381] width 802 height 451
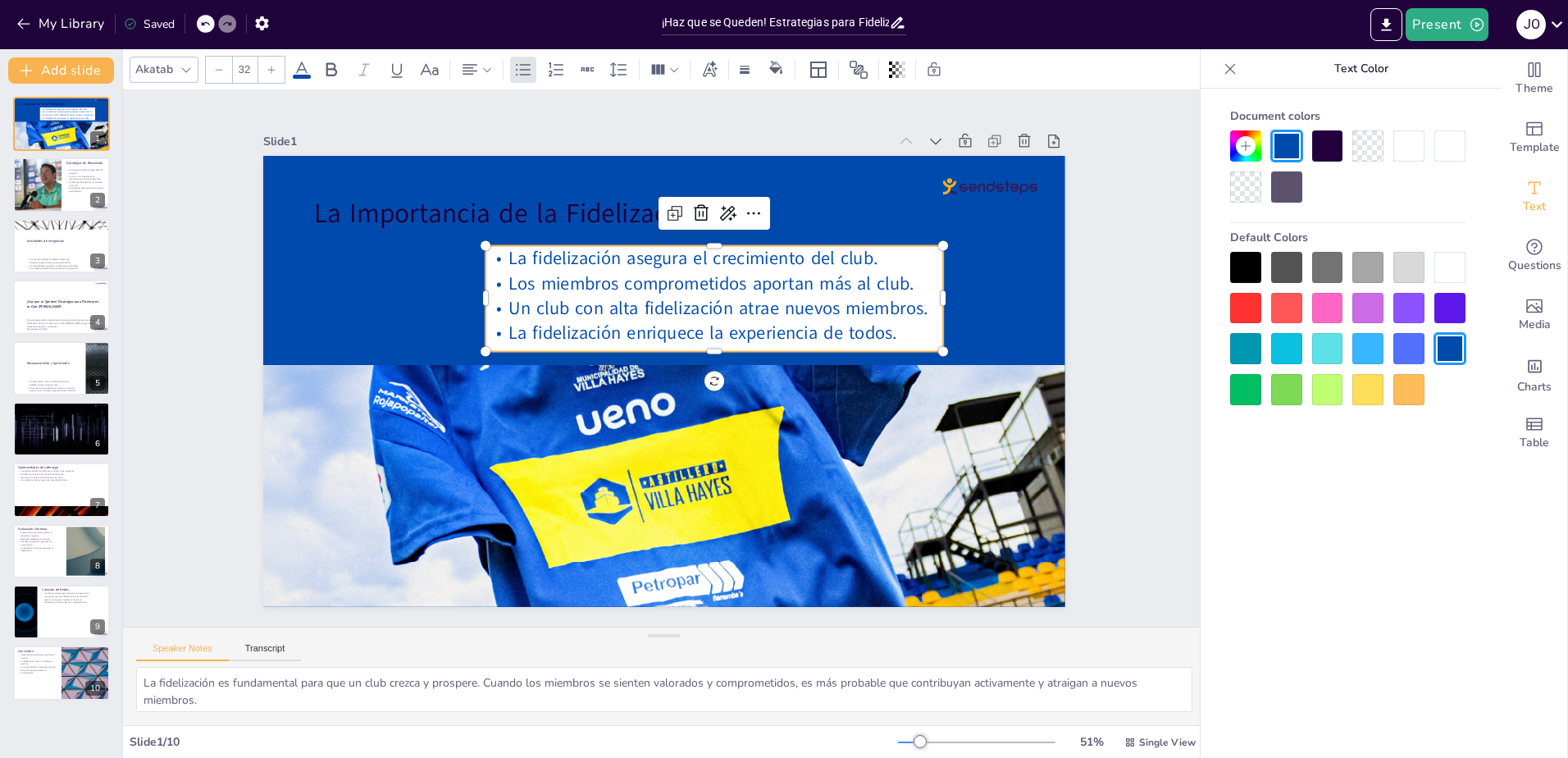
click at [573, 291] on span "Un club con alta fidelización atrae nuevos miembros." at bounding box center [723, 314] width 420 height 68
click at [572, 275] on span "Los miembros comprometidos aportan más al club." at bounding box center [720, 289] width 406 height 67
click at [572, 273] on span "Los miembros comprometidos aportan más al club." at bounding box center [720, 289] width 406 height 67
click at [572, 273] on span "Los miembros comprometidos aportan más al club." at bounding box center [726, 296] width 402 height 108
click at [625, 257] on span "La fidelización asegura el crecimiento del club." at bounding box center [703, 264] width 370 height 63
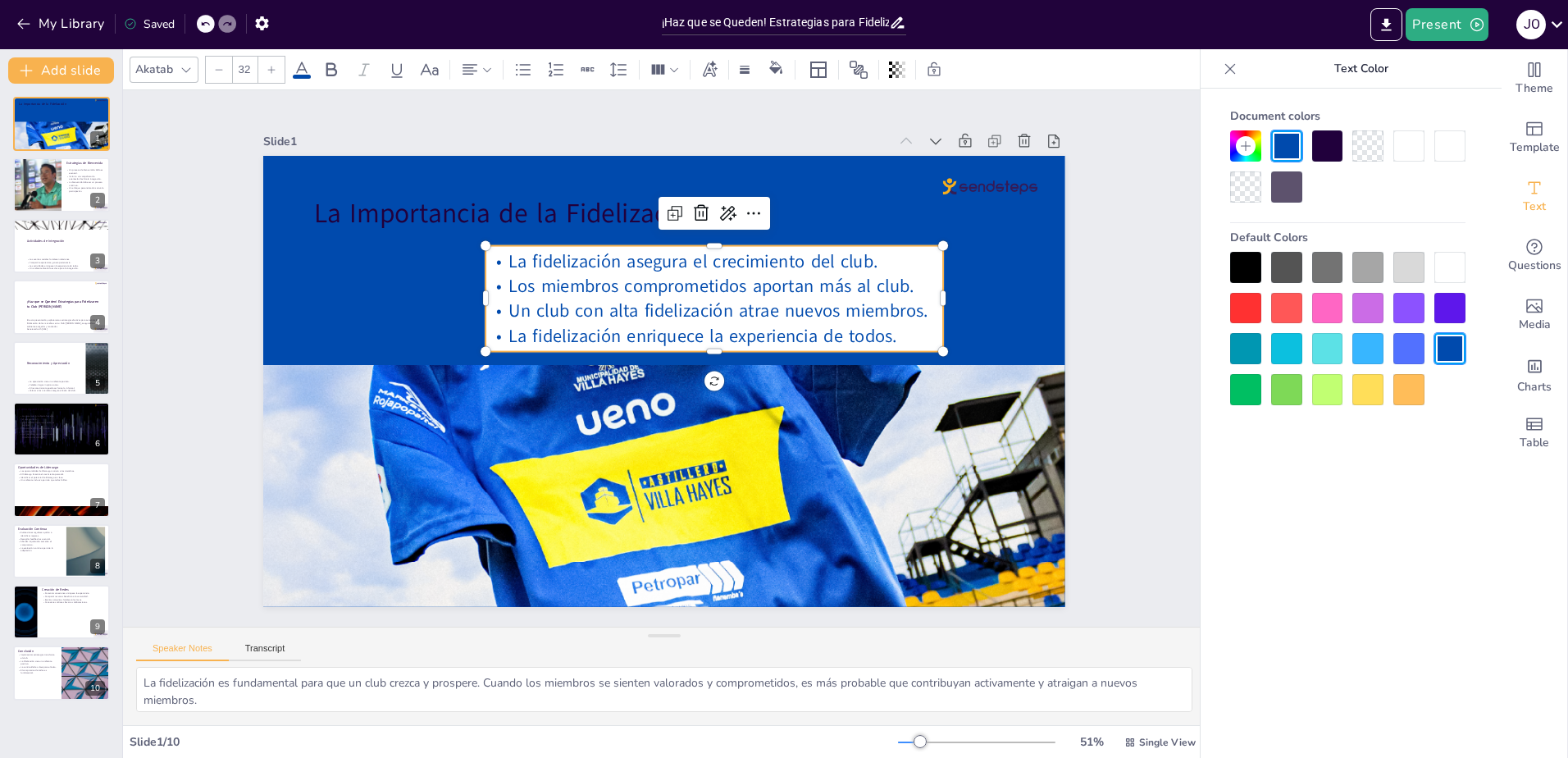
click at [519, 258] on span "La fidelización asegura el crecimiento del club." at bounding box center [703, 264] width 370 height 63
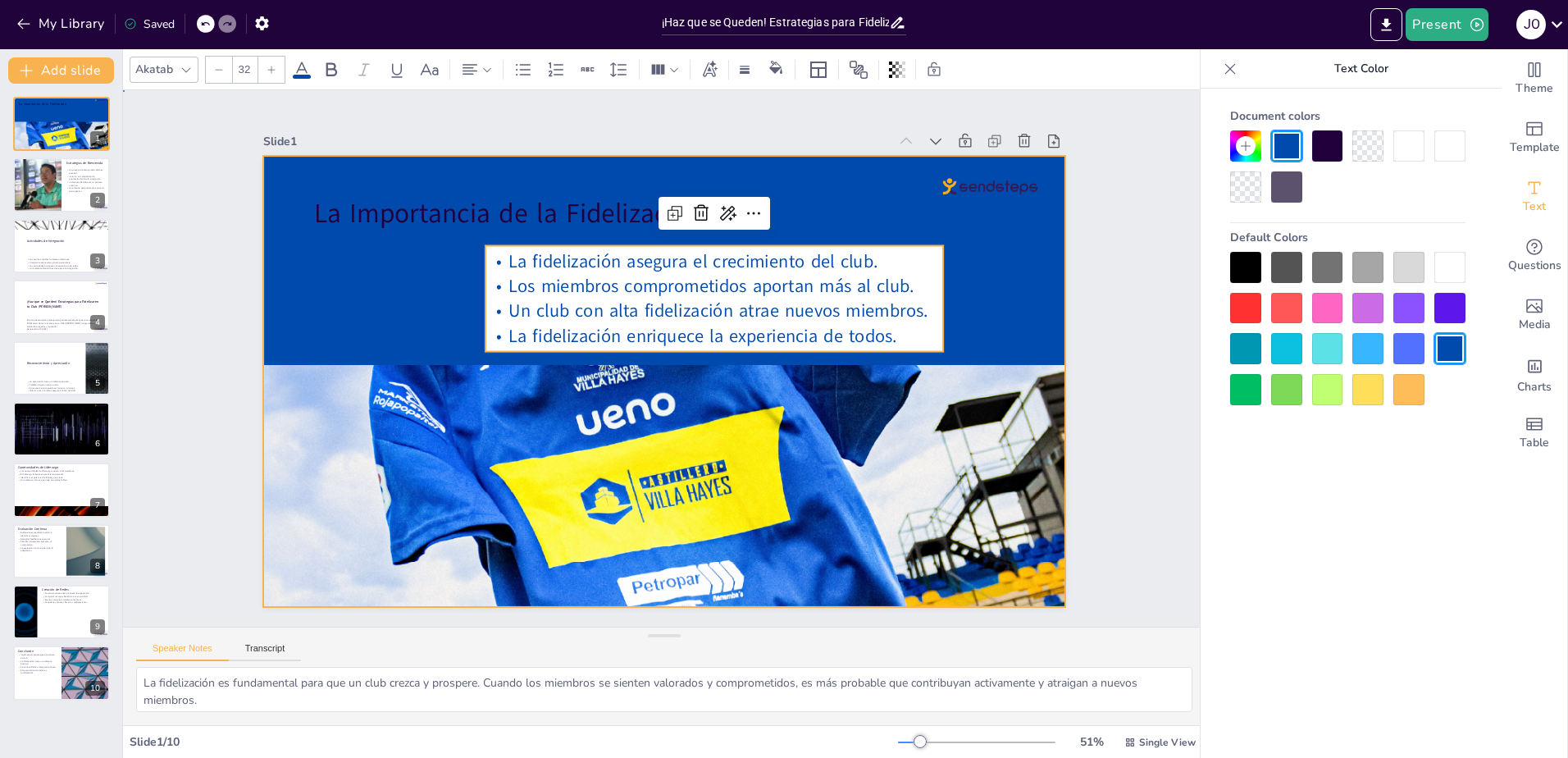
click at [465, 255] on div at bounding box center [663, 381] width 845 height 533
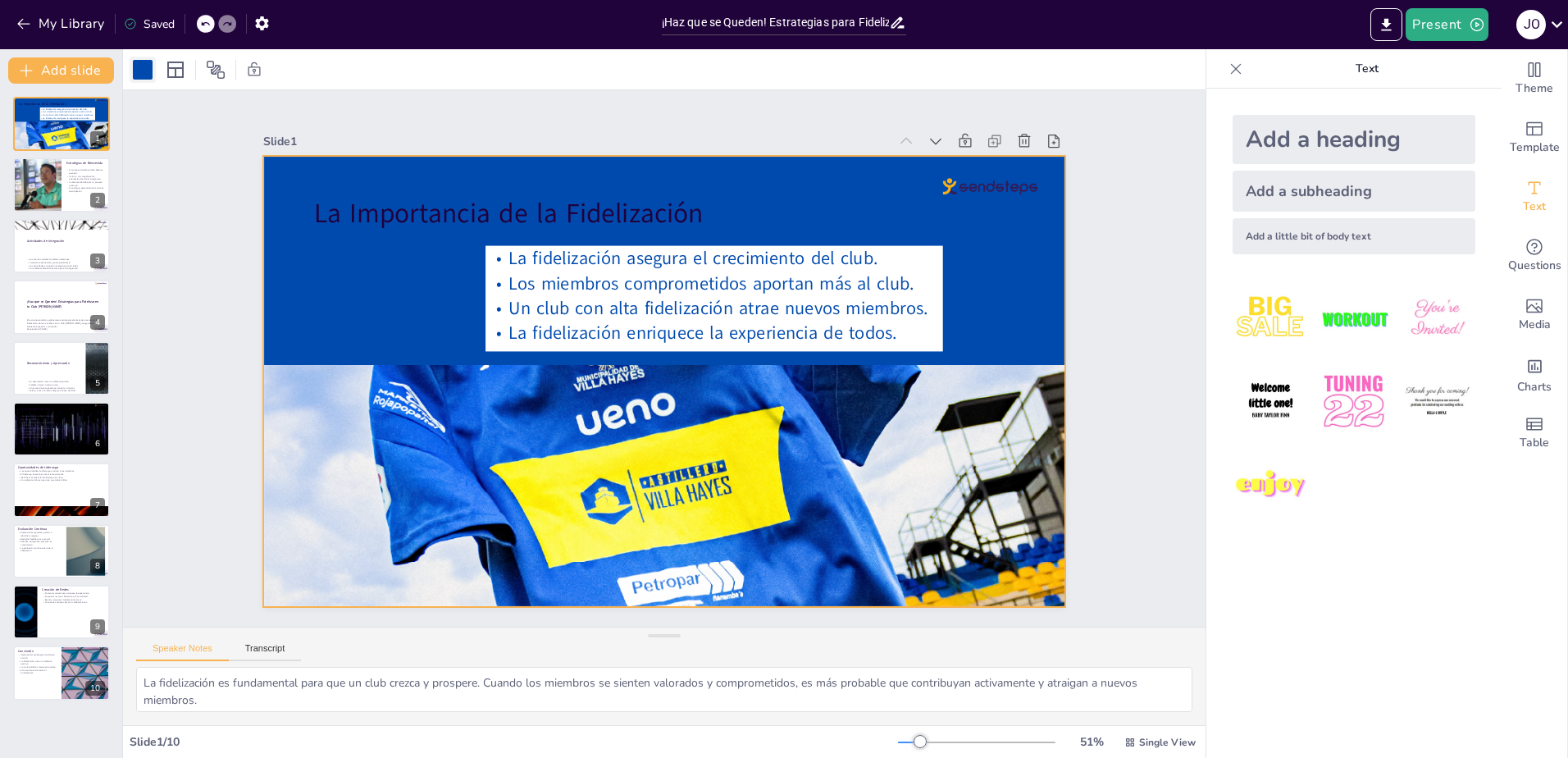
click at [144, 69] on div at bounding box center [143, 70] width 19 height 19
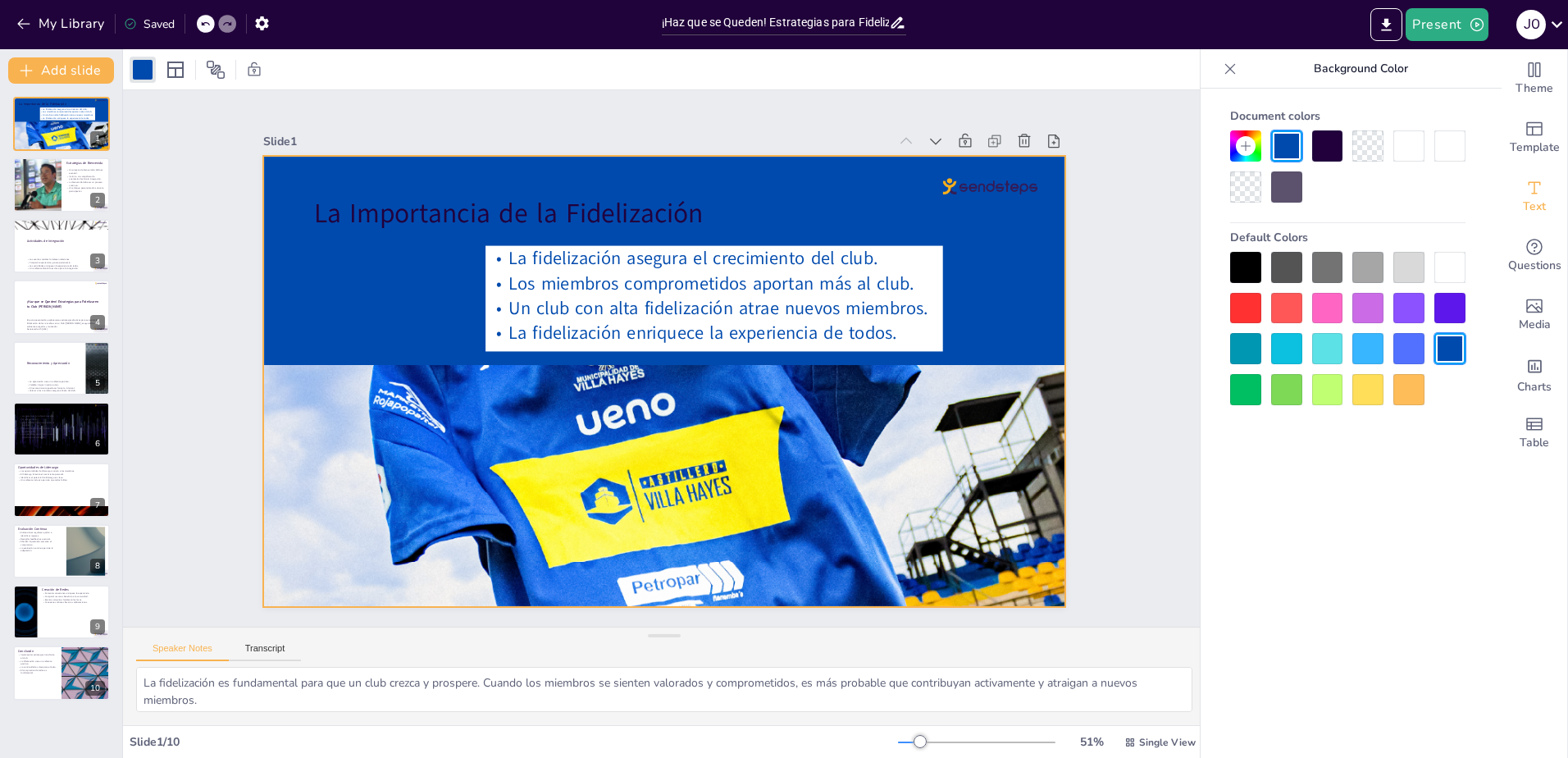
click at [1454, 345] on div at bounding box center [1449, 349] width 31 height 31
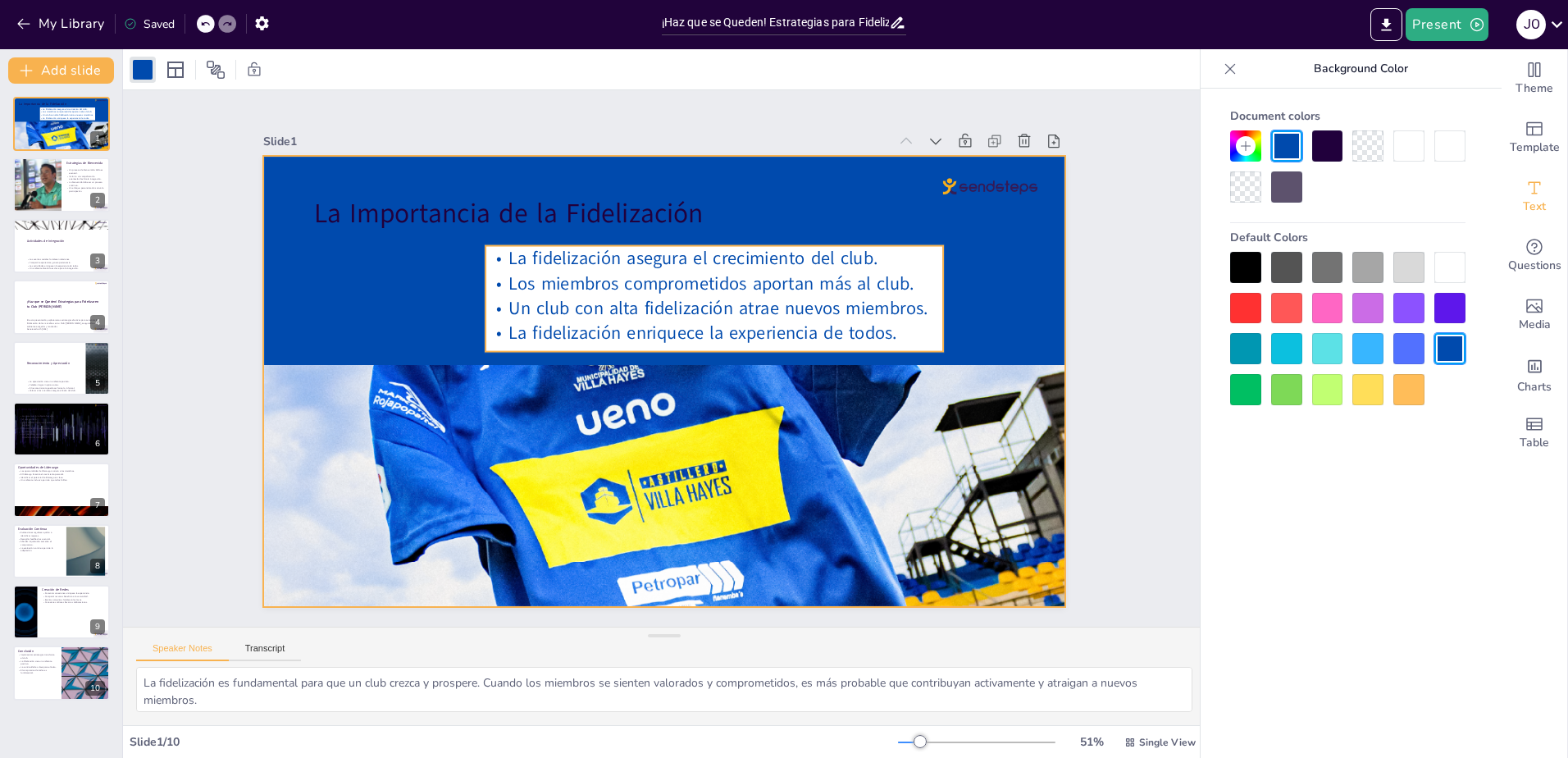
click at [623, 294] on span "Un club con alta fidelización atrae nuevos miembros." at bounding box center [723, 314] width 420 height 68
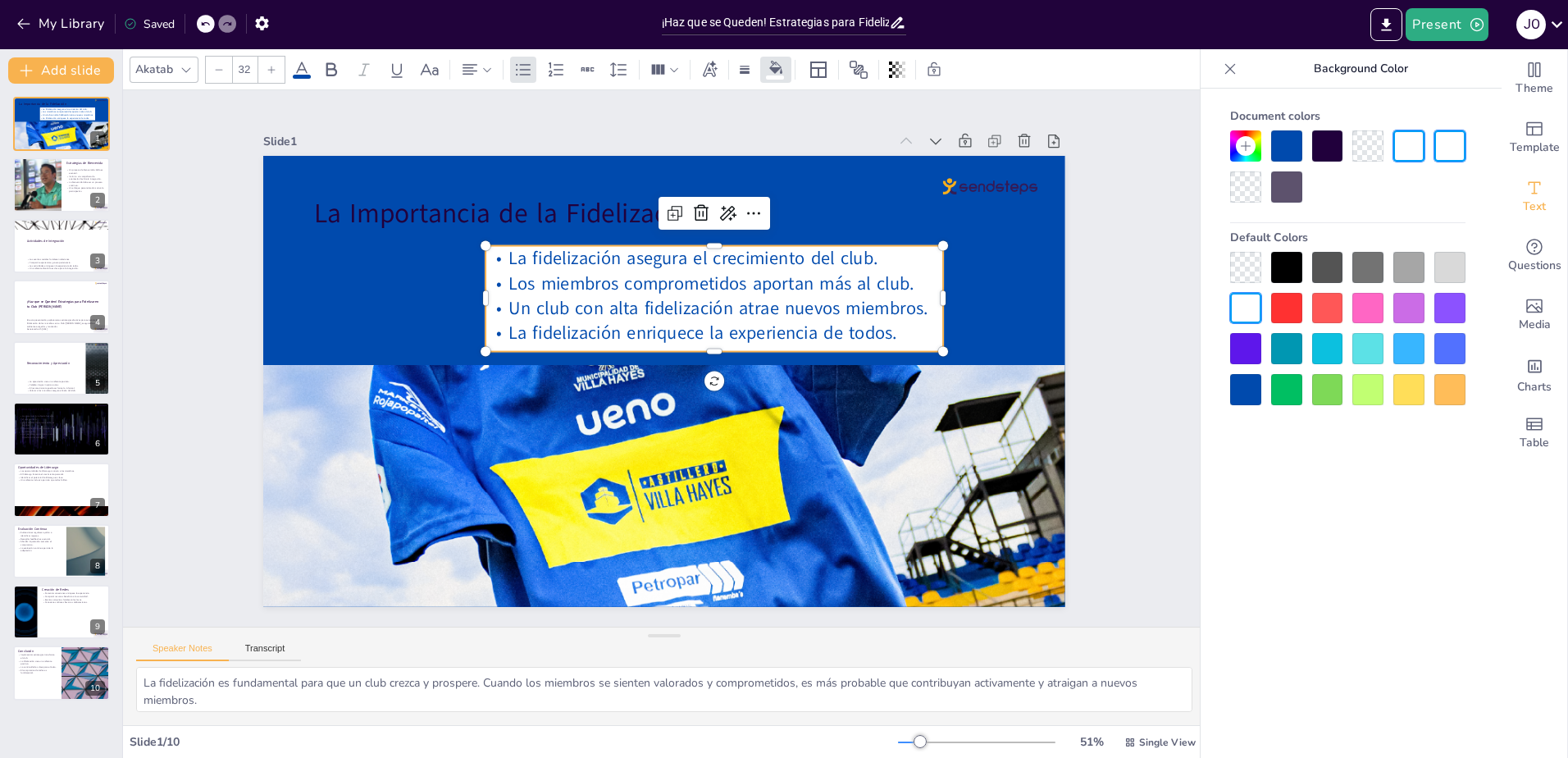
click at [1243, 386] on div at bounding box center [1245, 390] width 31 height 31
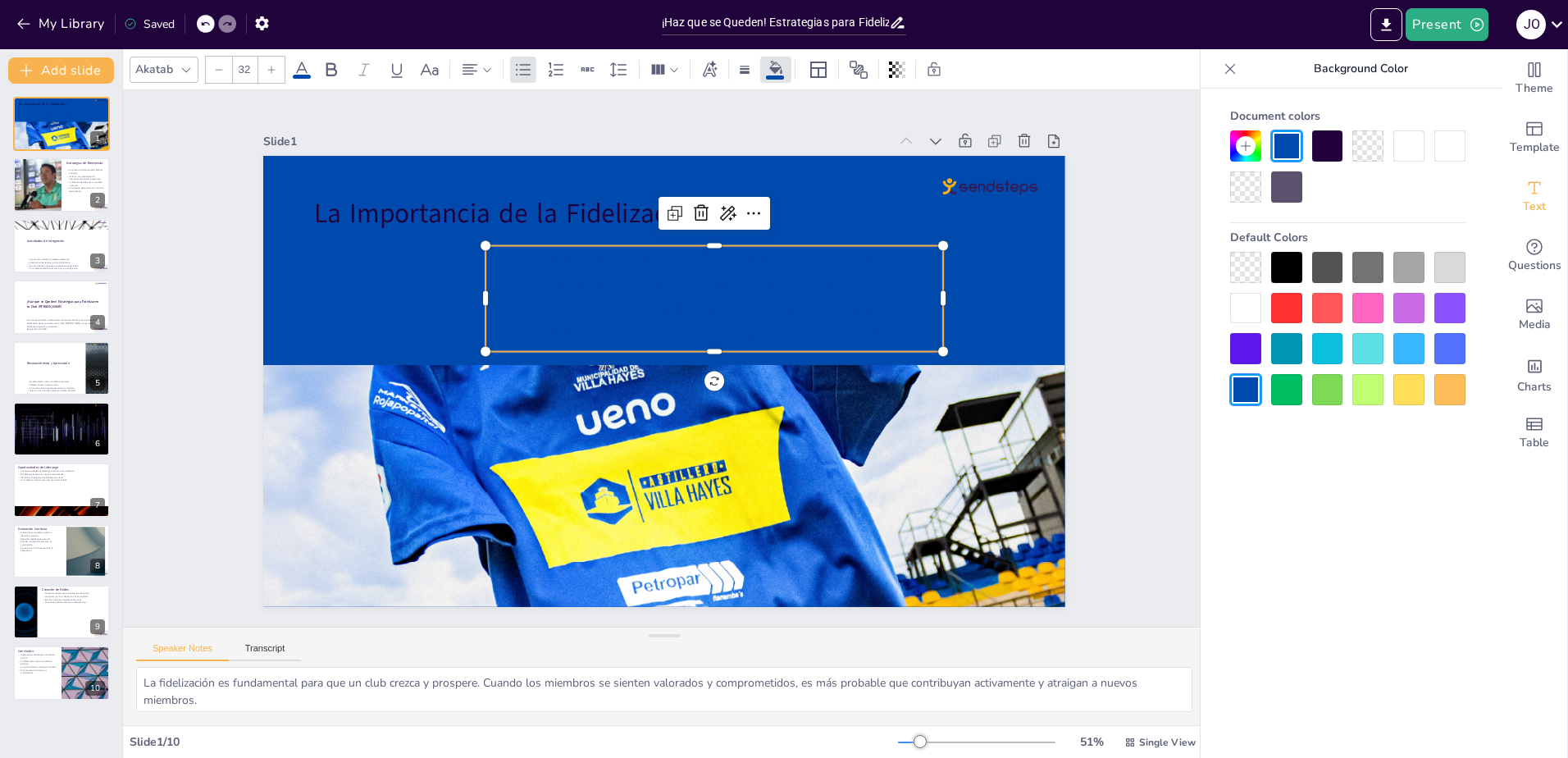
click at [592, 268] on span "Los miembros comprometidos aportan más al club." at bounding box center [719, 289] width 406 height 67
click at [592, 268] on span "Los miembros comprometidos aportan más al club." at bounding box center [719, 289] width 406 height 66
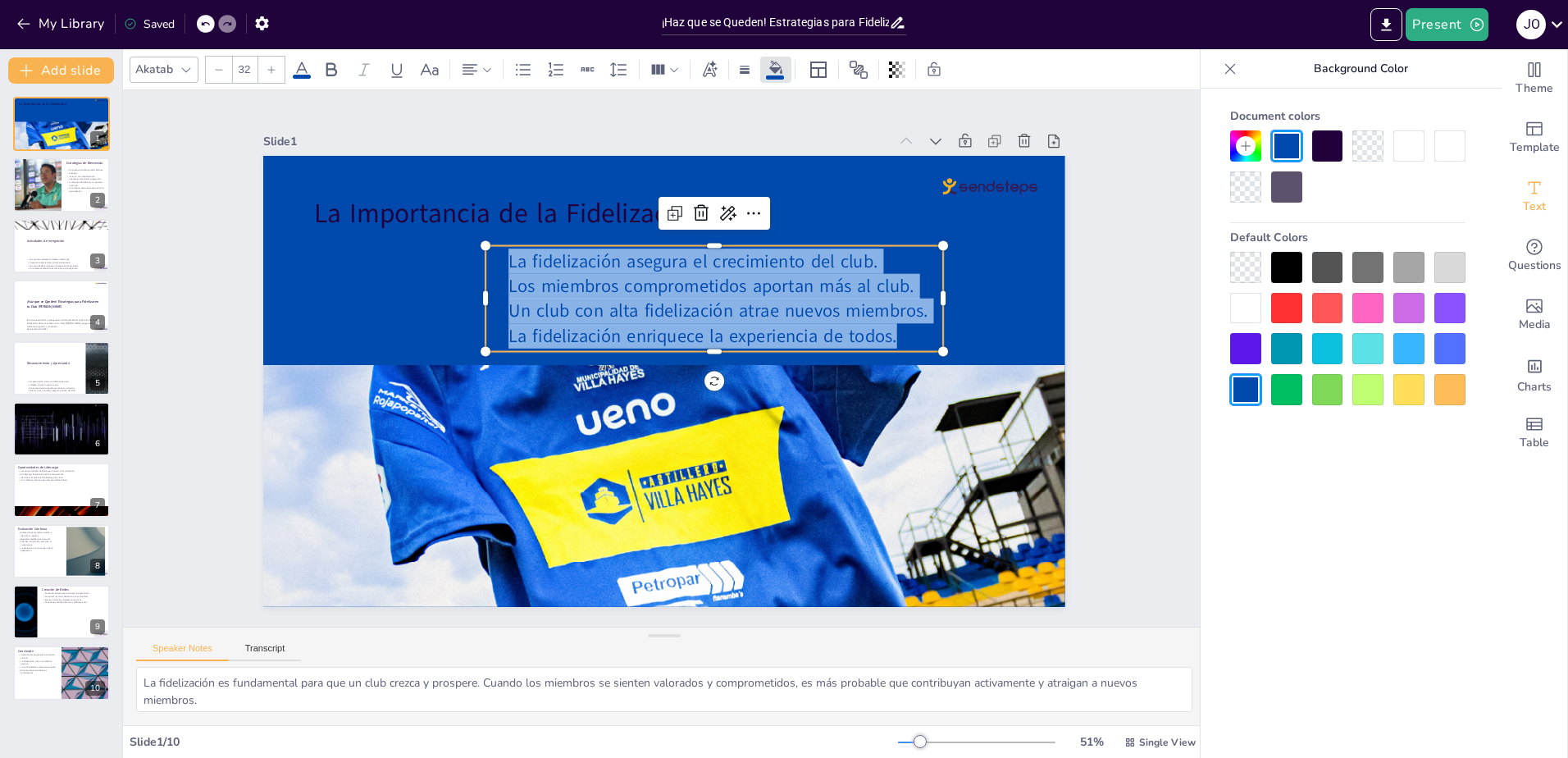
drag, startPoint x: 482, startPoint y: 256, endPoint x: 916, endPoint y: 334, distance: 441.0
click at [916, 334] on div "La fidelización asegura el crecimiento del club. Los miembros comprometidos apo…" at bounding box center [720, 303] width 465 height 147
click at [301, 75] on span at bounding box center [301, 77] width 18 height 4
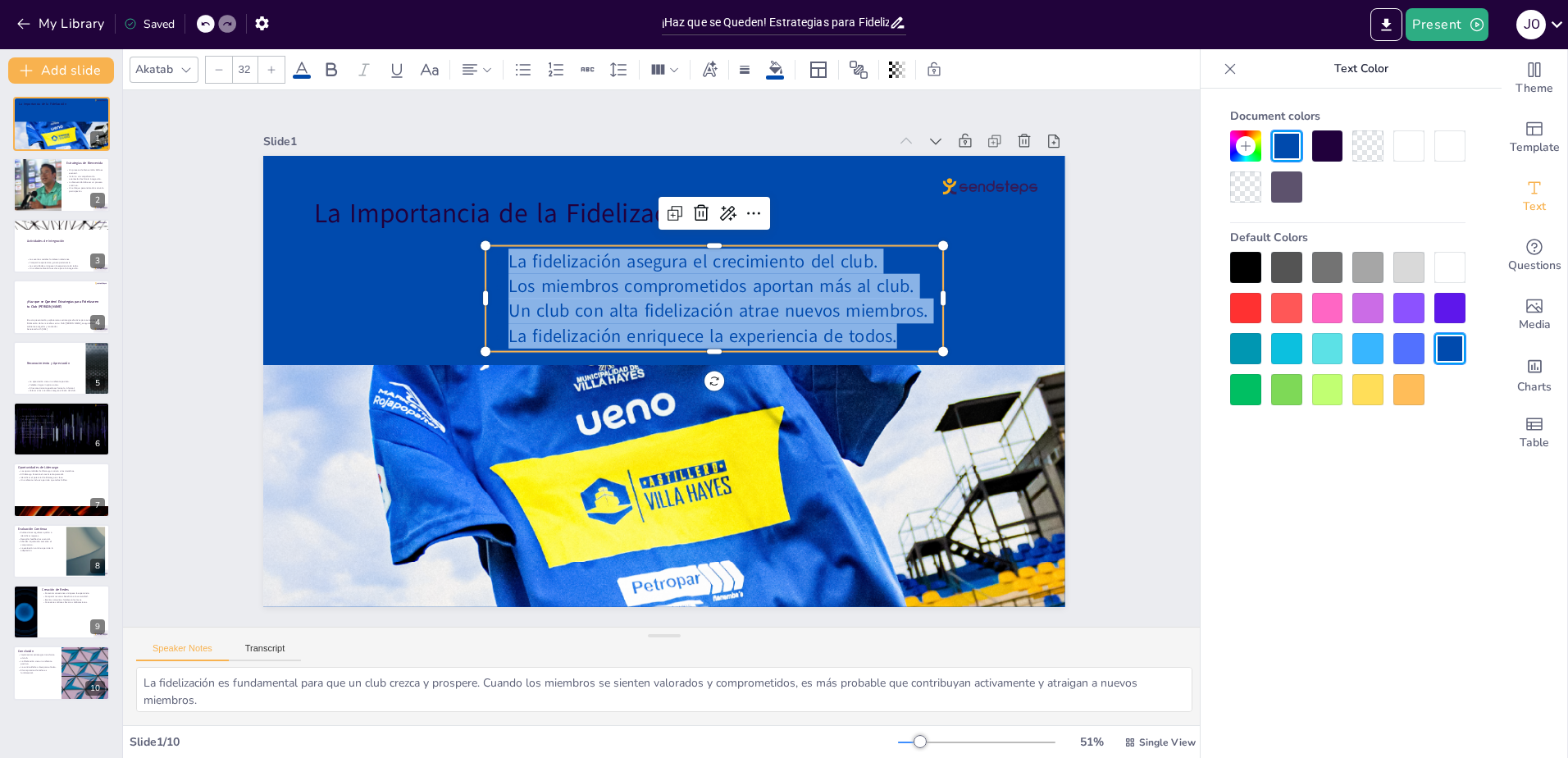
click at [1452, 276] on div at bounding box center [1449, 267] width 31 height 31
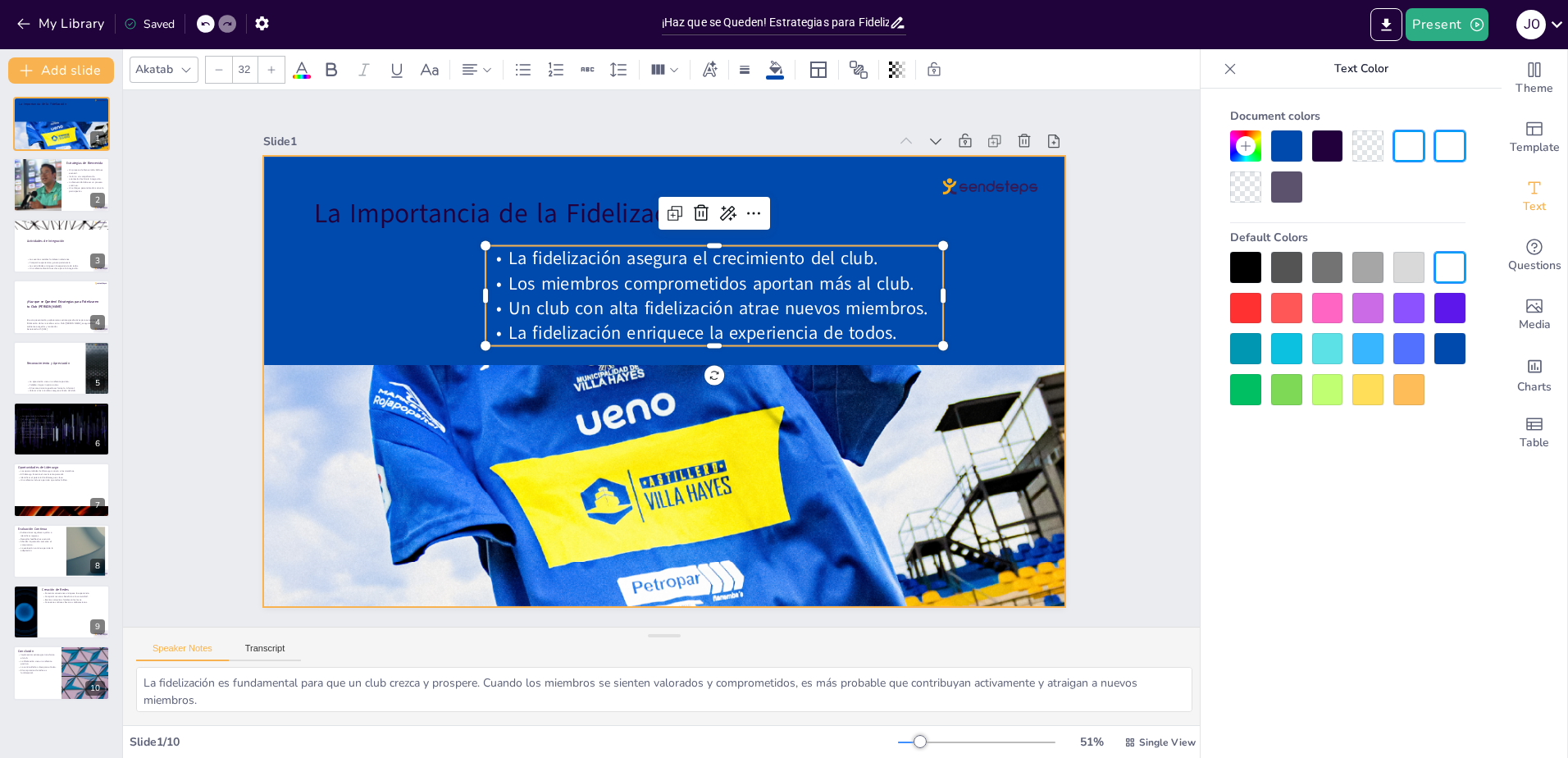
click at [1021, 293] on div at bounding box center [663, 381] width 845 height 533
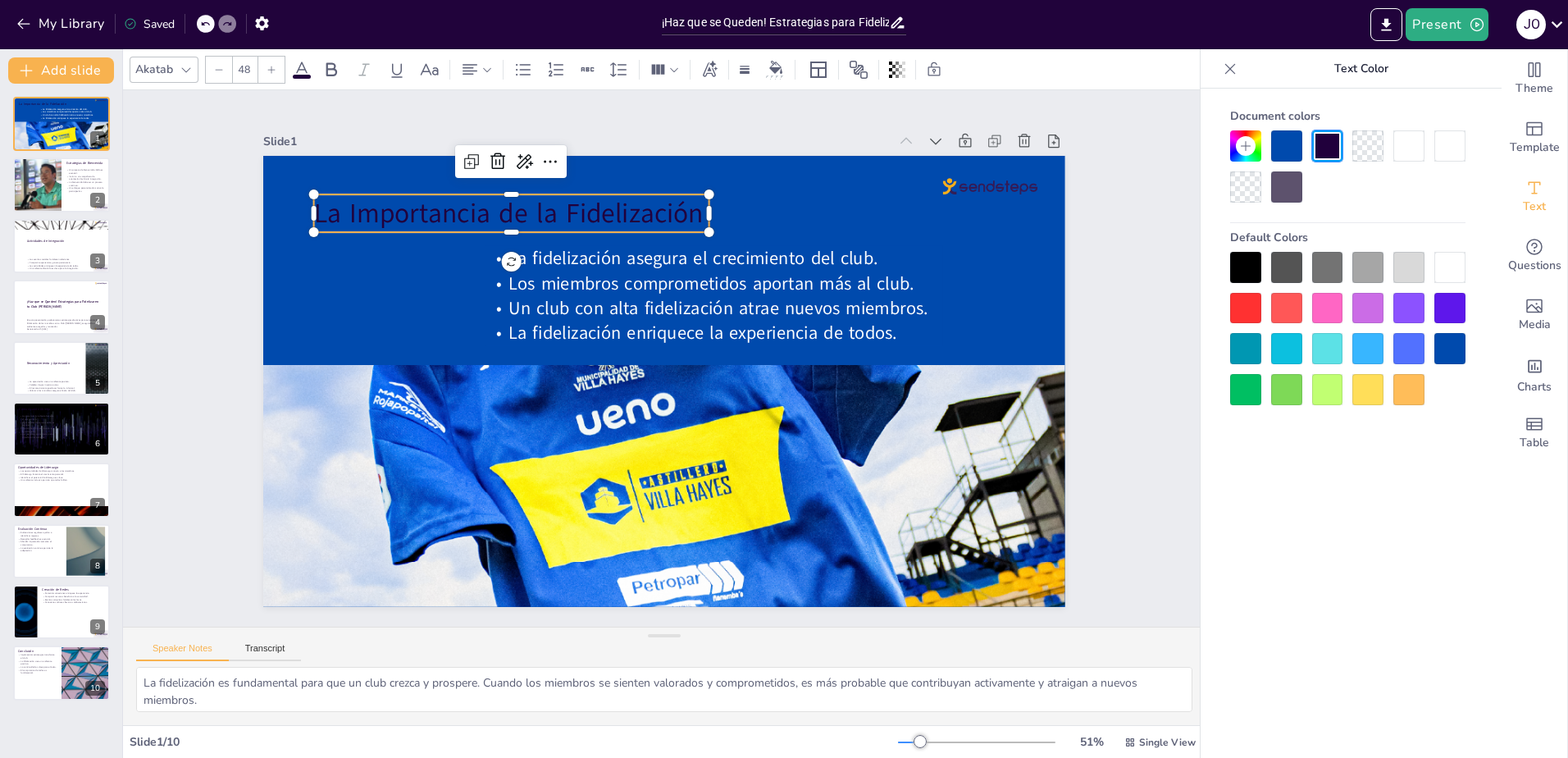
click at [457, 203] on p "La Importancia de la Fidelización" at bounding box center [511, 213] width 394 height 38
click at [358, 203] on p "La Importancia de la Fidelización" at bounding box center [528, 198] width 397 height 78
click at [358, 203] on p "La Importancia de la Fidelización" at bounding box center [528, 197] width 397 height 79
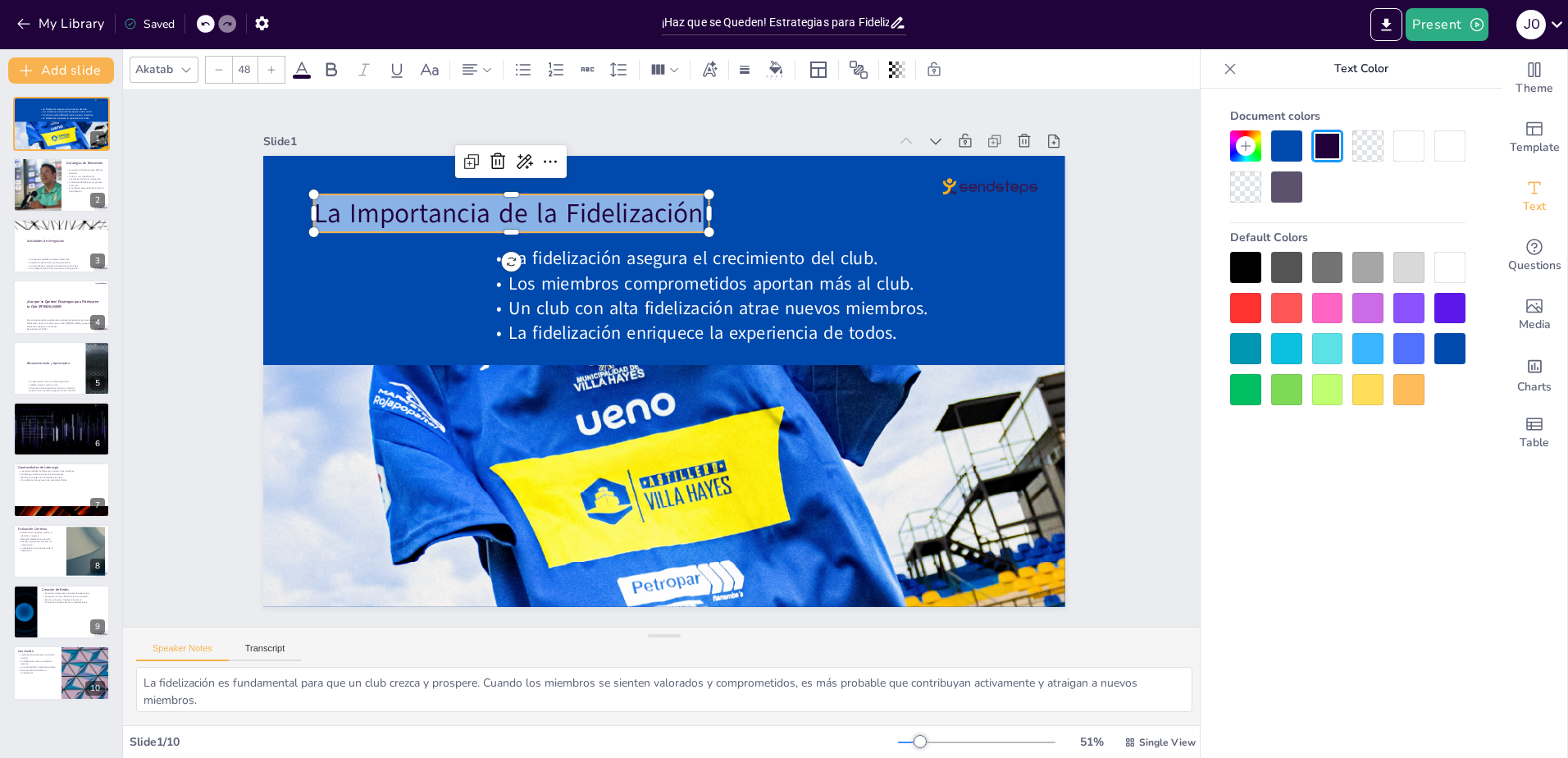
drag, startPoint x: 303, startPoint y: 206, endPoint x: 693, endPoint y: 217, distance: 390.2
click at [693, 217] on p "La Importancia de la Fidelización" at bounding box center [528, 198] width 397 height 79
click at [1449, 268] on div at bounding box center [1449, 267] width 31 height 31
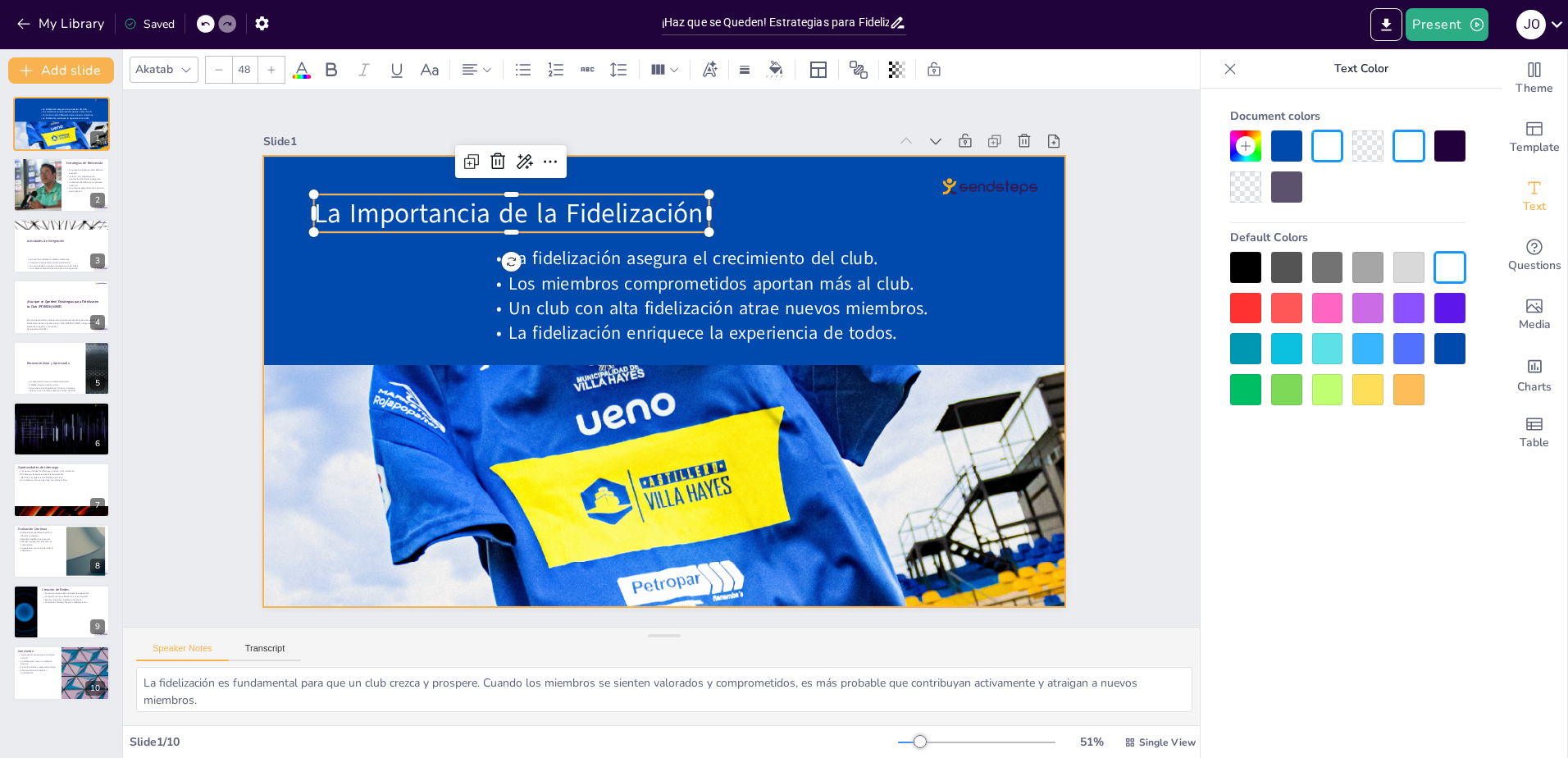
click at [976, 260] on div at bounding box center [663, 381] width 845 height 533
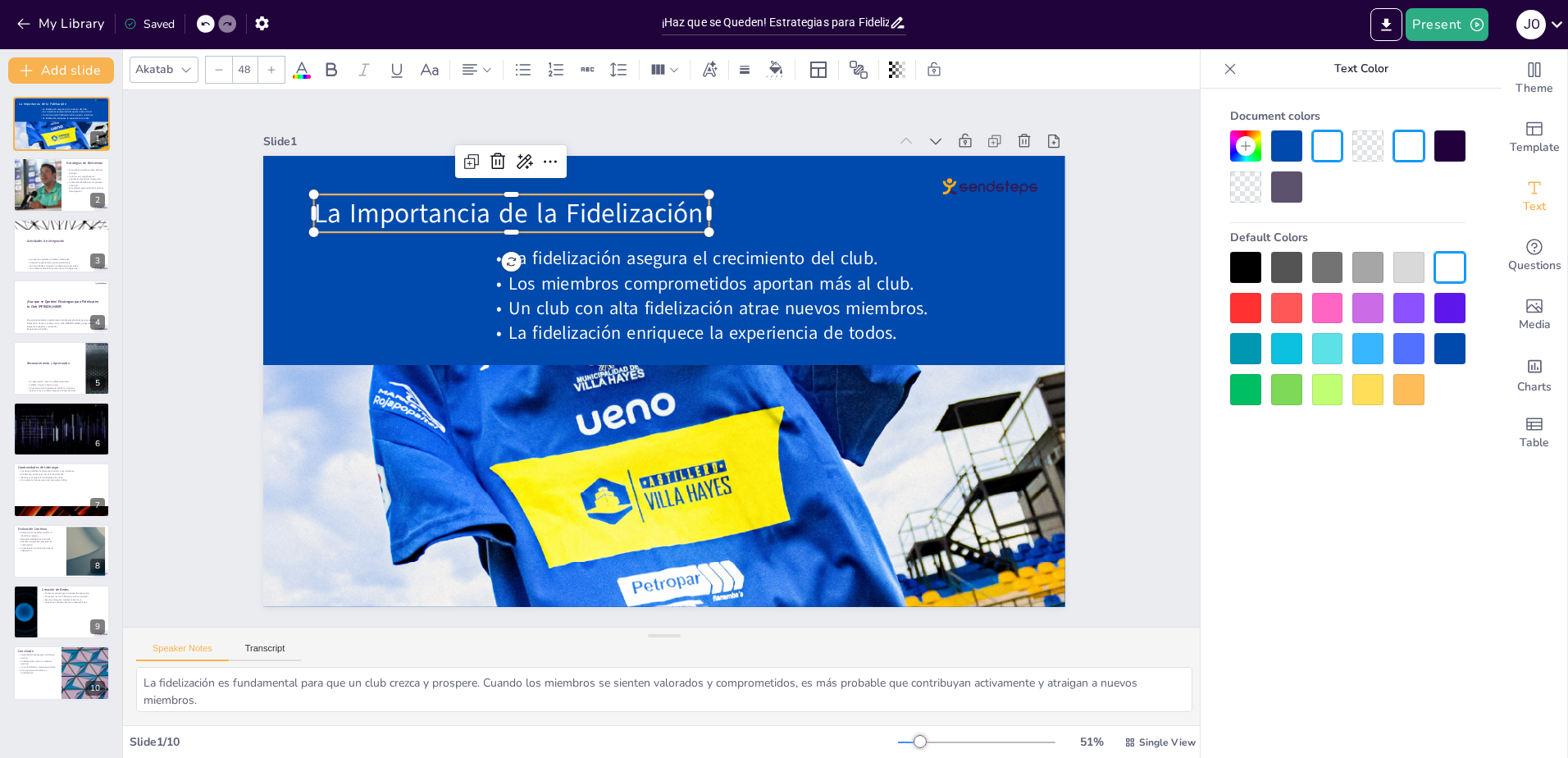
click at [603, 200] on span "La Importancia de la Fidelización" at bounding box center [508, 213] width 390 height 36
click at [603, 200] on span "La Importancia de la Fidelización" at bounding box center [525, 197] width 392 height 77
click at [410, 214] on span "La Importancia de la Fidelización" at bounding box center [508, 213] width 390 height 36
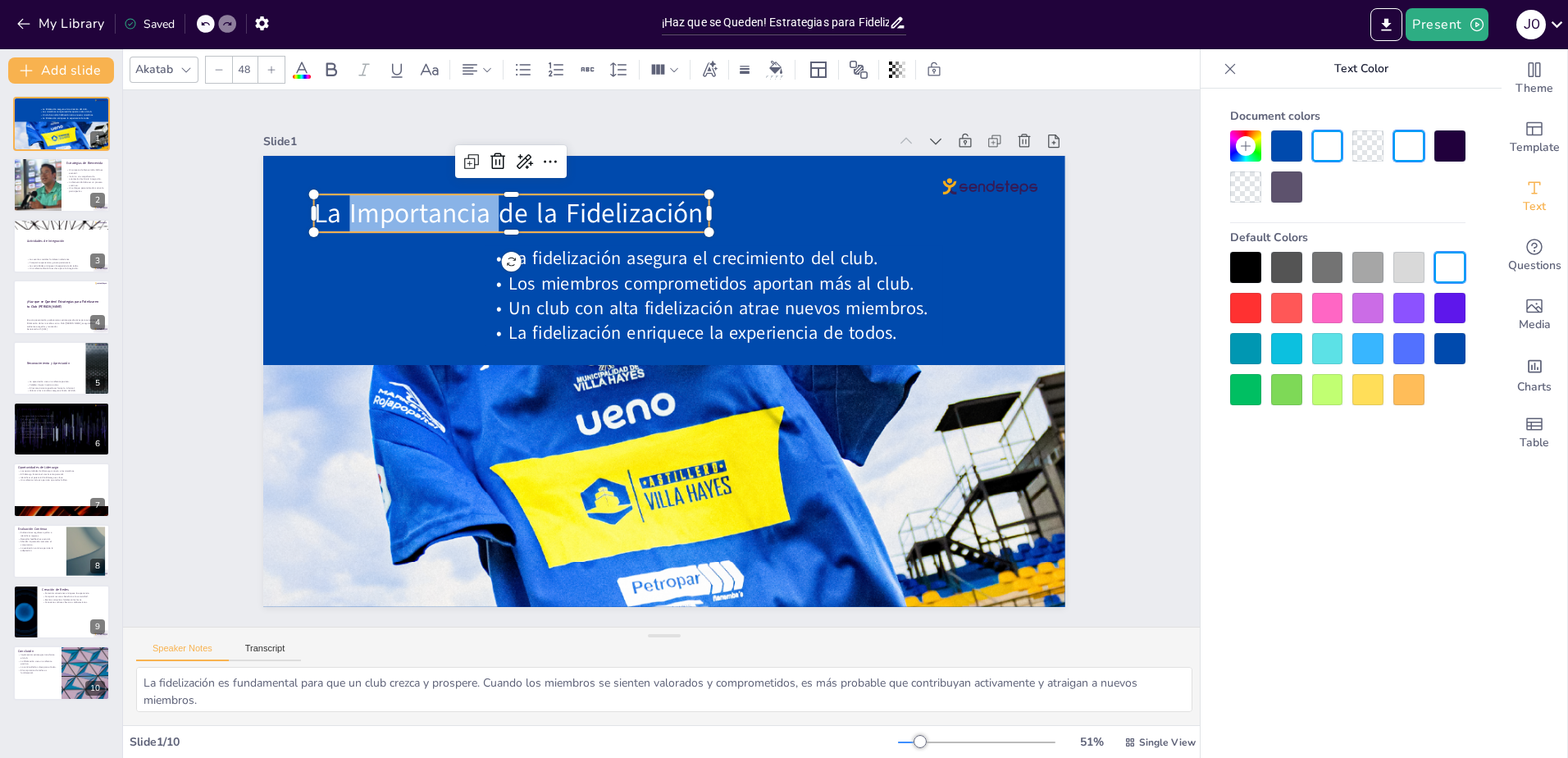
click at [405, 195] on span "La Importancia de la Fidelización" at bounding box center [508, 213] width 390 height 36
drag, startPoint x: 346, startPoint y: 229, endPoint x: 349, endPoint y: 215, distance: 14.3
click at [349, 215] on div "La fidelización asegura el crecimiento del club. Los miembros comprometidos apo…" at bounding box center [657, 380] width 903 height 676
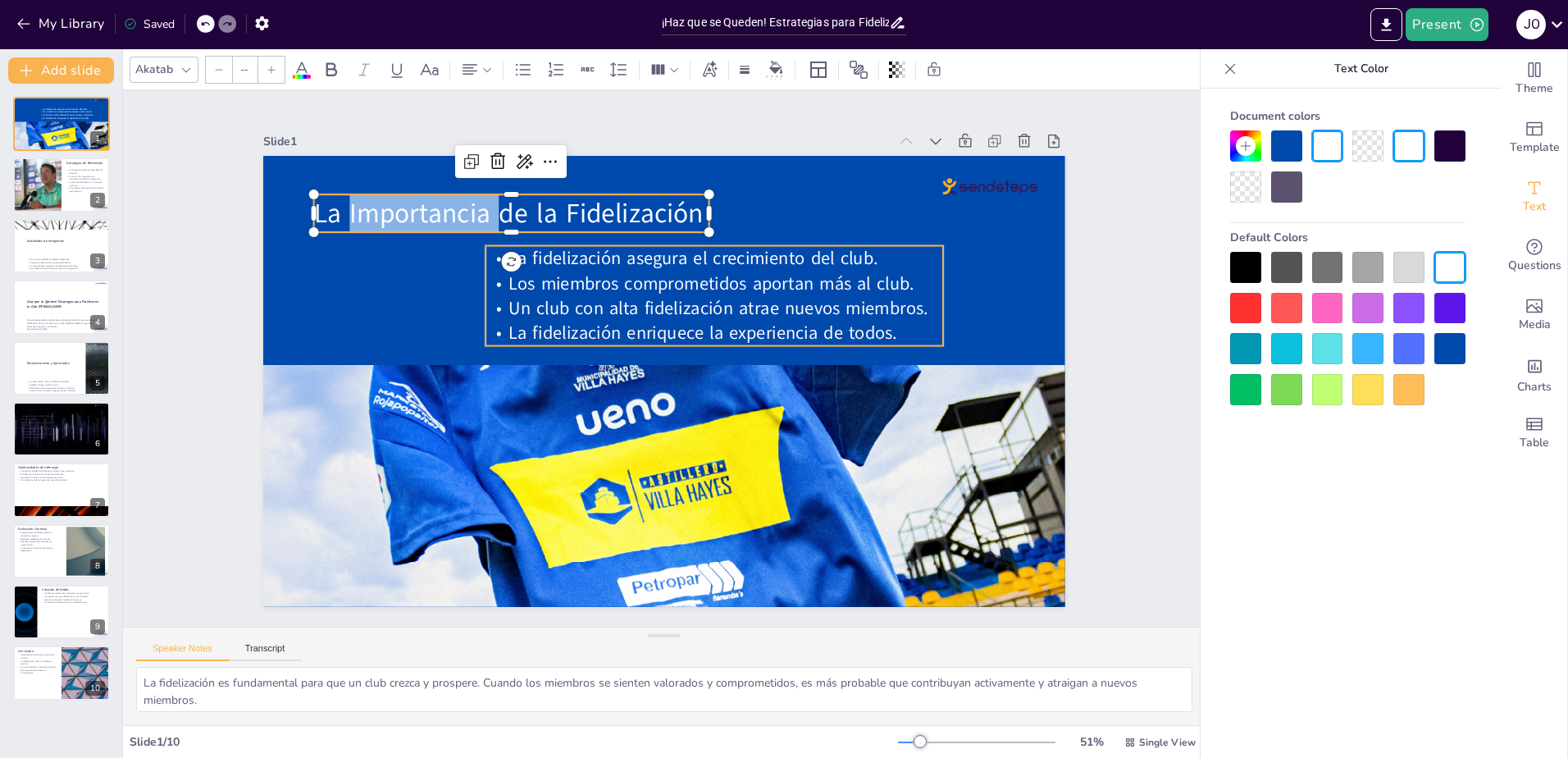
type input "32"
click at [559, 290] on span "Un club con alta fidelización atrae nuevos miembros." at bounding box center [727, 321] width 415 height 112
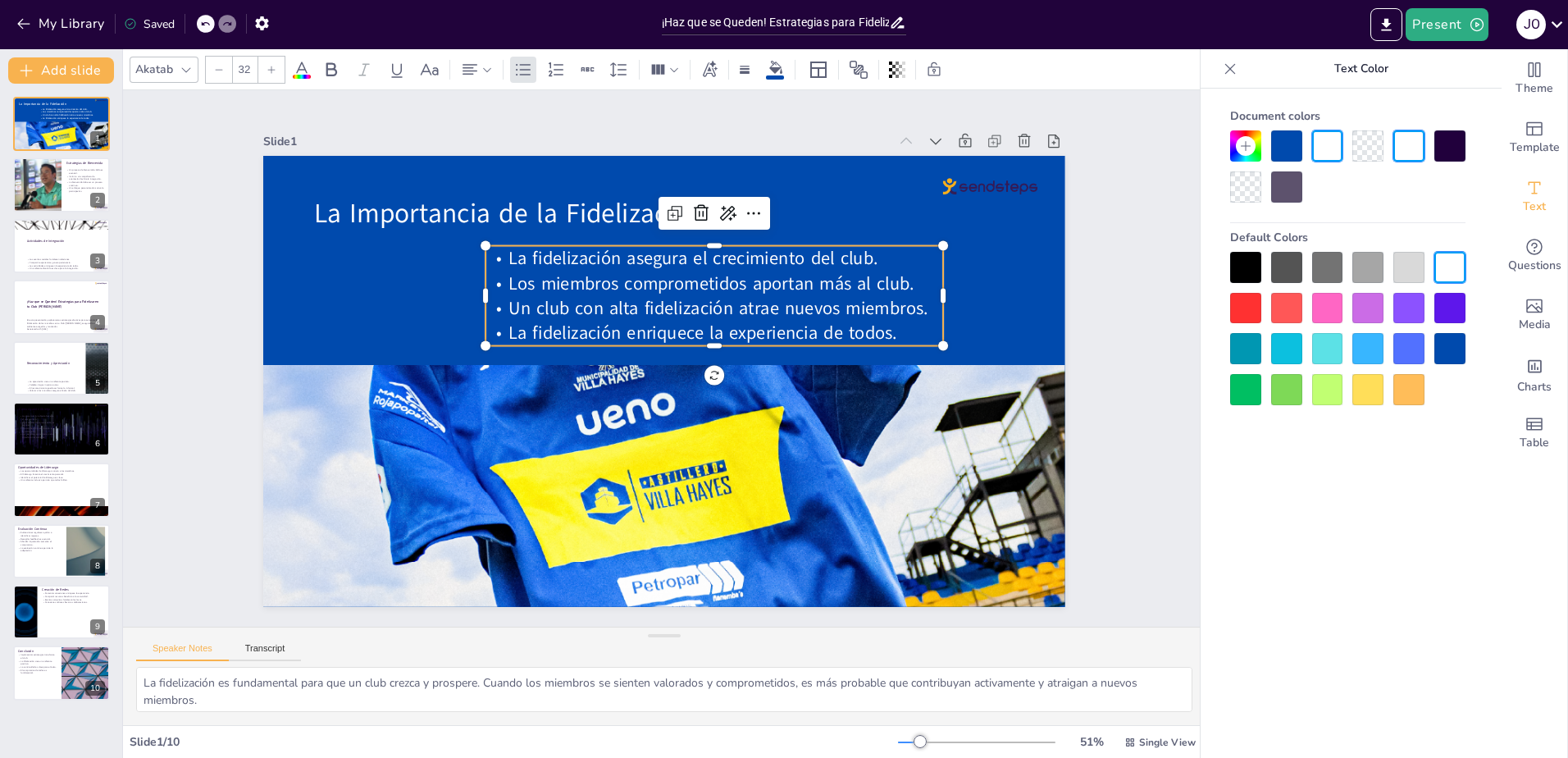
click at [559, 295] on span "Un club con alta fidelización atrae nuevos miembros." at bounding box center [717, 307] width 419 height 24
click at [519, 241] on span "La fidelización asegura el crecimiento del club." at bounding box center [703, 261] width 370 height 63
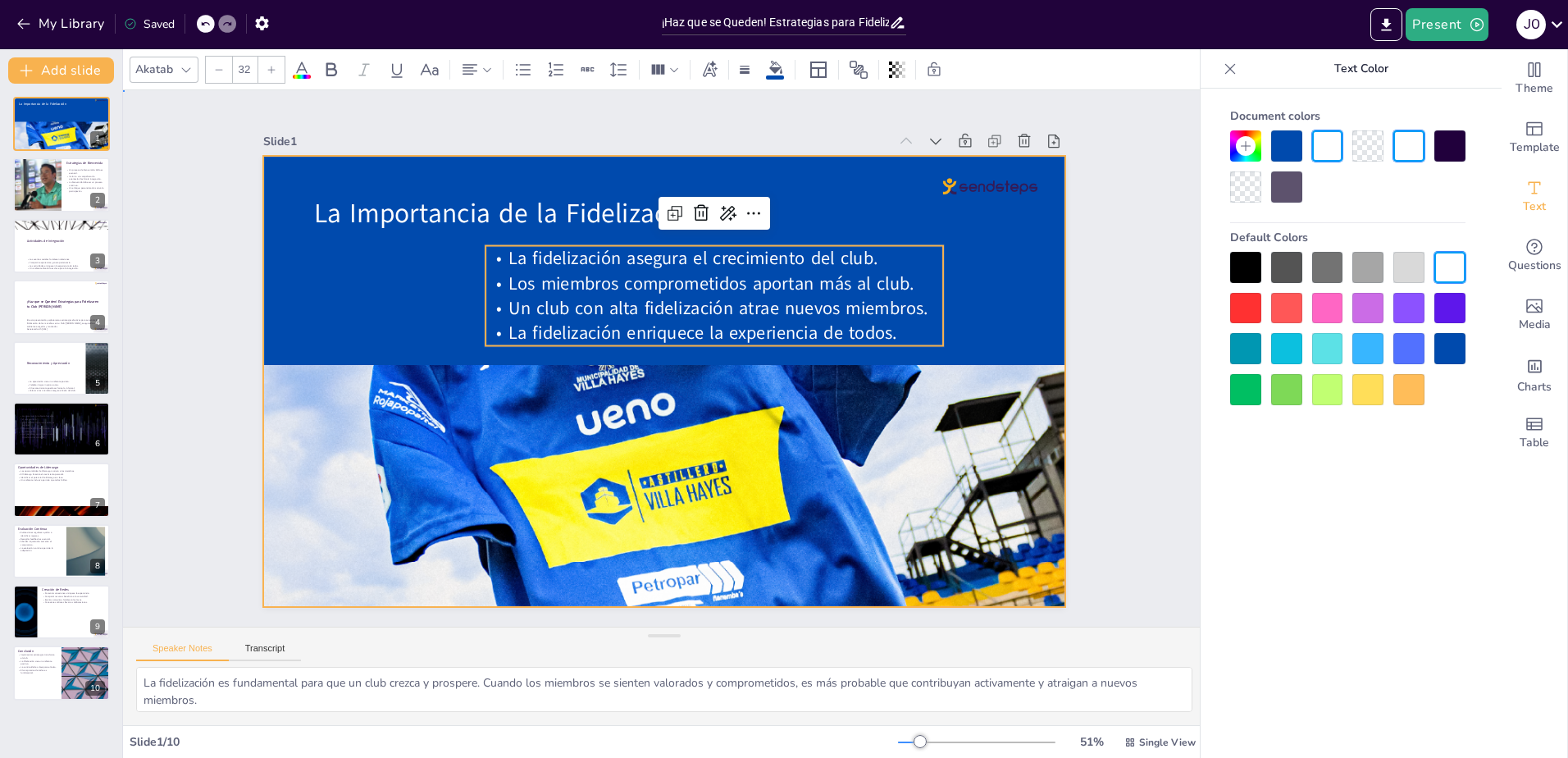
click at [1035, 279] on div at bounding box center [663, 381] width 845 height 533
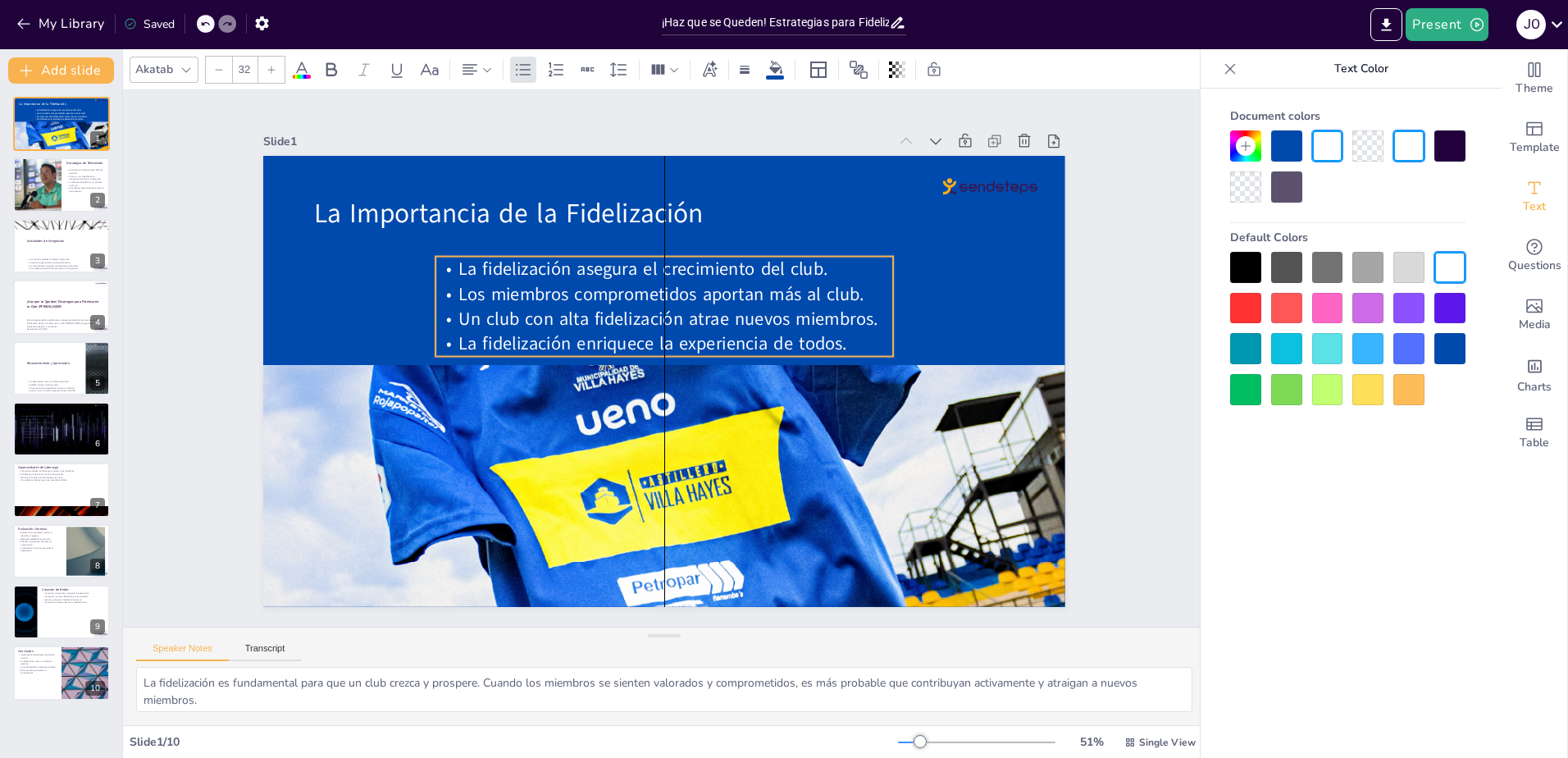
drag, startPoint x: 879, startPoint y: 242, endPoint x: 828, endPoint y: 253, distance: 52.2
click at [828, 253] on p "La fidelización asegura el crecimiento del club." at bounding box center [673, 269] width 458 height 72
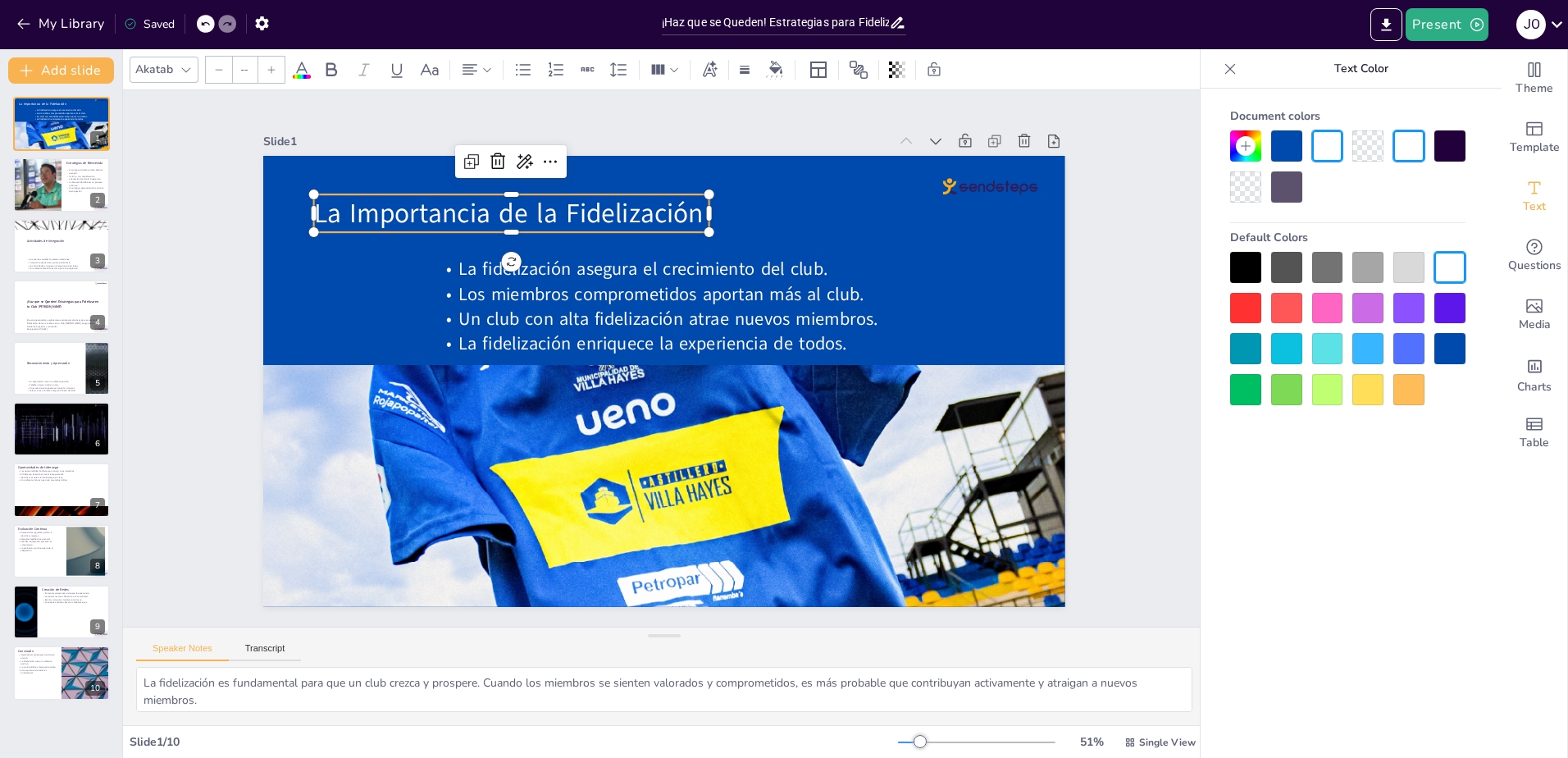
type input "48"
click at [532, 198] on span "La Importancia de la Fidelización" at bounding box center [508, 213] width 390 height 36
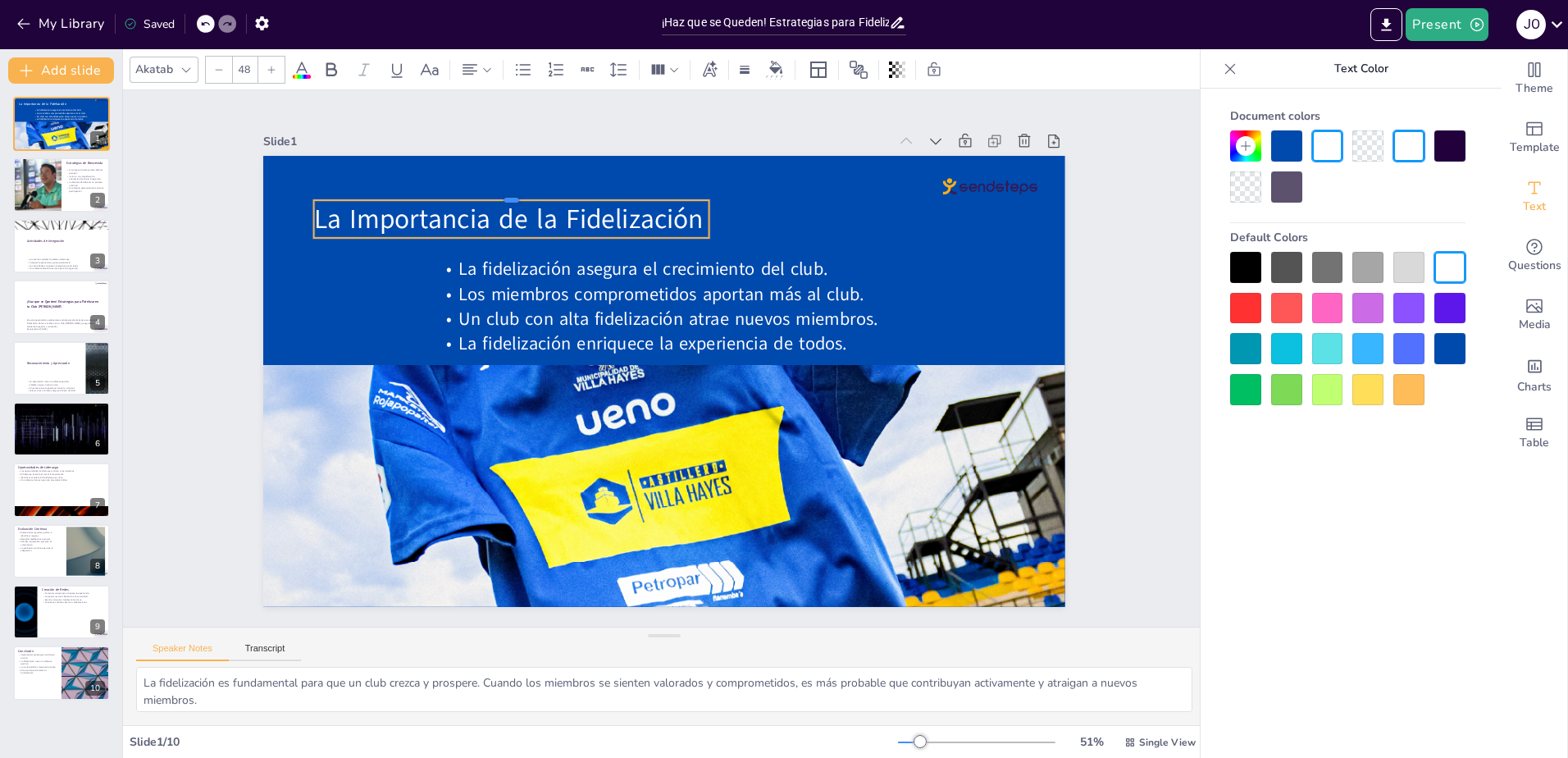
drag, startPoint x: 560, startPoint y: 188, endPoint x: 677, endPoint y: 193, distance: 117.1
click at [677, 193] on div at bounding box center [528, 179] width 393 height 54
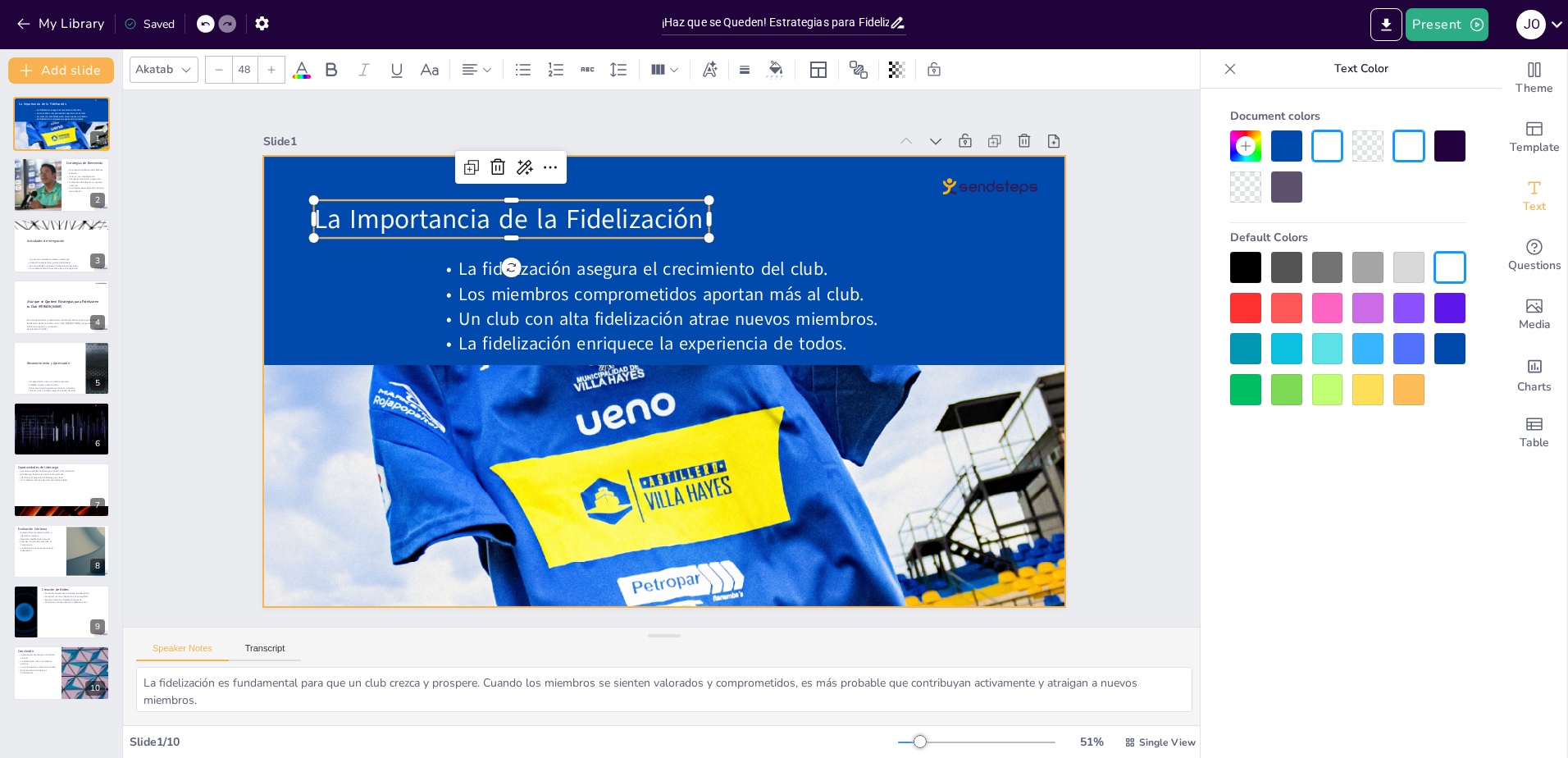
click at [948, 304] on div at bounding box center [665, 381] width 802 height 451
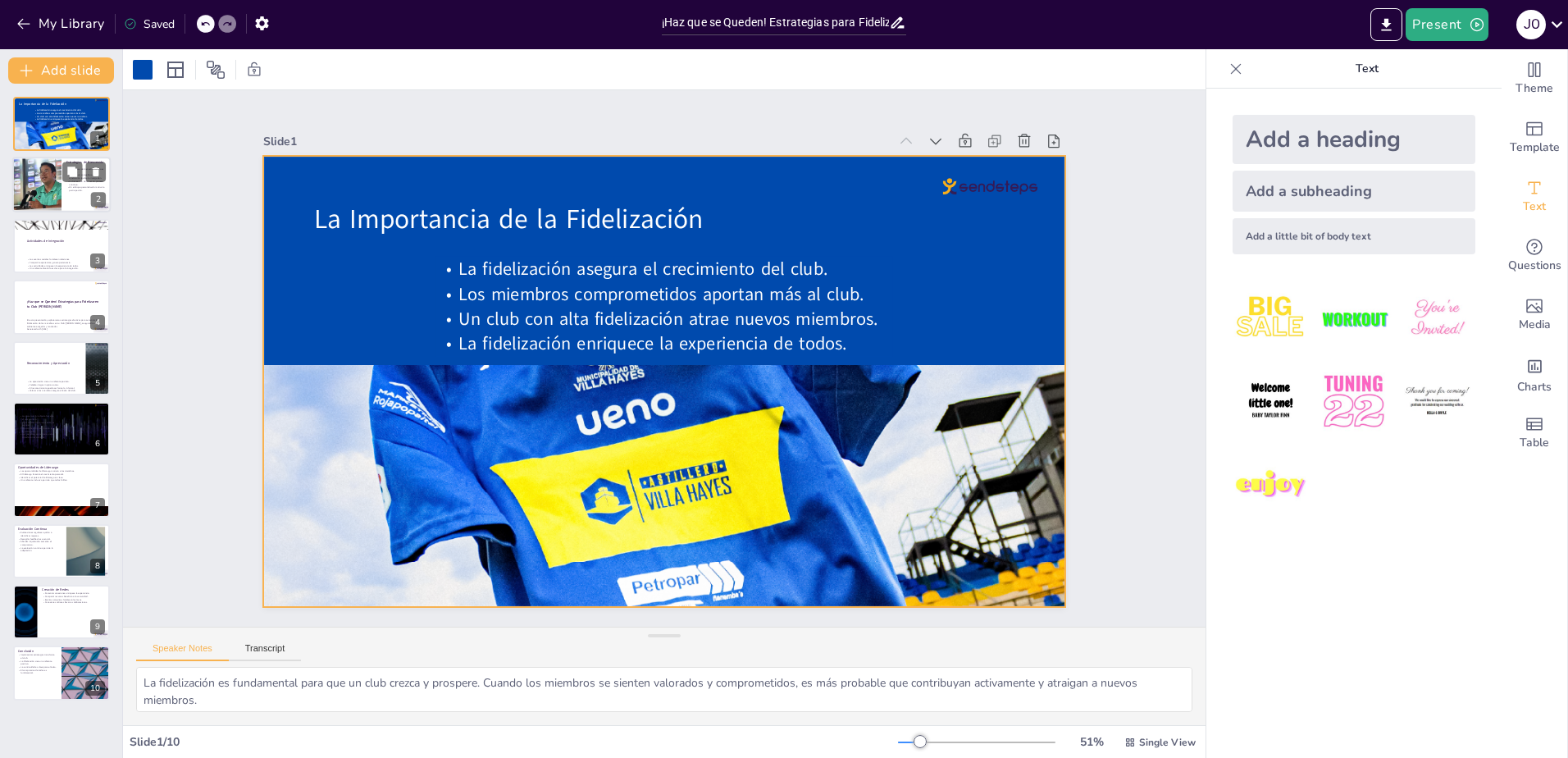
click at [50, 184] on div at bounding box center [36, 185] width 98 height 55
type textarea "La primera impresión es crucial. Un recibimiento cálido puede marcar la diferen…"
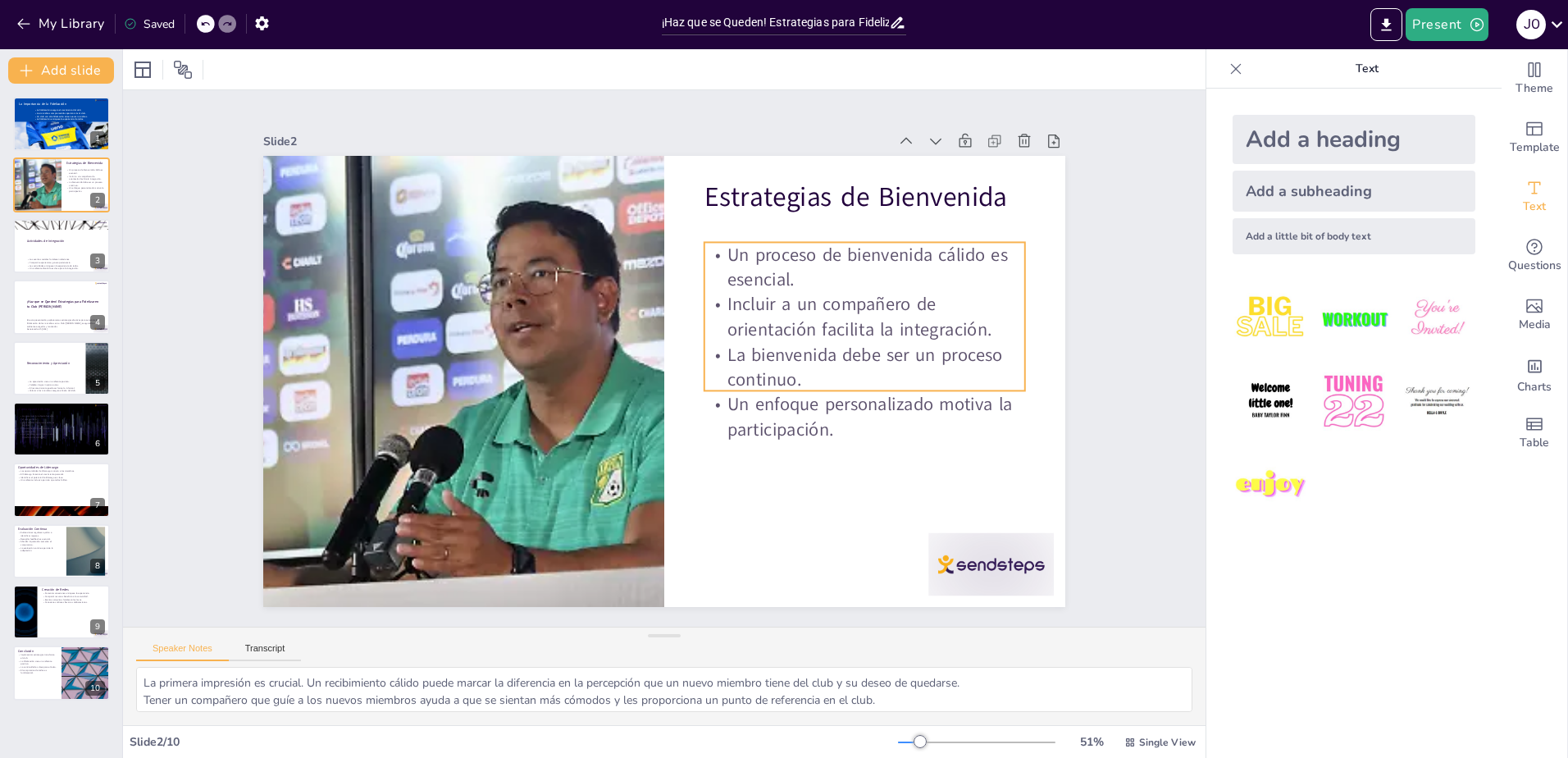
click at [783, 296] on p "Incluir a un compañero de orientación facilita la integración." at bounding box center [865, 317] width 321 height 50
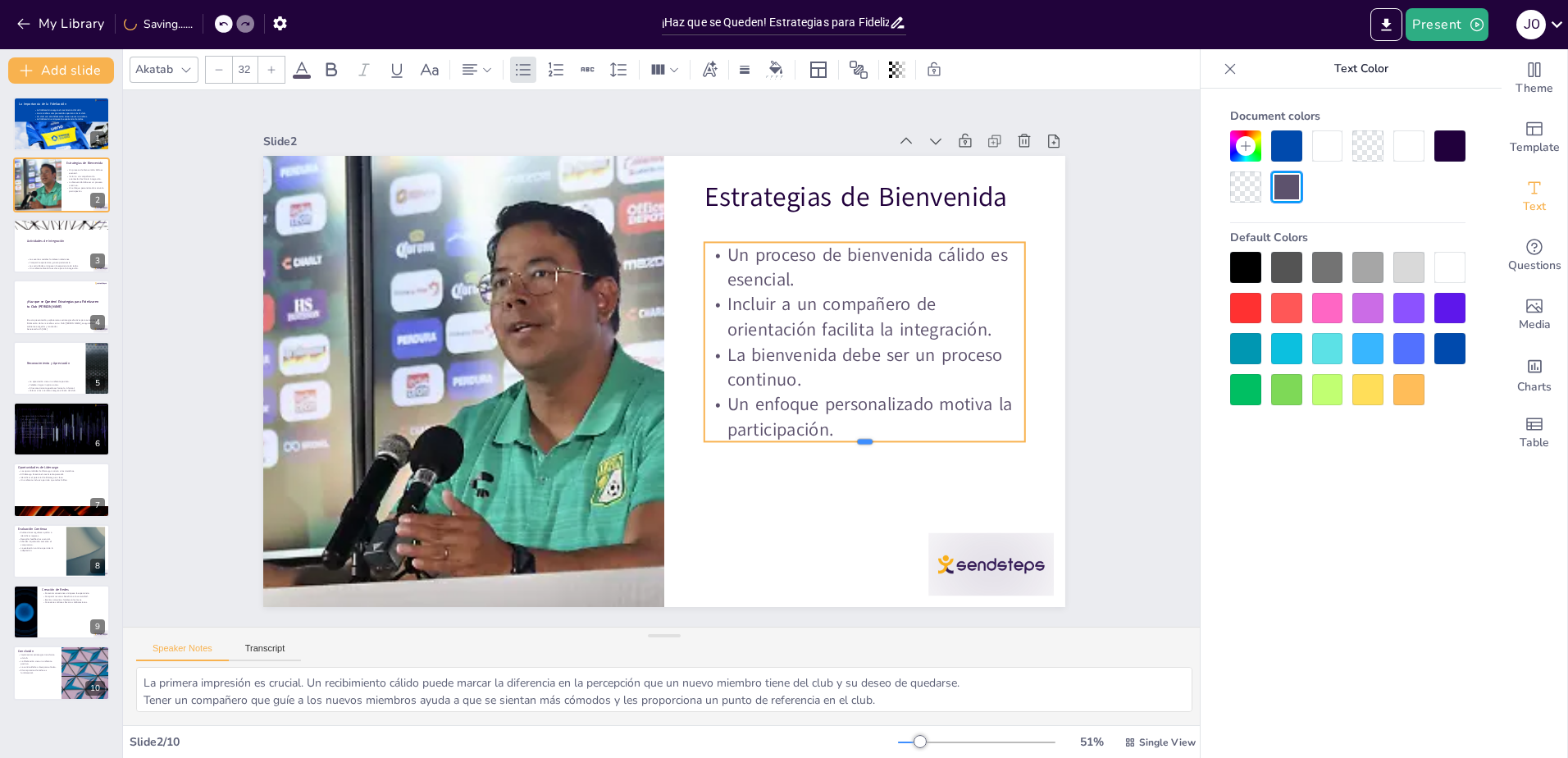
drag, startPoint x: 852, startPoint y: 387, endPoint x: 855, endPoint y: 425, distance: 38.1
click at [855, 425] on div "Estrategias de Bienvenida Un proceso de bienvenida cálido es esencial. Incluir …" at bounding box center [665, 381] width 802 height 451
click at [1449, 349] on div at bounding box center [1449, 349] width 31 height 31
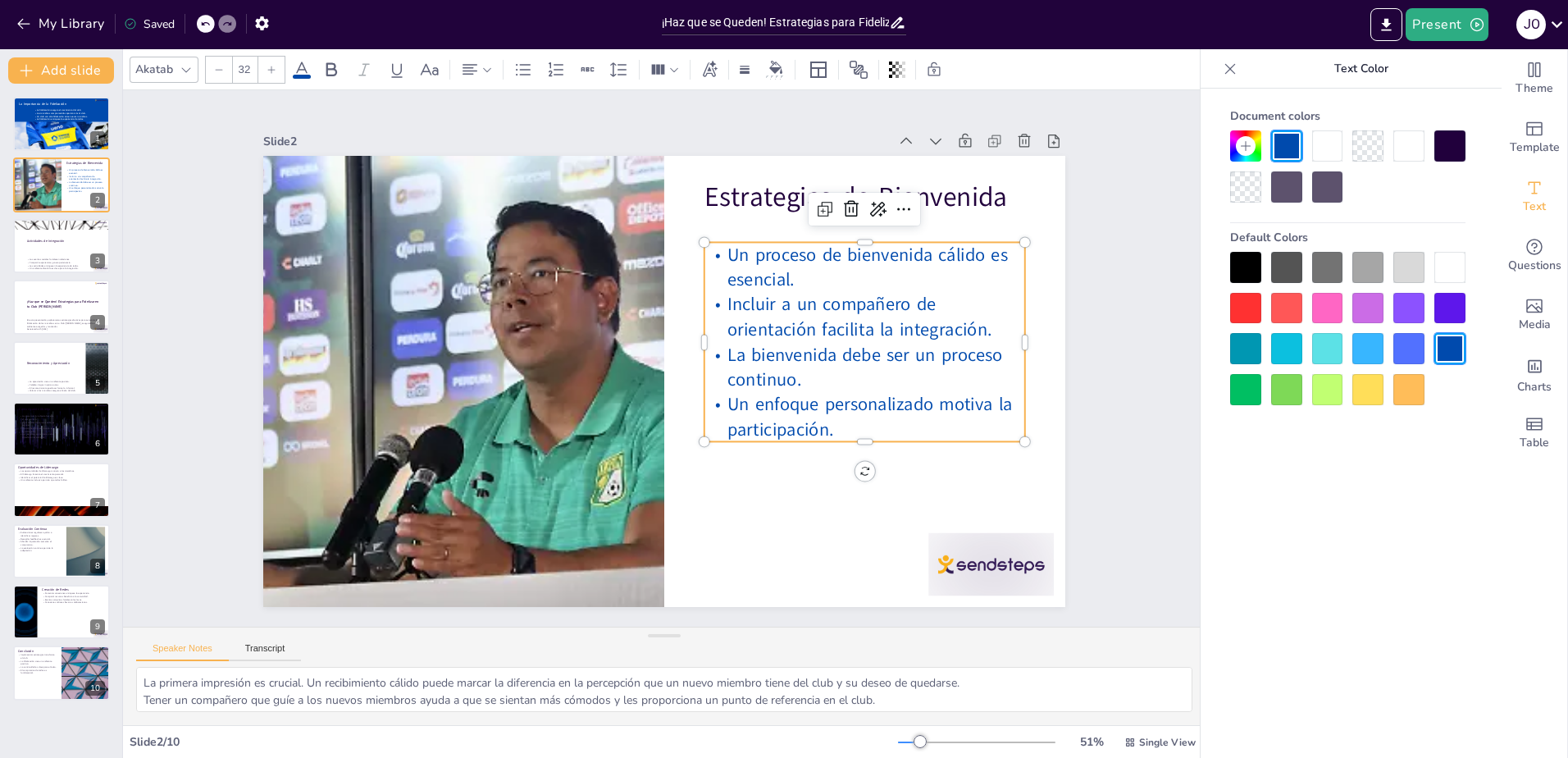
click at [908, 286] on p "Un proceso de bienvenida cálido es esencial." at bounding box center [872, 289] width 324 height 84
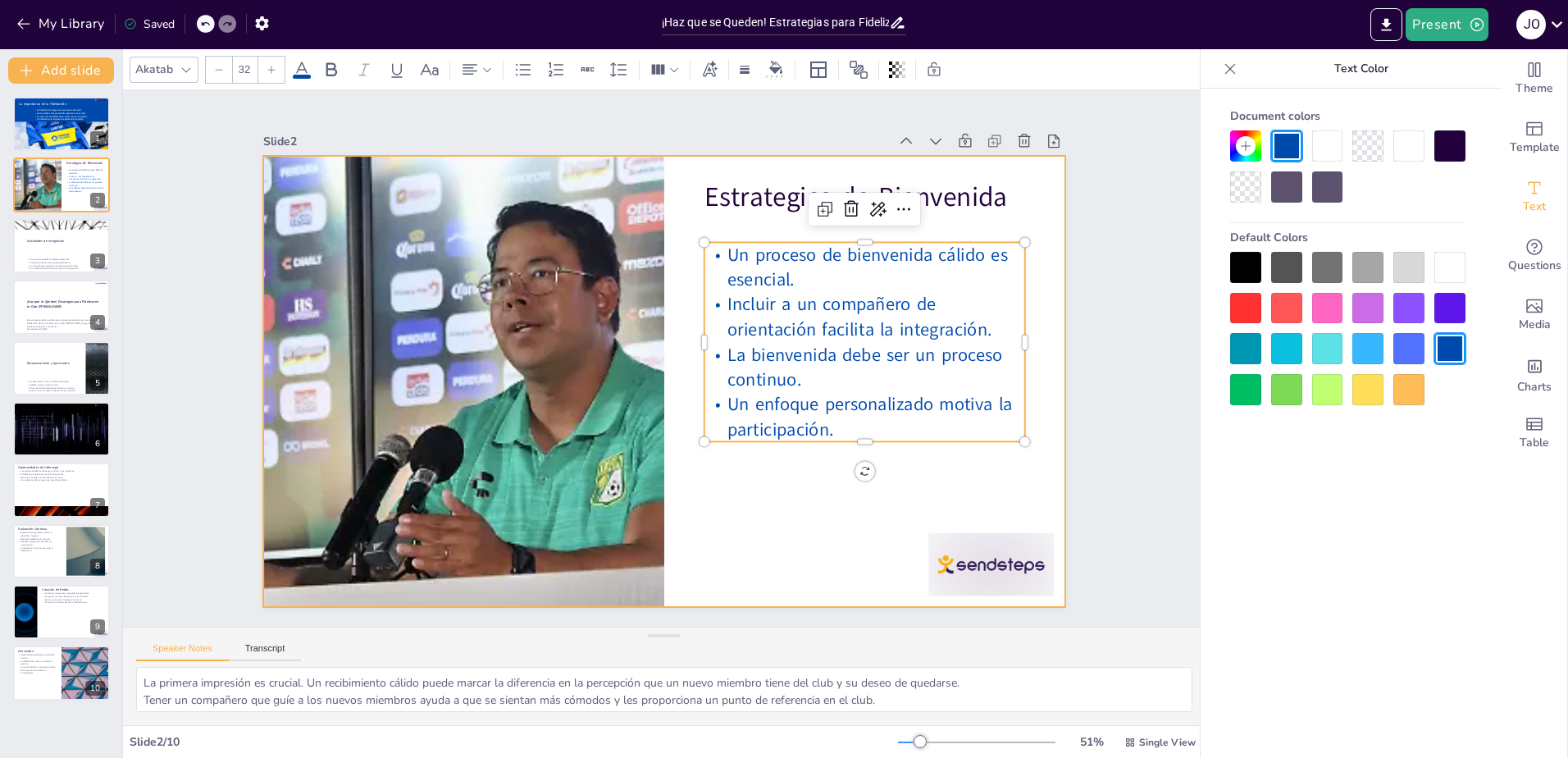
click at [771, 531] on div at bounding box center [663, 381] width 845 height 534
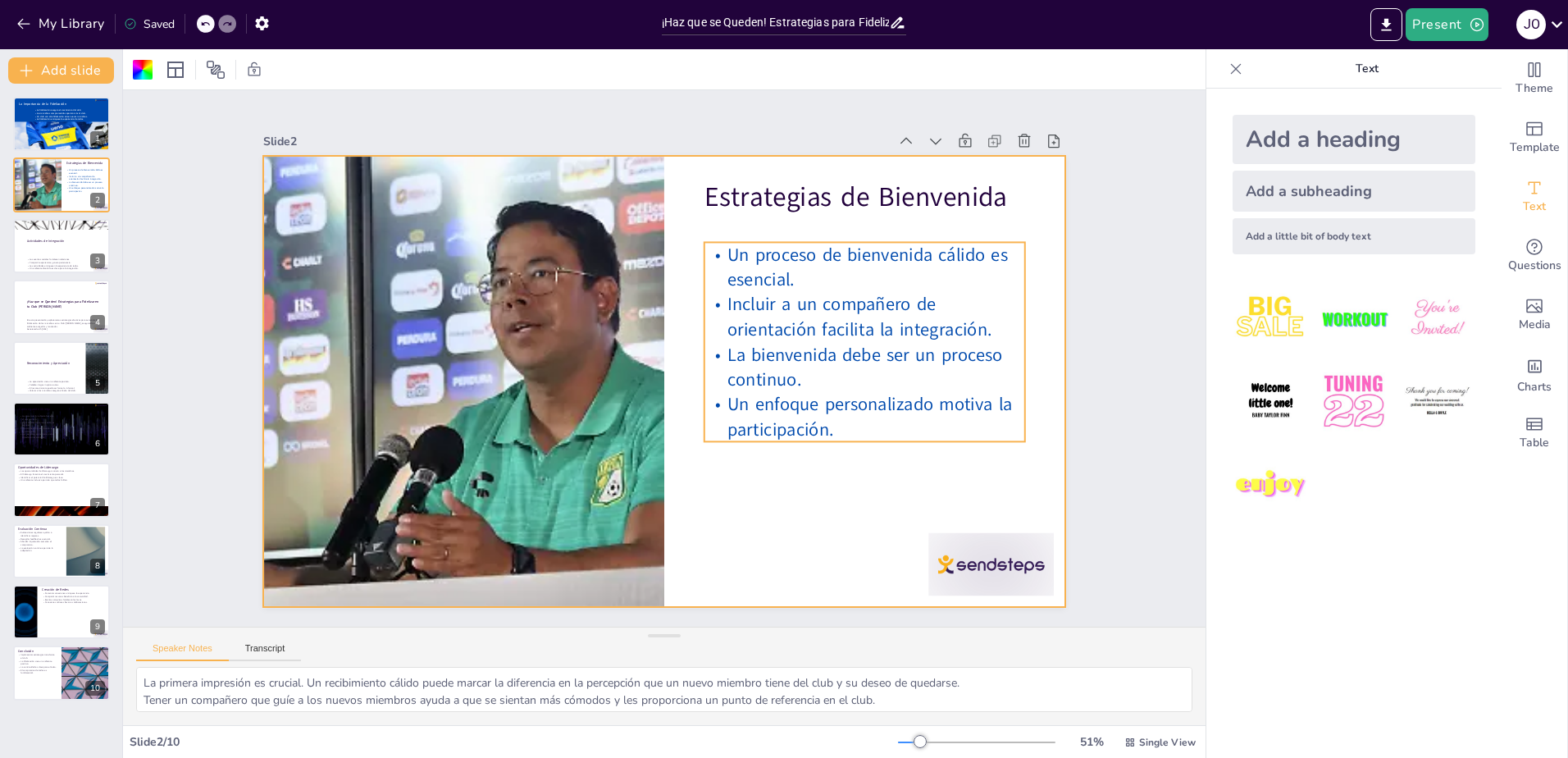
click at [813, 344] on span "La bienvenida debe ser un proceso continuo." at bounding box center [866, 366] width 276 height 50
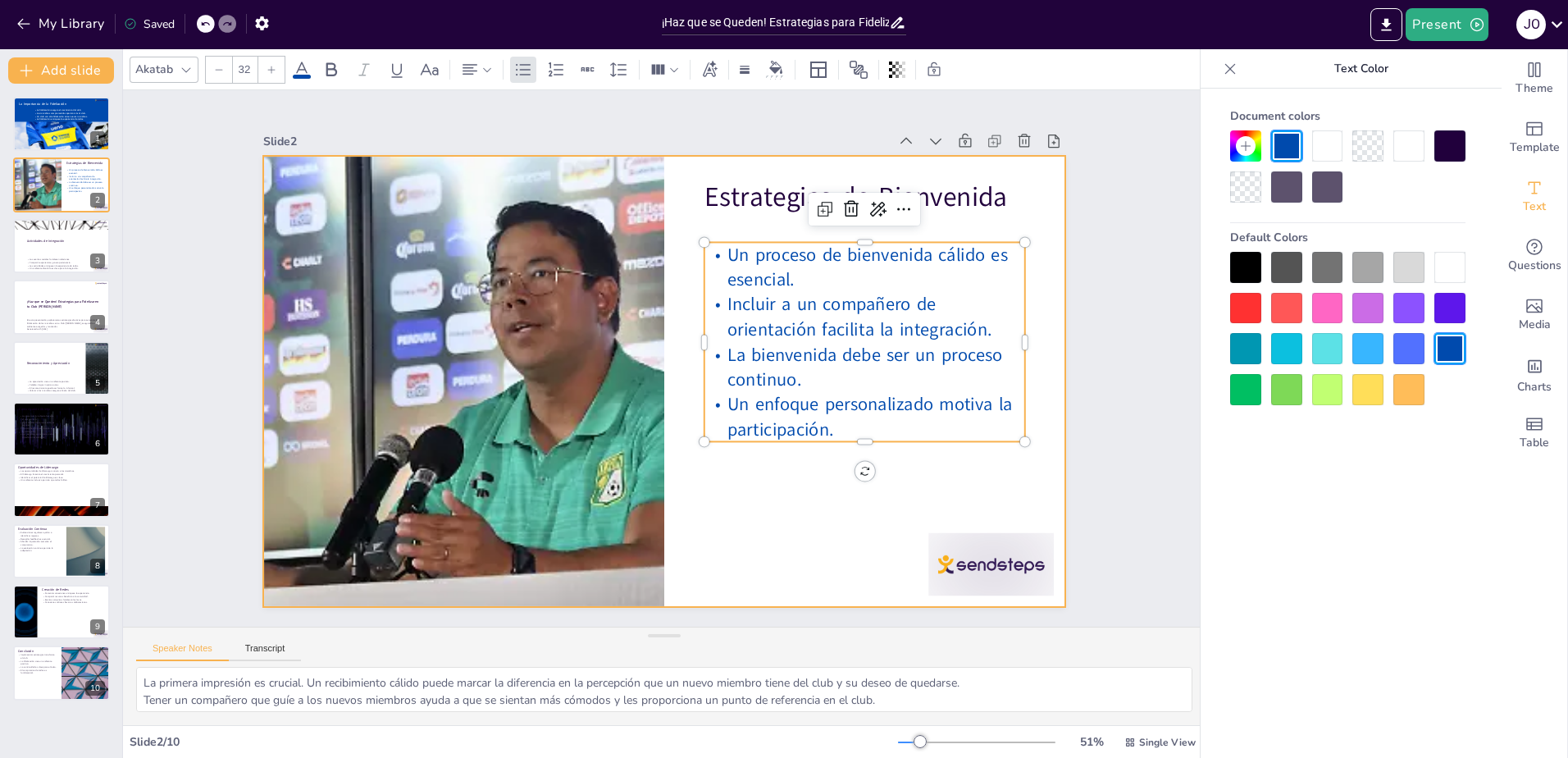
click at [813, 474] on div at bounding box center [665, 381] width 802 height 451
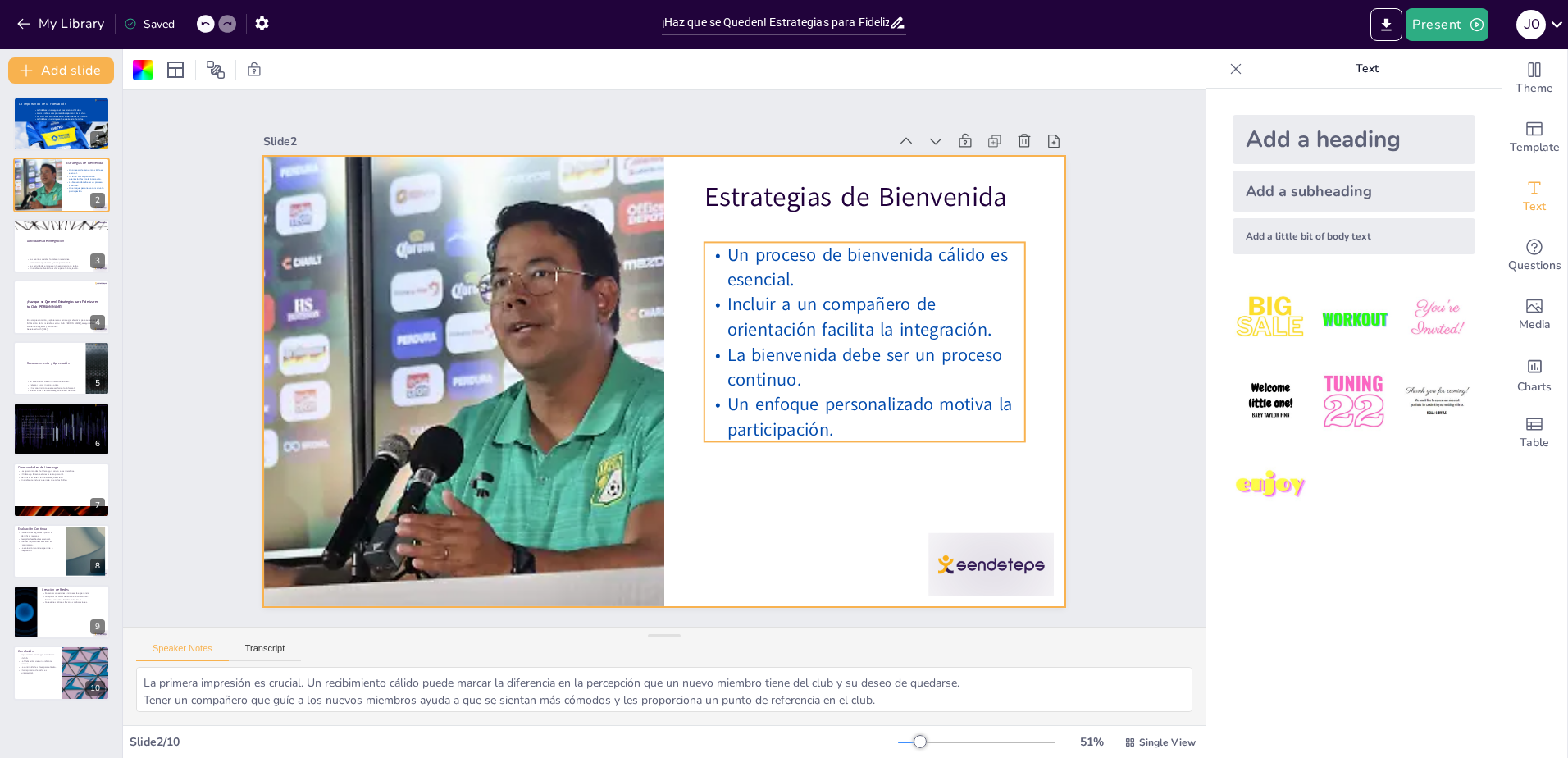
click at [944, 325] on span "Incluir a un compañero de orientación facilita la integración." at bounding box center [860, 317] width 264 height 50
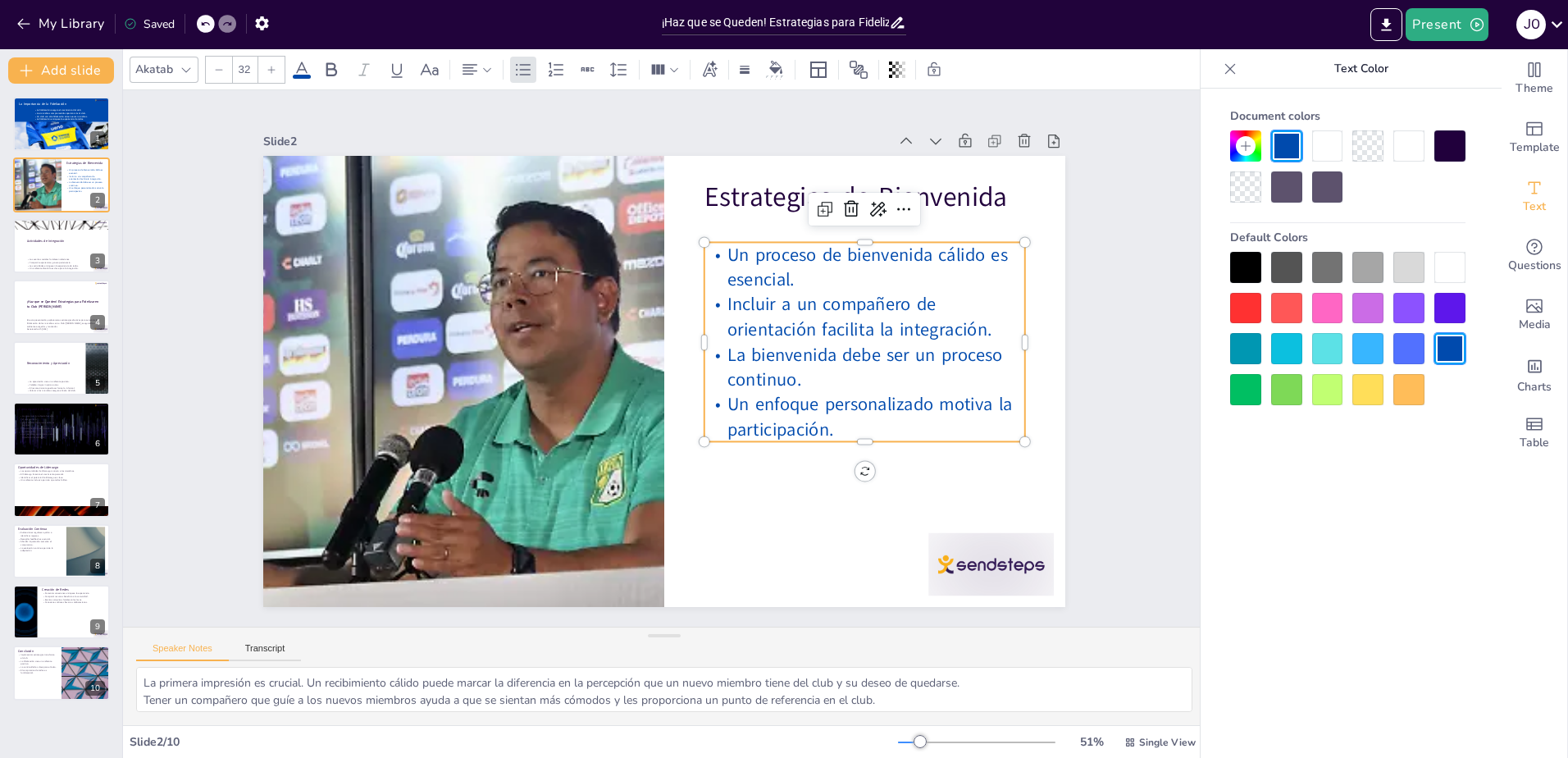
click at [1458, 346] on div at bounding box center [1449, 349] width 31 height 31
click at [704, 265] on p "Un proceso de bienvenida cálido es esencial." at bounding box center [865, 266] width 321 height 50
click at [296, 72] on icon at bounding box center [302, 70] width 19 height 19
click at [302, 69] on icon at bounding box center [301, 69] width 15 height 16
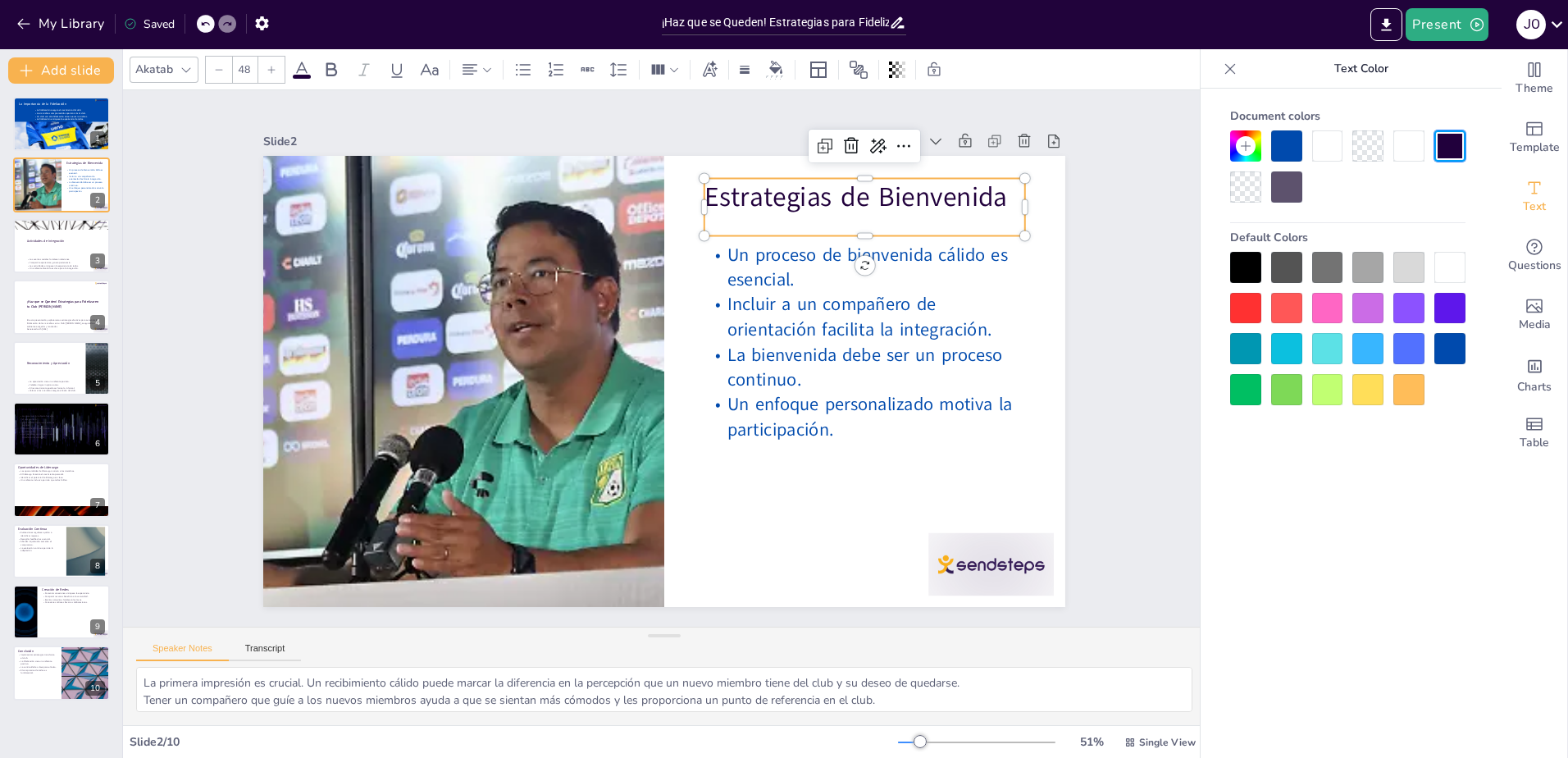
click at [704, 192] on p "Estrategias de Bienvenida" at bounding box center [865, 196] width 321 height 38
type input "32"
click at [711, 247] on p "Un proceso de bienvenida cálido es esencial." at bounding box center [872, 288] width 324 height 83
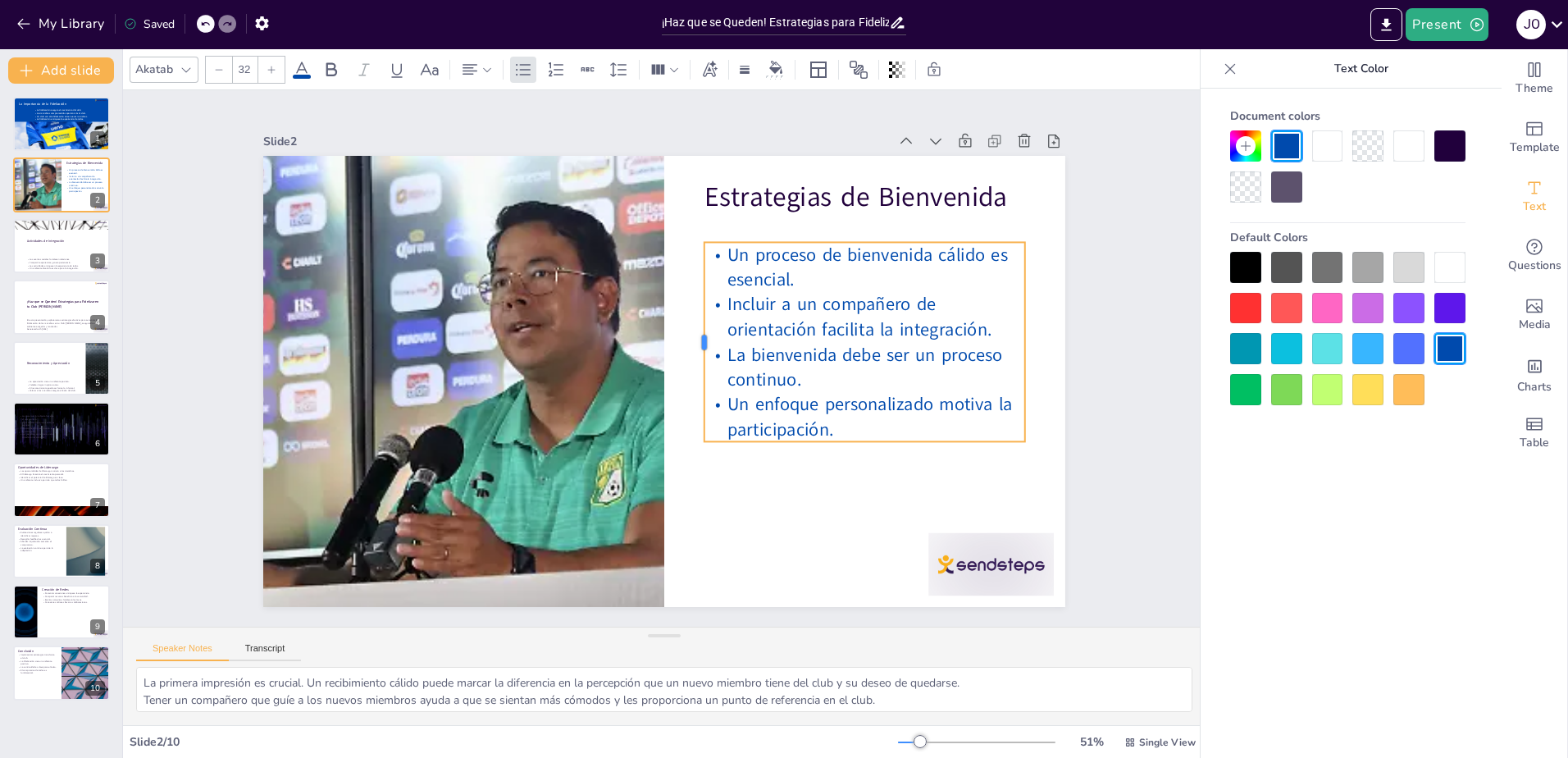
click at [692, 270] on div at bounding box center [699, 341] width 14 height 199
click at [1284, 144] on div at bounding box center [1286, 146] width 31 height 31
click at [901, 349] on span "La bienvenida debe ser un proceso continuo." at bounding box center [863, 377] width 279 height 57
click at [1106, 328] on div "Slide 1 La Importancia de la Fidelización La fidelización asegura el crecimient…" at bounding box center [665, 358] width 1133 height 646
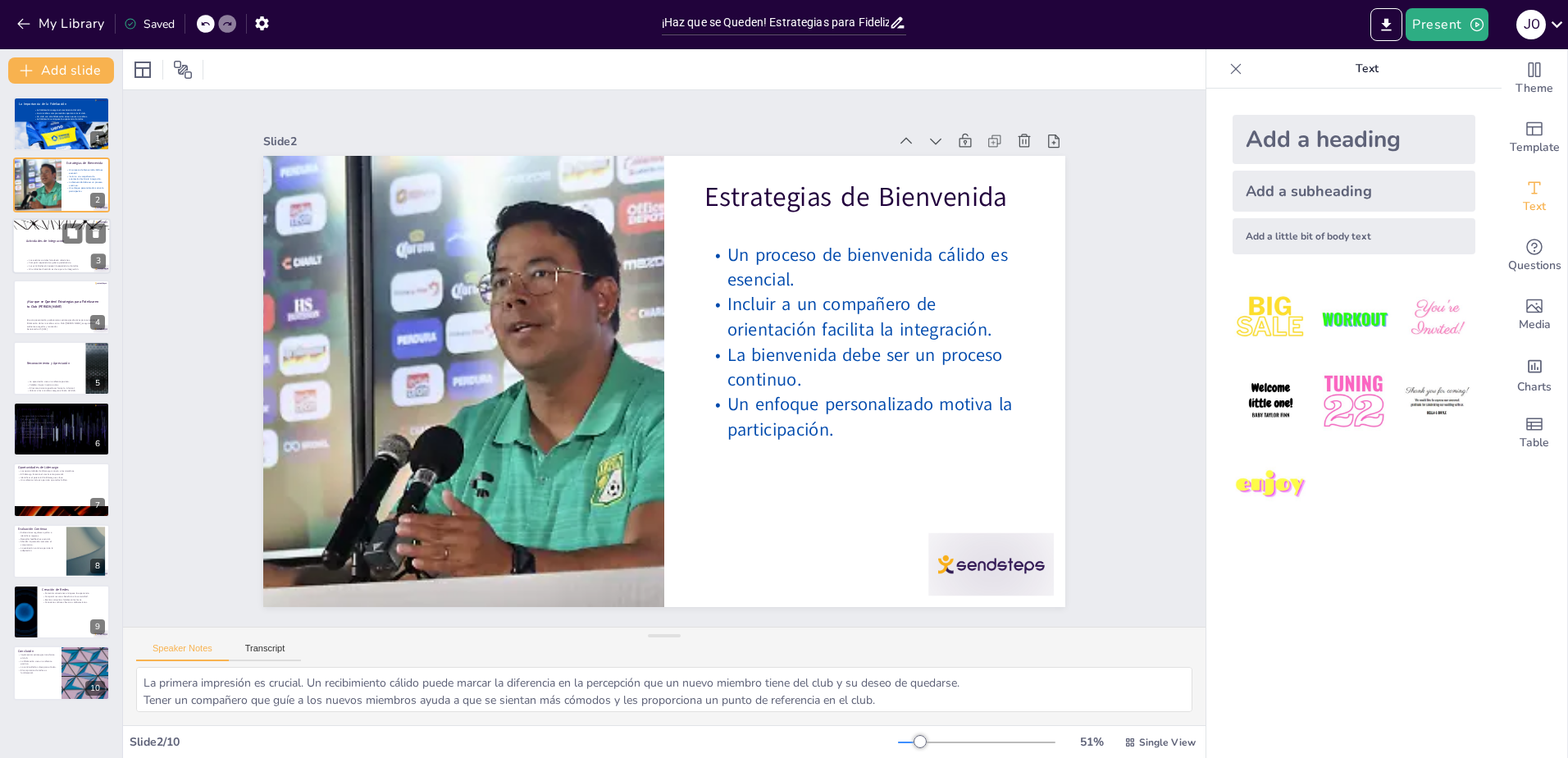
click at [41, 224] on div at bounding box center [61, 224] width 98 height 55
type textarea "Las actividades sociales son fundamentales para que los miembros se conozcan me…"
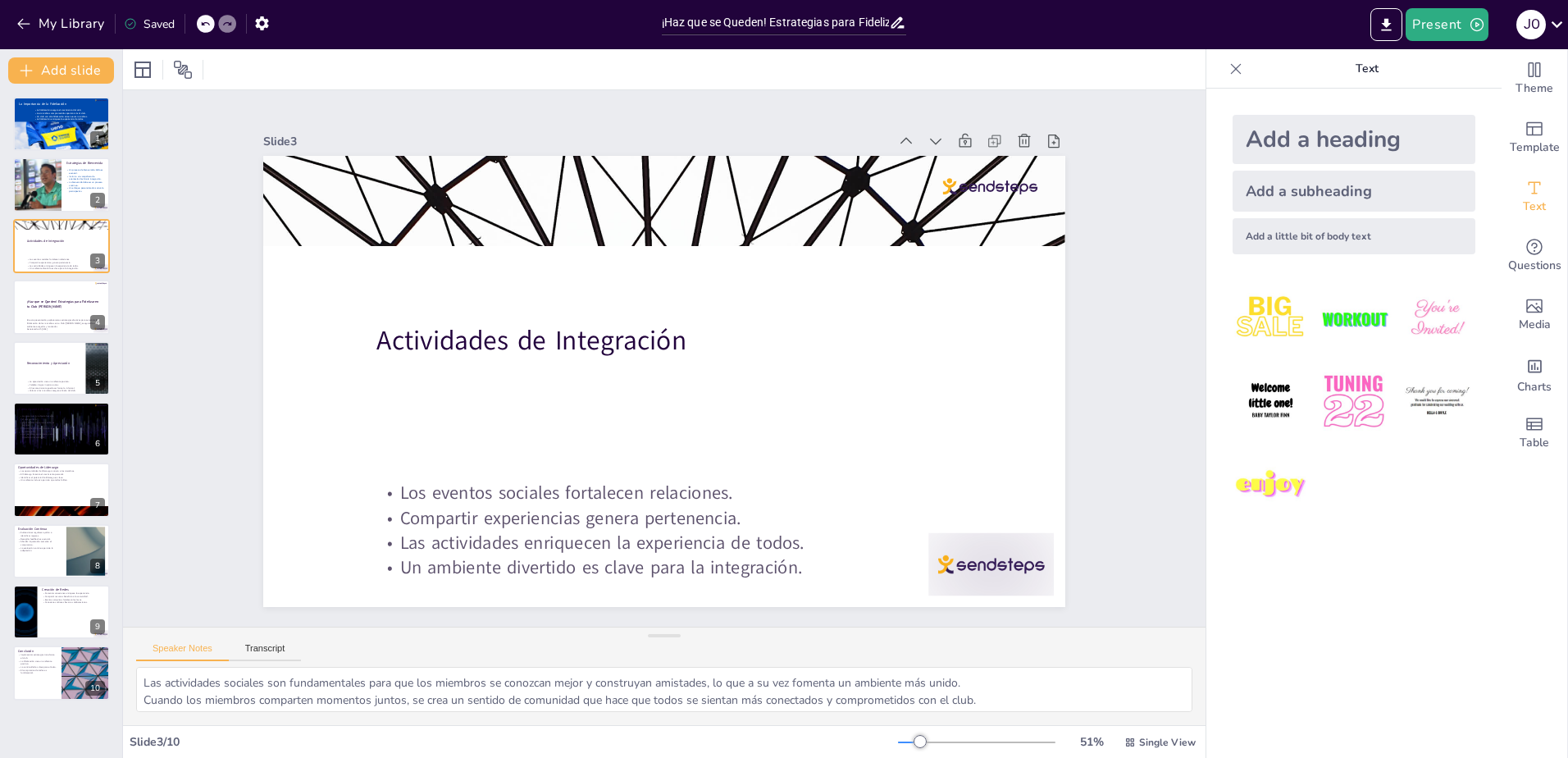
click at [152, 23] on div "Saved" at bounding box center [149, 24] width 51 height 16
click at [160, 28] on div "Saved" at bounding box center [149, 24] width 51 height 16
click at [26, 17] on icon "button" at bounding box center [23, 23] width 17 height 17
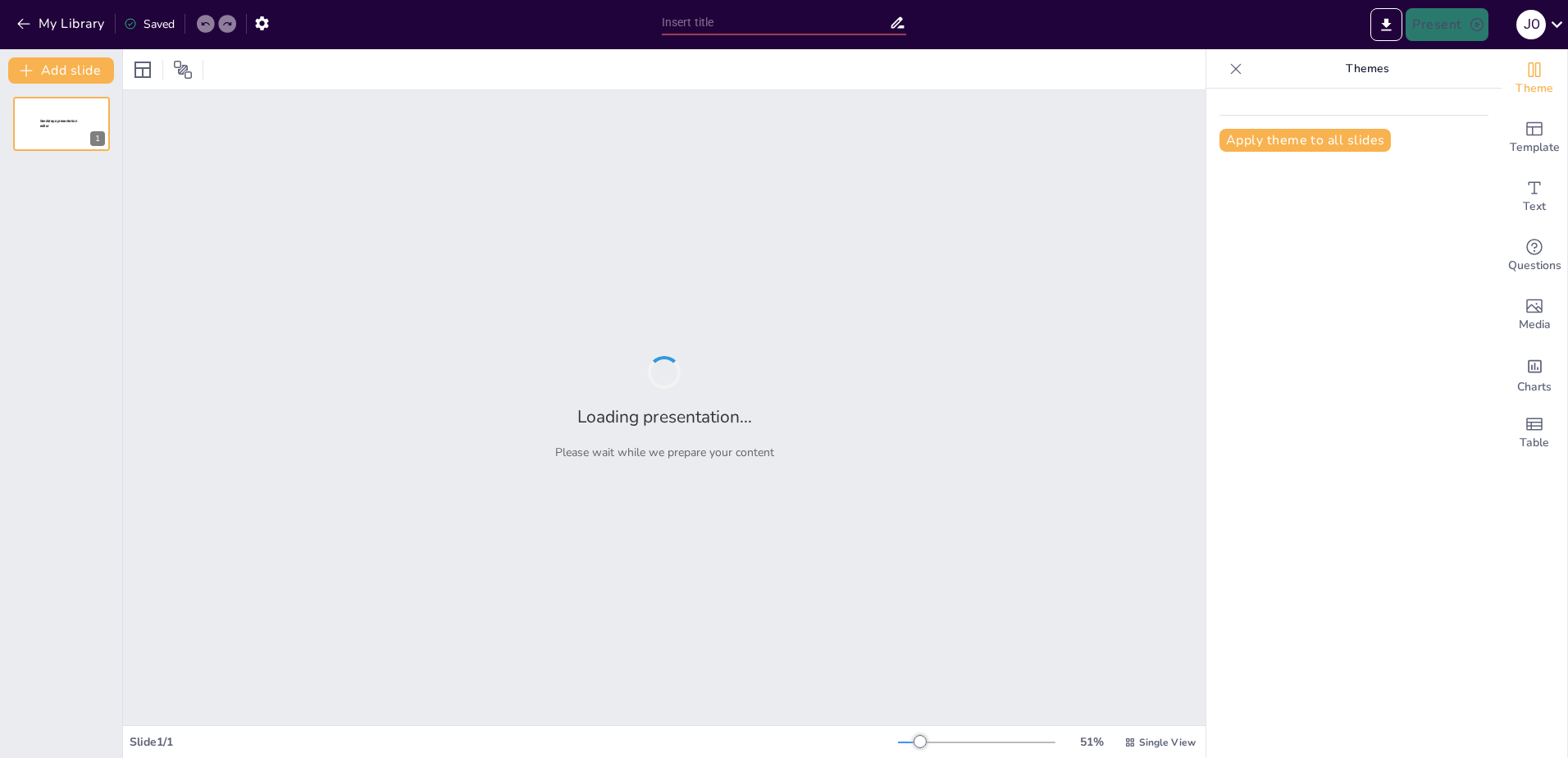
type input "¡Haz que se Queden! Estrategias para Fidelizar en tu Club [PERSON_NAME]"
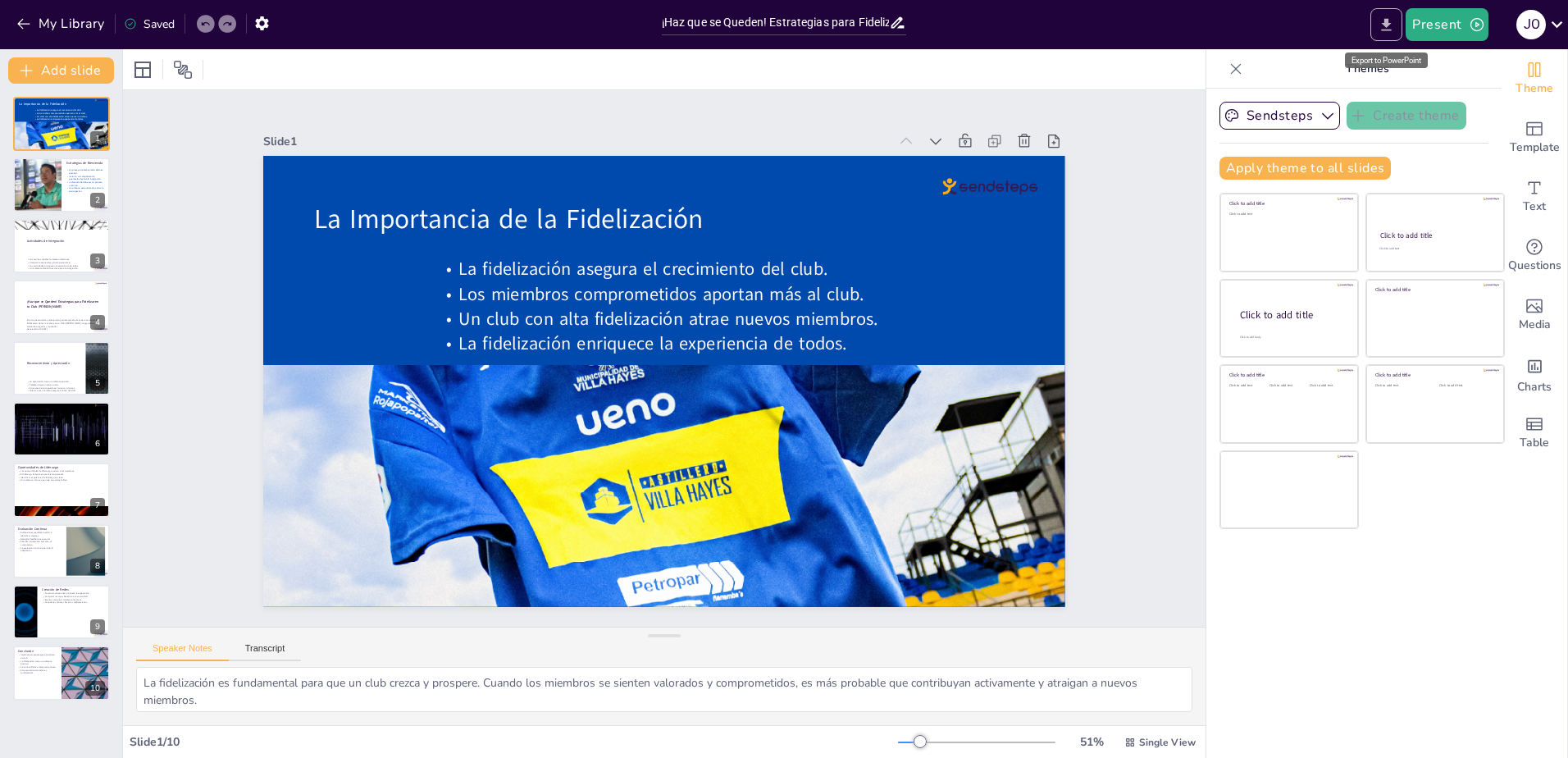
click at [1385, 22] on icon "Export to PowerPoint" at bounding box center [1386, 25] width 17 height 17
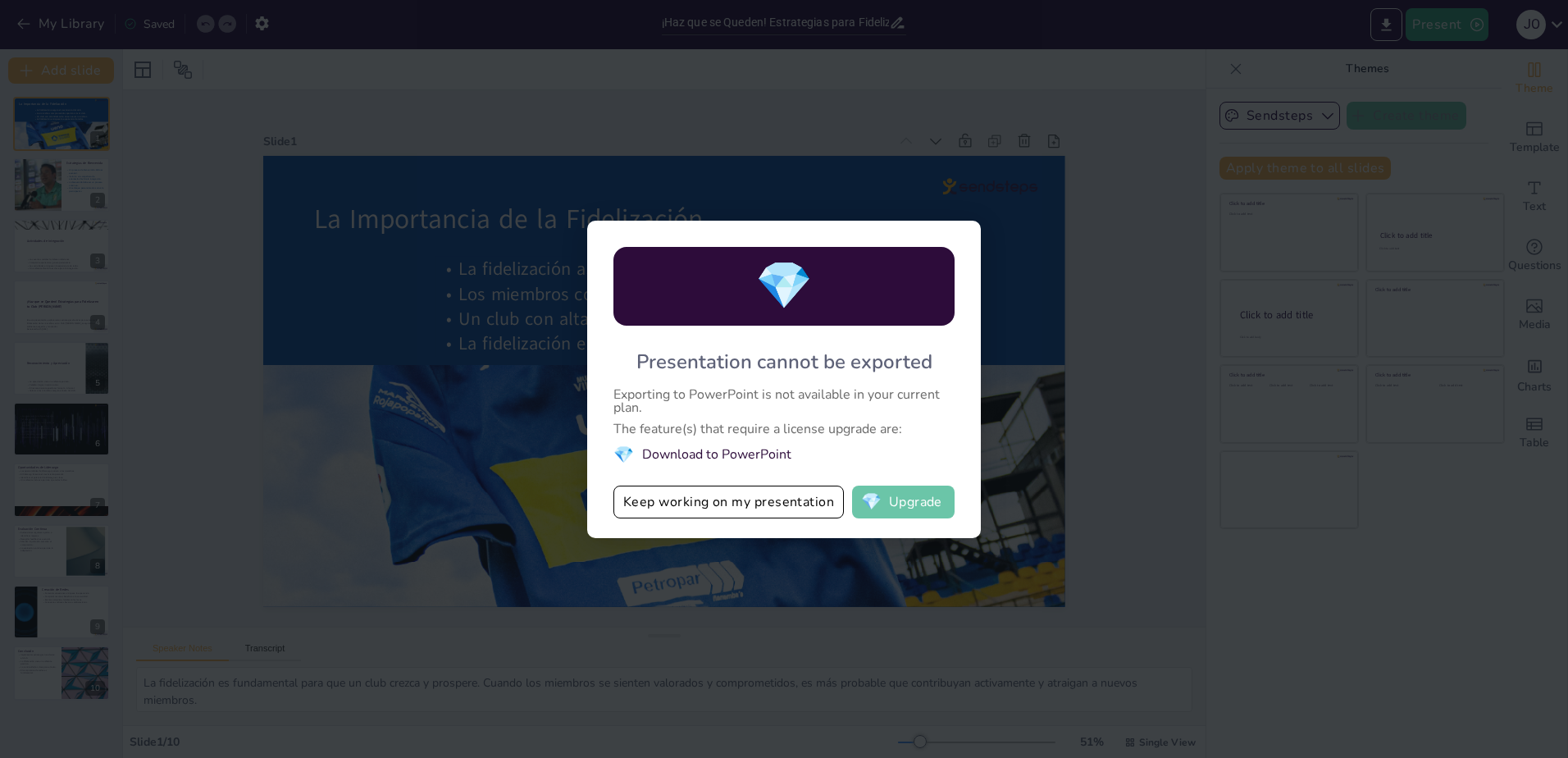
click at [898, 504] on button "💎 Upgrade" at bounding box center [903, 502] width 103 height 33
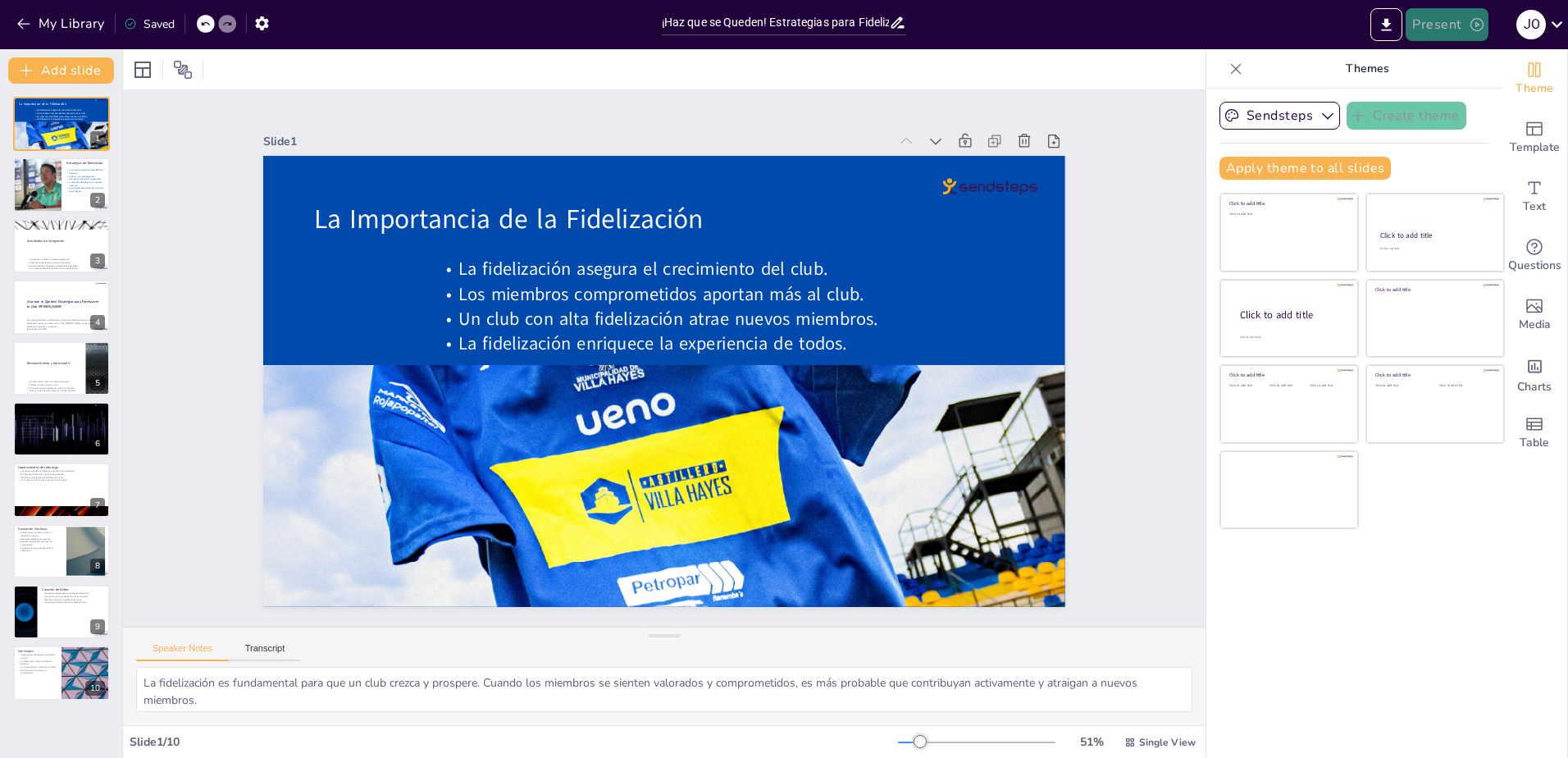
click at [1435, 23] on button "Present" at bounding box center [1447, 24] width 82 height 33
click at [821, 18] on div at bounding box center [784, 379] width 1568 height 758
click at [821, 18] on input "¡Haz que se Queden! Estrategias para Fidelizar en tu Club [PERSON_NAME]" at bounding box center [775, 22] width 228 height 23
click at [821, 18] on input "¡Haz que se Queden! Estrategias para Fidelizar en tu Club de Leones" at bounding box center [775, 22] width 228 height 23
click at [948, 33] on div "Present J O" at bounding box center [1241, 24] width 654 height 33
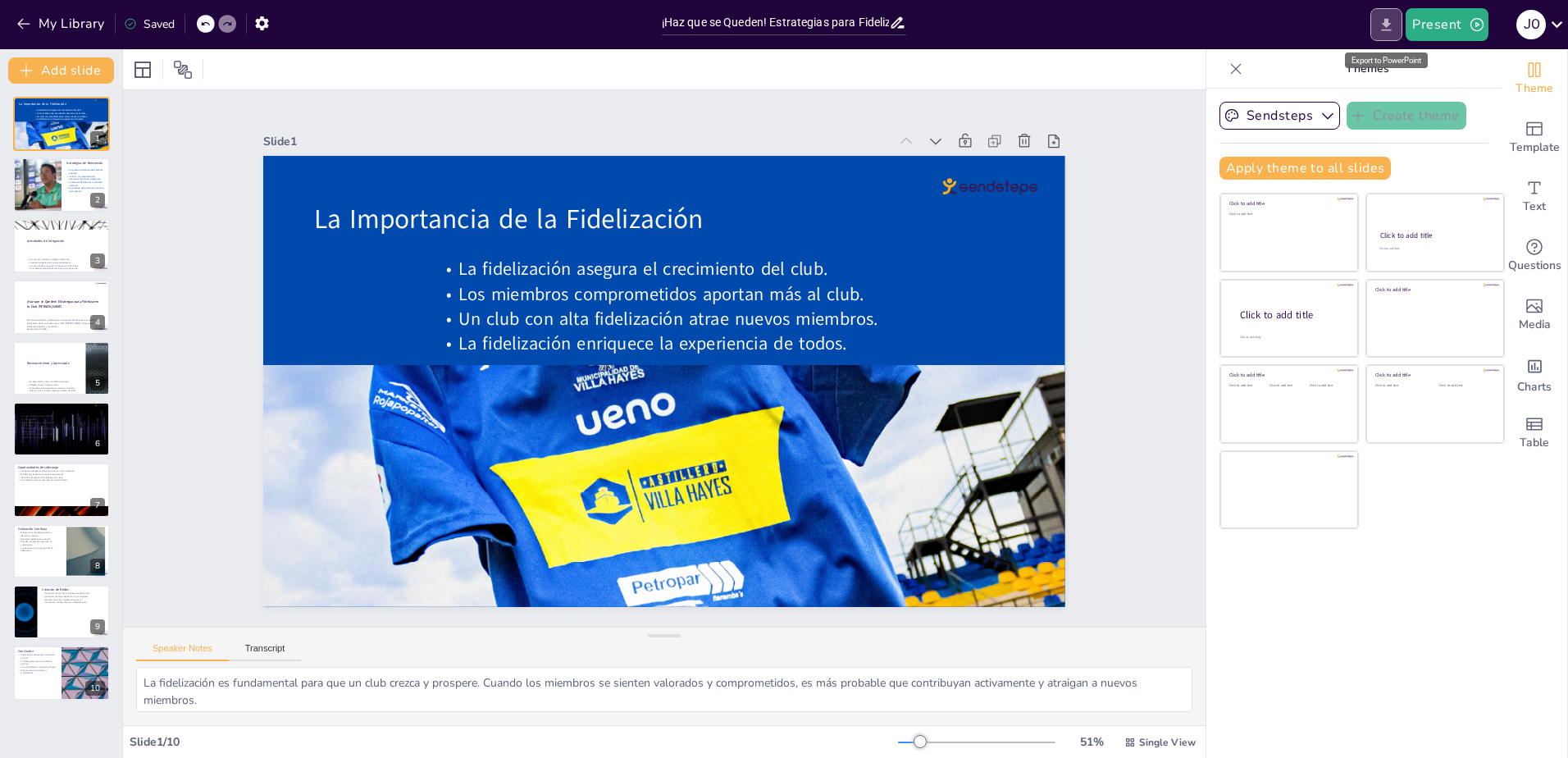
click at [1381, 25] on icon "Export to PowerPoint" at bounding box center [1386, 25] width 17 height 17
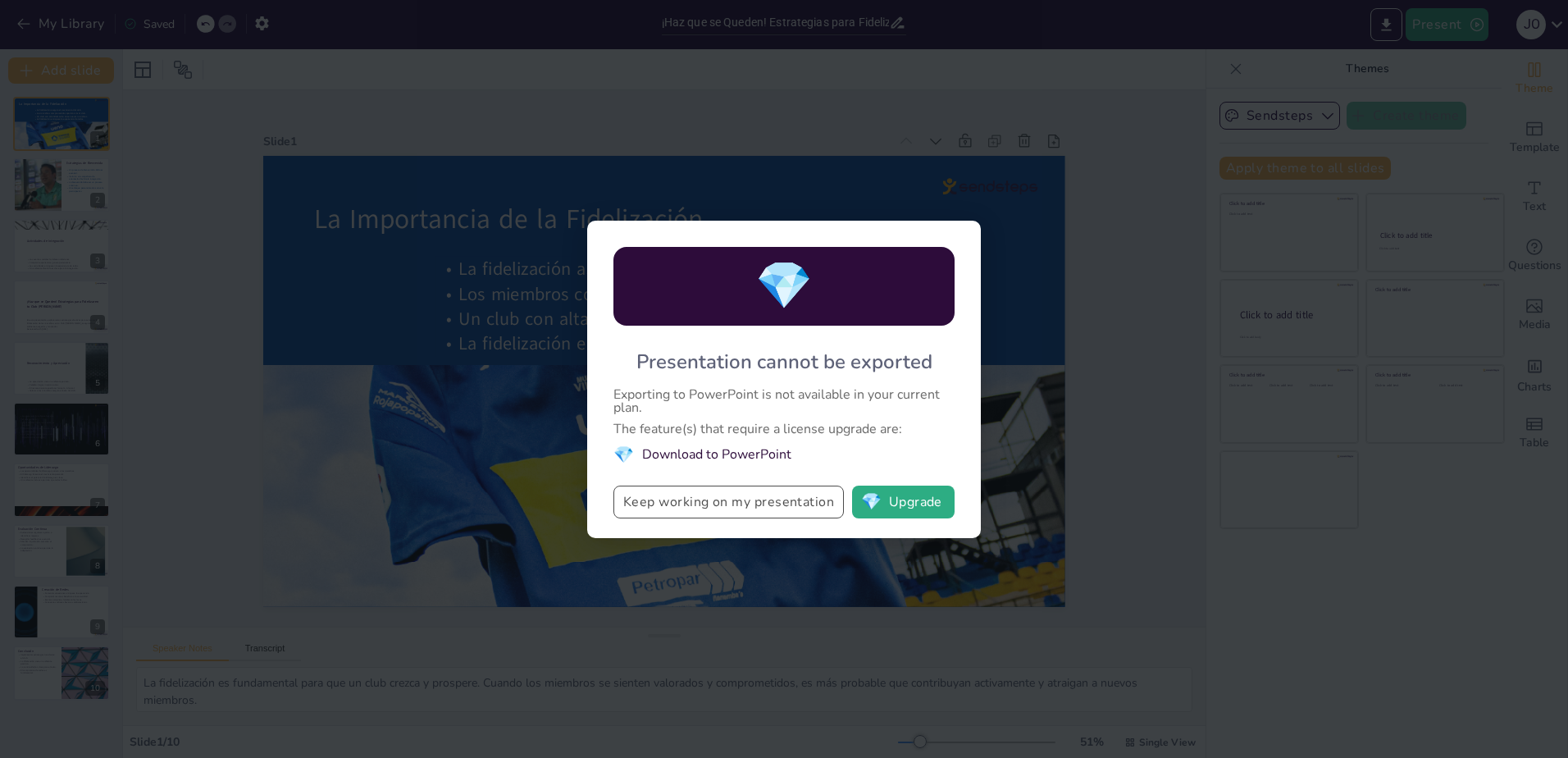
click at [679, 502] on button "Keep working on my presentation" at bounding box center [728, 502] width 230 height 33
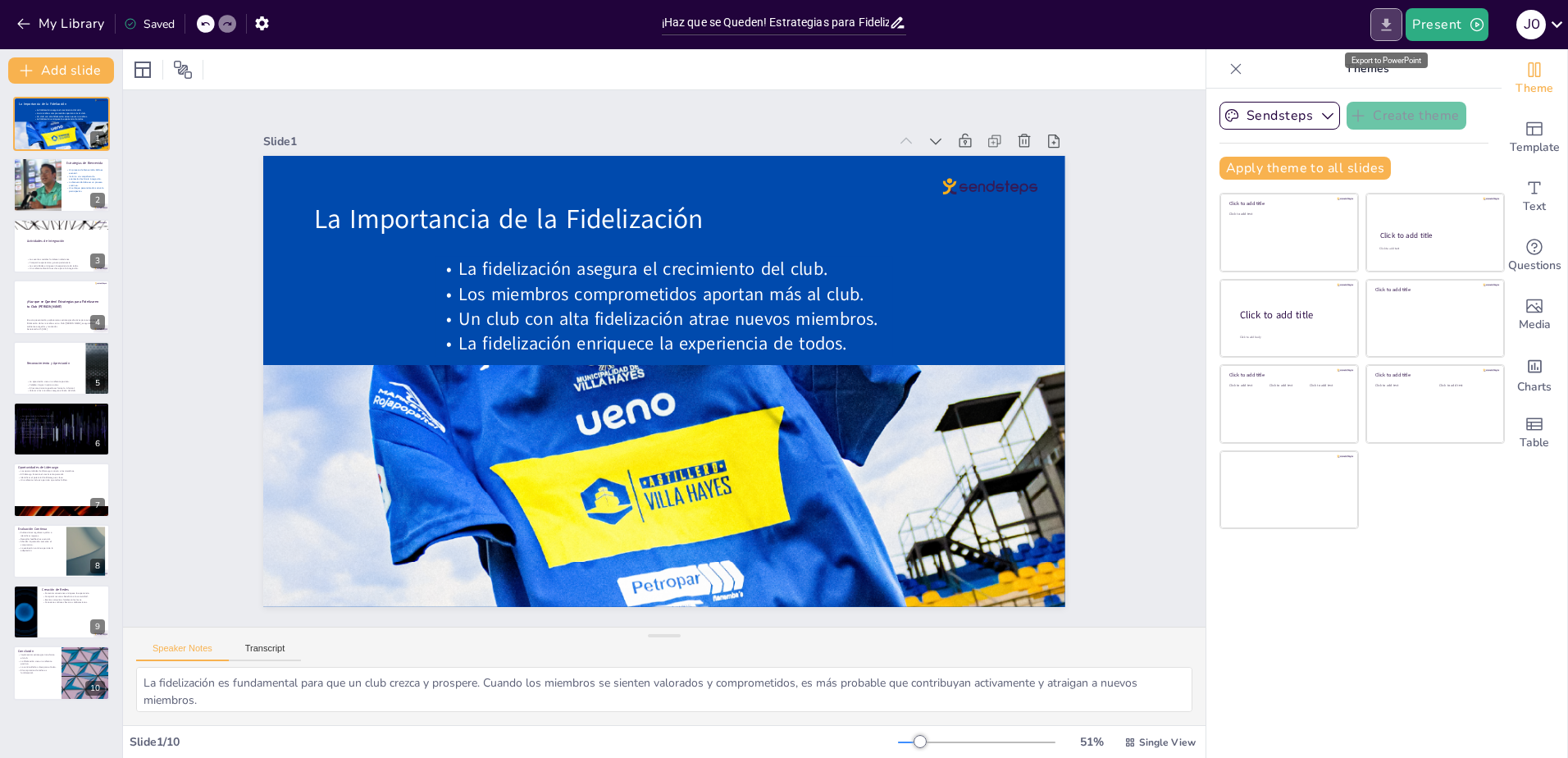
click at [1389, 24] on icon "Export to PowerPoint" at bounding box center [1386, 24] width 10 height 13
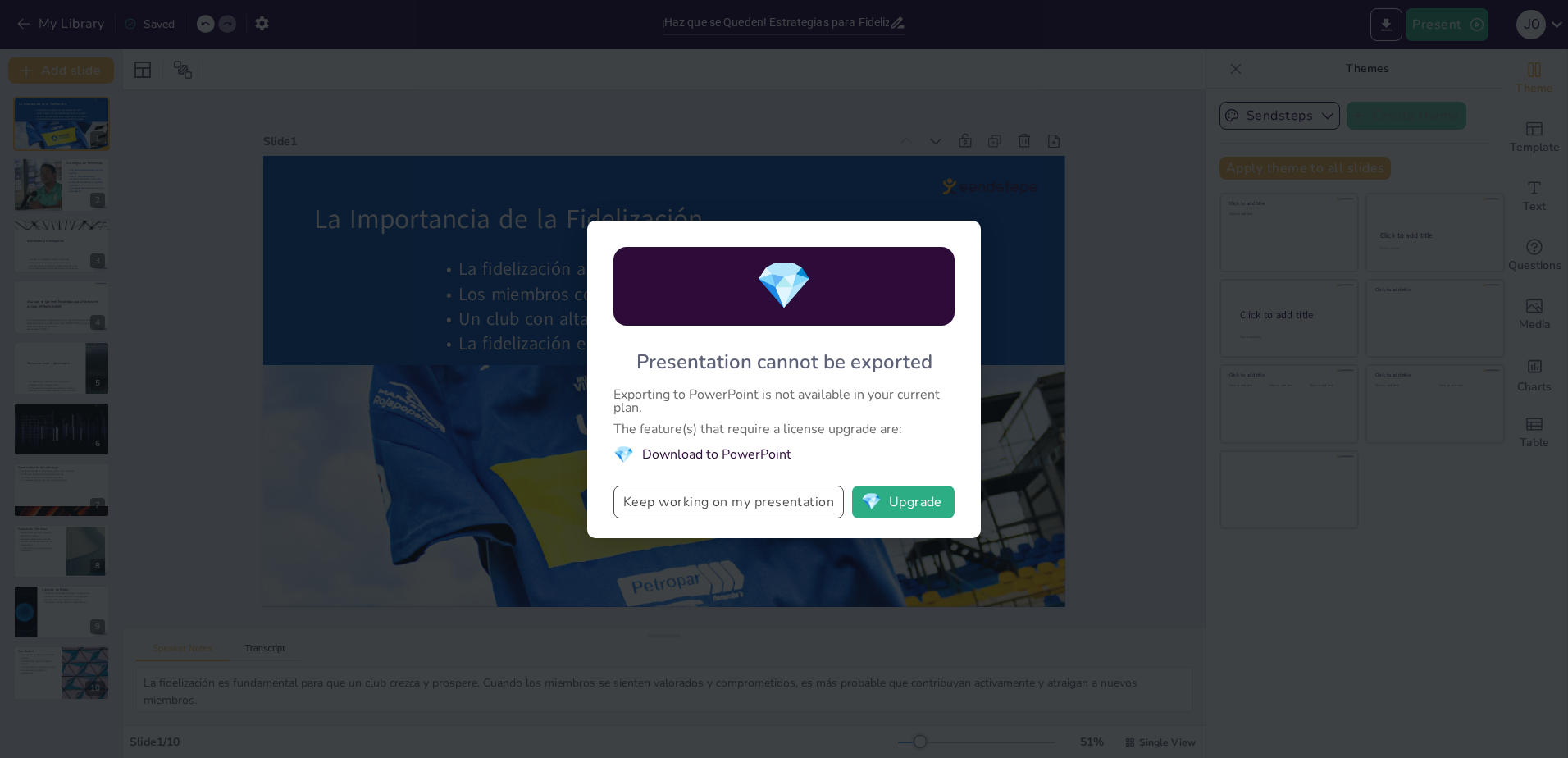
click at [689, 501] on button "Keep working on my presentation" at bounding box center [728, 502] width 230 height 33
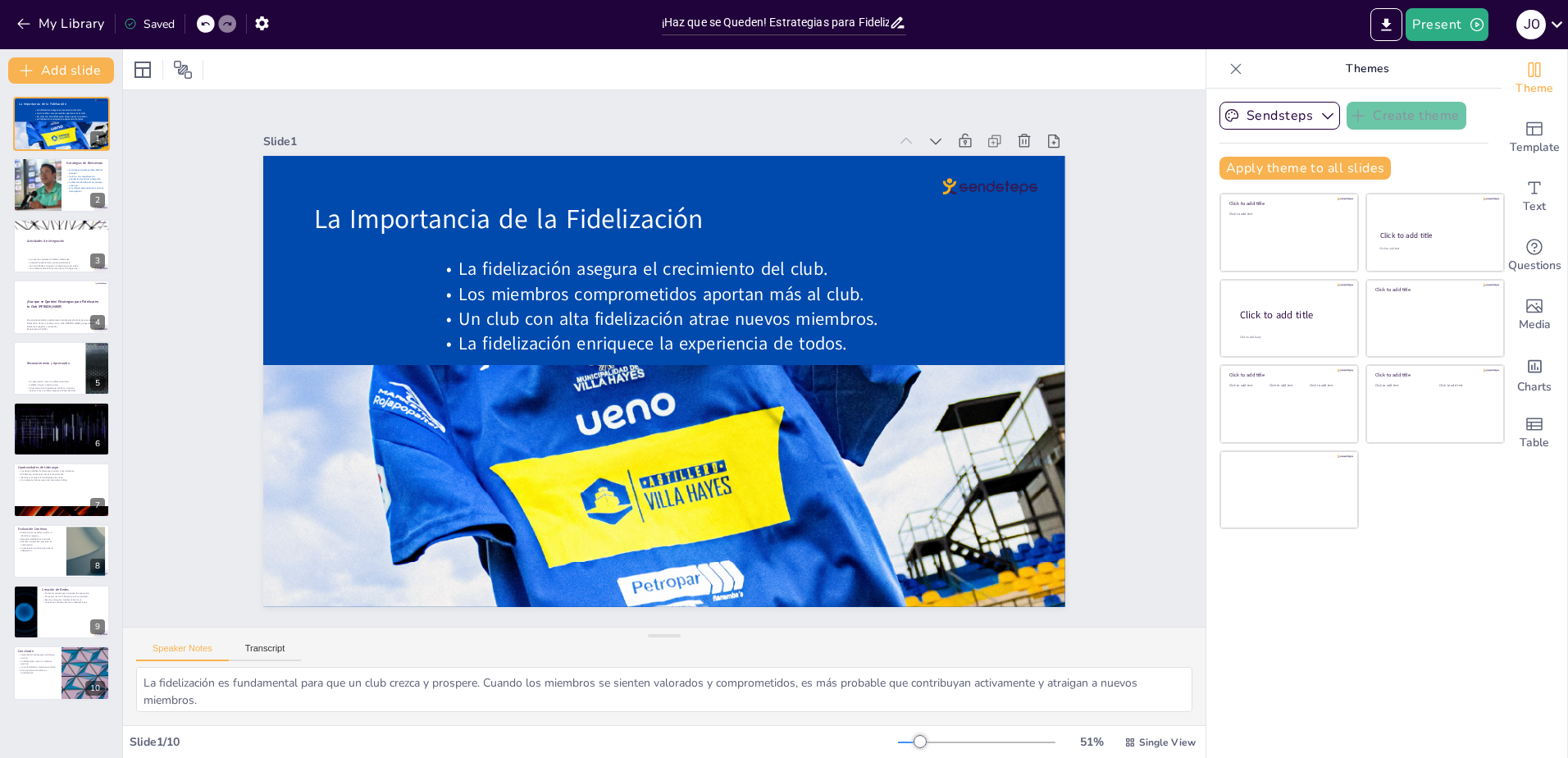
click at [146, 207] on div "Slide 1 La Importancia de la Fidelización La fidelización asegura el crecimient…" at bounding box center [664, 358] width 1208 height 930
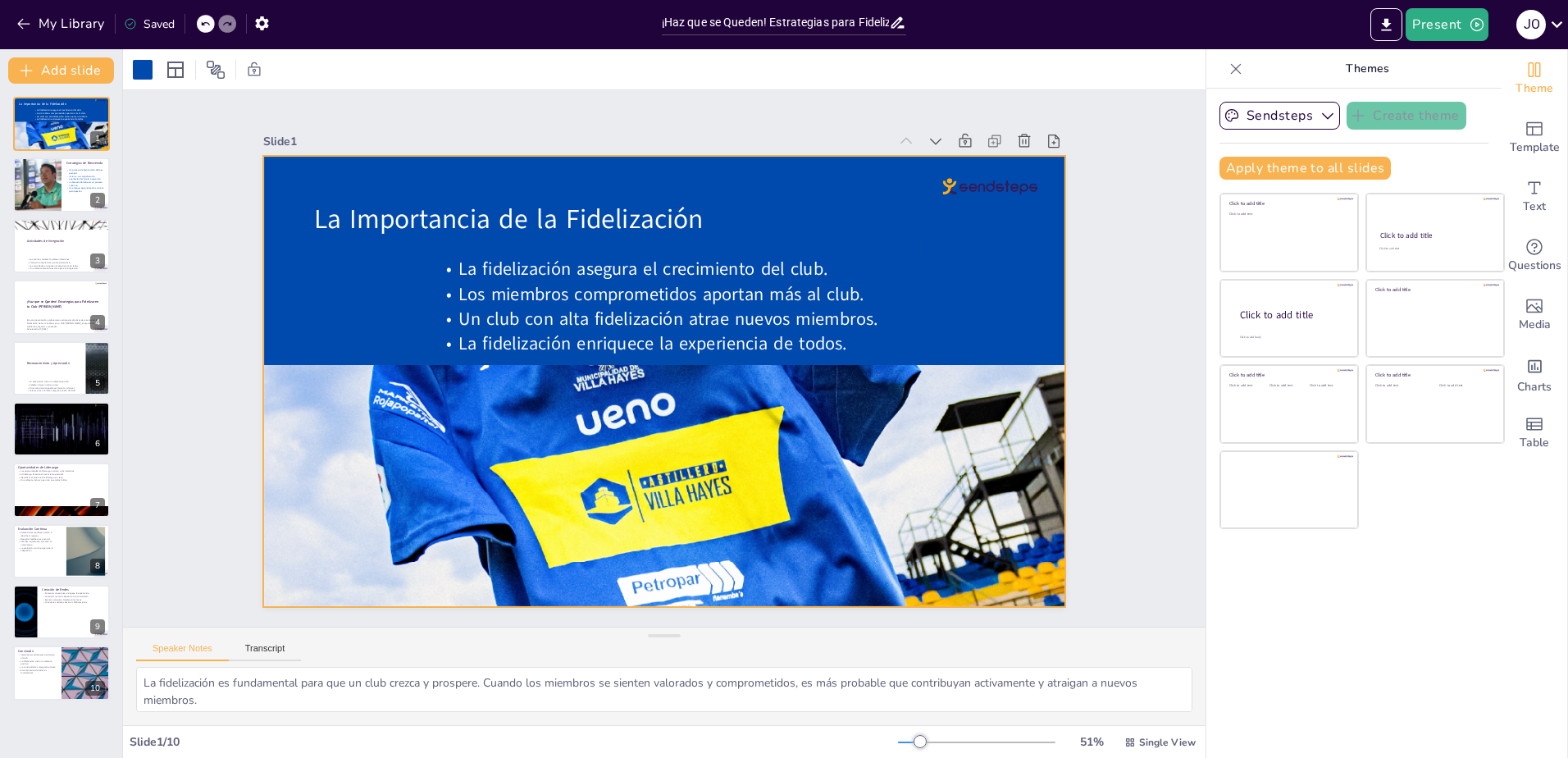
click at [1081, 444] on div "Slide 1 La Importancia de la Fidelización La fidelización asegura el crecimient…" at bounding box center [664, 359] width 1015 height 928
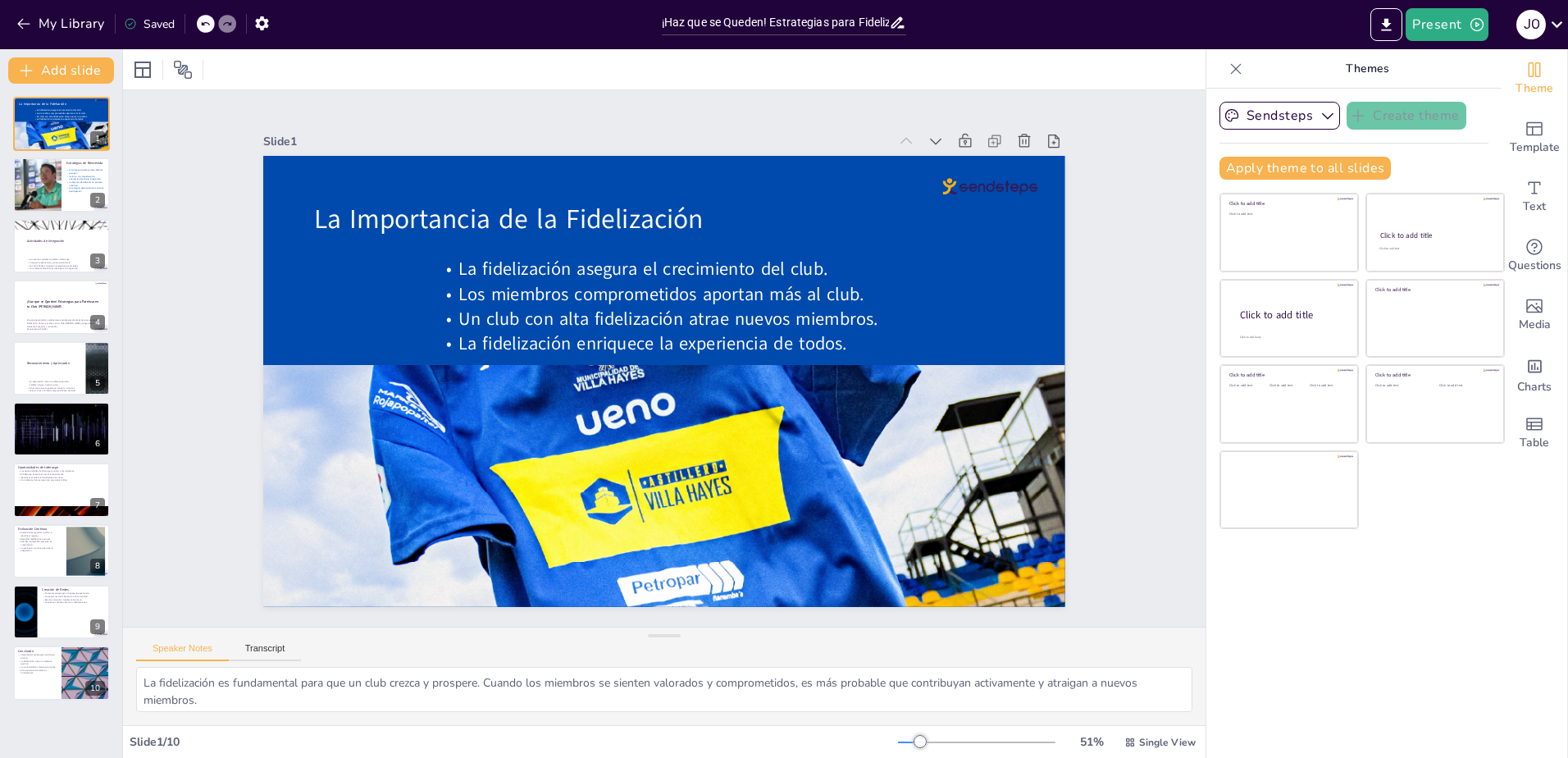
click at [1290, 635] on div "Sendsteps Create theme Apply theme to all slides Click to add title Click to ad…" at bounding box center [1354, 423] width 295 height 670
click at [1385, 24] on icon "Export to PowerPoint" at bounding box center [1386, 25] width 17 height 17
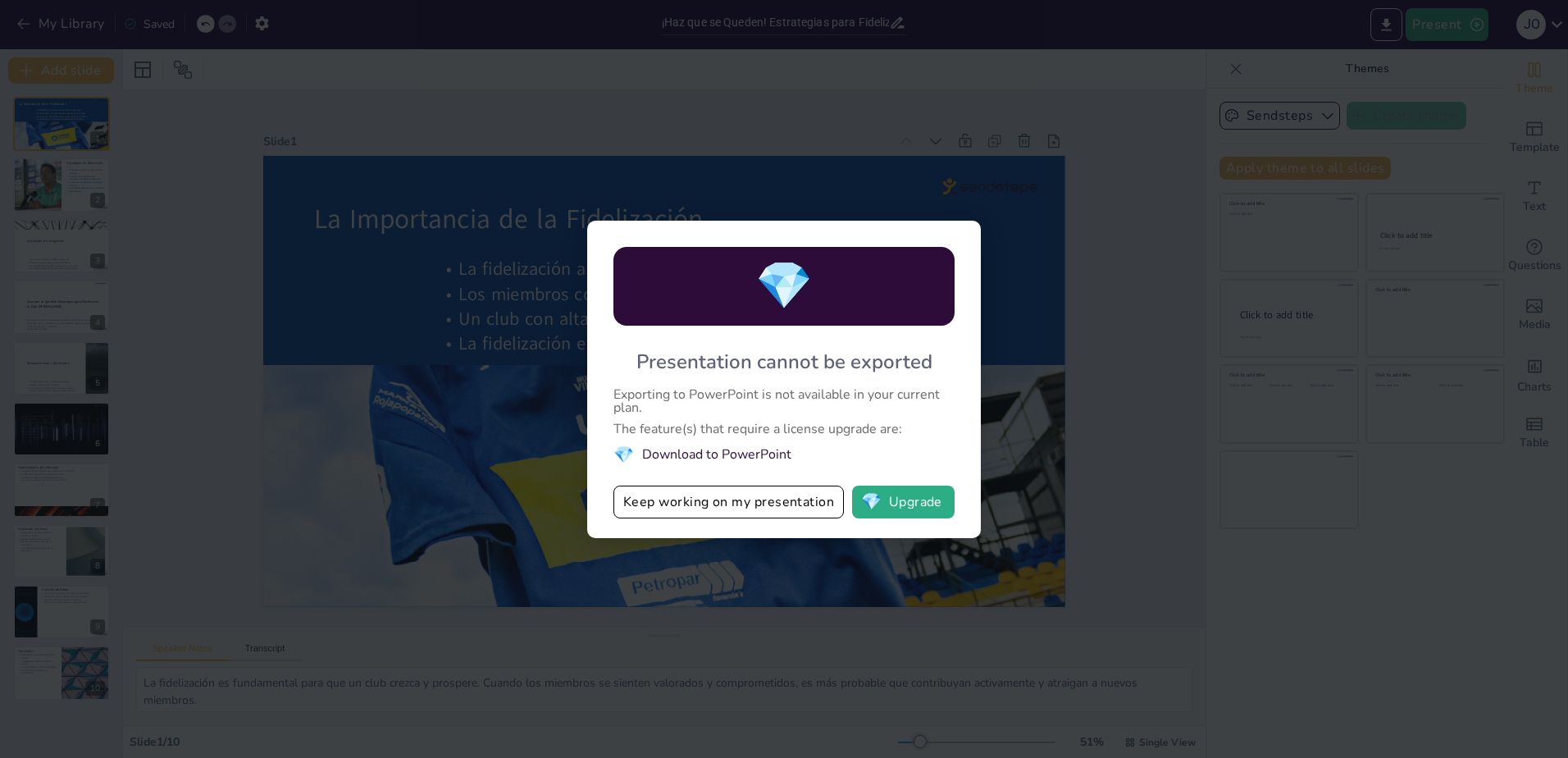
drag, startPoint x: 639, startPoint y: 360, endPoint x: 841, endPoint y: 365, distance: 202.1
click at [841, 365] on div "Presentation cannot be exported" at bounding box center [784, 362] width 296 height 26
click at [741, 272] on div "💎" at bounding box center [783, 286] width 341 height 79
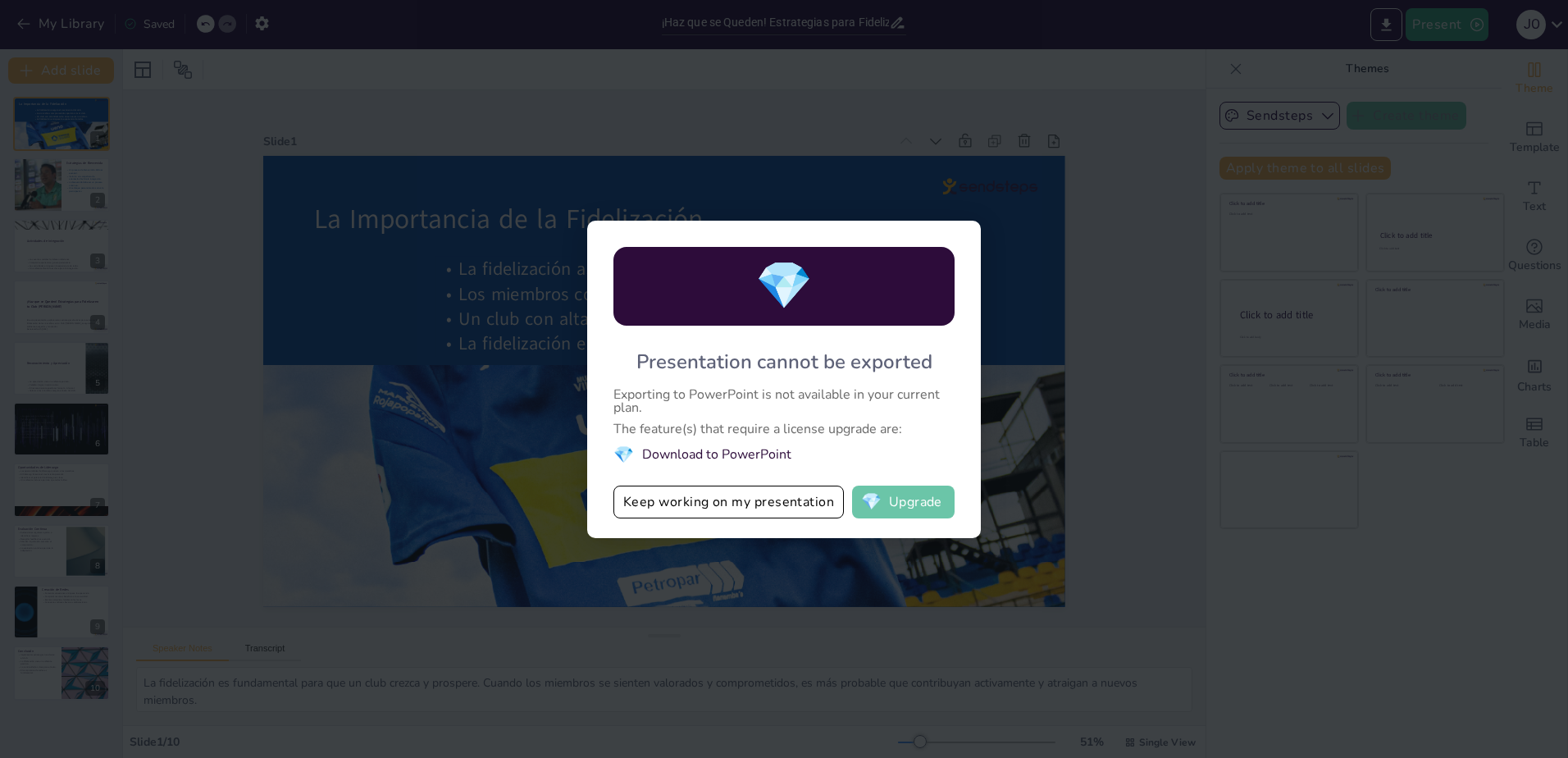
click at [902, 502] on button "💎 Upgrade" at bounding box center [903, 502] width 103 height 33
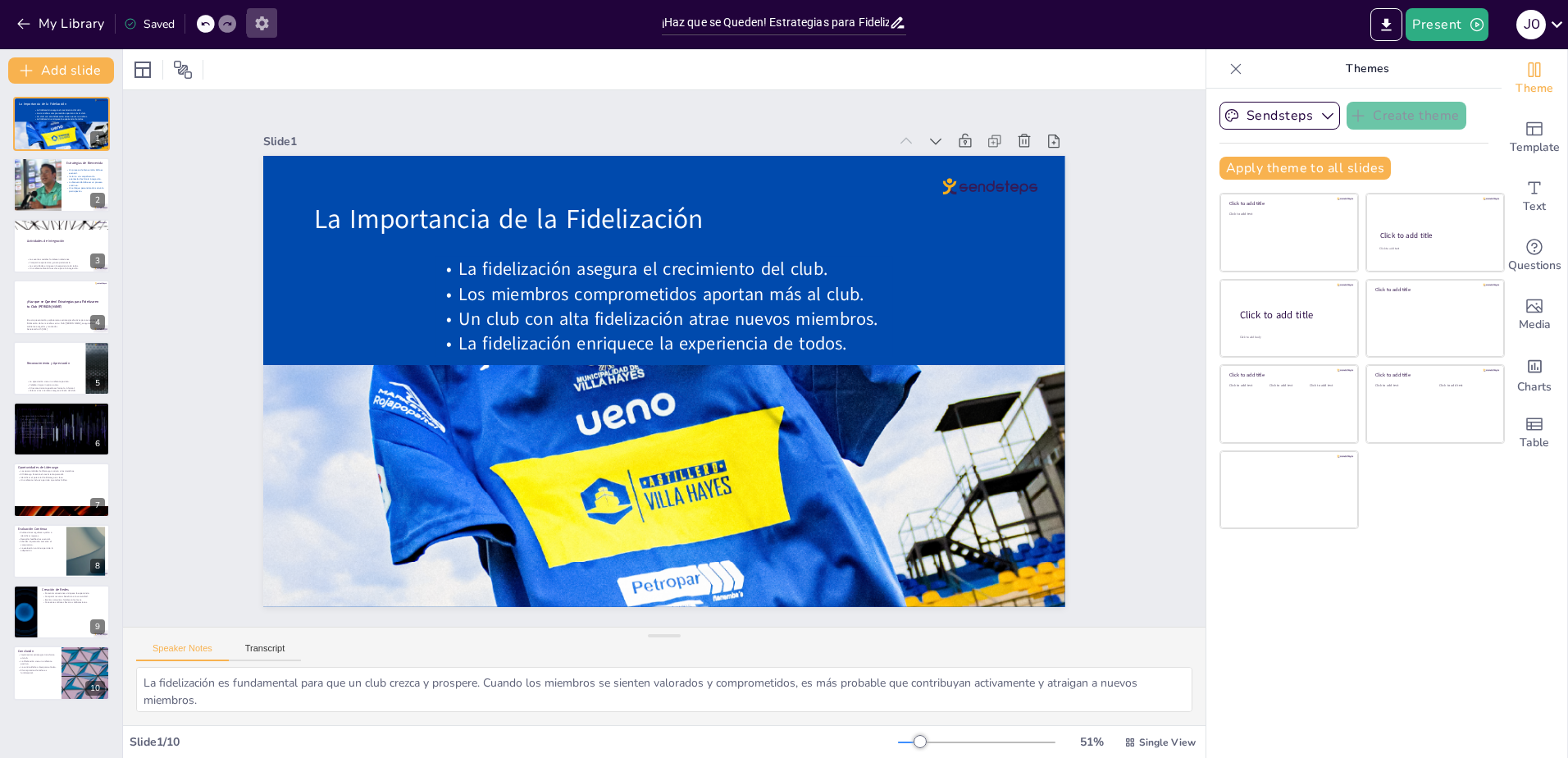
click at [260, 23] on icon "button" at bounding box center [262, 23] width 17 height 17
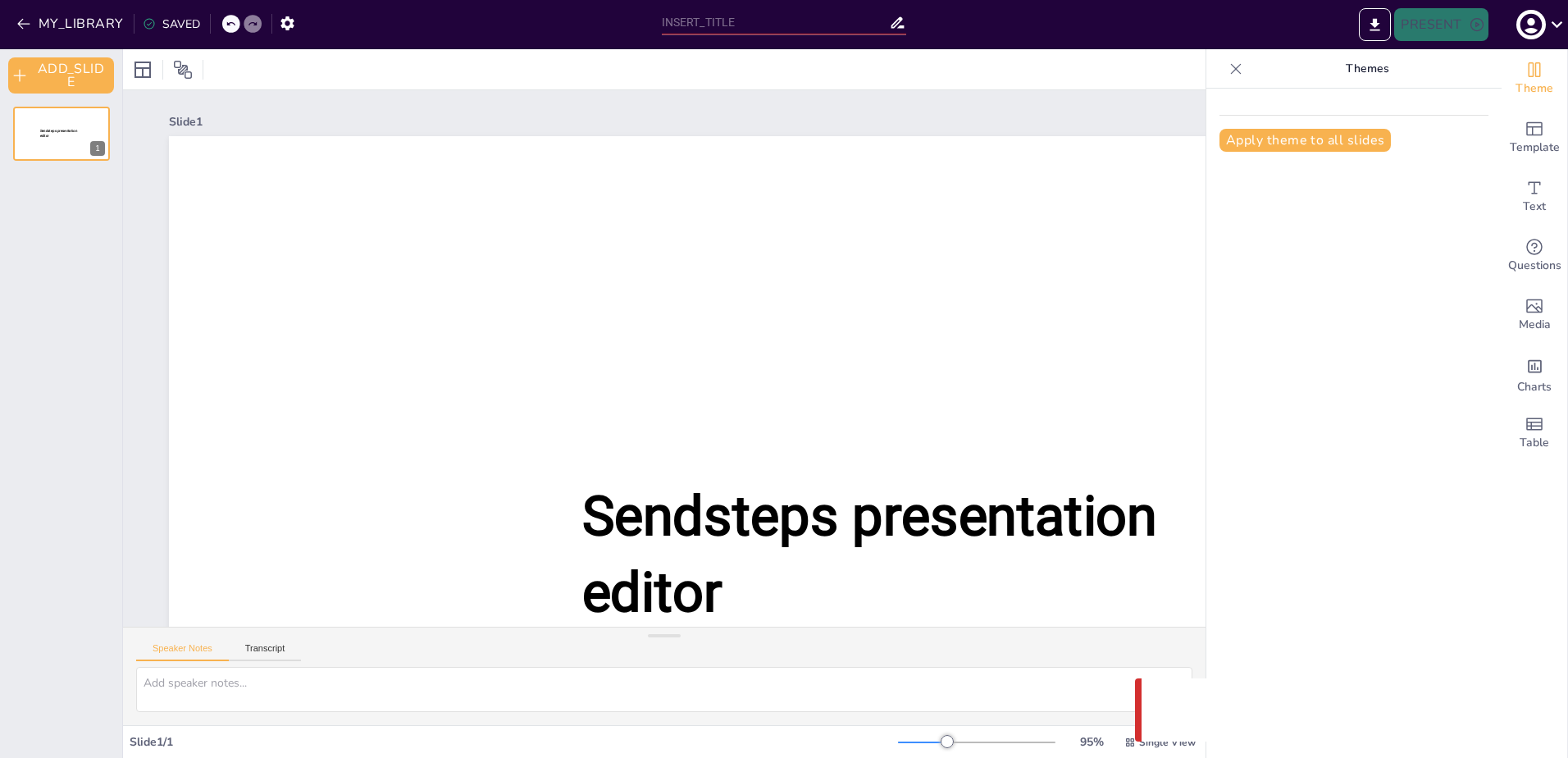
type input "¡Haz que se Queden! Estrategias para Fidelizar en tu Club de Leones"
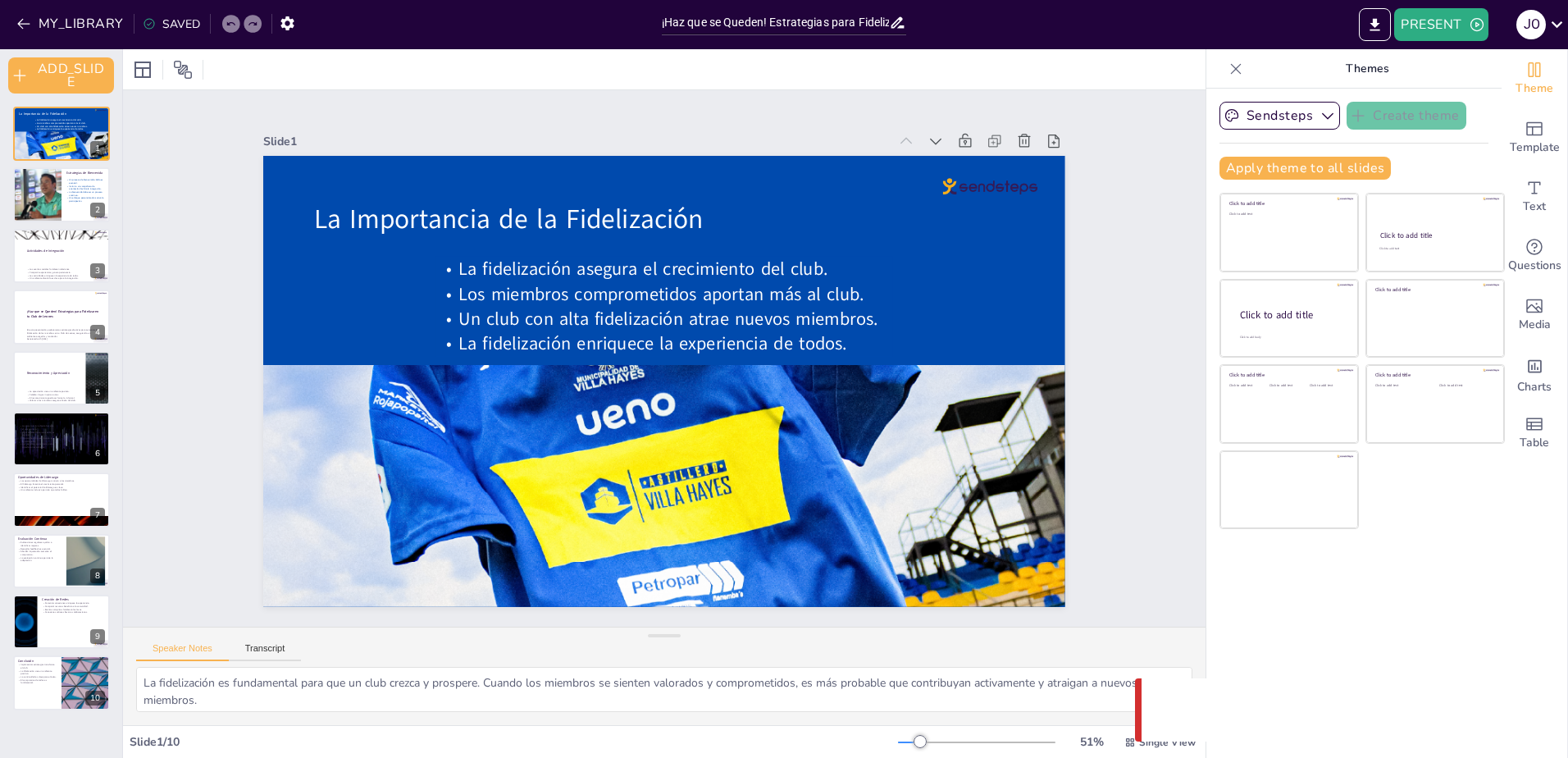
click at [180, 22] on div "SAVED" at bounding box center [171, 24] width 57 height 16
click at [222, 26] on div at bounding box center [231, 23] width 18 height 18
click at [222, 24] on div at bounding box center [231, 23] width 18 height 18
click at [248, 21] on icon at bounding box center [253, 23] width 10 height 10
click at [225, 23] on icon at bounding box center [230, 23] width 10 height 10
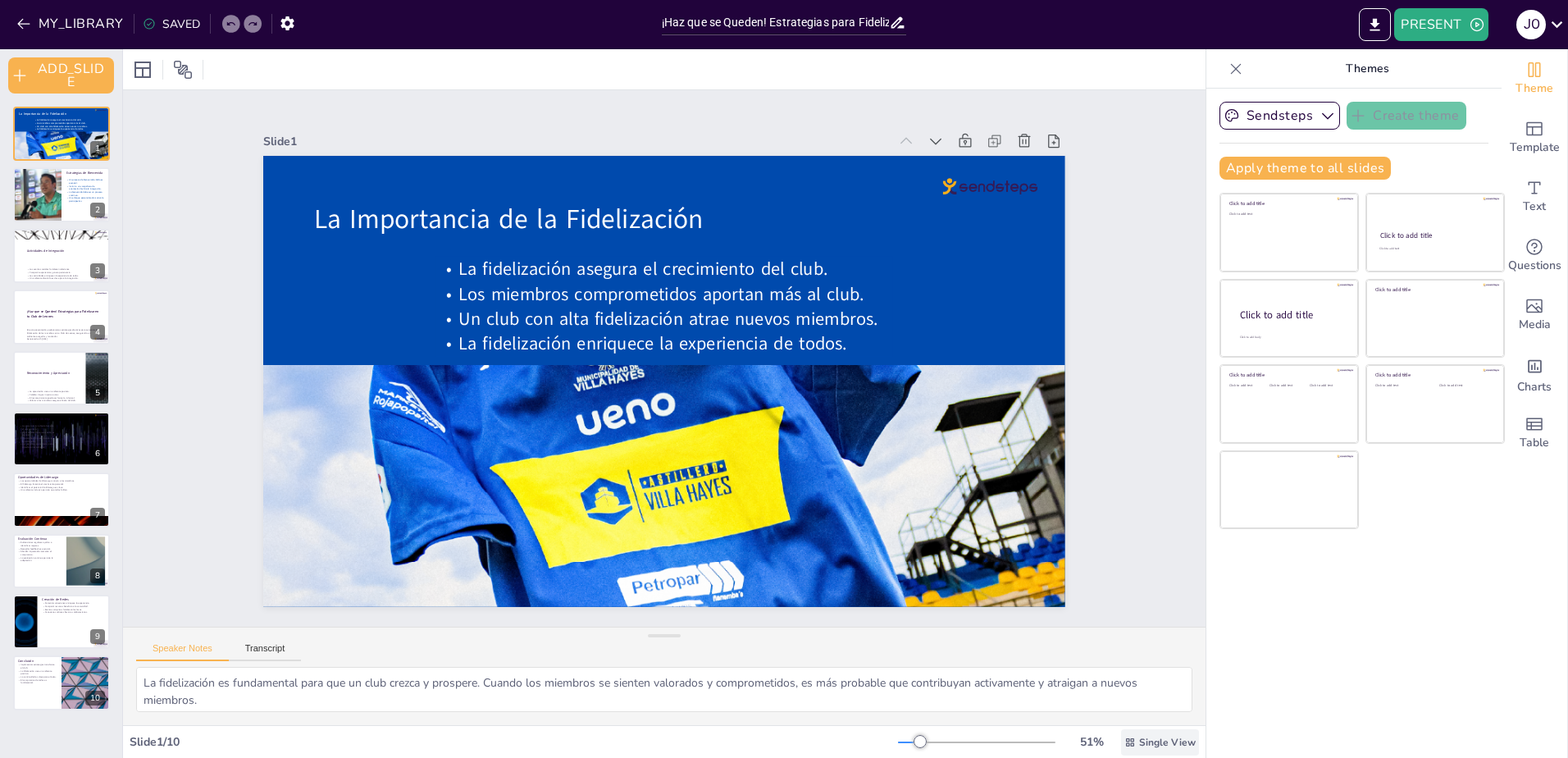
click at [1144, 742] on span "Single View" at bounding box center [1168, 742] width 56 height 14
click at [1343, 673] on div "Sendsteps Create theme Apply theme to all slides Click to add title Click to ad…" at bounding box center [1354, 423] width 295 height 670
click at [269, 652] on button "Transcript" at bounding box center [265, 652] width 73 height 18
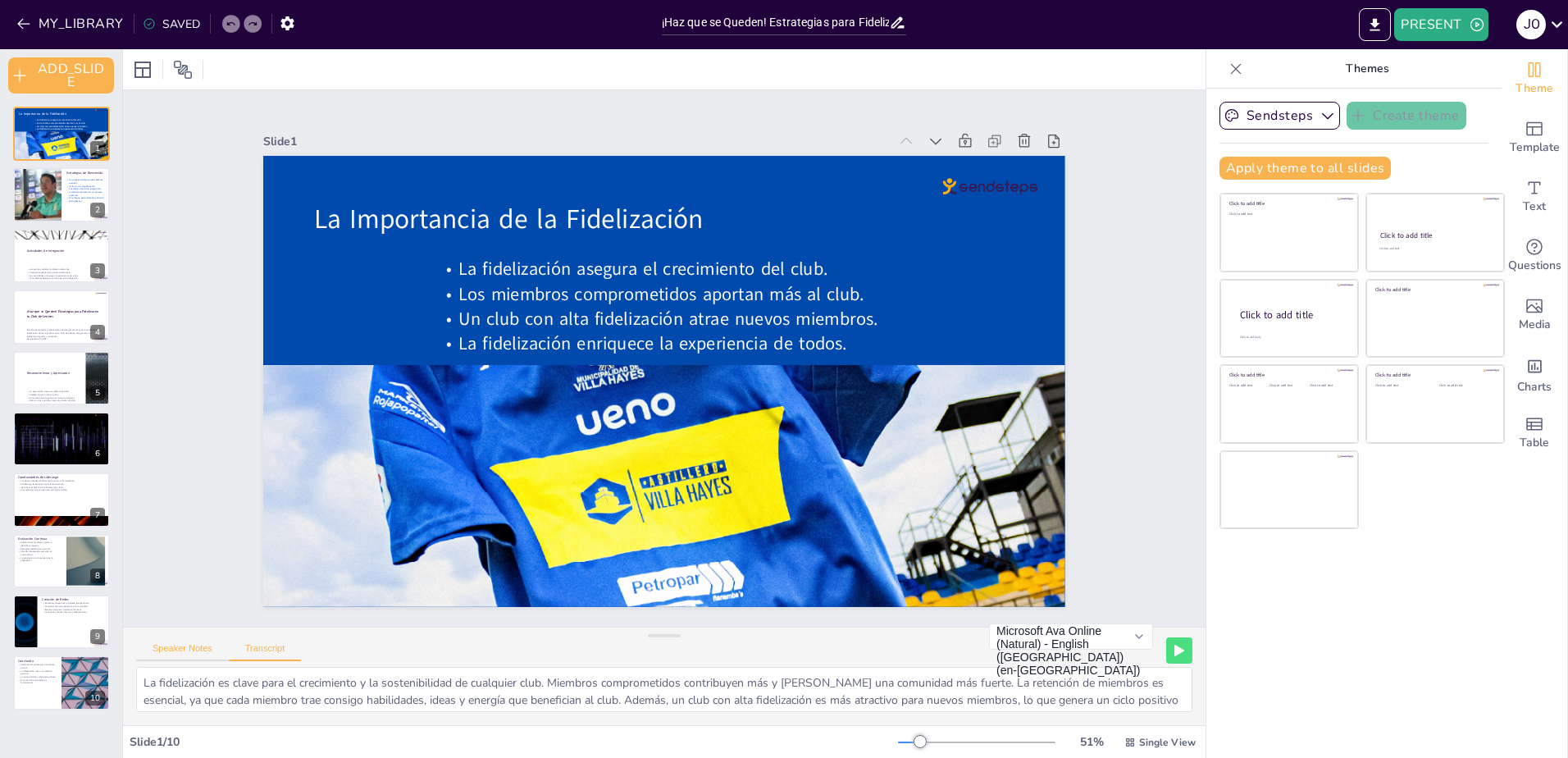
click at [176, 650] on button "Speaker Notes" at bounding box center [182, 652] width 92 height 18
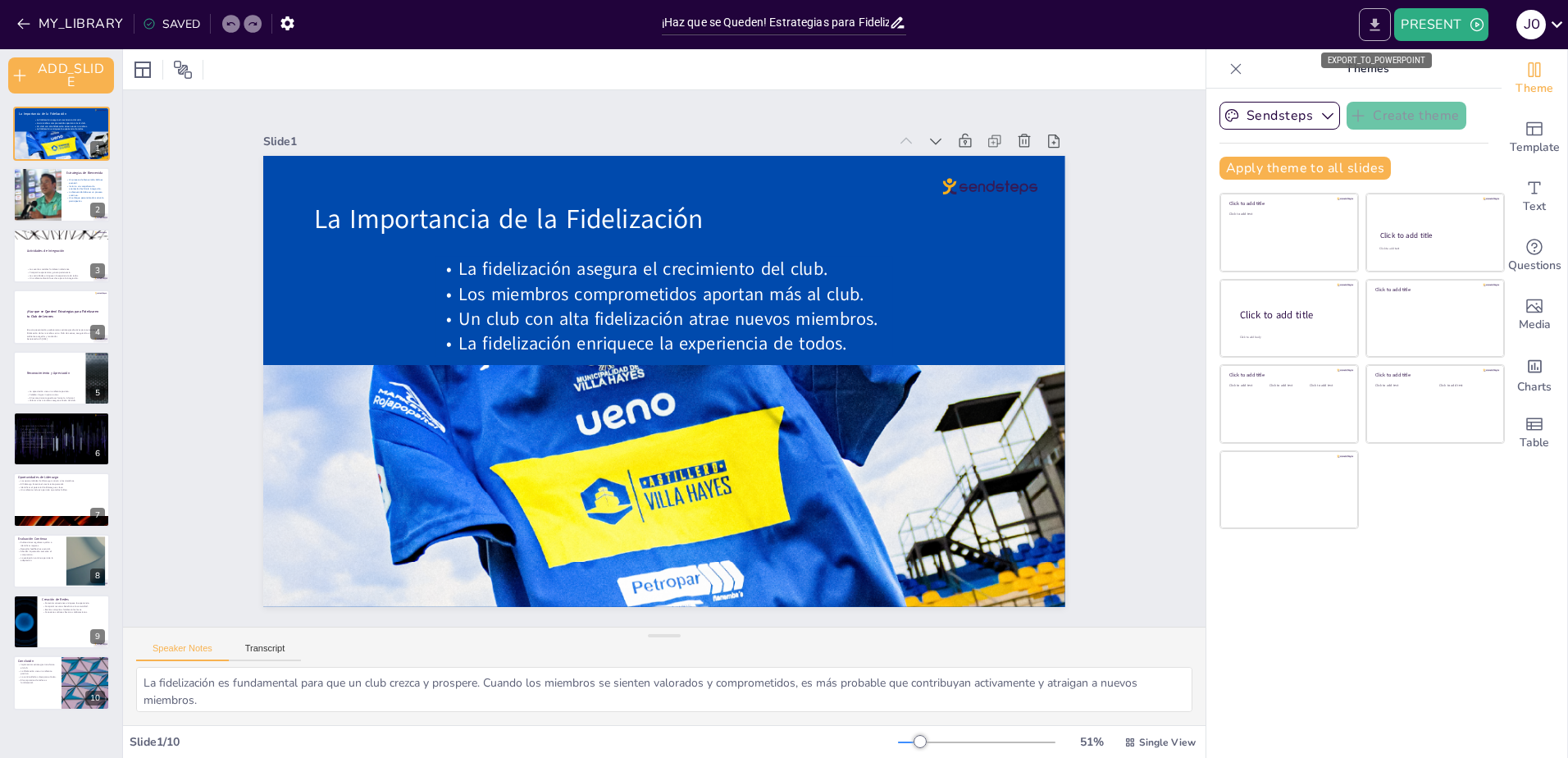
click at [1375, 23] on icon "EXPORT_TO_POWERPOINT" at bounding box center [1376, 24] width 10 height 13
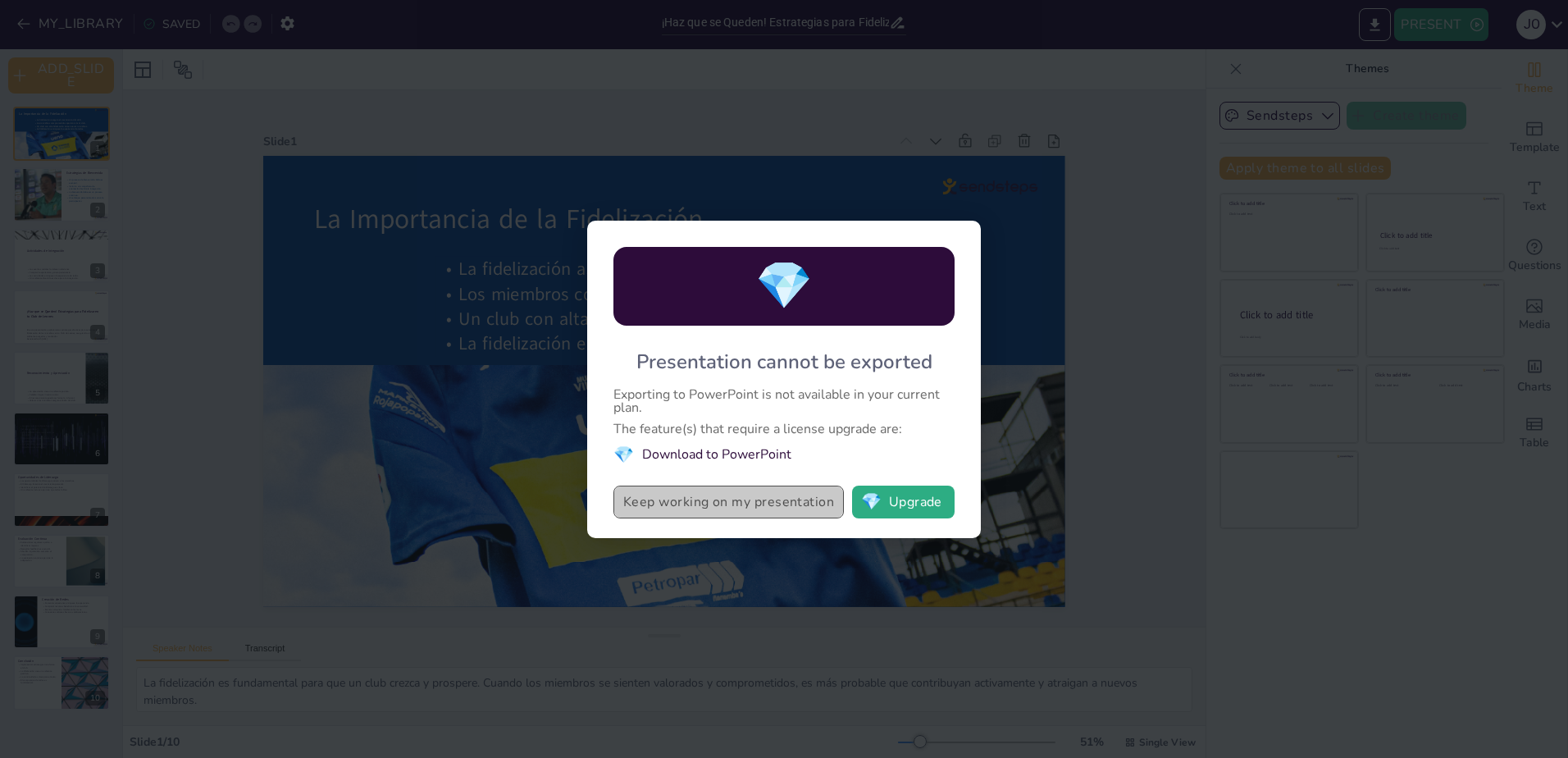
click at [676, 500] on button "Keep working on my presentation" at bounding box center [728, 502] width 230 height 33
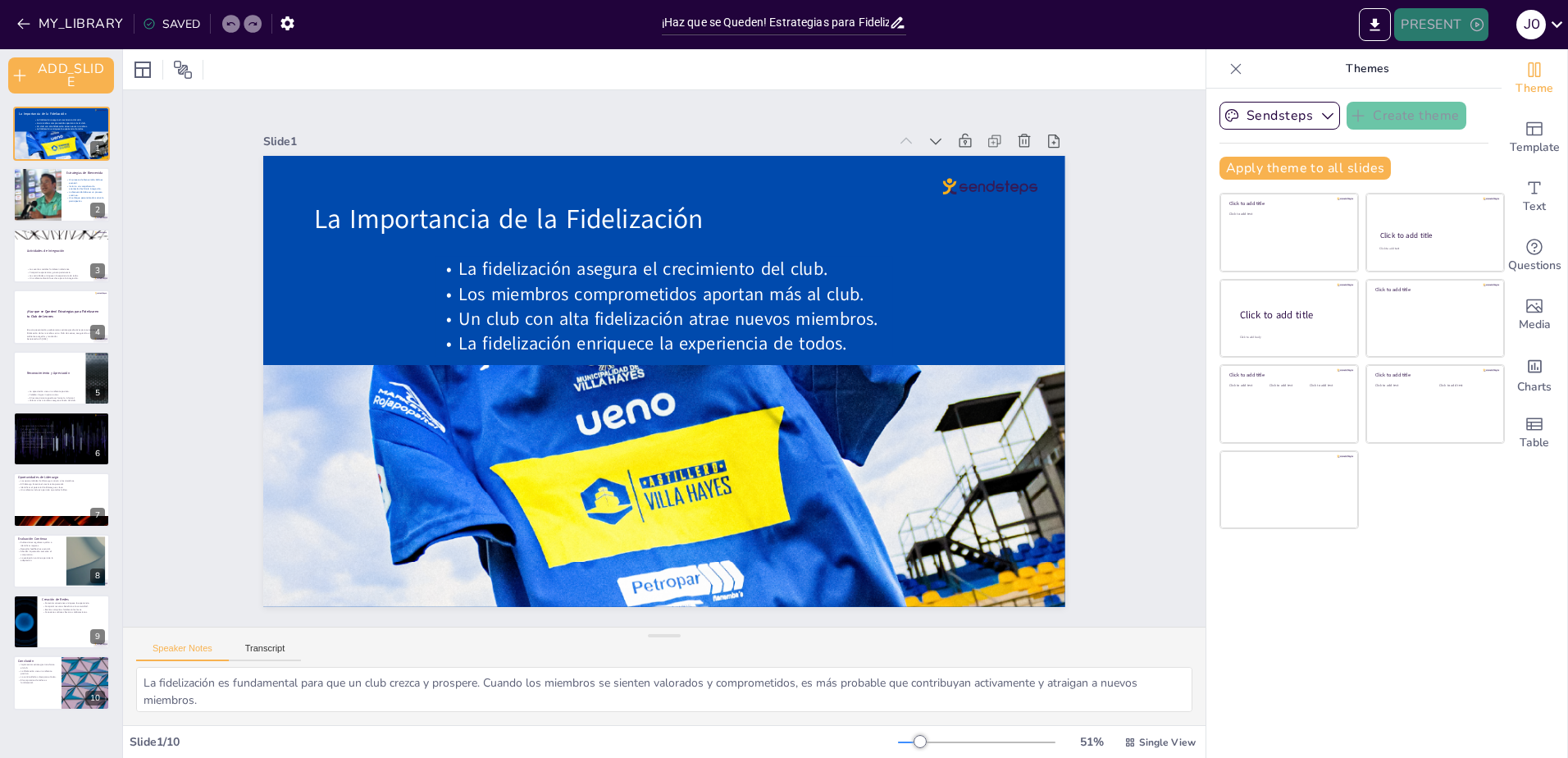
click at [1420, 21] on button "PRESENT" at bounding box center [1441, 24] width 93 height 33
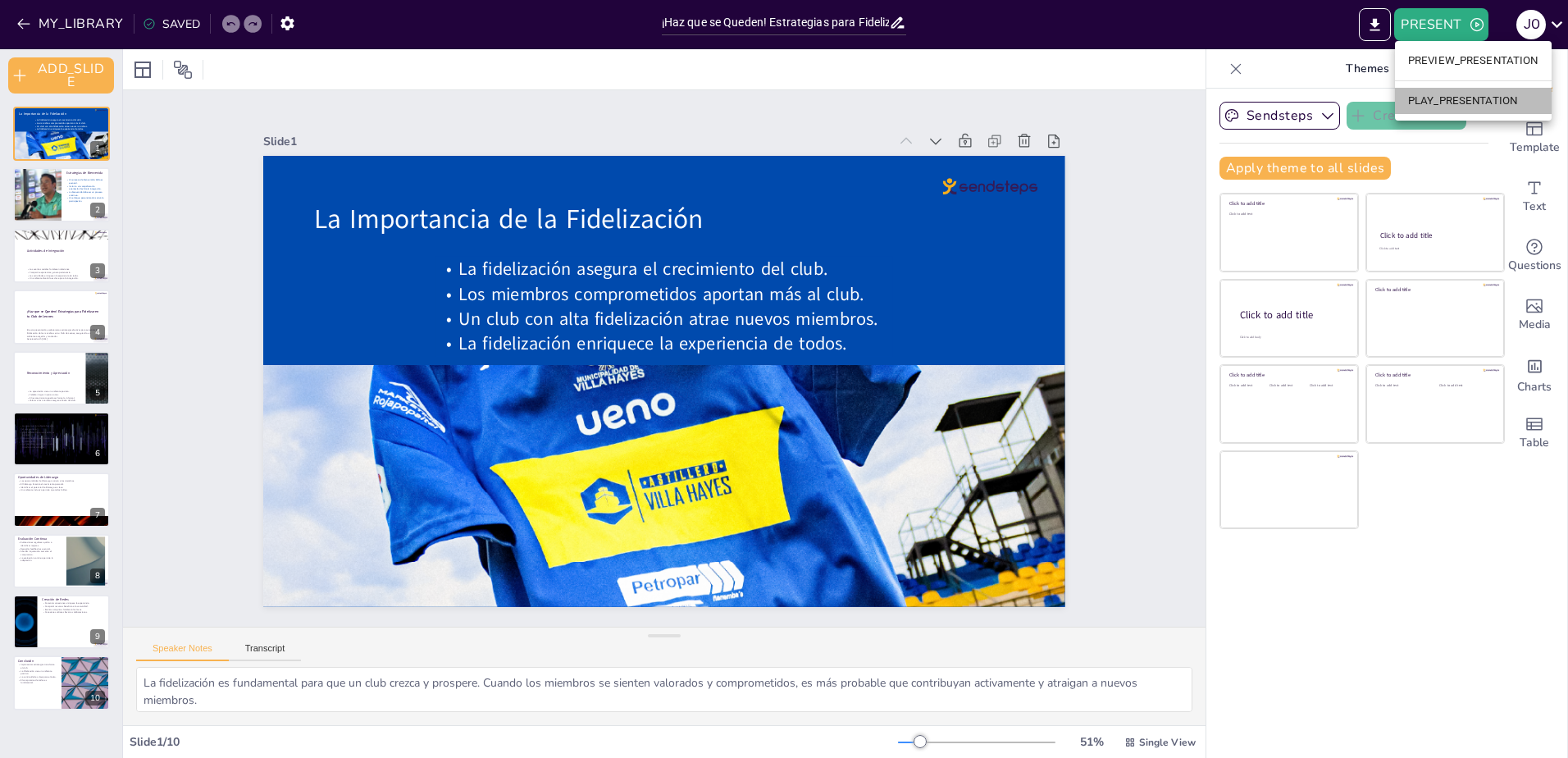
click at [1425, 102] on li "PLAY_PRESENTATION" at bounding box center [1473, 100] width 156 height 26
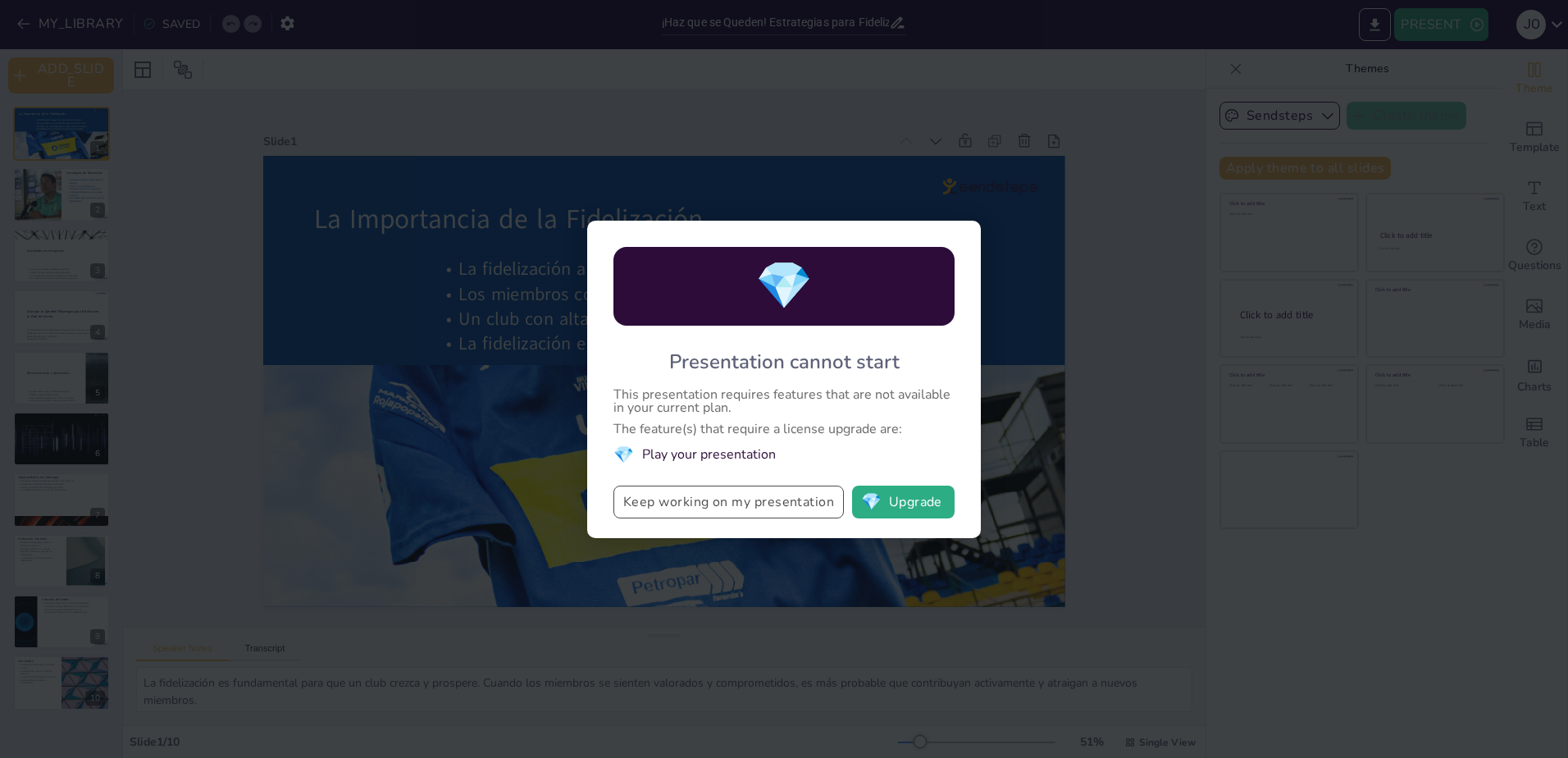
click at [672, 501] on button "Keep working on my presentation" at bounding box center [728, 502] width 230 height 33
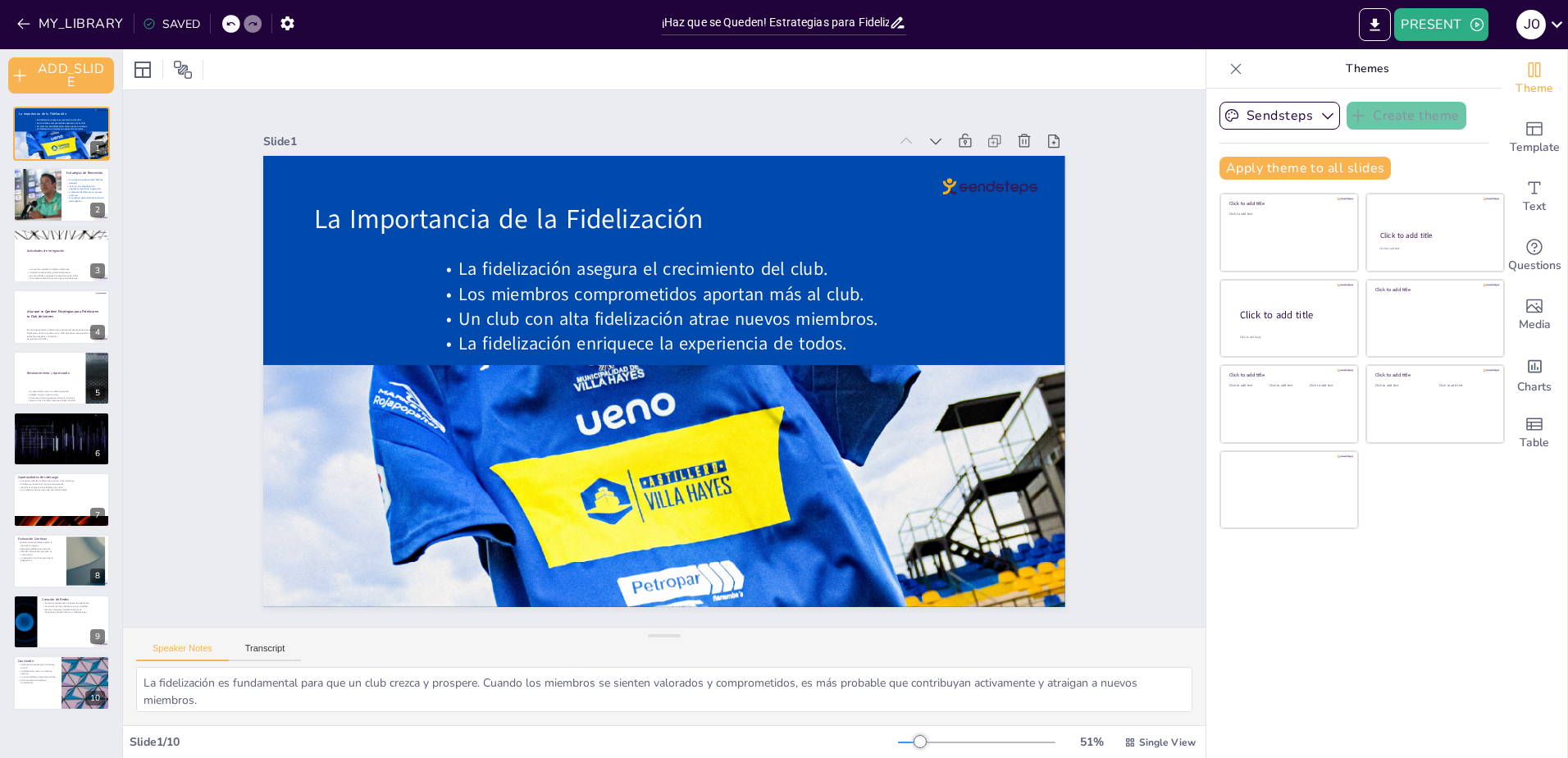
click at [171, 14] on div "SAVED" at bounding box center [167, 22] width 66 height 29
click at [160, 21] on div "SAVED" at bounding box center [171, 24] width 57 height 16
click at [229, 23] on icon at bounding box center [230, 23] width 10 height 10
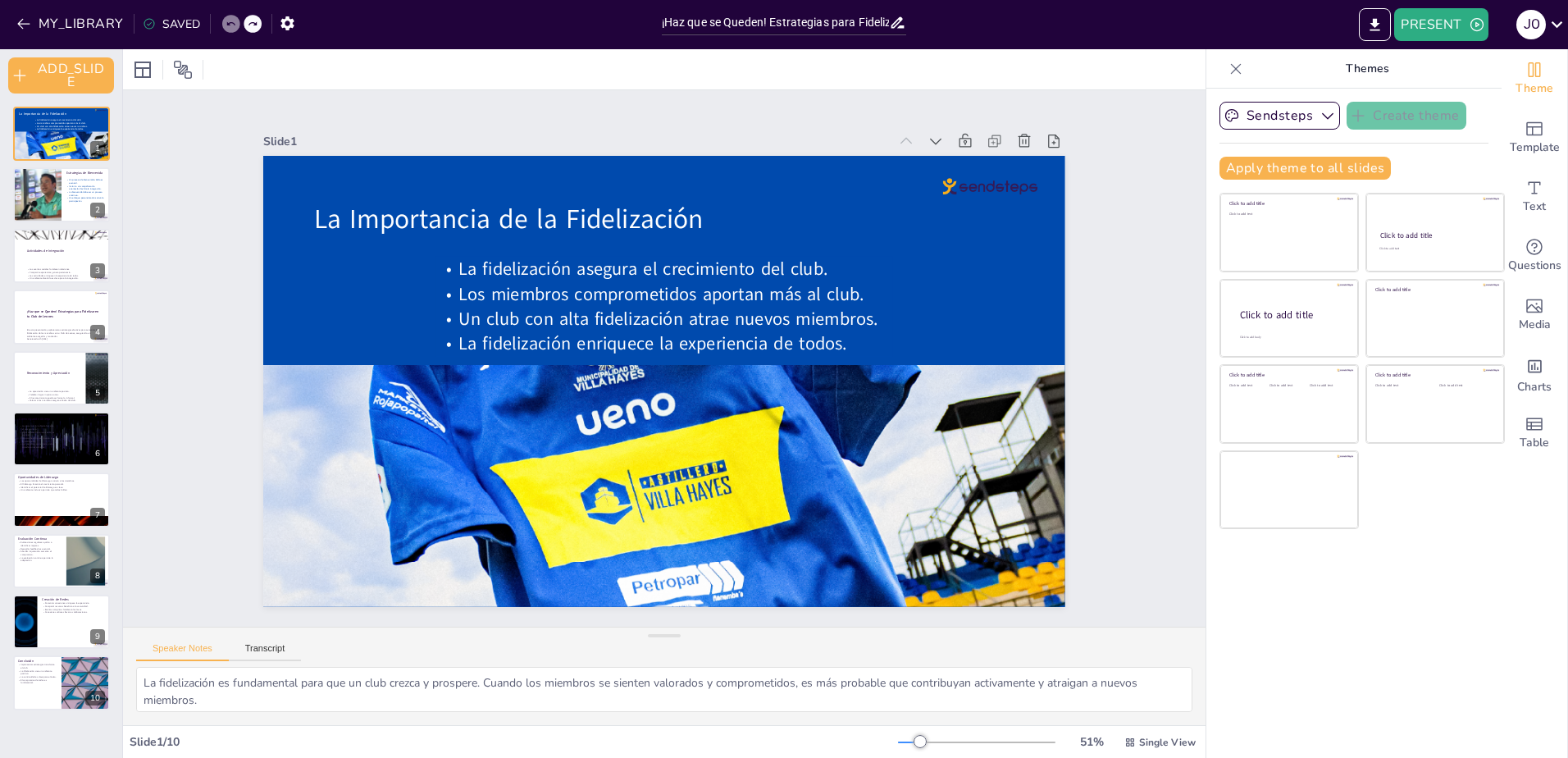
click at [256, 20] on div at bounding box center [253, 23] width 18 height 18
click at [97, 26] on button "MY_LIBRARY" at bounding box center [72, 23] width 119 height 26
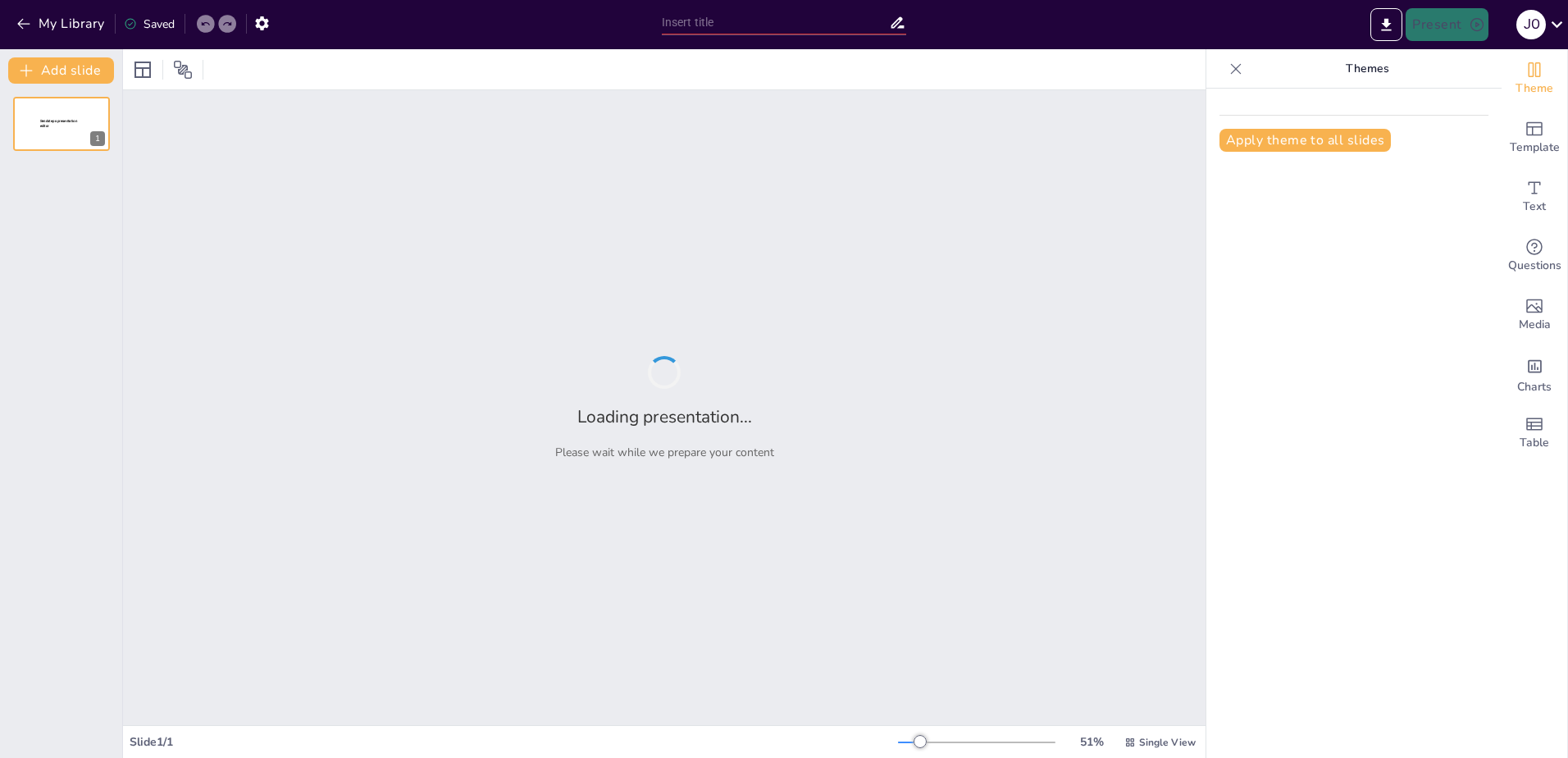
type input "¡Haz que se Queden! Estrategias para Fidelizar en tu Club de Leones"
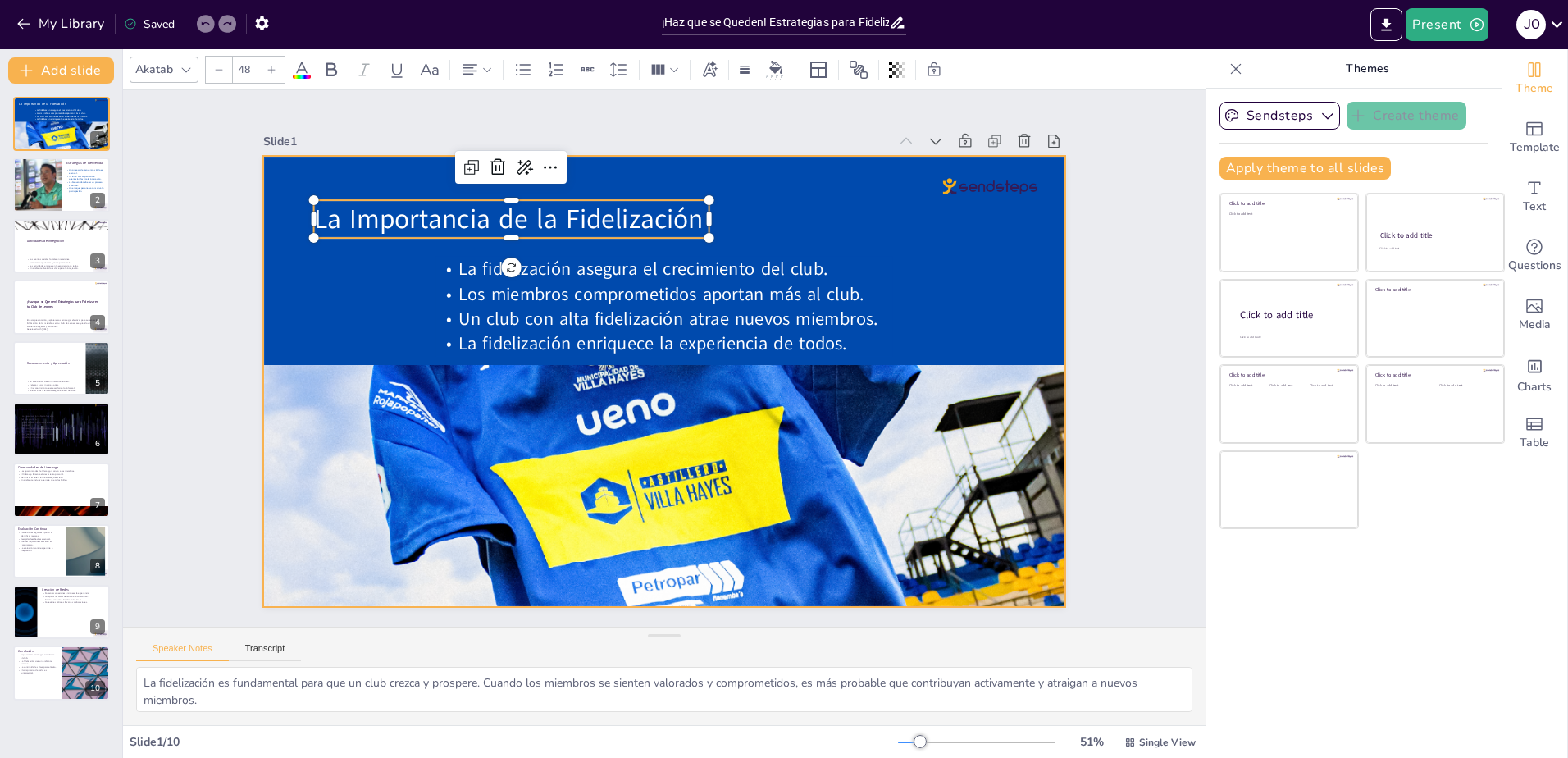
click at [753, 213] on div at bounding box center [663, 381] width 845 height 533
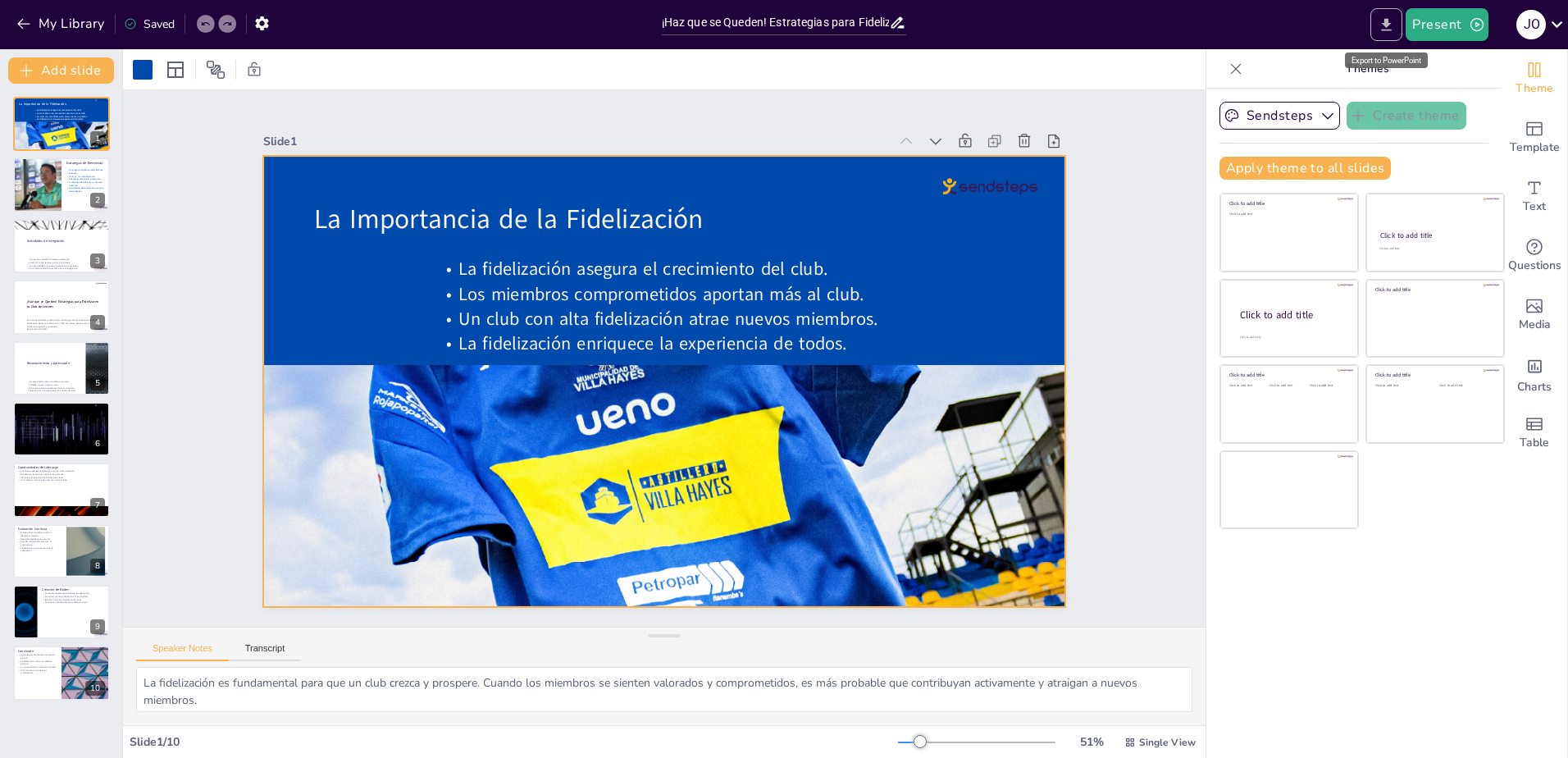
click at [1385, 22] on icon "Export to PowerPoint" at bounding box center [1386, 25] width 17 height 17
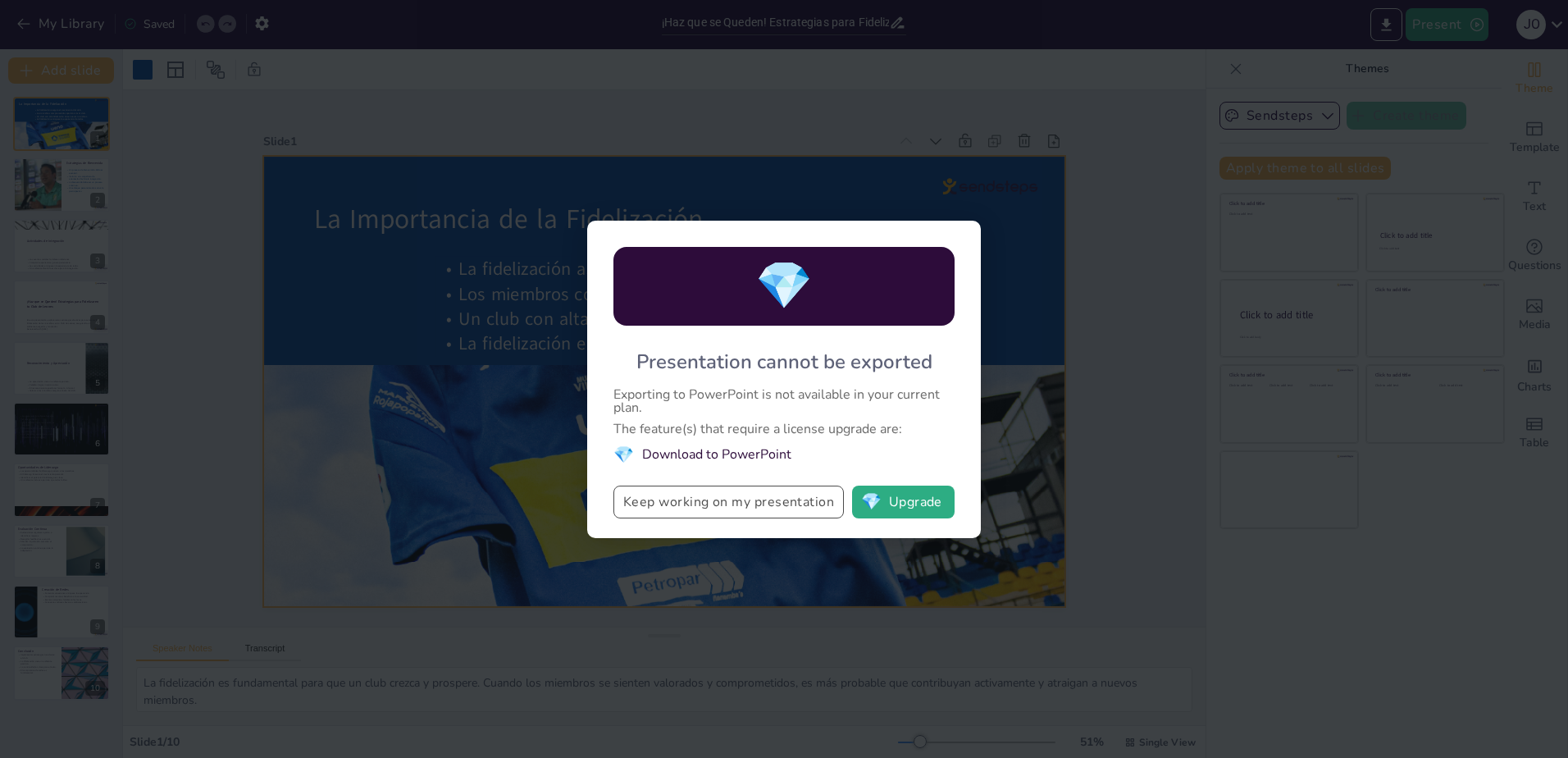
click at [676, 500] on button "Keep working on my presentation" at bounding box center [728, 502] width 230 height 33
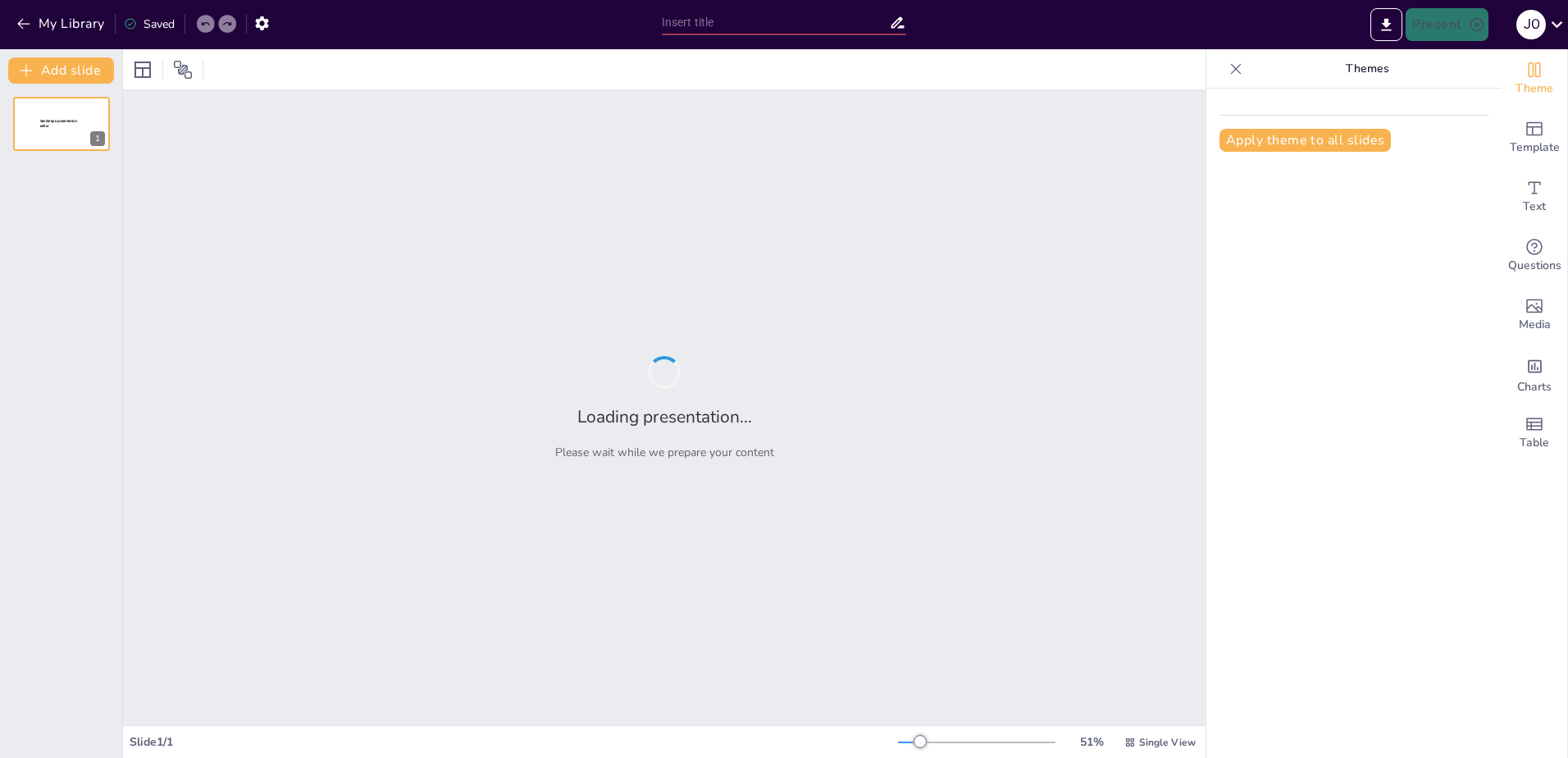
type input "¡Haz que se Queden! Estrategias para Fidelizar en tu Club de Leones"
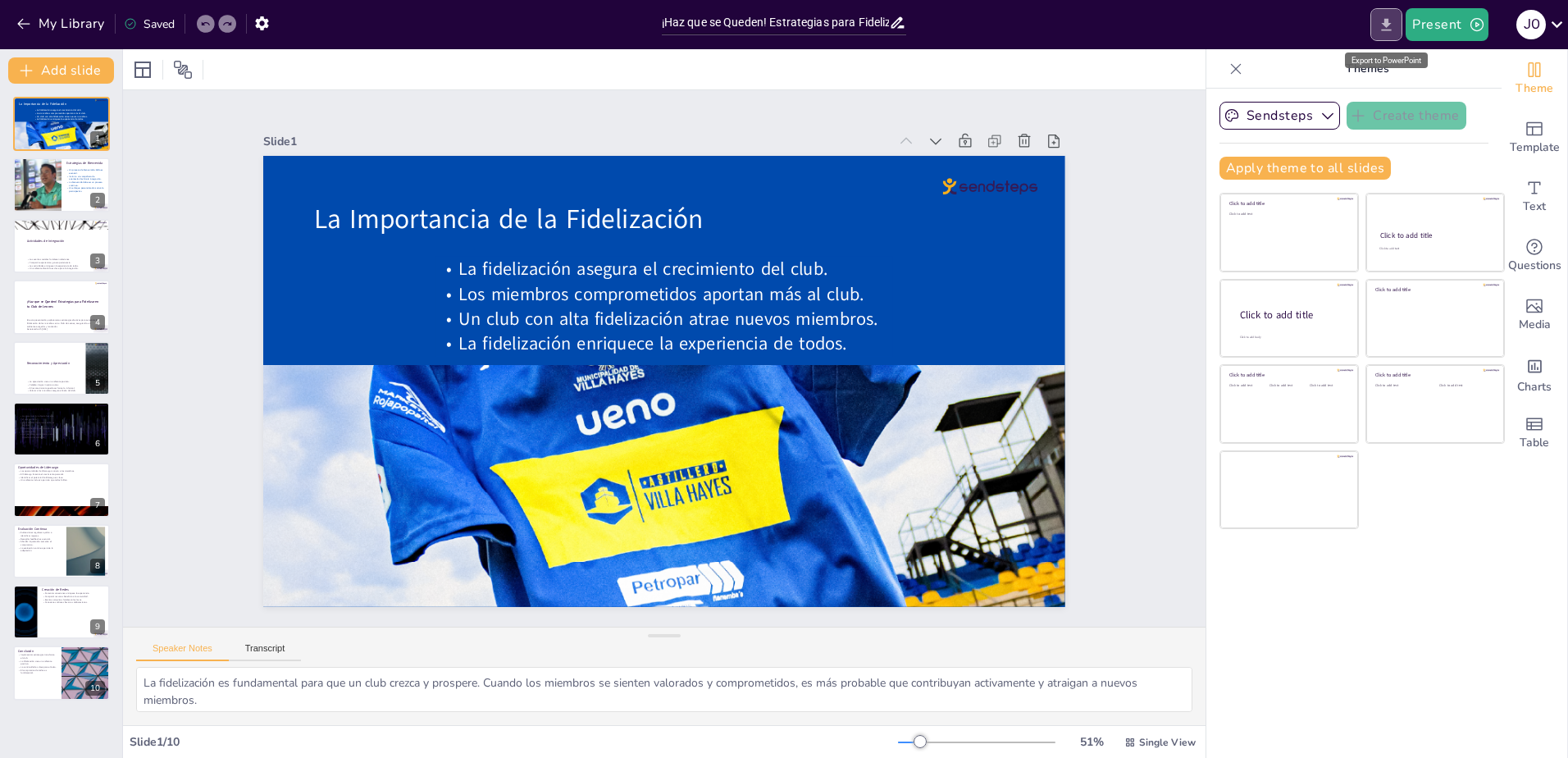
click at [1392, 18] on icon "Export to PowerPoint" at bounding box center [1386, 25] width 17 height 17
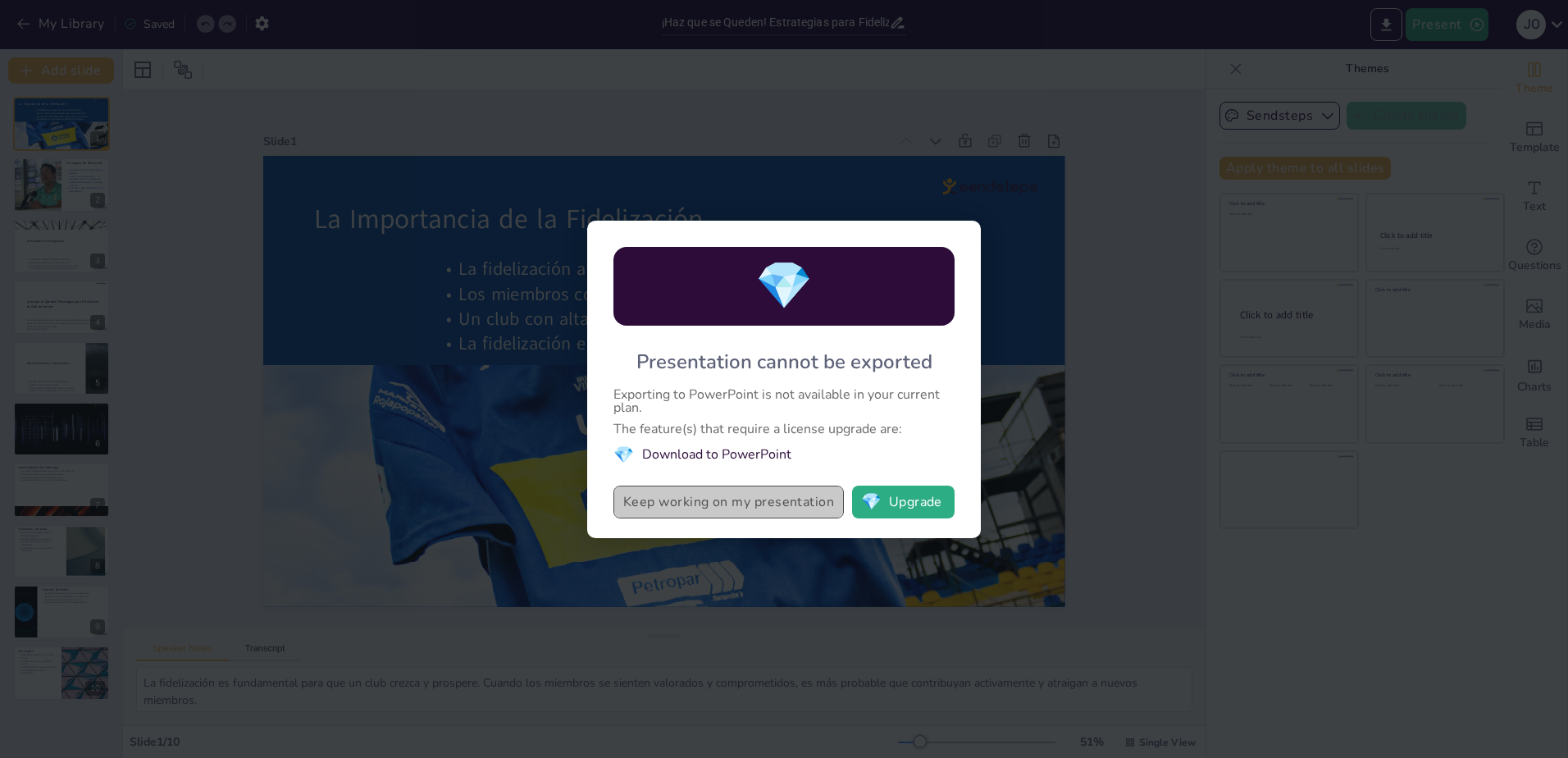
click at [739, 498] on button "Keep working on my presentation" at bounding box center [728, 502] width 230 height 33
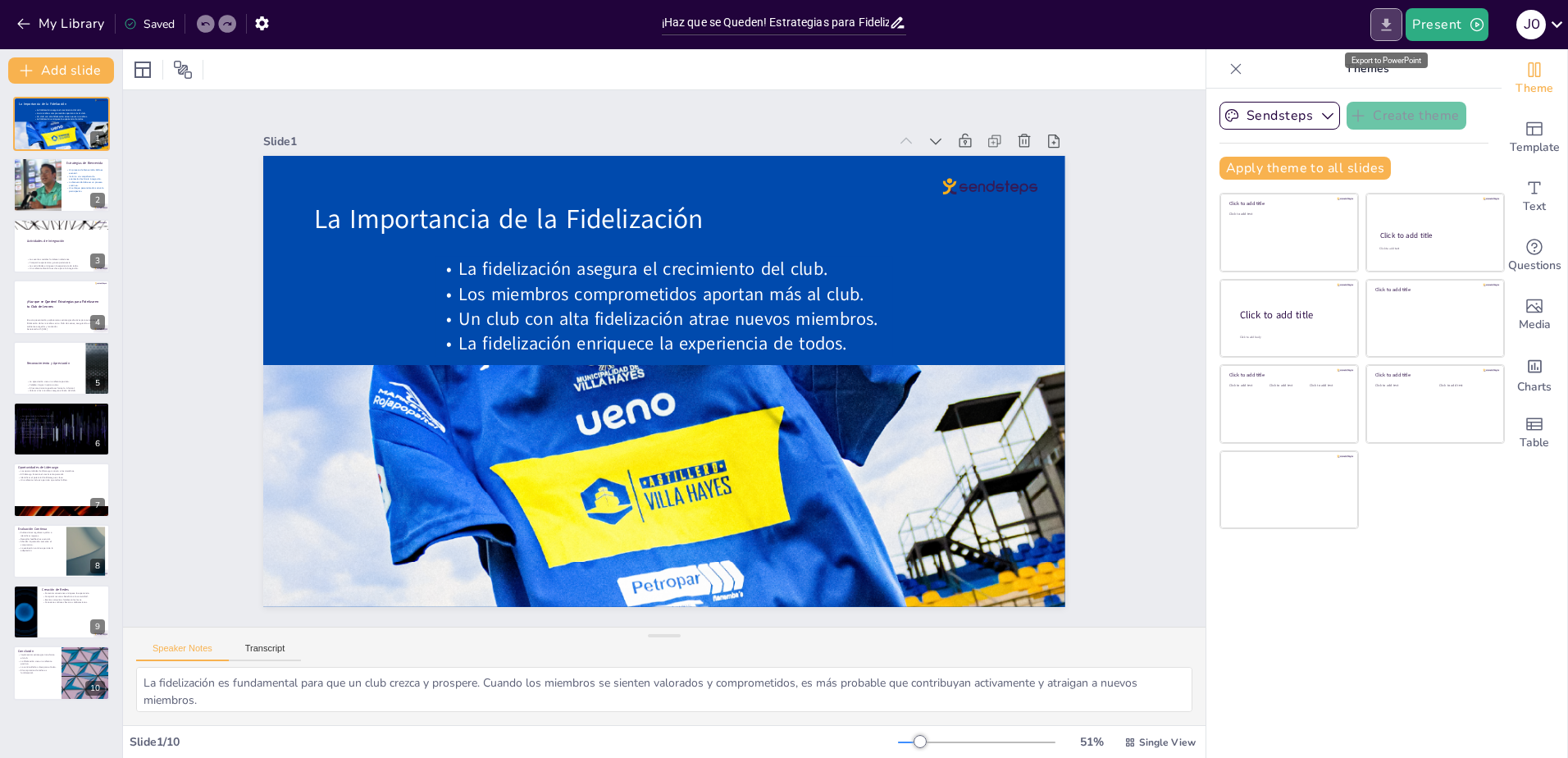
click at [1386, 22] on icon "Export to PowerPoint" at bounding box center [1386, 25] width 17 height 17
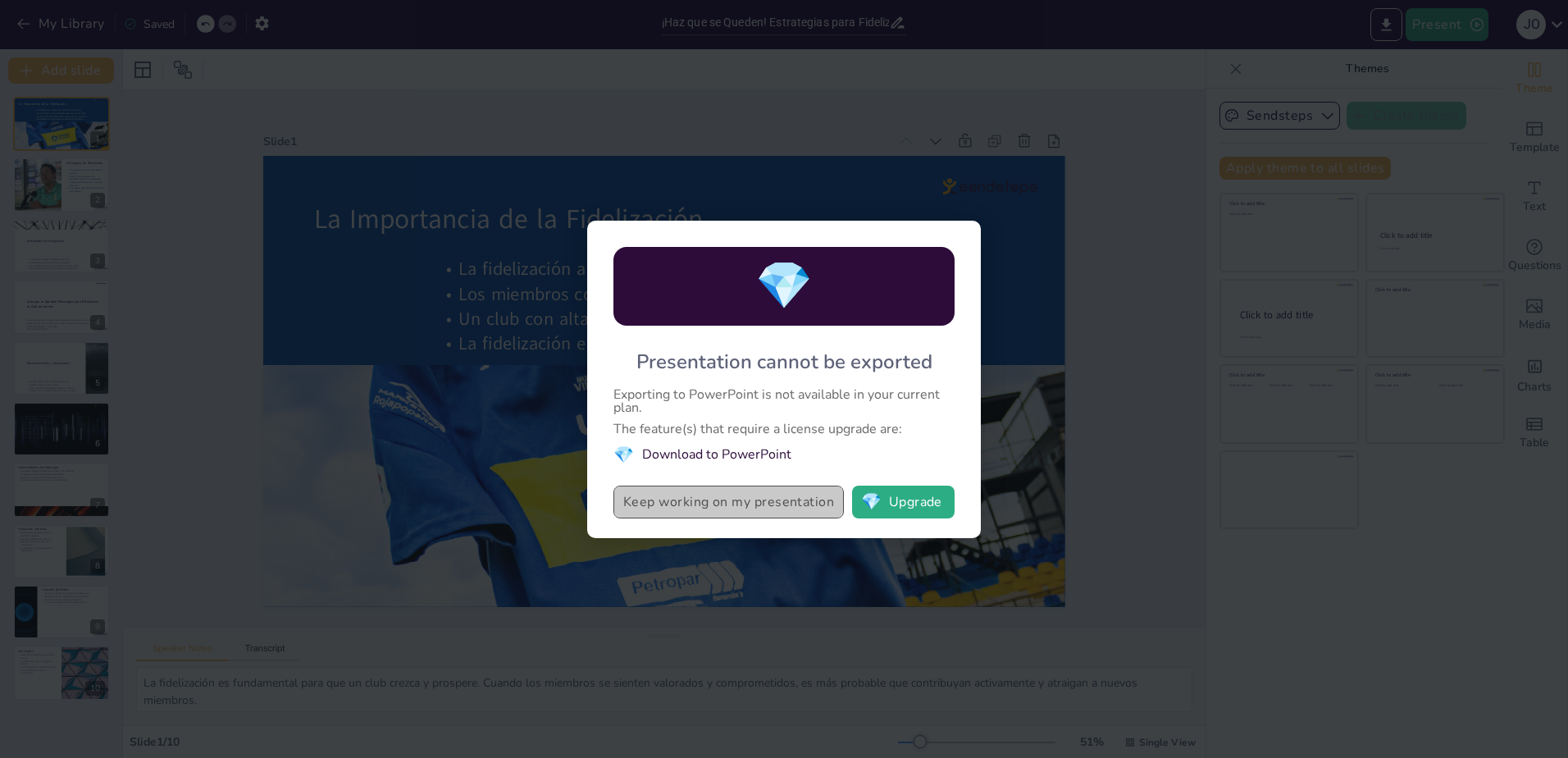
drag, startPoint x: 619, startPoint y: 498, endPoint x: 808, endPoint y: 508, distance: 189.3
click at [808, 508] on button "Keep working on my presentation" at bounding box center [728, 502] width 230 height 33
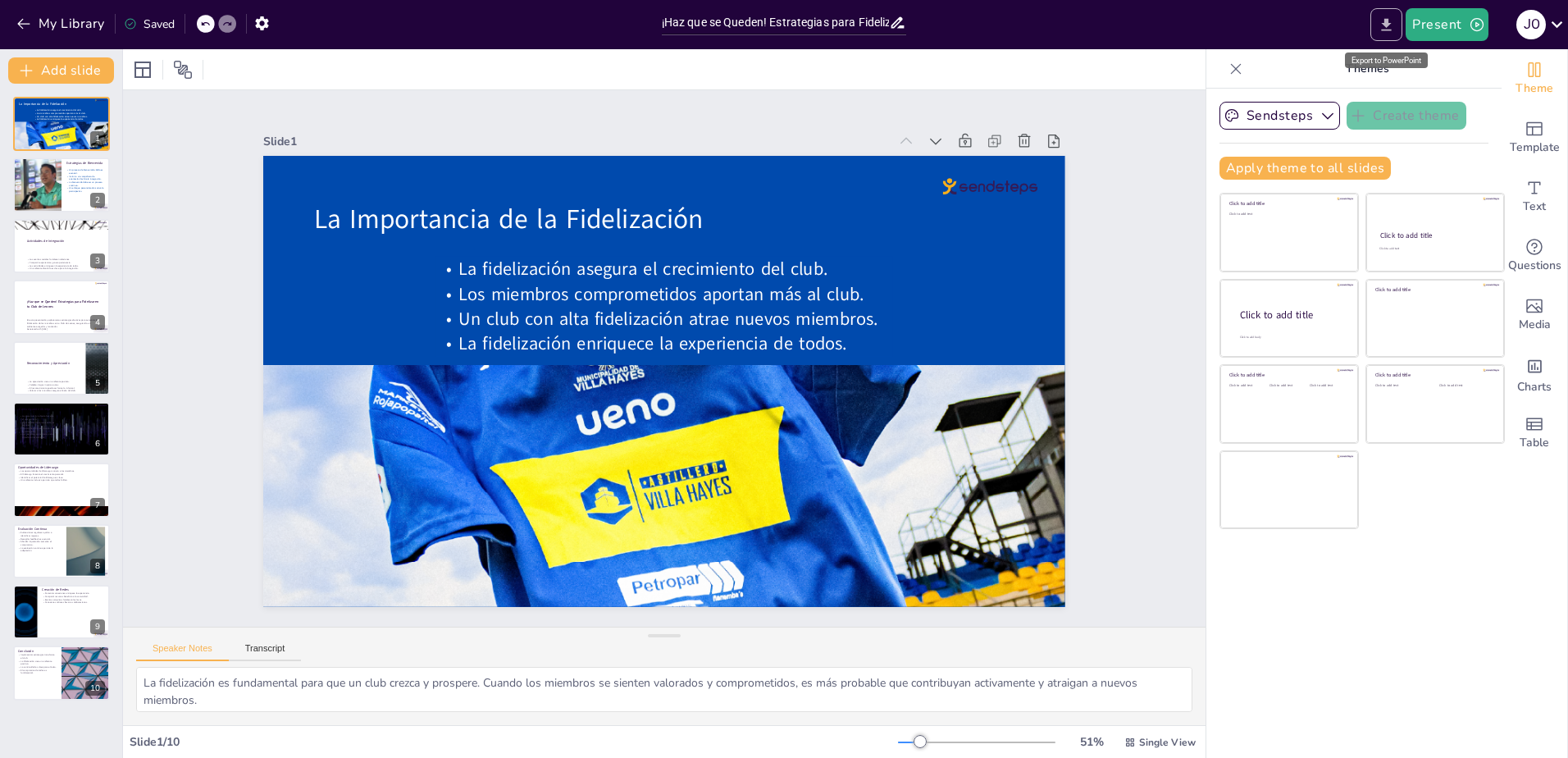
click at [1389, 26] on icon "Export to PowerPoint" at bounding box center [1386, 24] width 10 height 13
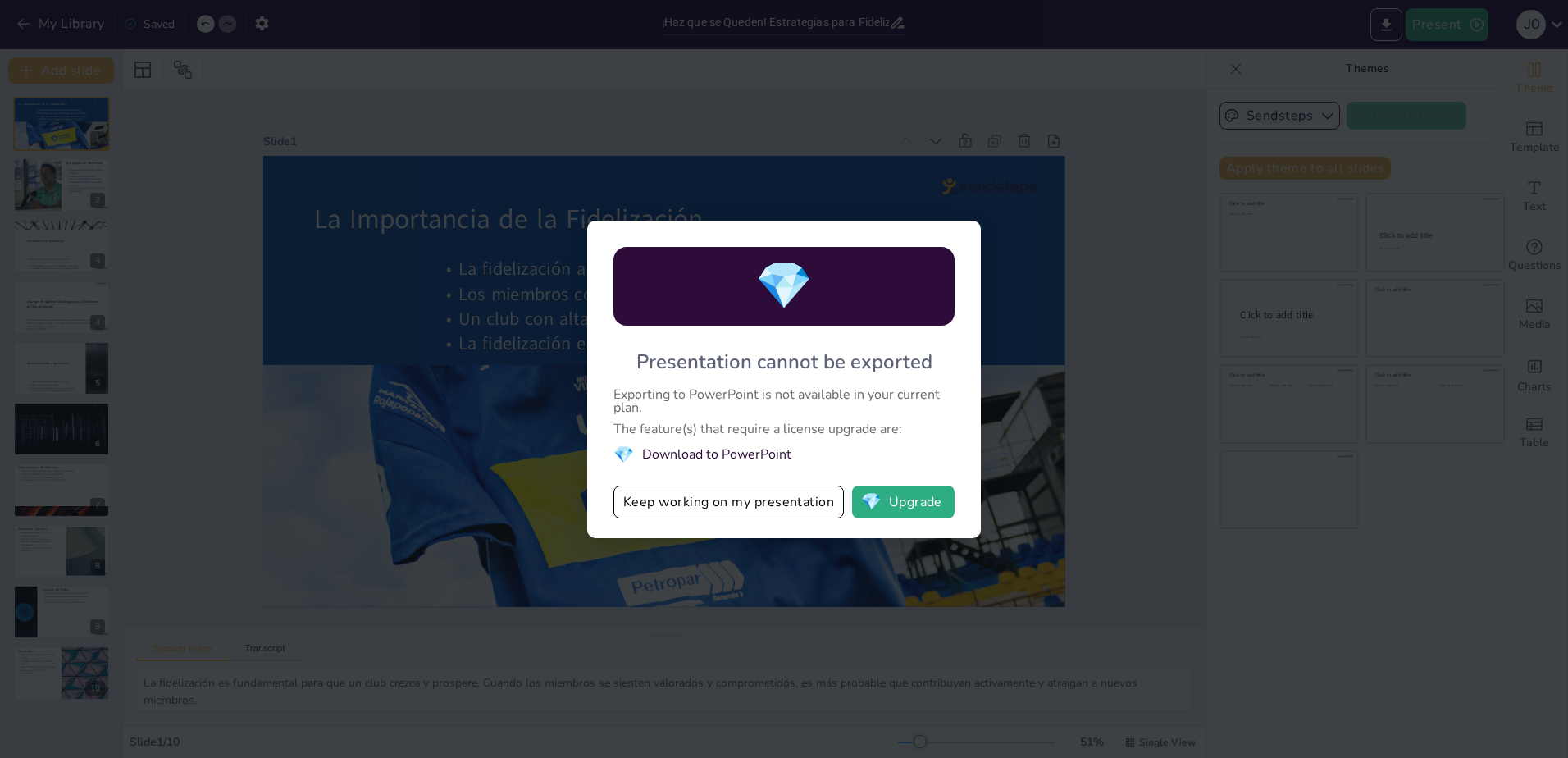
click at [1135, 385] on div "💎 Presentation cannot be exported Exporting to PowerPoint is not available in y…" at bounding box center [784, 379] width 1568 height 758
click at [771, 453] on li "💎 Download to PowerPoint" at bounding box center [783, 455] width 341 height 22
click at [678, 450] on li "💎 Download to PowerPoint" at bounding box center [783, 455] width 341 height 22
click at [757, 283] on span "💎" at bounding box center [783, 286] width 57 height 63
click at [650, 391] on div "Exporting to PowerPoint is not available in your current plan." at bounding box center [783, 400] width 341 height 26
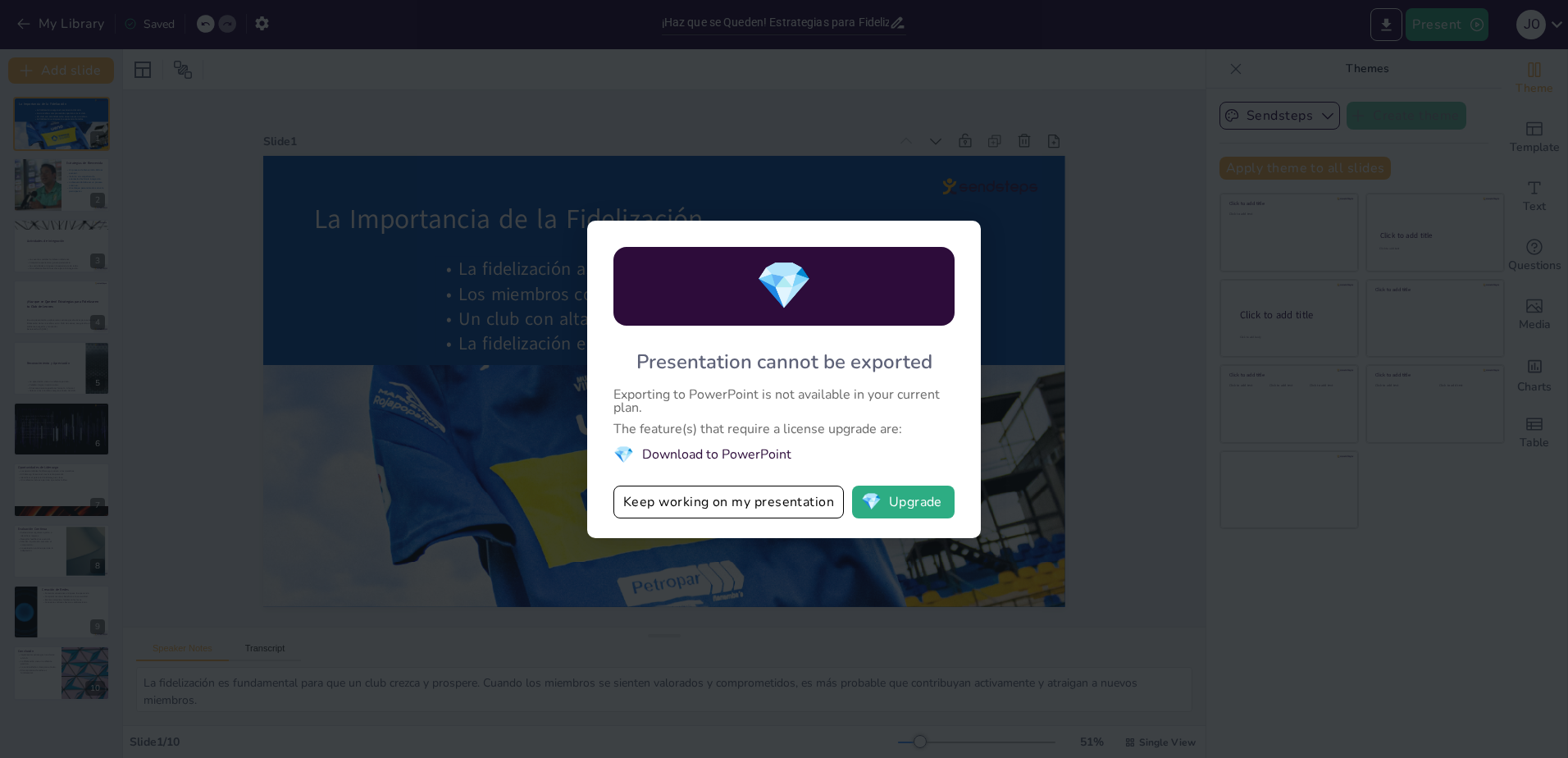
click at [1124, 357] on div "💎 Presentation cannot be exported Exporting to PowerPoint is not available in y…" at bounding box center [784, 379] width 1568 height 758
drag, startPoint x: 609, startPoint y: 394, endPoint x: 645, endPoint y: 402, distance: 36.9
click at [645, 402] on div "💎 Presentation cannot be exported Exporting to PowerPoint is not available in y…" at bounding box center [783, 379] width 393 height 318
drag, startPoint x: 611, startPoint y: 389, endPoint x: 631, endPoint y: 409, distance: 28.3
click at [631, 409] on div "💎 Presentation cannot be exported Exporting to PowerPoint is not available in y…" at bounding box center [783, 379] width 393 height 318
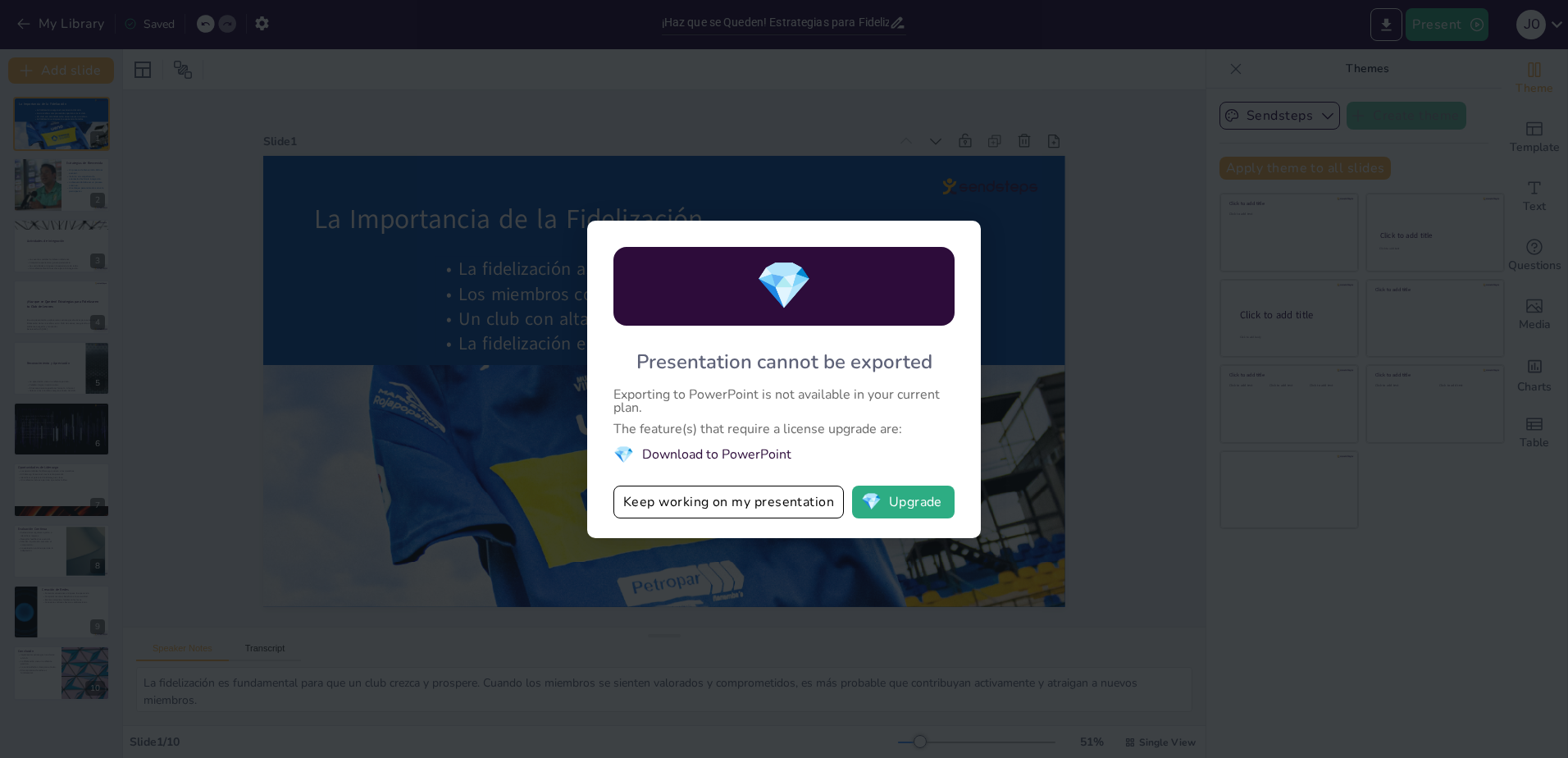
click at [1150, 319] on div "💎 Presentation cannot be exported Exporting to PowerPoint is not available in y…" at bounding box center [784, 379] width 1568 height 758
click at [1455, 643] on div "💎 Presentation cannot be exported Exporting to PowerPoint is not available in y…" at bounding box center [784, 379] width 1568 height 758
click at [696, 506] on button "Keep working on my presentation" at bounding box center [728, 502] width 230 height 33
